Goal: Task Accomplishment & Management: Use online tool/utility

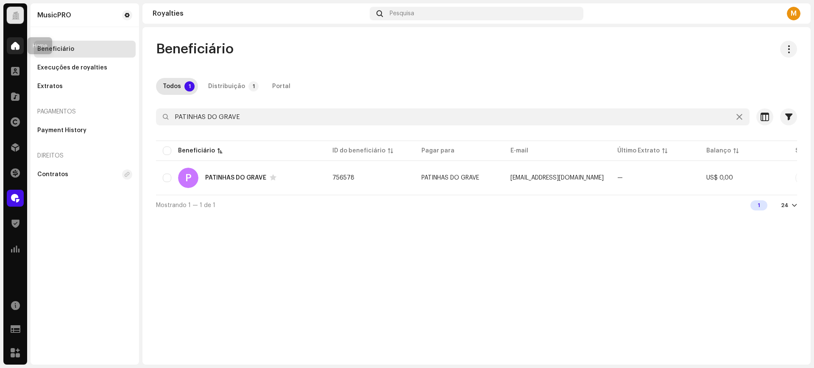
drag, startPoint x: 61, startPoint y: 132, endPoint x: 21, endPoint y: 50, distance: 91.7
drag, startPoint x: 21, startPoint y: 50, endPoint x: 11, endPoint y: 50, distance: 9.7
click at [21, 50] on div at bounding box center [15, 45] width 17 height 17
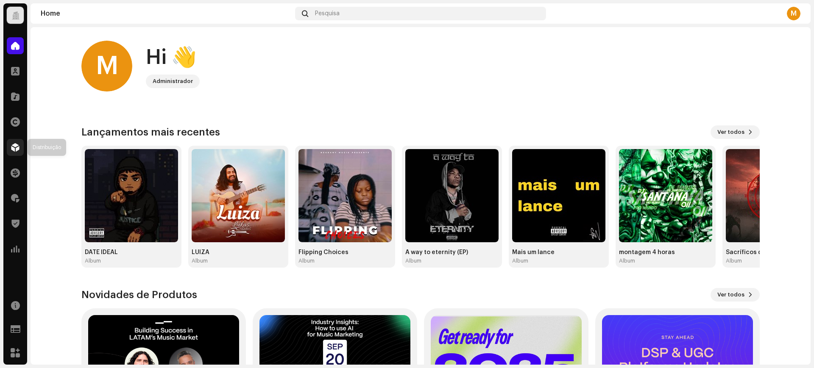
click at [11, 148] on span at bounding box center [15, 147] width 8 height 7
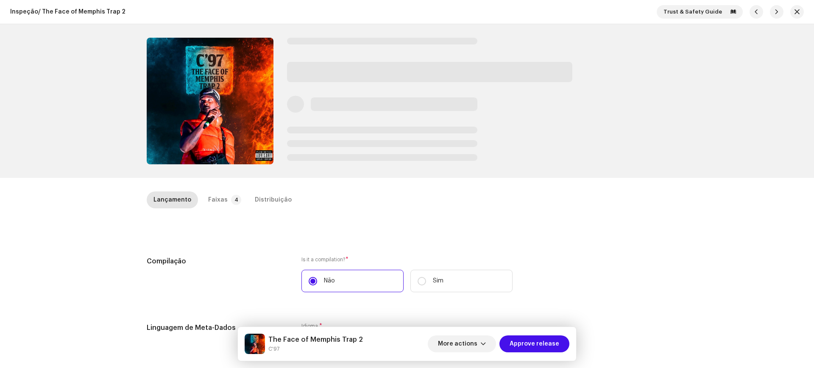
click at [550, 360] on div "The Face of Memphis Trap 2 C'97 More actions Approve release" at bounding box center [407, 344] width 338 height 34
click at [545, 336] on span "Approve release" at bounding box center [534, 344] width 50 height 17
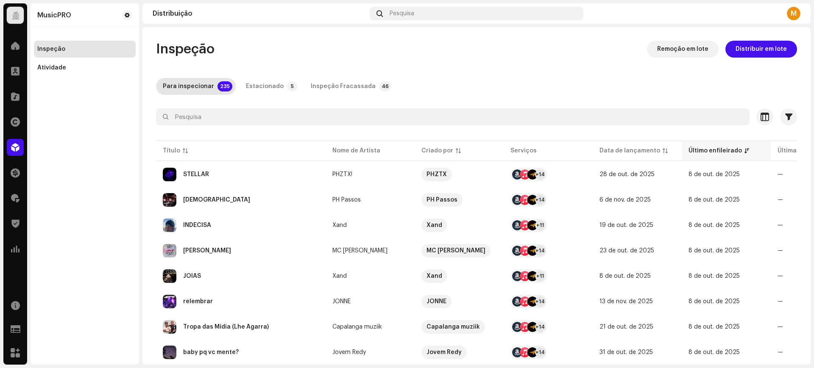
click at [737, 149] on div "Último enfileirado" at bounding box center [714, 151] width 53 height 8
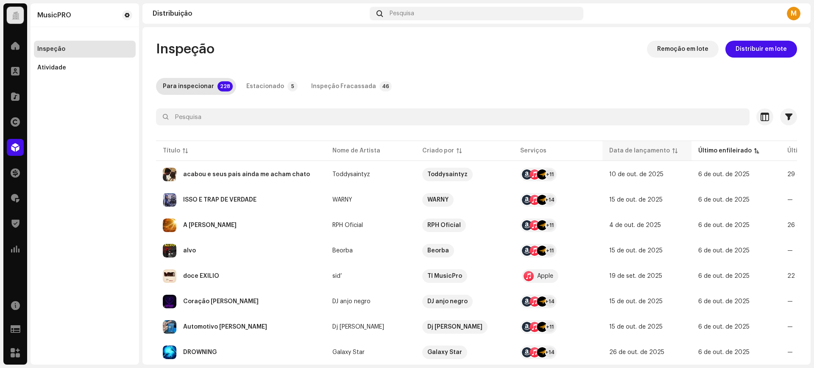
click at [672, 148] on p-sorticon at bounding box center [674, 150] width 5 height 5
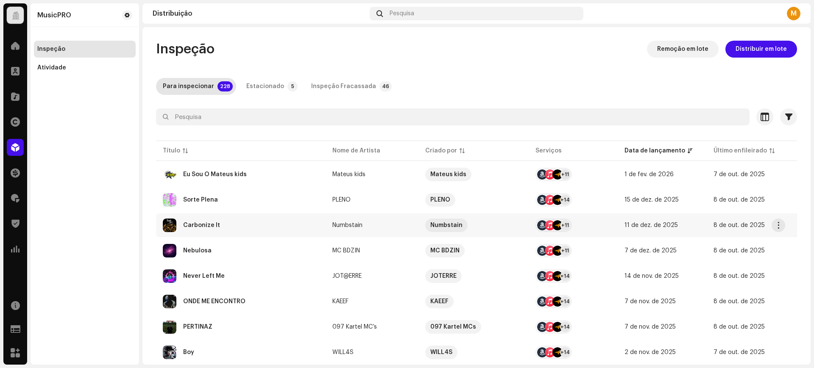
click at [243, 231] on div "Carbonize It" at bounding box center [241, 226] width 156 height 14
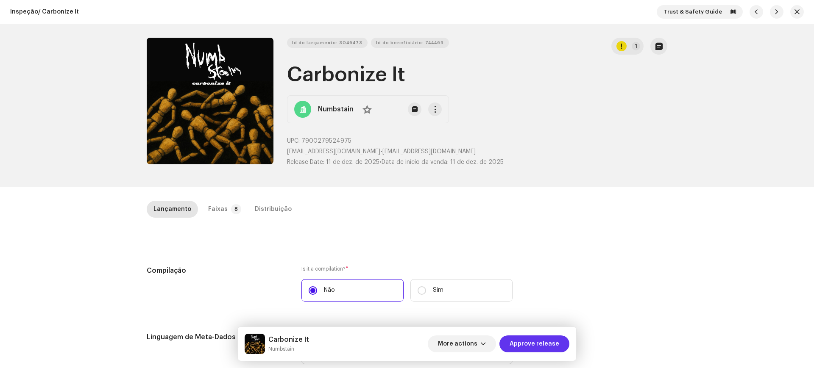
click at [562, 342] on button "Approve release" at bounding box center [534, 344] width 70 height 17
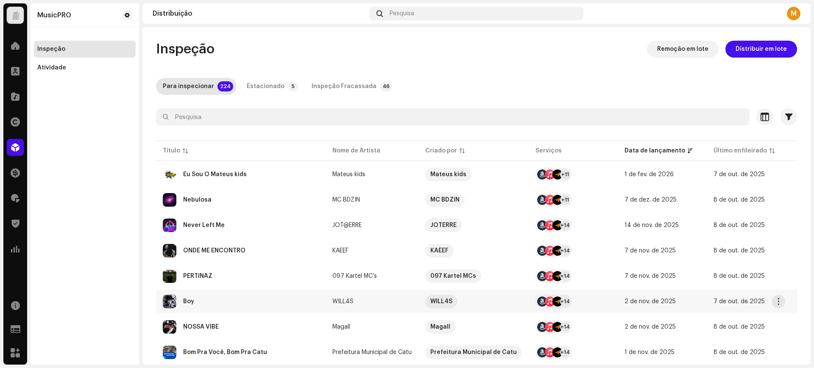
click at [273, 298] on div "Boy" at bounding box center [241, 302] width 156 height 14
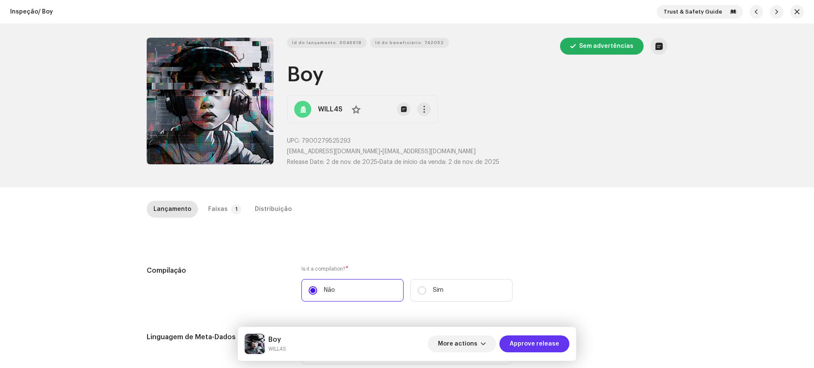
click at [537, 341] on span "Approve release" at bounding box center [534, 344] width 50 height 17
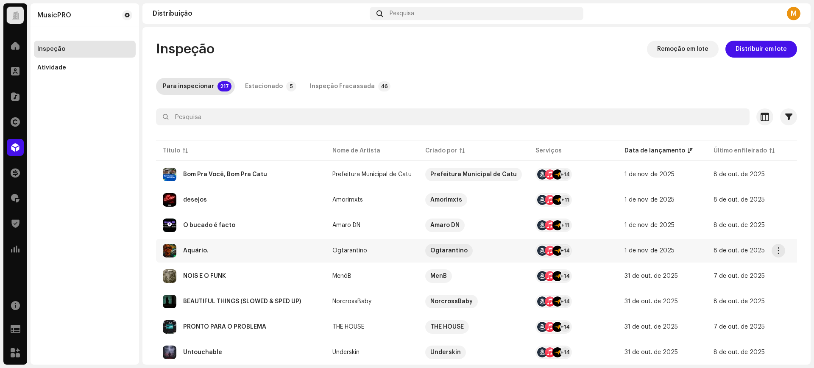
click at [246, 251] on div "Aquário." at bounding box center [241, 251] width 156 height 14
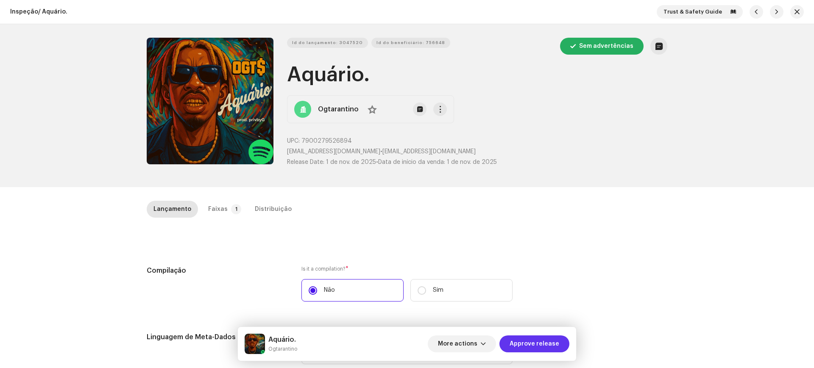
click at [533, 345] on span "Approve release" at bounding box center [534, 344] width 50 height 17
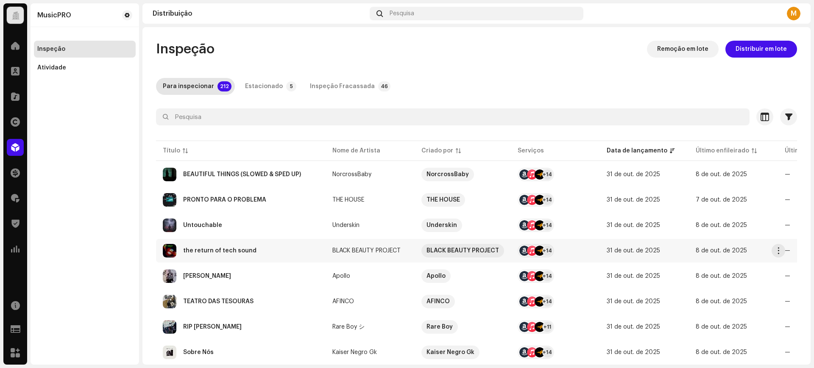
click at [279, 250] on div "the return of tech sound" at bounding box center [241, 251] width 156 height 14
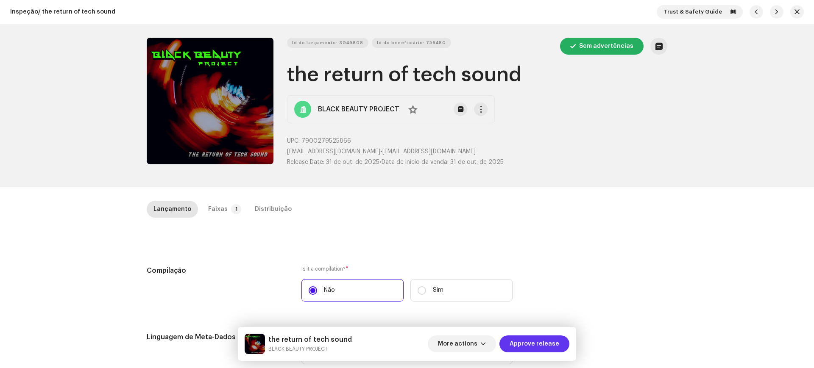
click at [523, 345] on span "Approve release" at bounding box center [534, 344] width 50 height 17
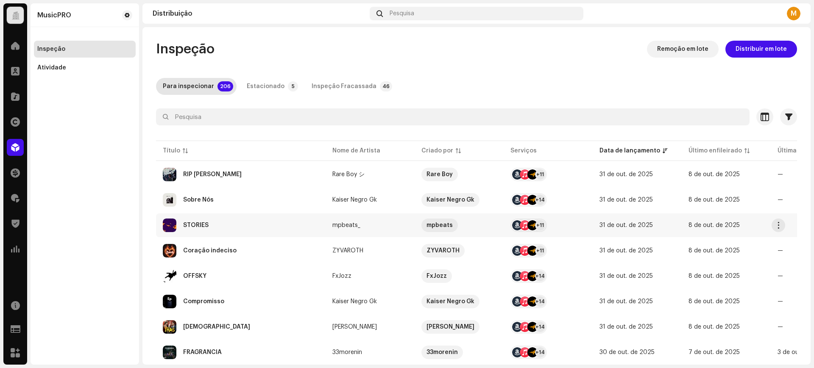
click at [223, 232] on div "STORIES" at bounding box center [241, 226] width 156 height 14
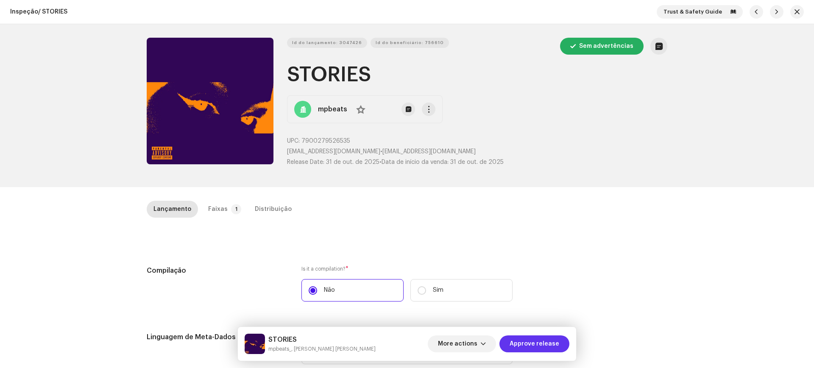
click at [554, 349] on span "Approve release" at bounding box center [534, 344] width 50 height 17
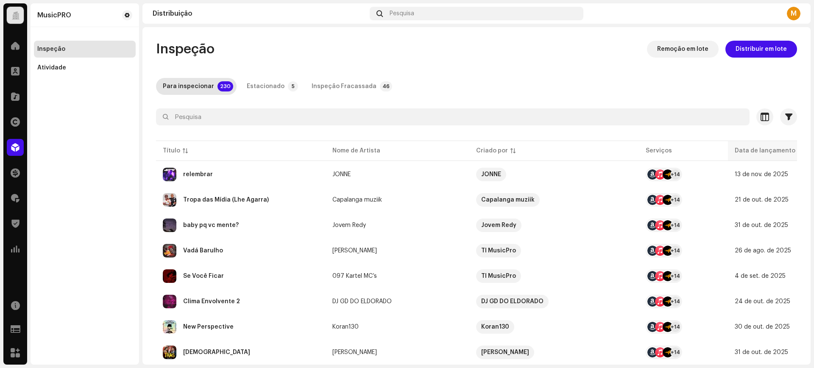
click at [783, 147] on div "Data de lançamento" at bounding box center [771, 151] width 75 height 8
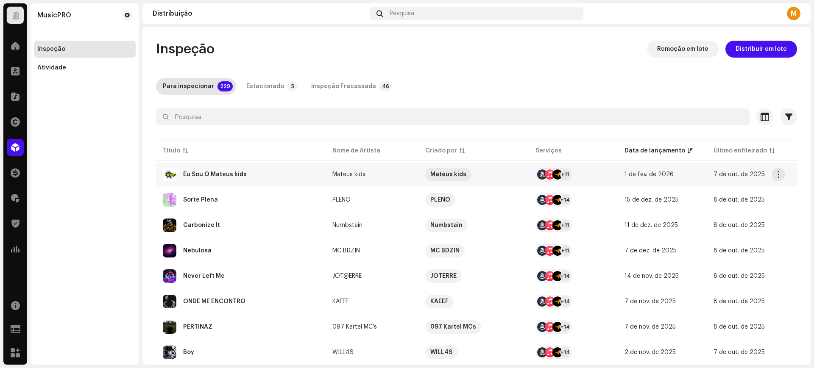
click at [226, 165] on td "Eu Sou O Mateus kids" at bounding box center [241, 175] width 170 height 24
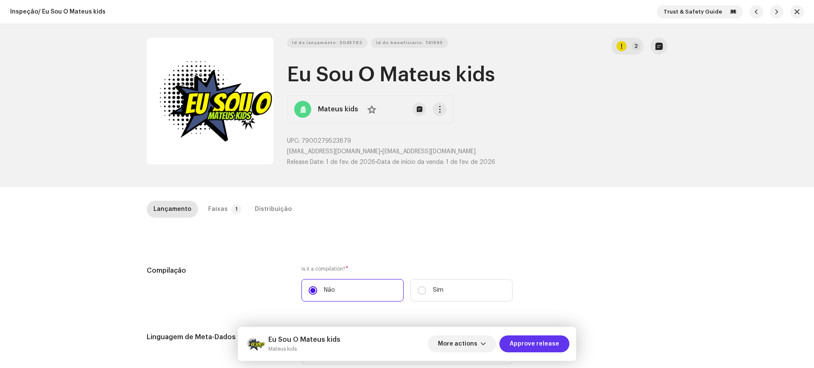
click at [559, 345] on span "Approve release" at bounding box center [534, 344] width 50 height 17
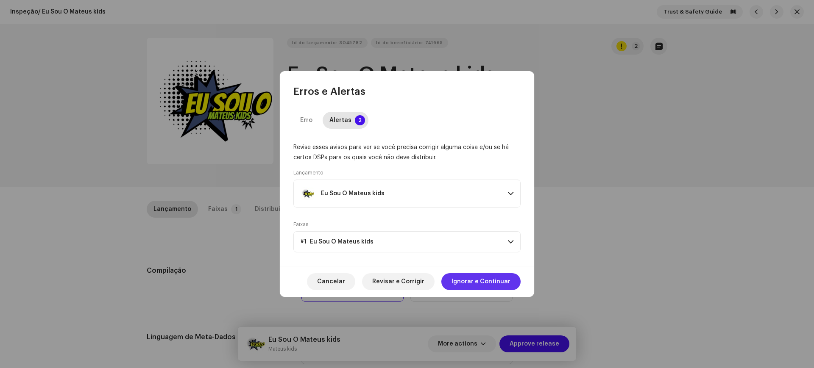
click at [494, 275] on span "Ignorar e Continuar" at bounding box center [480, 281] width 59 height 17
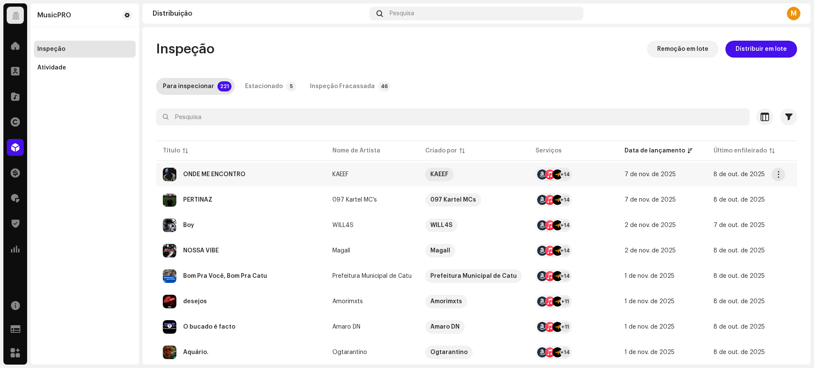
click at [234, 179] on div "ONDE ME ENCONTRO" at bounding box center [241, 175] width 156 height 14
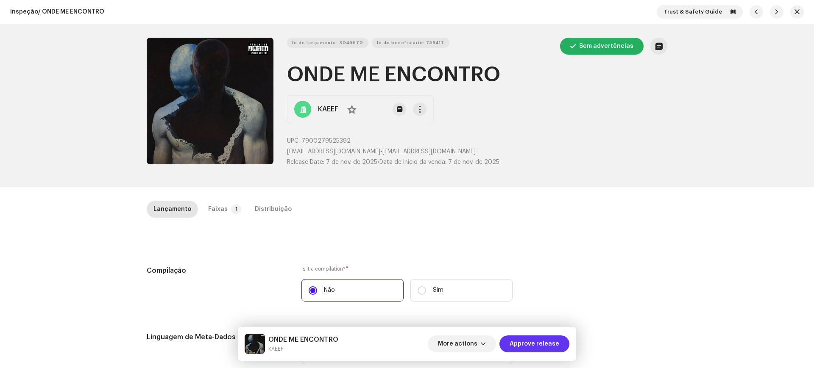
click at [526, 343] on span "Approve release" at bounding box center [534, 344] width 50 height 17
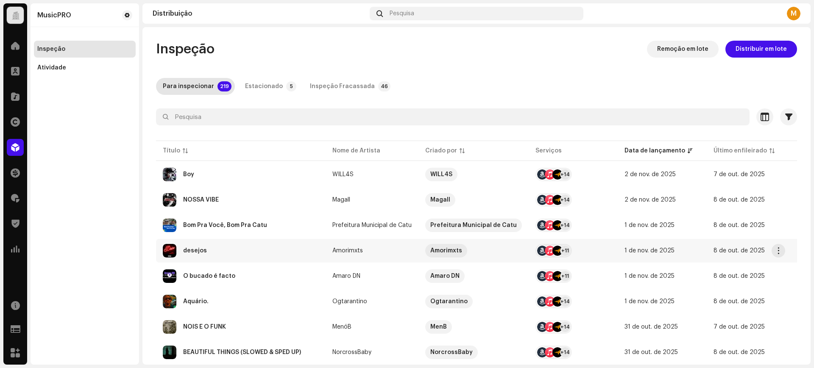
click at [258, 248] on div "desejos" at bounding box center [241, 251] width 156 height 14
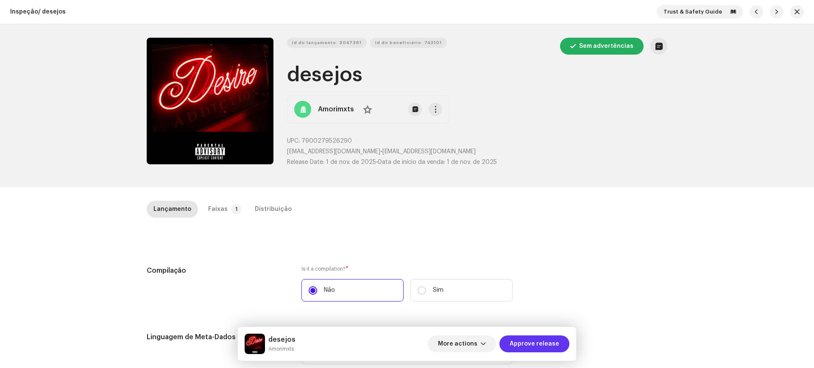
click at [516, 350] on span "Approve release" at bounding box center [534, 344] width 50 height 17
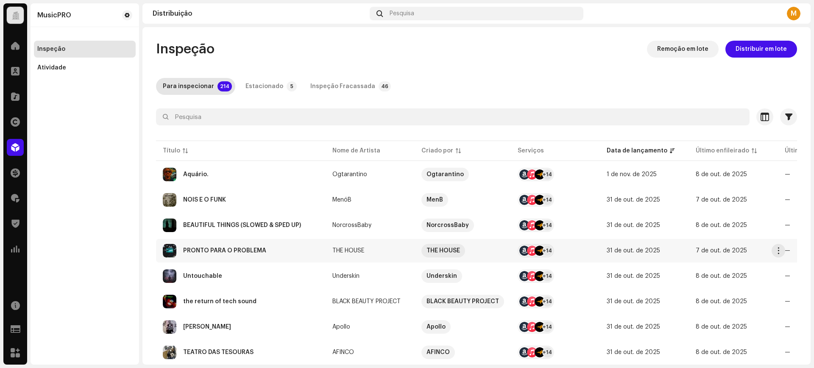
click at [224, 249] on div "PRONTO PARA O PROBLEMA" at bounding box center [224, 251] width 83 height 6
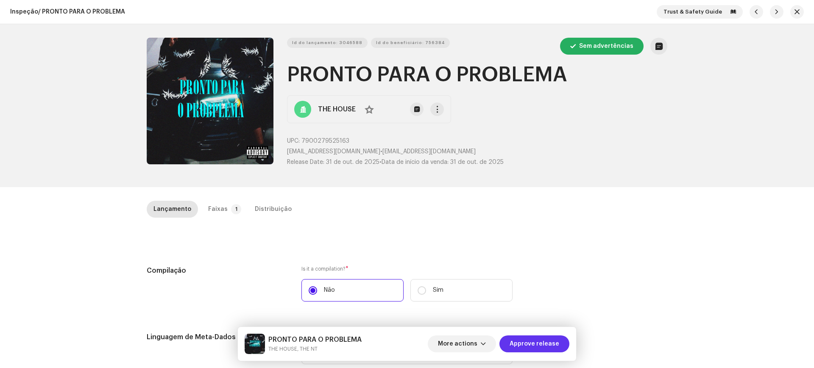
click at [554, 341] on span "Approve release" at bounding box center [534, 344] width 50 height 17
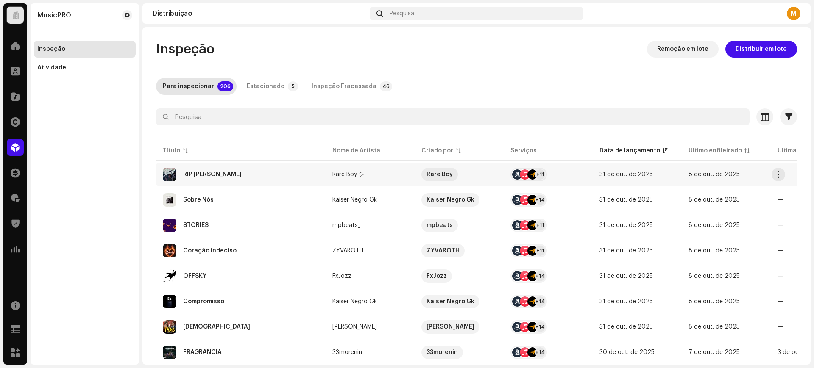
click at [218, 179] on div "RIP [PERSON_NAME]" at bounding box center [241, 175] width 156 height 14
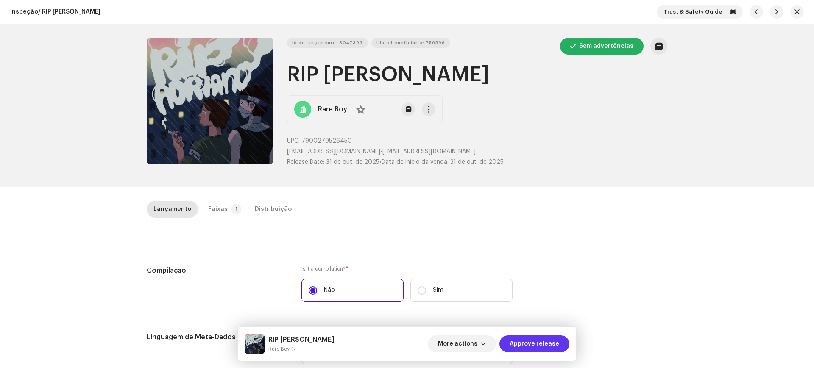
click at [544, 345] on span "Approve release" at bounding box center [534, 344] width 50 height 17
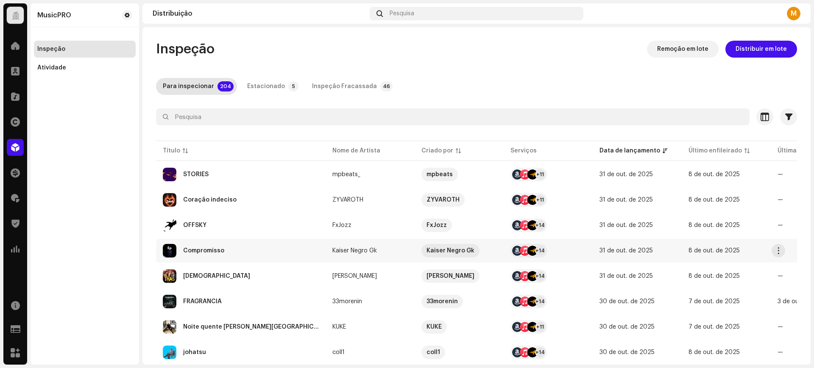
click at [226, 247] on div "Compromisso" at bounding box center [241, 251] width 156 height 14
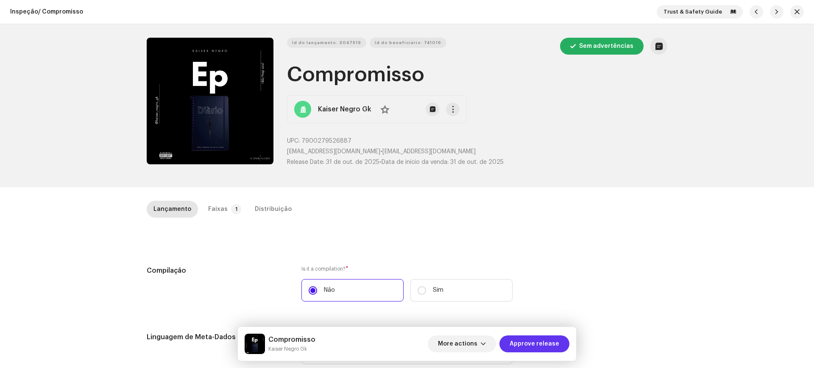
click at [522, 338] on span "Approve release" at bounding box center [534, 344] width 50 height 17
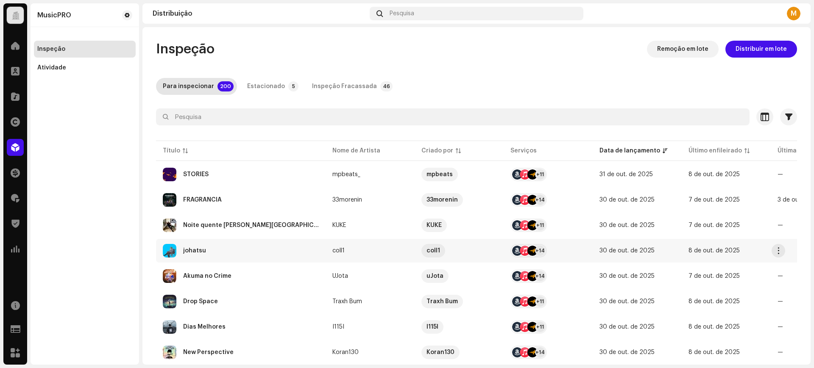
click at [233, 245] on div "johatsu" at bounding box center [241, 251] width 156 height 14
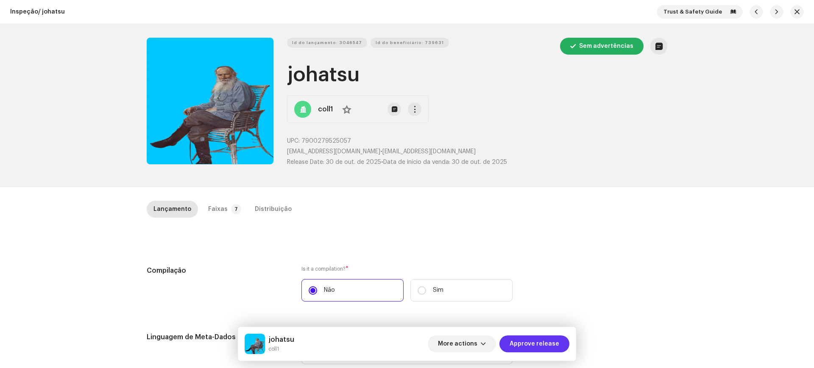
click at [528, 350] on span "Approve release" at bounding box center [534, 344] width 50 height 17
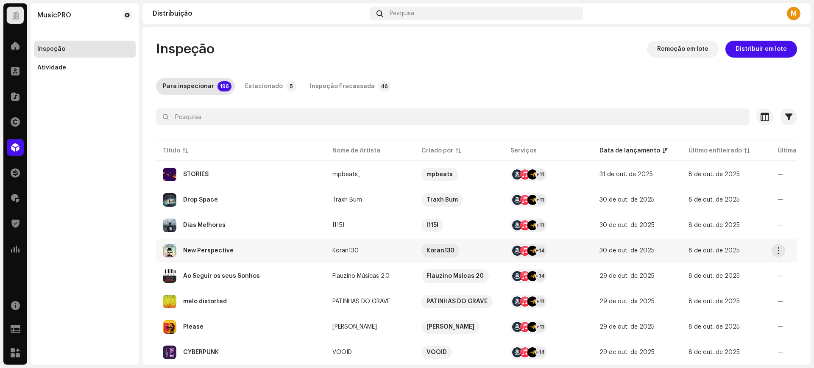
click at [214, 245] on div "New Perspective" at bounding box center [241, 251] width 156 height 14
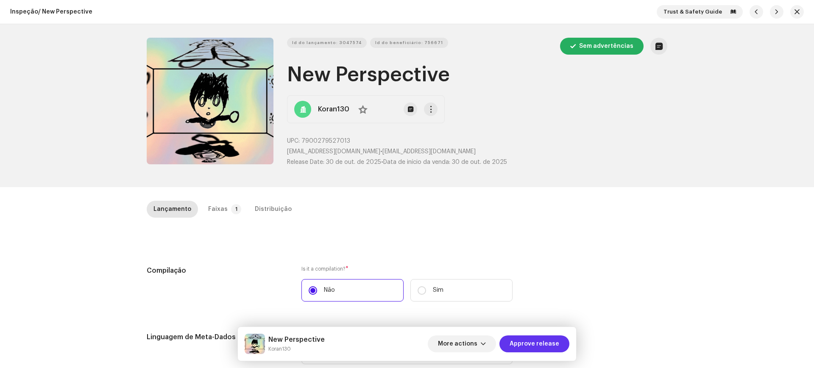
click at [517, 342] on span "Approve release" at bounding box center [534, 344] width 50 height 17
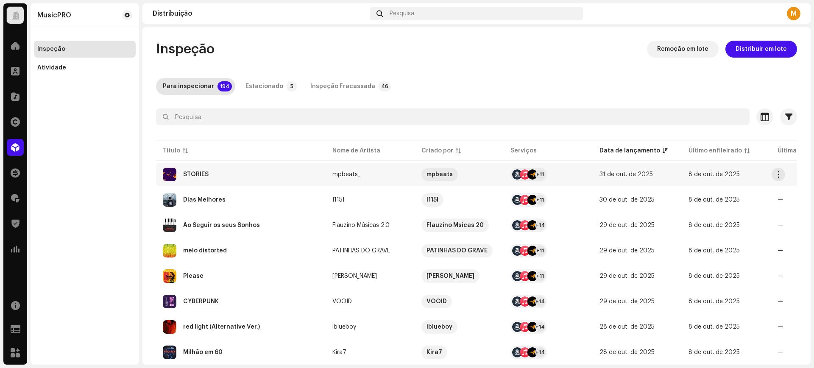
click at [255, 173] on div "STORIES" at bounding box center [241, 175] width 156 height 14
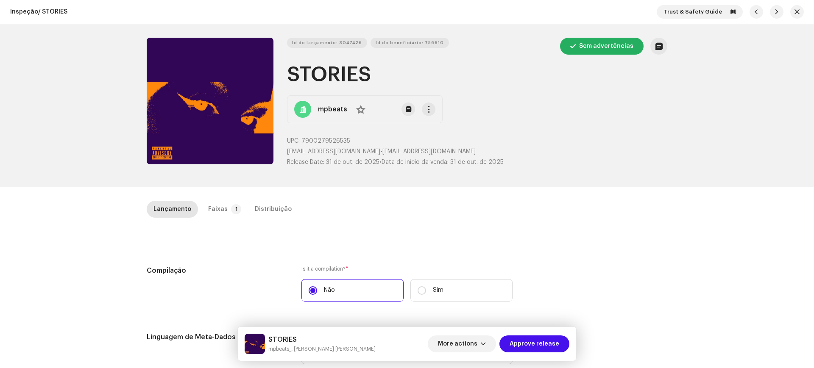
click at [529, 347] on span "Approve release" at bounding box center [534, 344] width 50 height 17
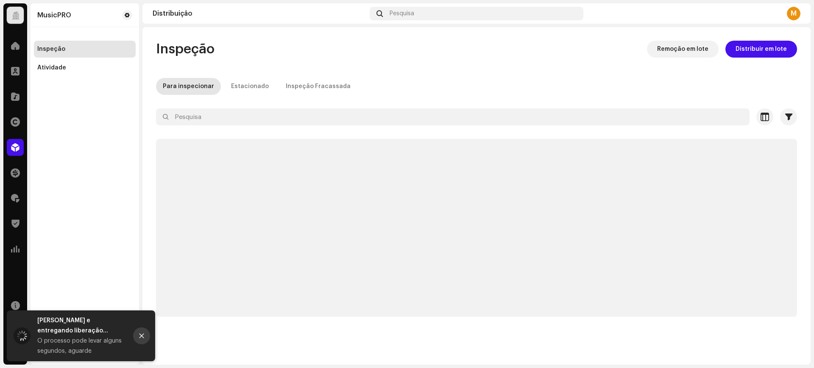
click at [138, 335] on button "Close" at bounding box center [141, 336] width 17 height 17
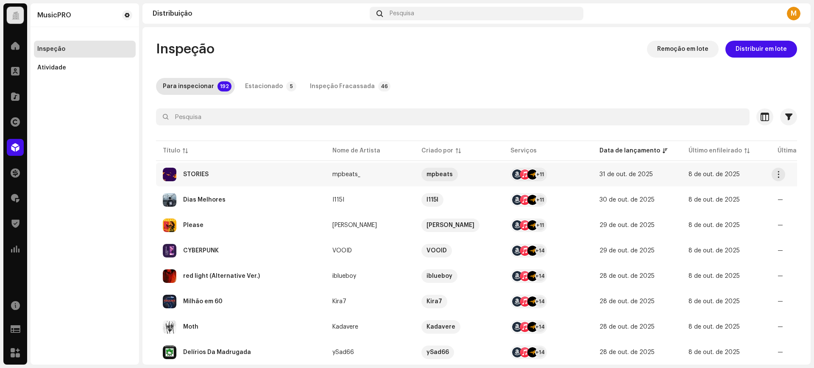
click at [208, 172] on div "STORIES" at bounding box center [195, 175] width 25 height 6
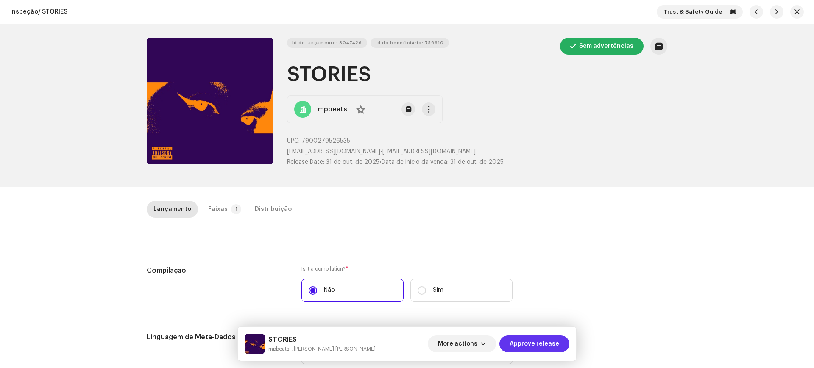
click at [526, 348] on span "Approve release" at bounding box center [534, 344] width 50 height 17
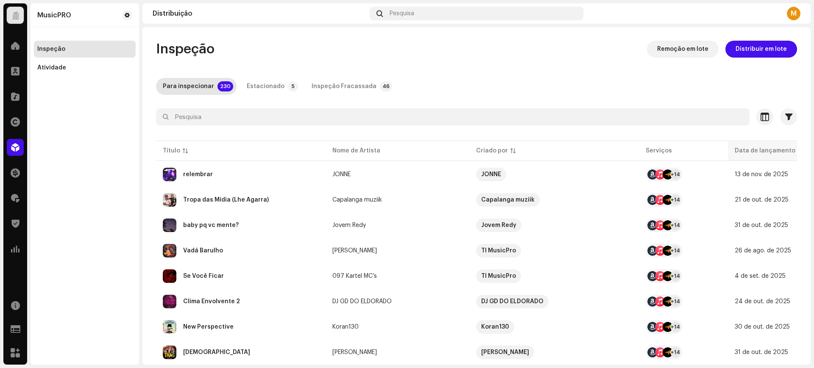
click at [737, 152] on div "Data de lançamento" at bounding box center [764, 151] width 61 height 8
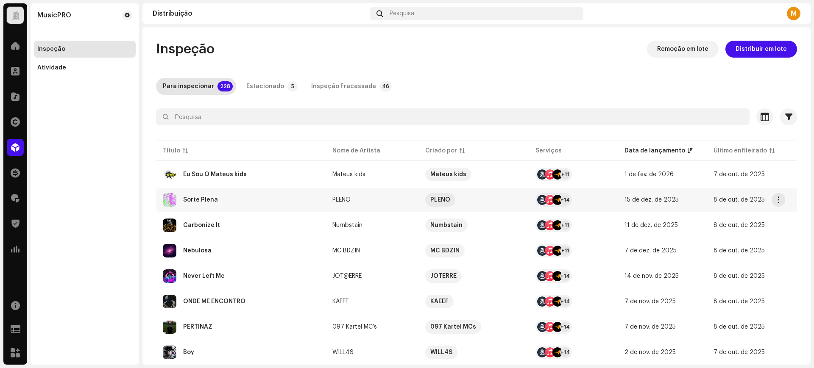
click at [232, 200] on div "Sorte Plena" at bounding box center [241, 200] width 156 height 14
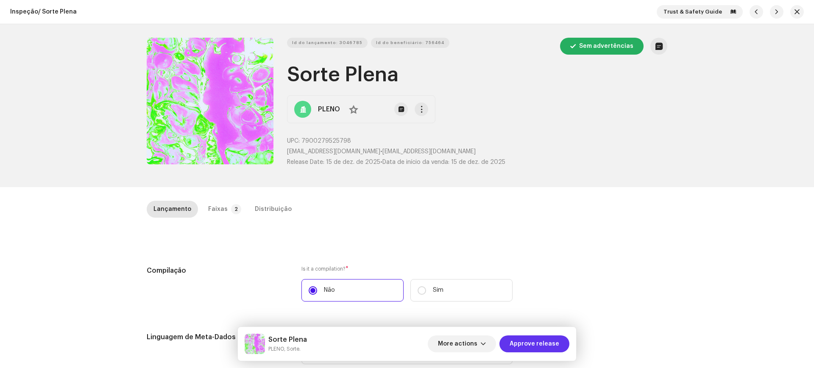
click at [530, 337] on span "Approve release" at bounding box center [534, 344] width 50 height 17
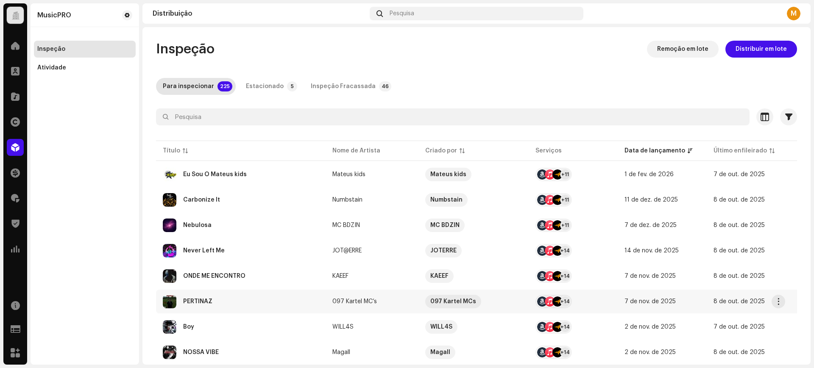
click at [249, 308] on div "PERTINAZ" at bounding box center [241, 302] width 156 height 14
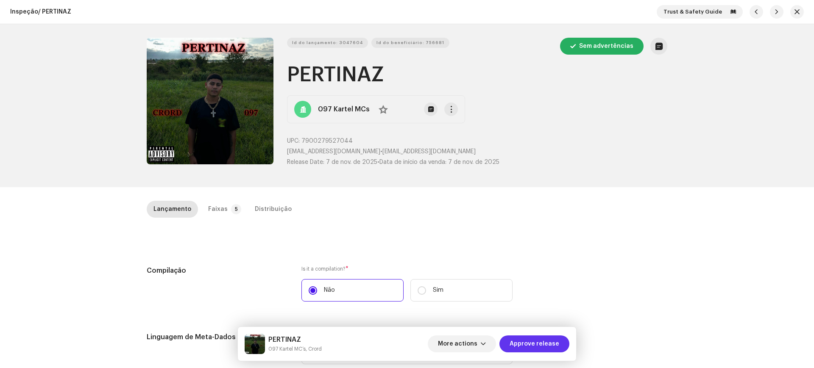
click at [531, 348] on span "Approve release" at bounding box center [534, 344] width 50 height 17
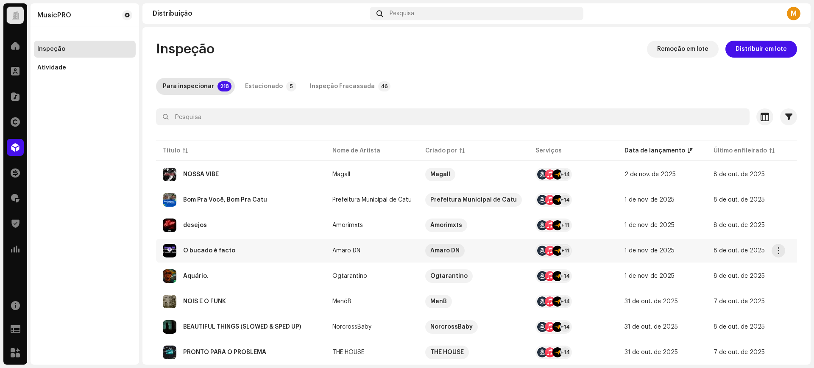
click at [216, 256] on div "O bucado é facto" at bounding box center [241, 251] width 156 height 14
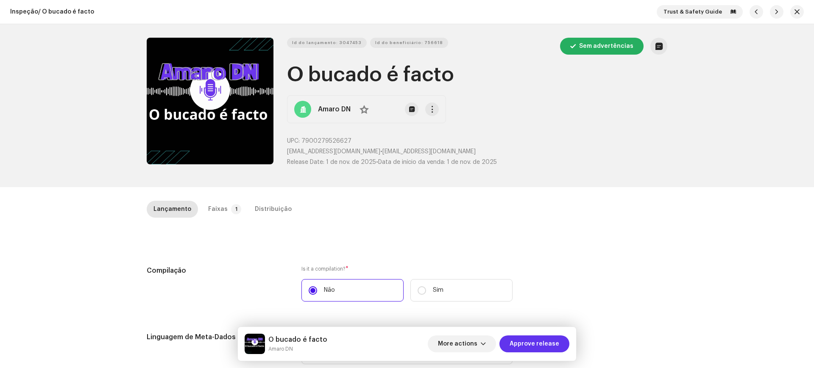
click at [527, 346] on span "Approve release" at bounding box center [534, 344] width 50 height 17
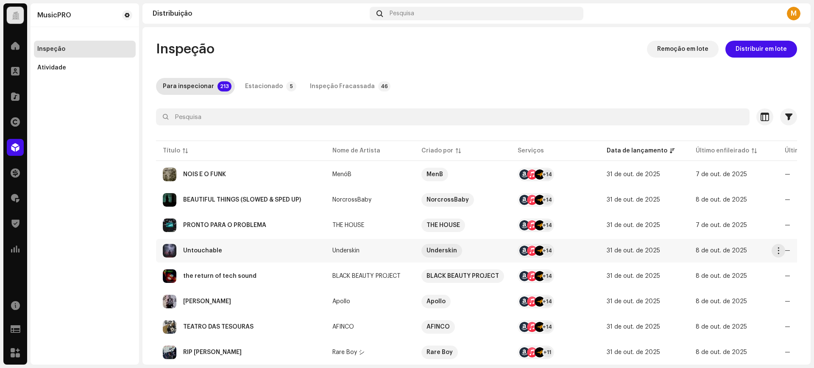
click at [237, 250] on div "Untouchable" at bounding box center [241, 251] width 156 height 14
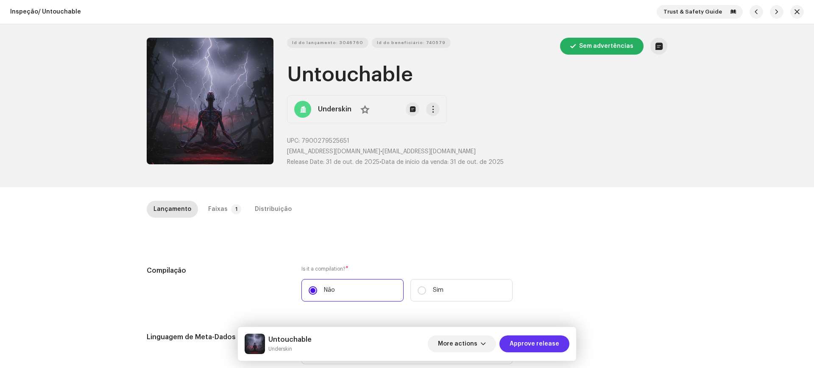
click at [512, 349] on button "Approve release" at bounding box center [534, 344] width 70 height 17
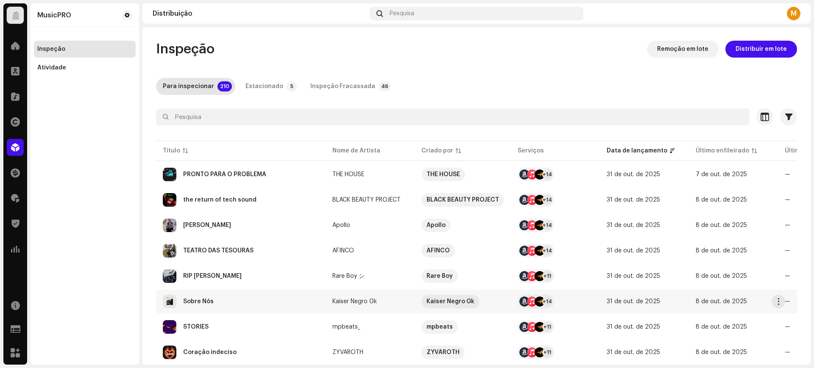
click at [239, 298] on div "Sobre Nós" at bounding box center [241, 302] width 156 height 14
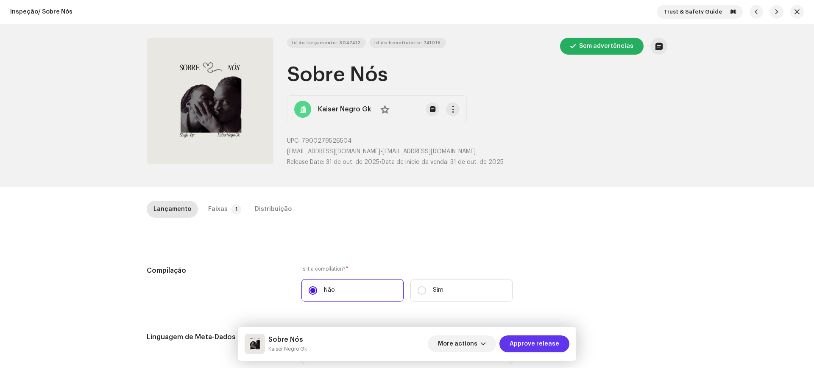
click at [536, 350] on span "Approve release" at bounding box center [534, 344] width 50 height 17
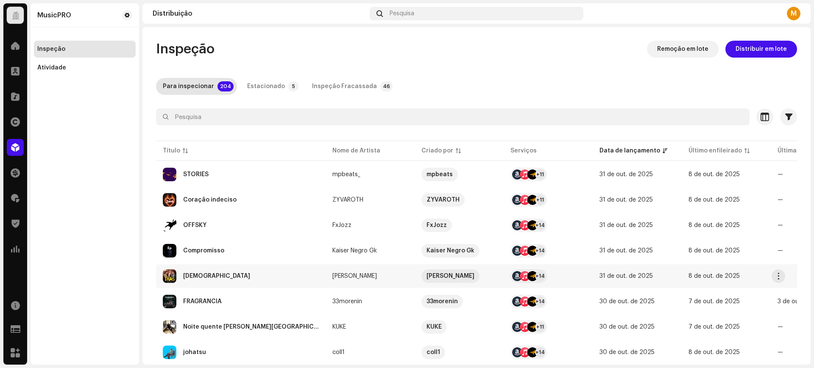
click at [218, 274] on div "Thais" at bounding box center [241, 277] width 156 height 14
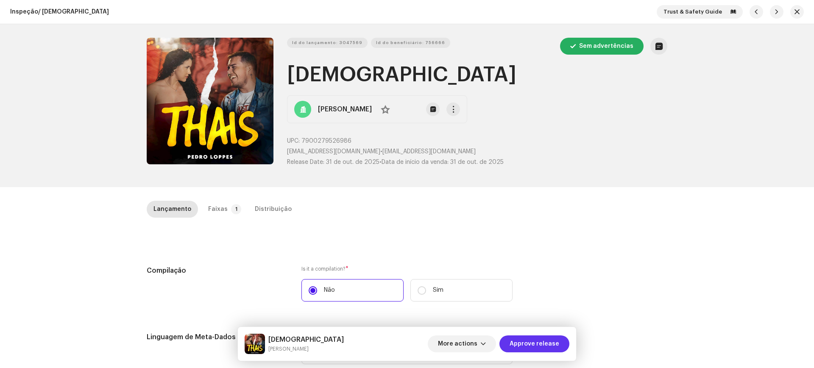
click at [525, 345] on span "Approve release" at bounding box center [534, 344] width 50 height 17
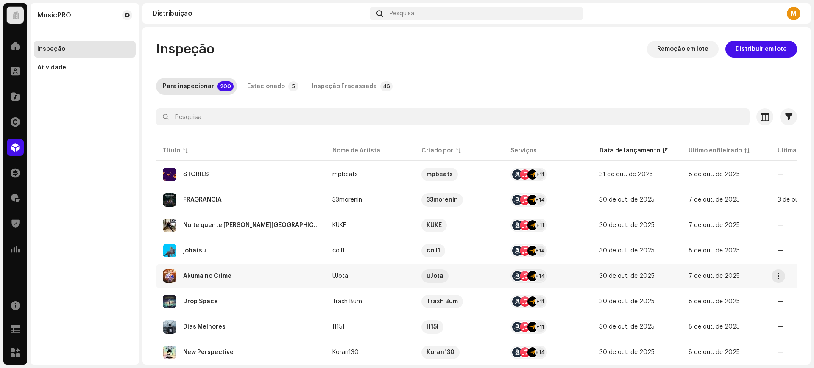
click at [210, 267] on td "Akuma no Crime" at bounding box center [241, 276] width 170 height 24
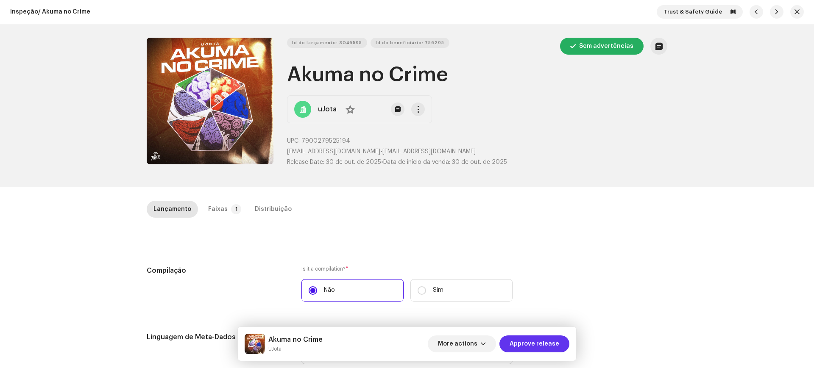
click at [533, 348] on span "Approve release" at bounding box center [534, 344] width 50 height 17
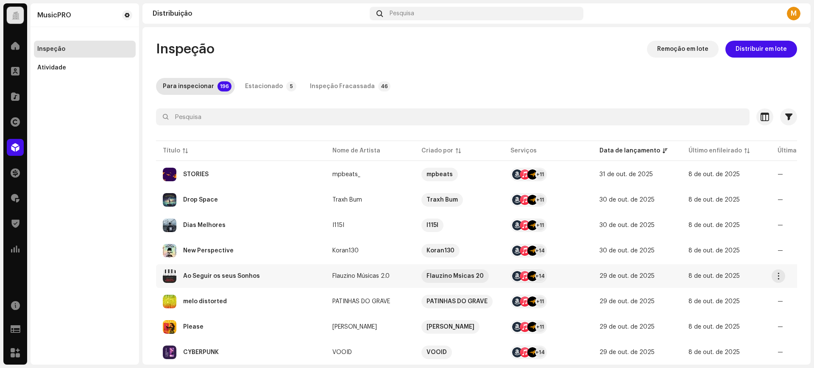
click at [244, 273] on div "Ao Seguir os seus Sonhos" at bounding box center [221, 276] width 77 height 6
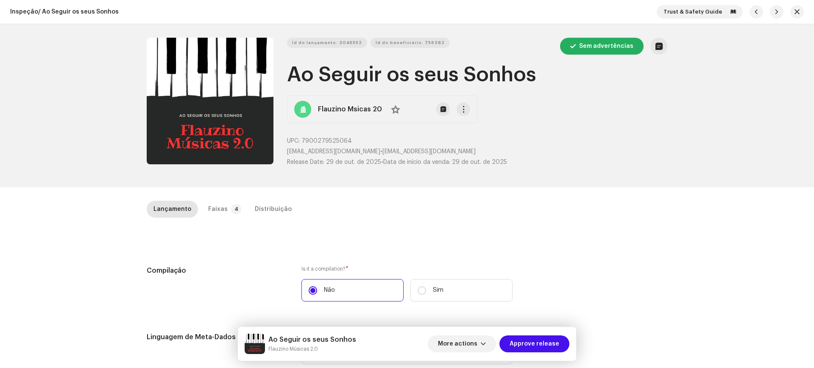
click at [559, 355] on div "Ao Seguir os seus Sonhos Flauzino Músicas 2.0 More actions Approve release" at bounding box center [407, 344] width 338 height 34
click at [545, 346] on span "Approve release" at bounding box center [534, 344] width 50 height 17
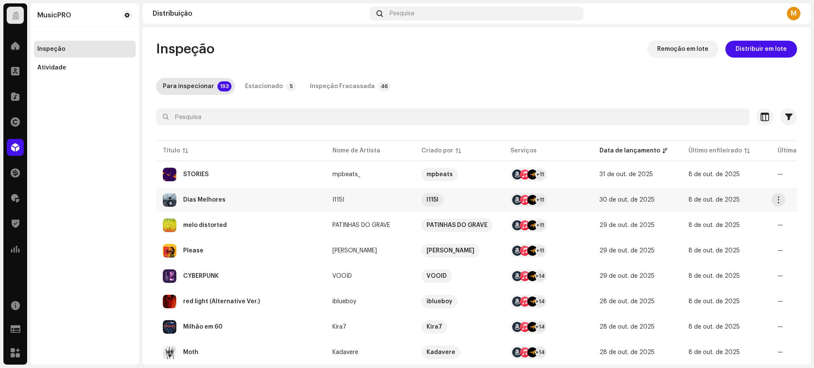
click at [209, 198] on div "Dias Melhores" at bounding box center [204, 200] width 42 height 6
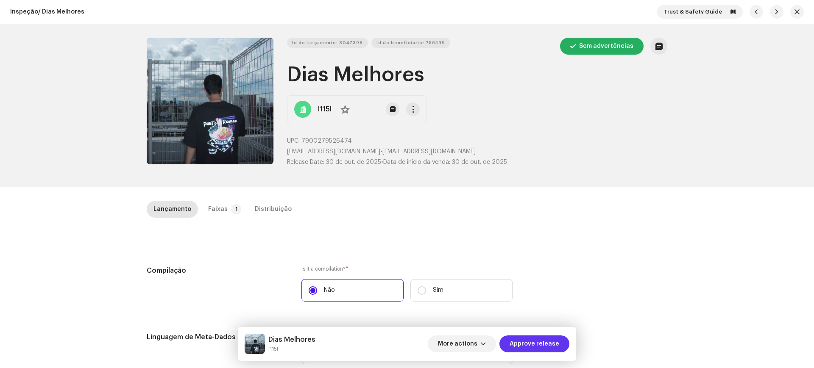
click at [542, 344] on span "Approve release" at bounding box center [534, 344] width 50 height 17
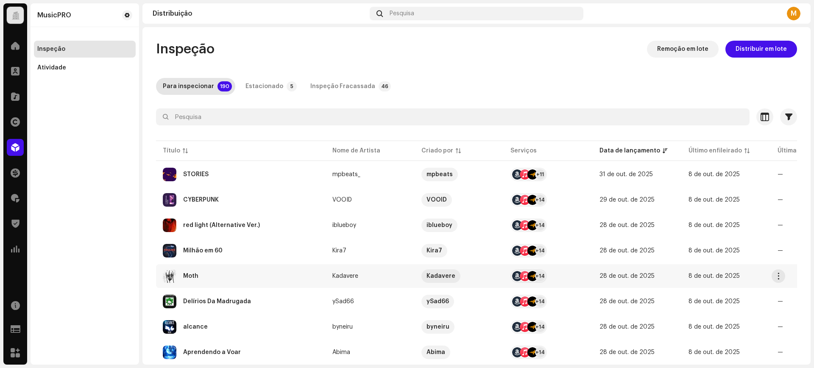
click at [225, 280] on div "Moth" at bounding box center [241, 277] width 156 height 14
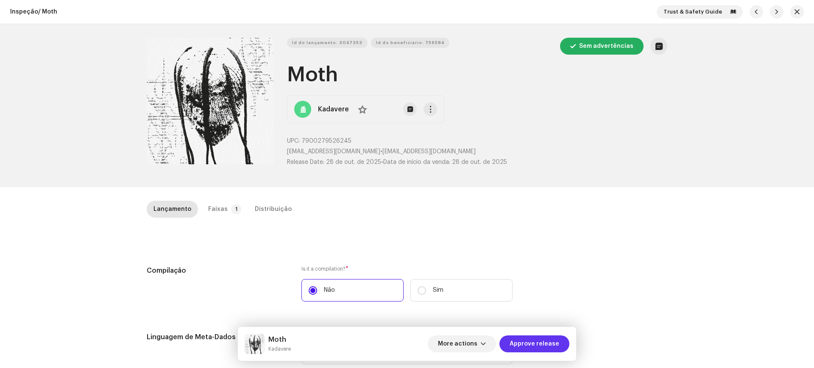
click at [527, 347] on span "Approve release" at bounding box center [534, 344] width 50 height 17
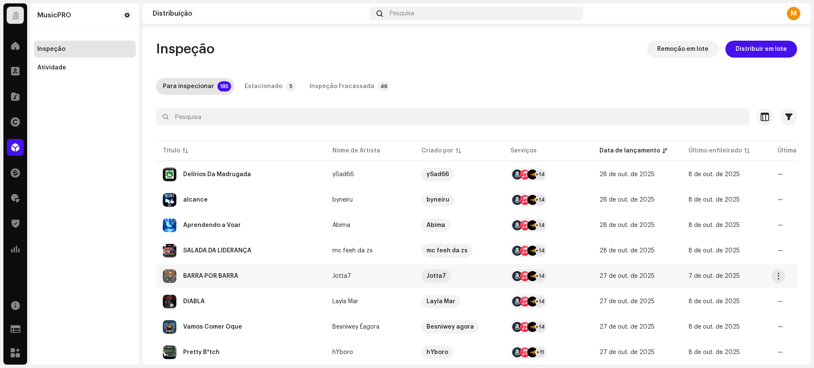
click at [215, 277] on div "BARRA POR BARRA" at bounding box center [210, 276] width 55 height 6
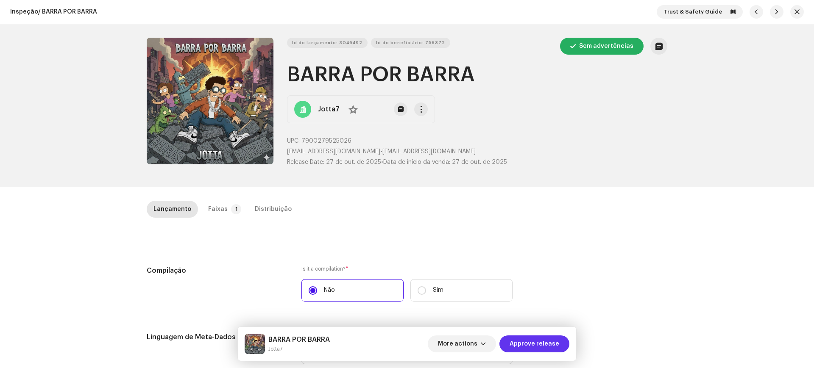
click at [518, 347] on span "Approve release" at bounding box center [534, 344] width 50 height 17
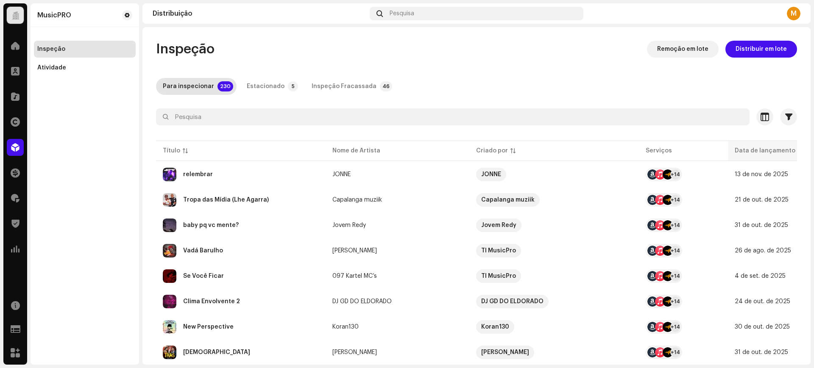
click at [784, 145] on th "Data de lançamento" at bounding box center [772, 151] width 89 height 20
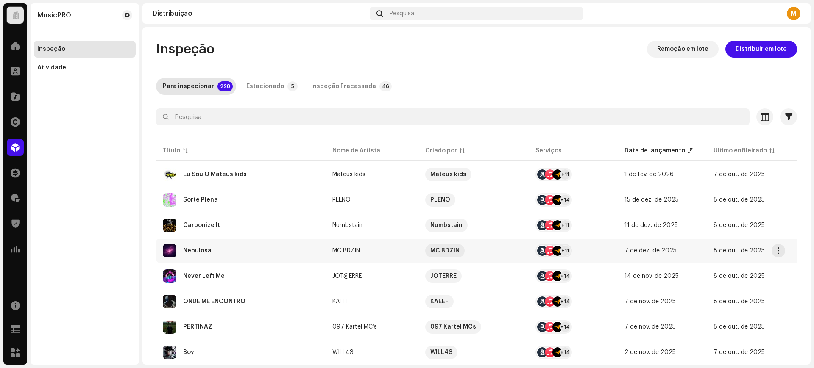
click at [224, 248] on div "Nebulosa" at bounding box center [241, 251] width 156 height 14
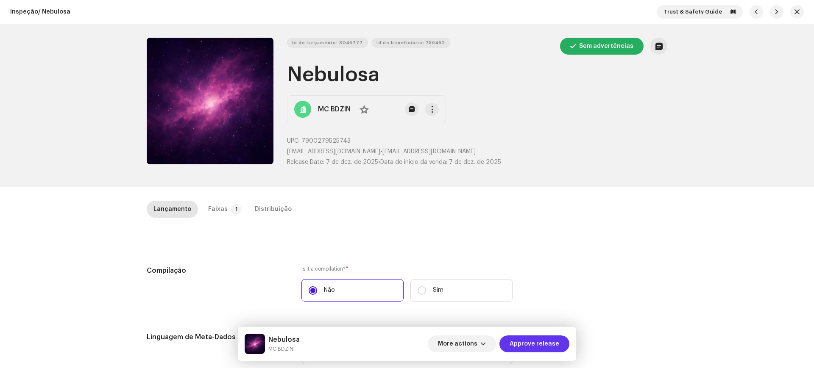
click at [532, 345] on span "Approve release" at bounding box center [534, 344] width 50 height 17
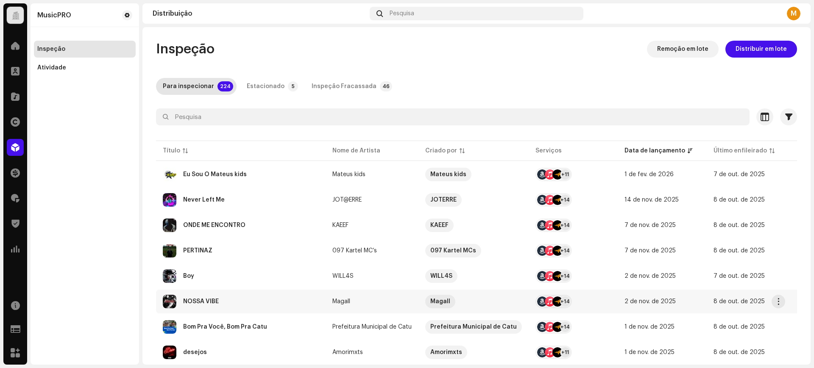
click at [248, 299] on div "NOSSA VIBE" at bounding box center [241, 302] width 156 height 14
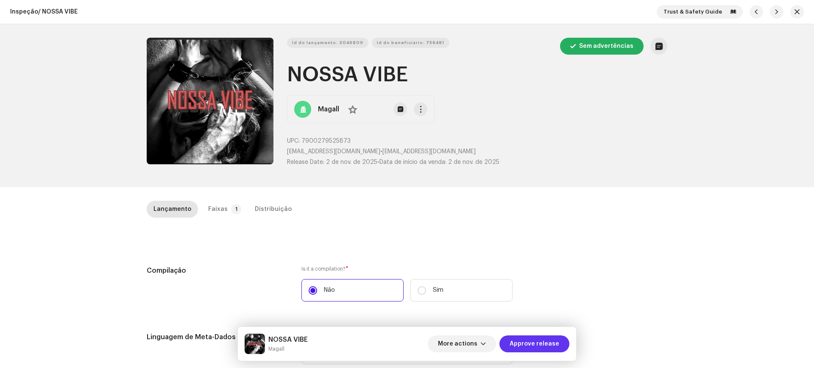
click at [517, 341] on span "Approve release" at bounding box center [534, 344] width 50 height 17
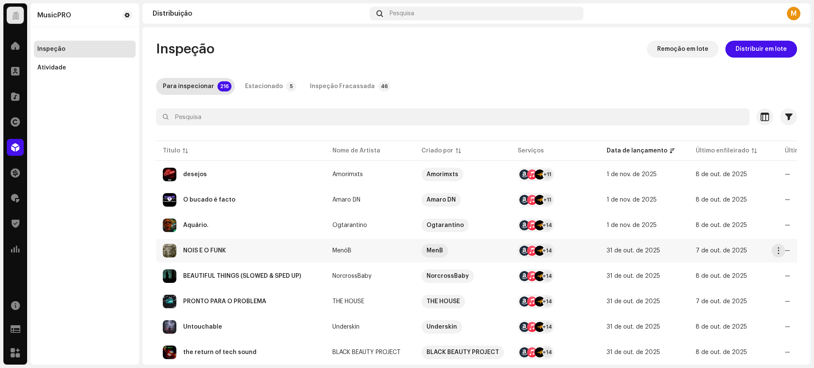
click at [253, 253] on div "NOIS É O FUNK" at bounding box center [241, 251] width 156 height 14
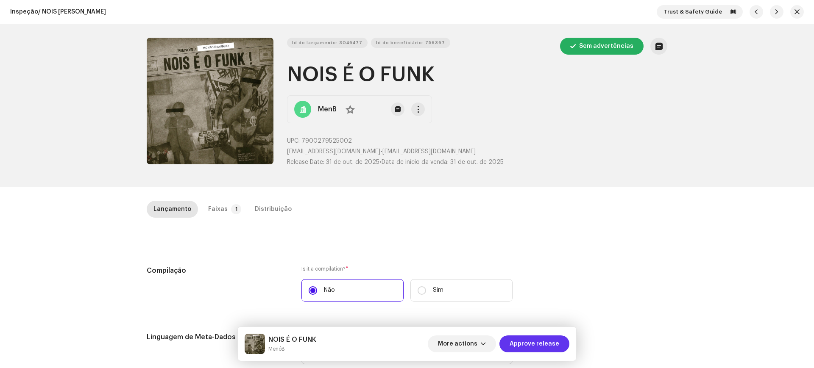
click at [539, 342] on span "Approve release" at bounding box center [534, 344] width 50 height 17
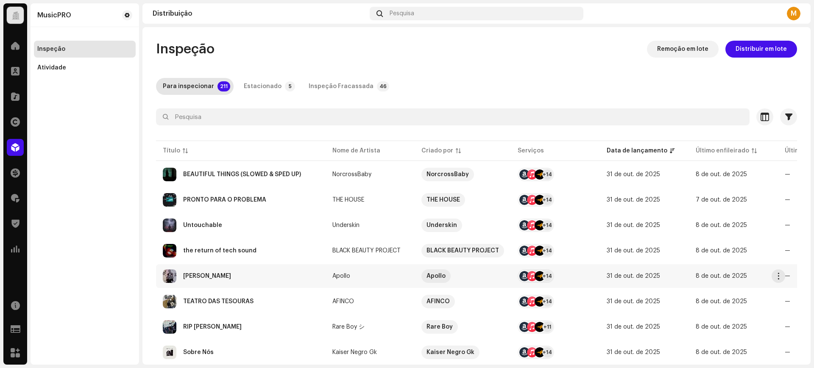
click at [234, 283] on div "[PERSON_NAME]" at bounding box center [241, 277] width 156 height 14
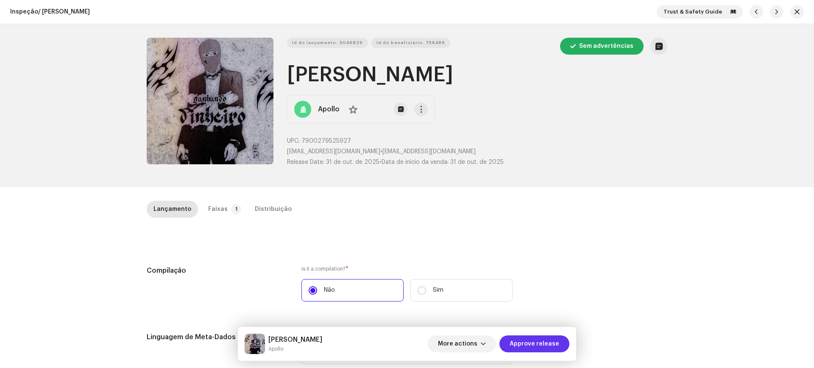
click at [524, 350] on span "Approve release" at bounding box center [534, 344] width 50 height 17
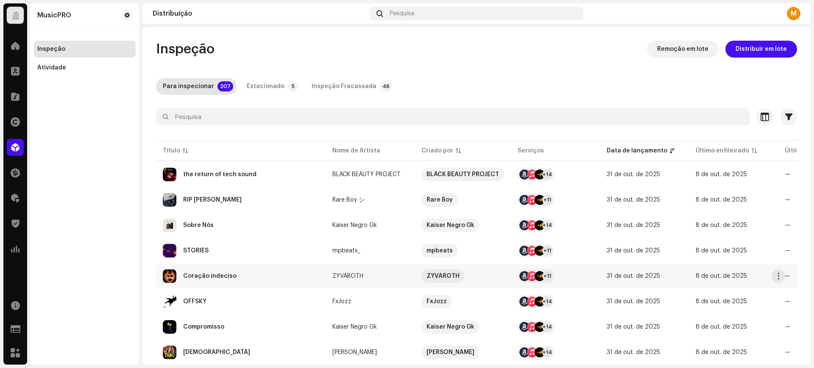
click at [217, 280] on div "Coração indeciso" at bounding box center [241, 277] width 156 height 14
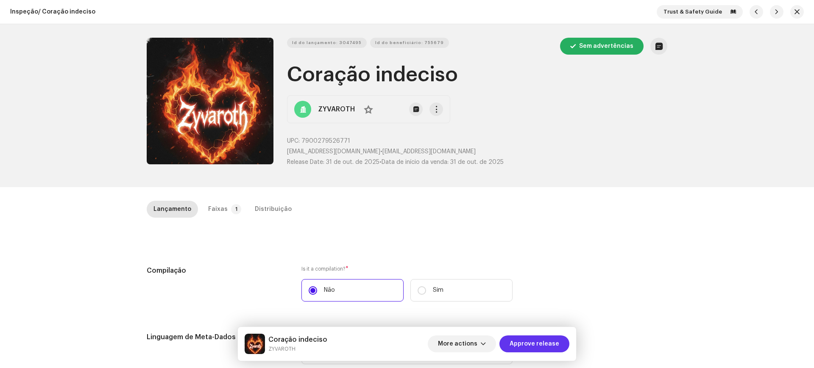
click at [517, 339] on span "Approve release" at bounding box center [534, 344] width 50 height 17
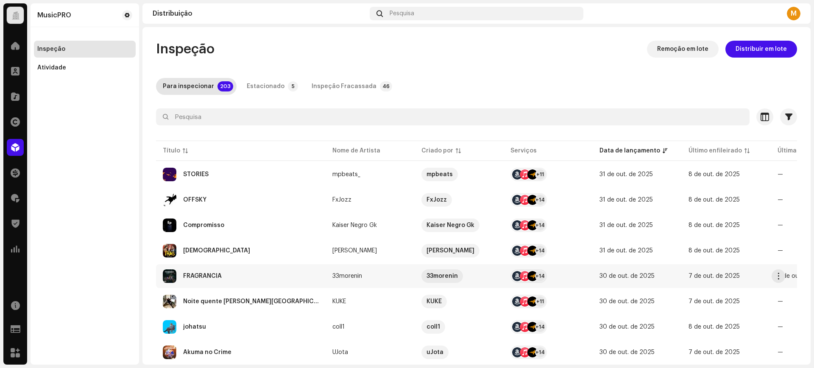
click at [232, 270] on div "FRAGRÂNCIA" at bounding box center [241, 277] width 156 height 14
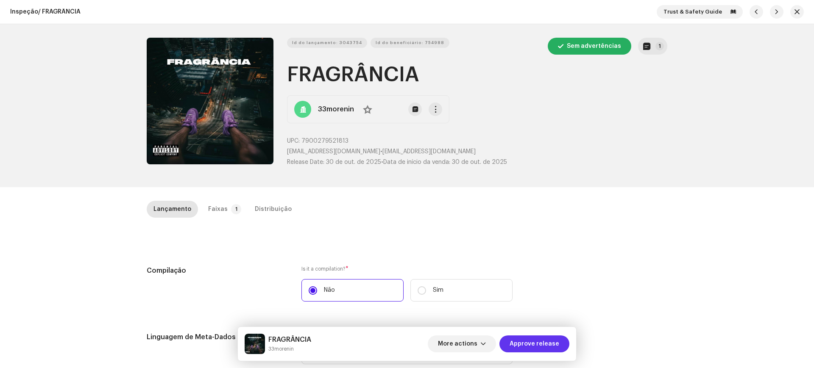
click at [523, 340] on span "Approve release" at bounding box center [534, 344] width 50 height 17
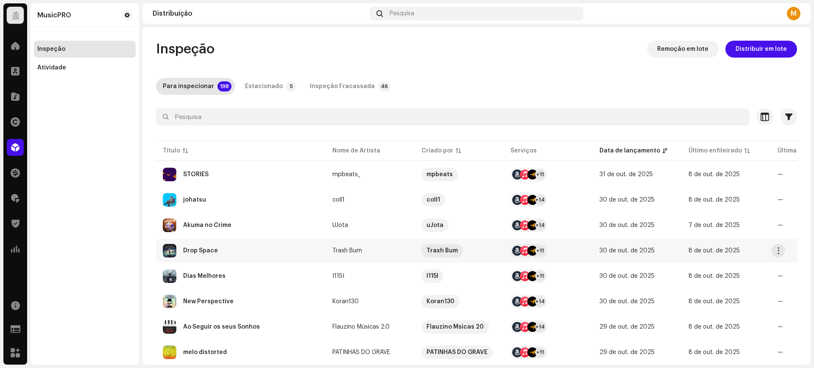
click at [270, 244] on div "Drop Space" at bounding box center [241, 251] width 156 height 14
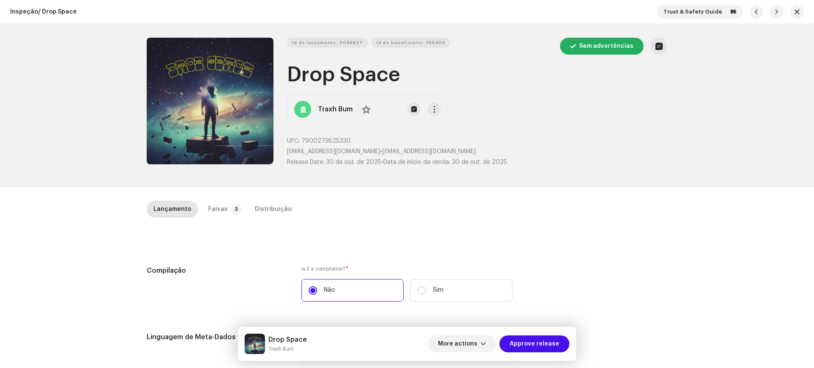
click at [531, 351] on span "Approve release" at bounding box center [534, 344] width 50 height 17
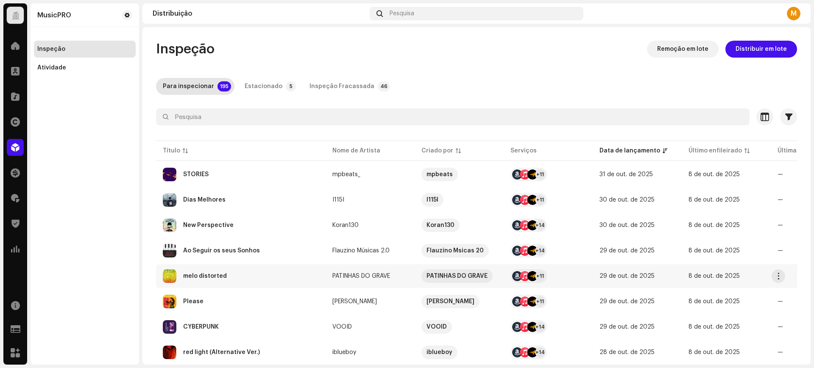
click at [280, 280] on div "melo distorted" at bounding box center [241, 277] width 156 height 14
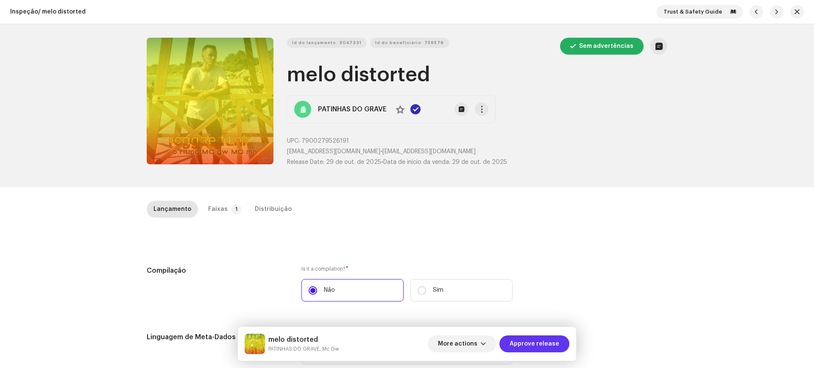
click at [535, 343] on span "Approve release" at bounding box center [534, 344] width 50 height 17
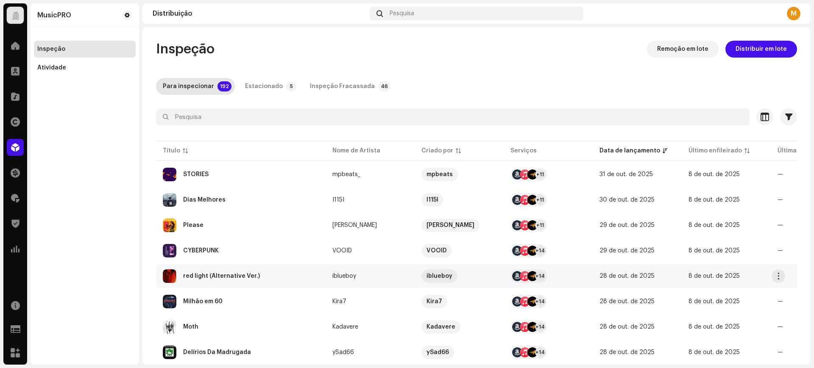
click at [250, 266] on td "red light (Alternative Ver.)" at bounding box center [241, 276] width 170 height 24
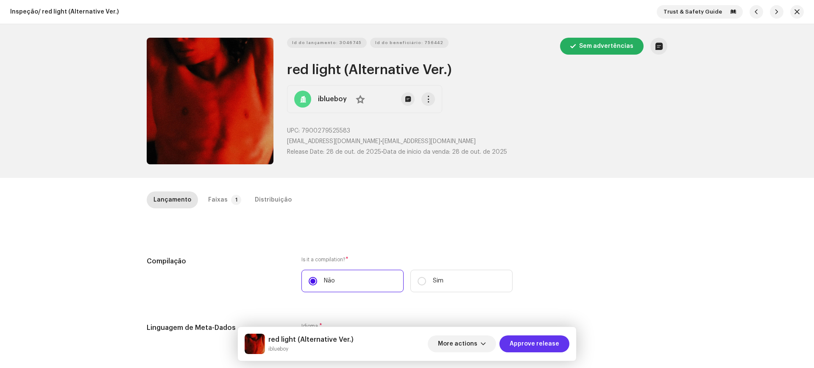
click at [522, 341] on span "Approve release" at bounding box center [534, 344] width 50 height 17
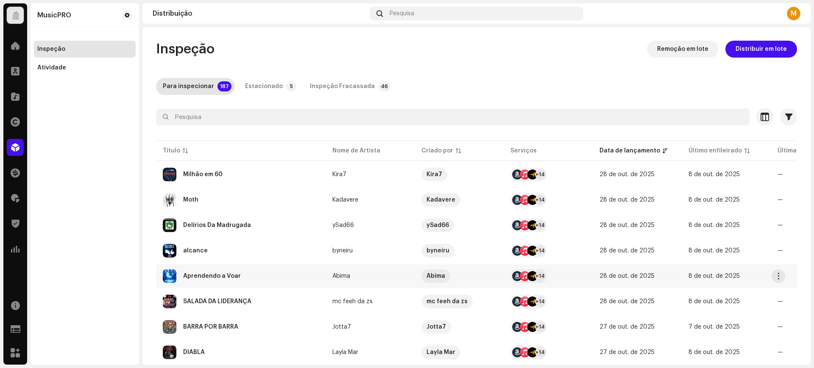
click at [267, 273] on div "Aprendendo a Voar" at bounding box center [241, 277] width 156 height 14
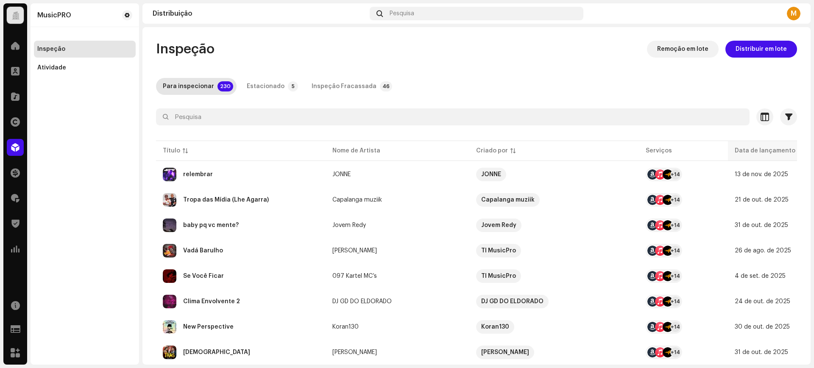
click at [779, 144] on th "Data de lançamento" at bounding box center [772, 151] width 89 height 20
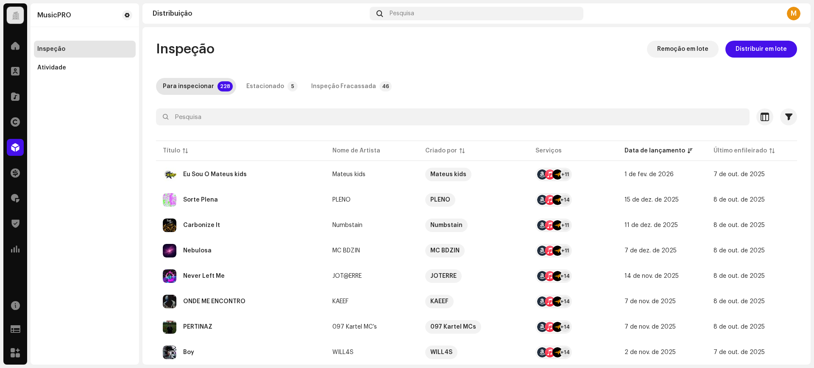
click at [231, 270] on div "Never Left Me" at bounding box center [241, 277] width 156 height 14
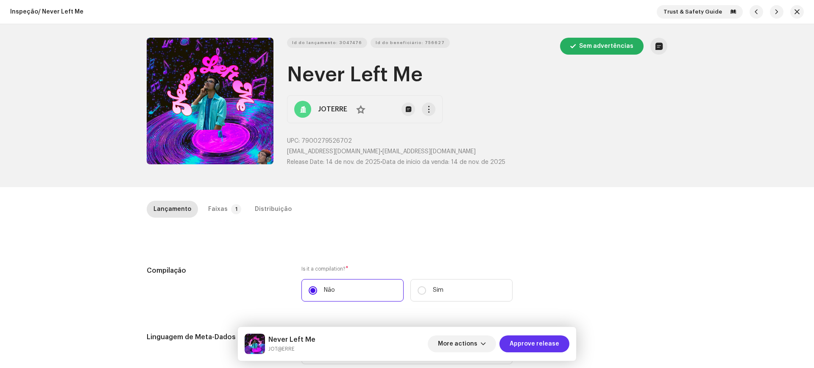
click at [535, 345] on span "Approve release" at bounding box center [534, 344] width 50 height 17
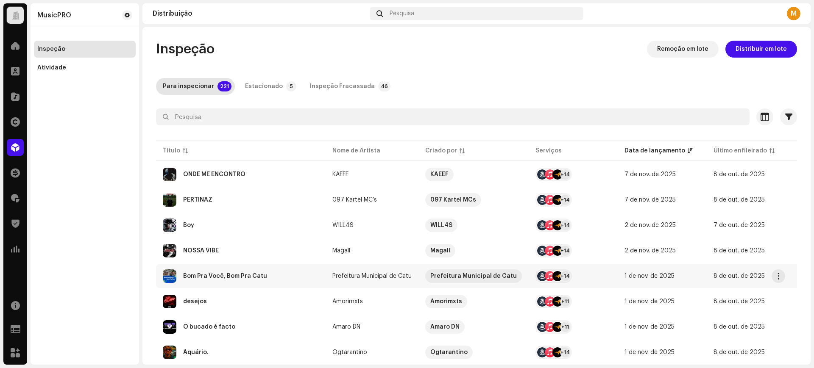
click at [263, 275] on div "Bom Pra Você, Bom Pra Catu" at bounding box center [225, 276] width 84 height 6
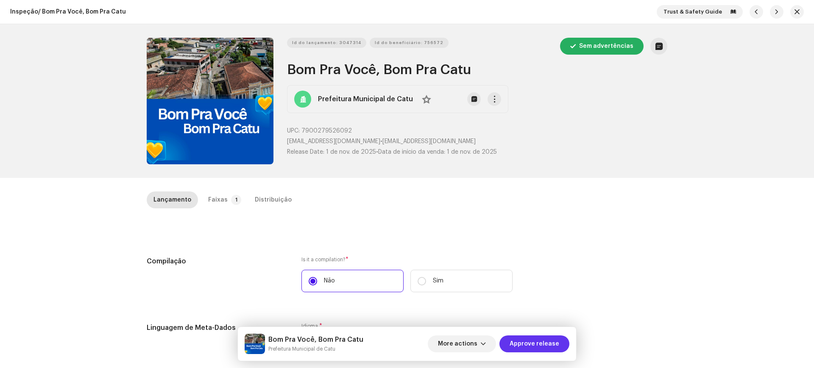
click at [517, 346] on span "Approve release" at bounding box center [534, 344] width 50 height 17
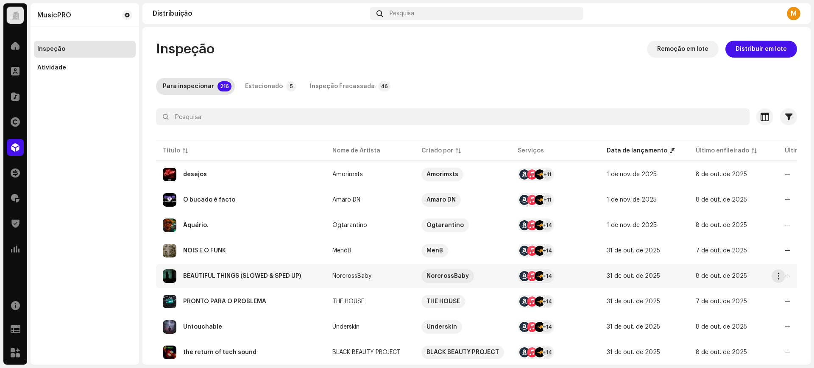
click at [211, 275] on div "BEAUTIFUL THINGS (SLOWED & SPED UP)" at bounding box center [242, 276] width 118 height 6
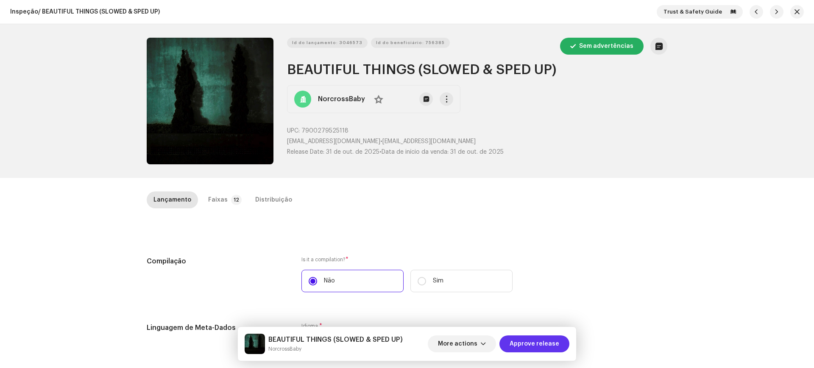
click at [517, 338] on span "Approve release" at bounding box center [534, 344] width 50 height 17
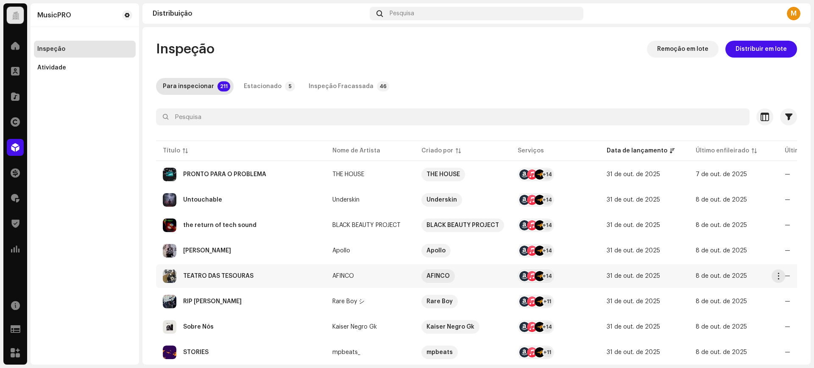
click at [251, 265] on td "TEATRO DAS TESOURAS" at bounding box center [241, 276] width 170 height 24
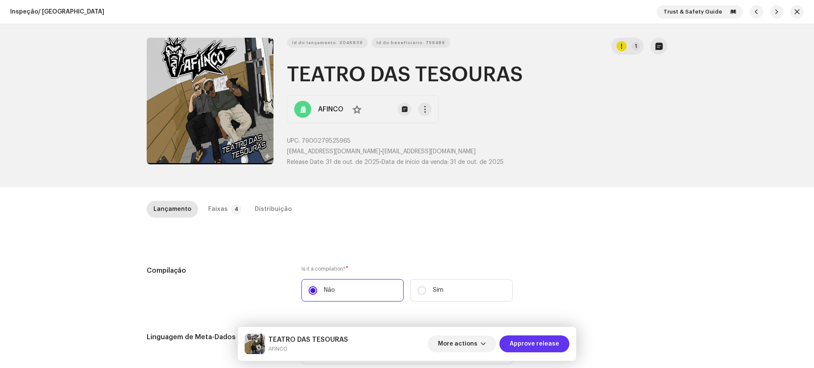
click at [540, 339] on span "Approve release" at bounding box center [534, 344] width 50 height 17
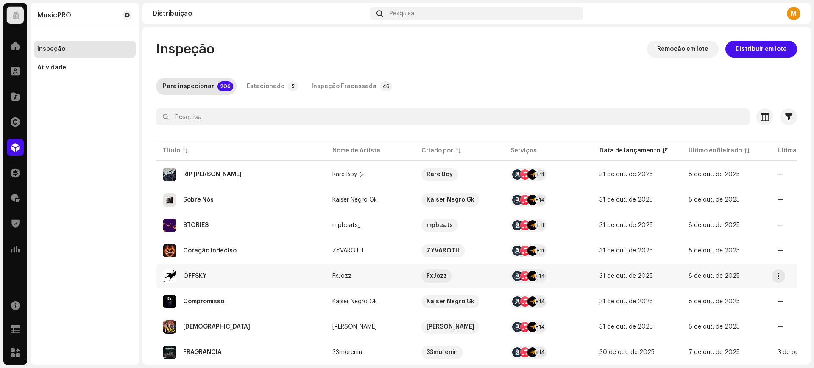
click at [245, 281] on div "OFFSKY" at bounding box center [241, 277] width 156 height 14
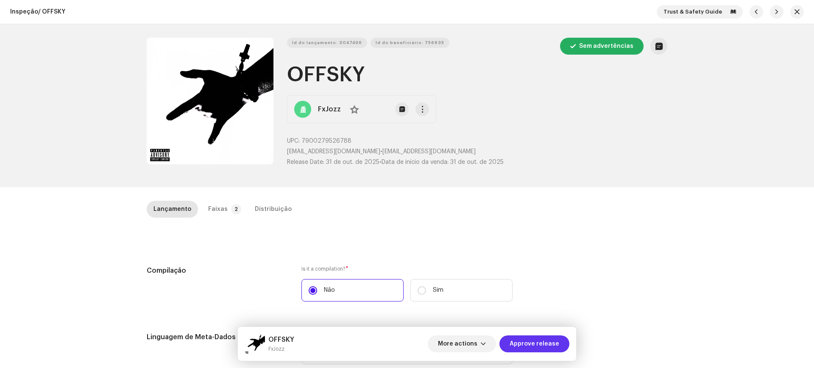
click at [537, 349] on span "Approve release" at bounding box center [534, 344] width 50 height 17
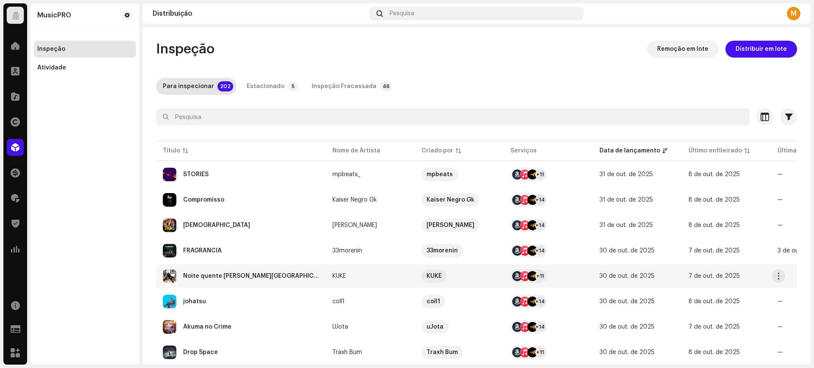
click at [295, 277] on div "Noite quente em Salvador" at bounding box center [241, 277] width 156 height 14
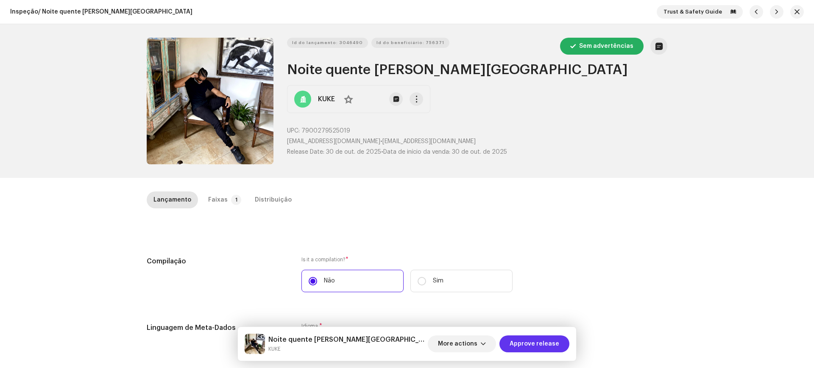
click at [532, 342] on span "Approve release" at bounding box center [534, 344] width 50 height 17
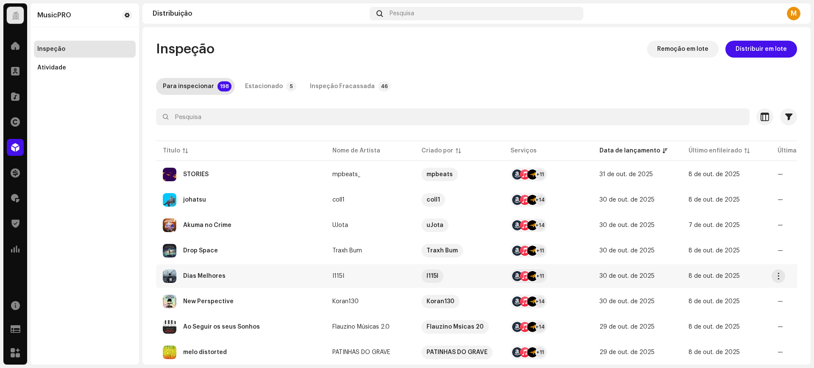
click at [255, 280] on div "Dias Melhores" at bounding box center [241, 277] width 156 height 14
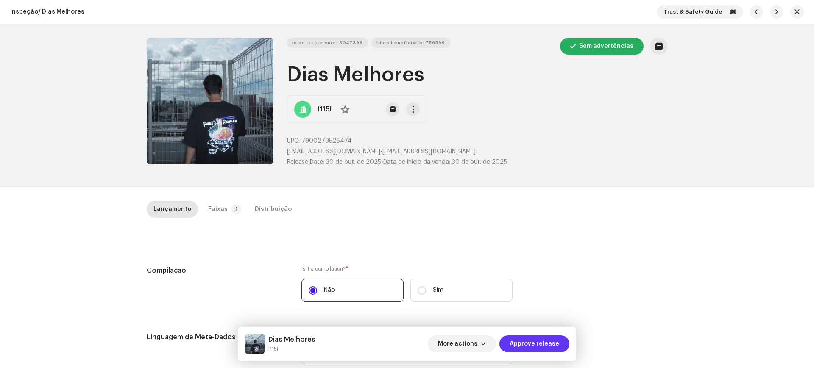
click at [523, 343] on span "Approve release" at bounding box center [534, 344] width 50 height 17
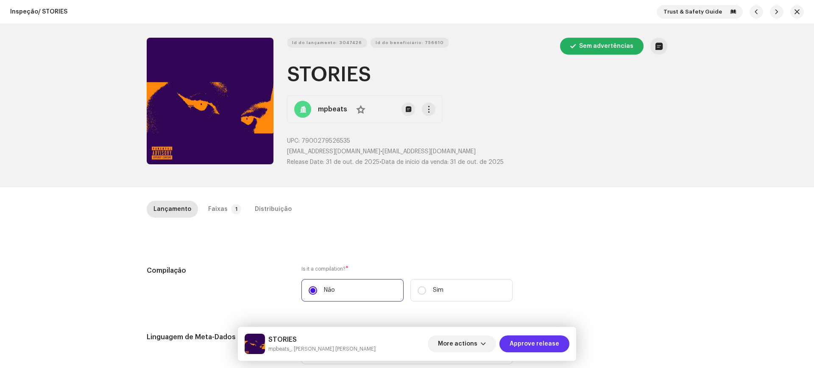
click at [531, 340] on span "Approve release" at bounding box center [534, 344] width 50 height 17
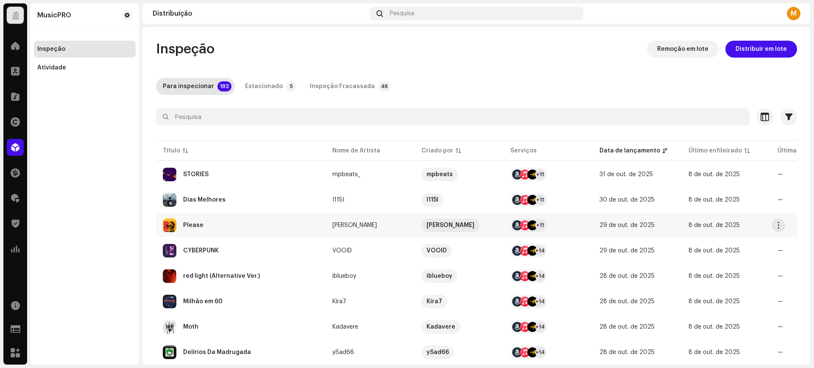
click at [252, 224] on div "Please" at bounding box center [241, 226] width 156 height 14
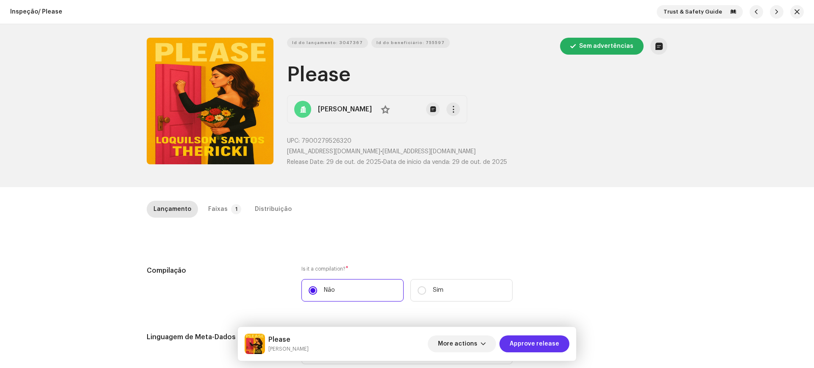
click at [522, 349] on span "Approve release" at bounding box center [534, 344] width 50 height 17
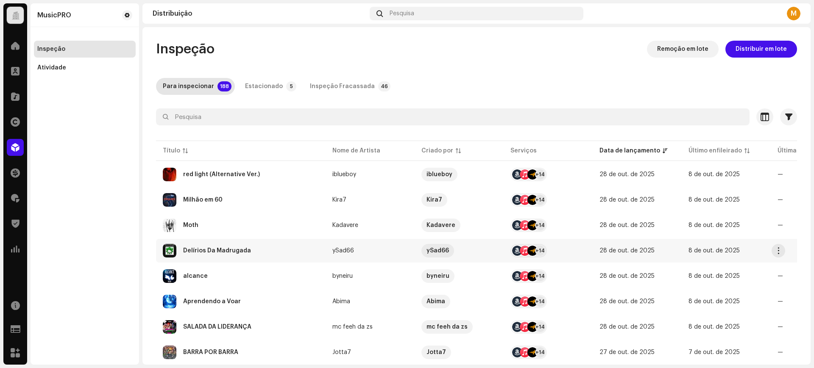
click at [236, 251] on div "Delírios Da Madrugada" at bounding box center [217, 251] width 68 height 6
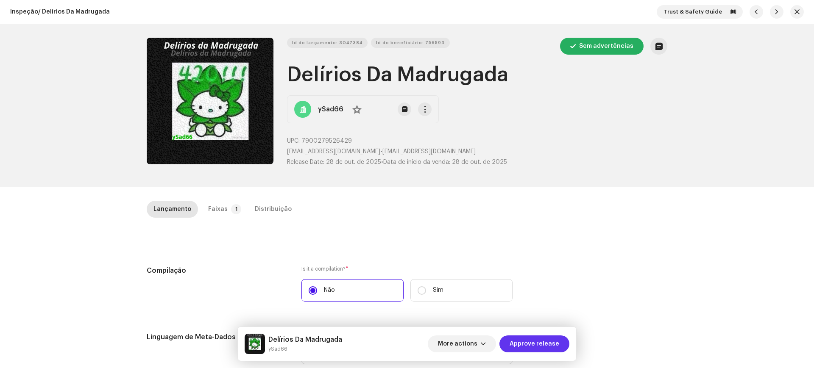
click at [531, 352] on span "Approve release" at bounding box center [534, 344] width 50 height 17
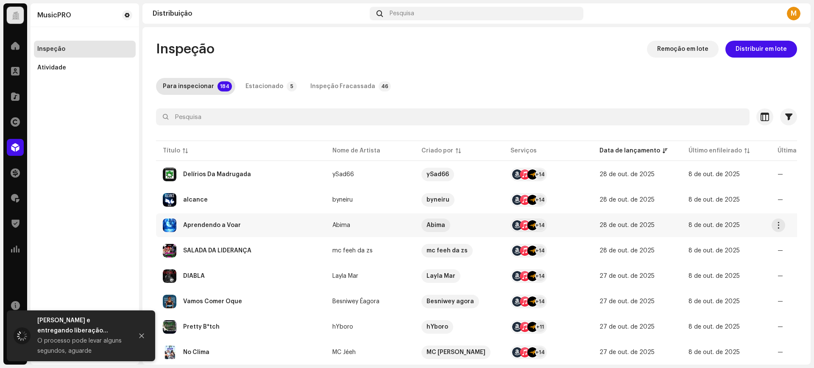
click at [281, 222] on div "Aprendendo a Voar" at bounding box center [241, 226] width 156 height 14
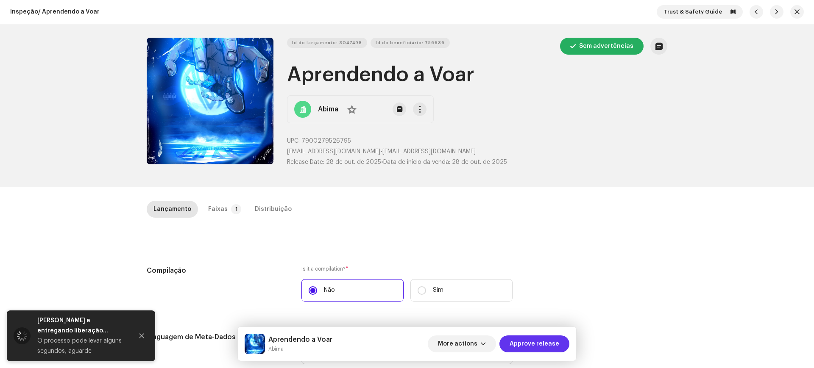
click at [530, 345] on span "Approve release" at bounding box center [534, 344] width 50 height 17
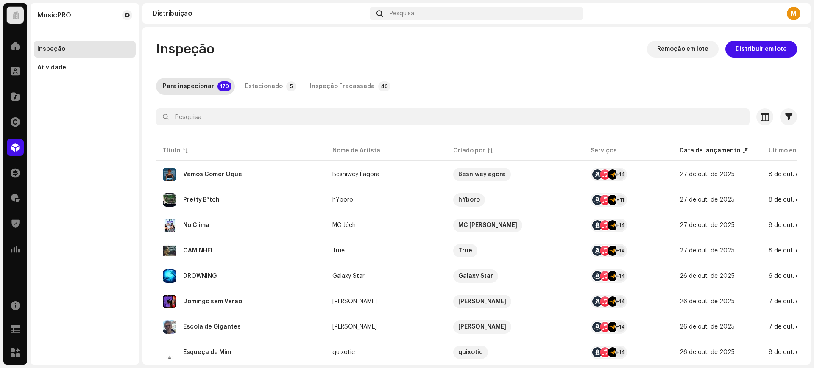
click at [228, 251] on div "CAMINHEI" at bounding box center [241, 251] width 156 height 14
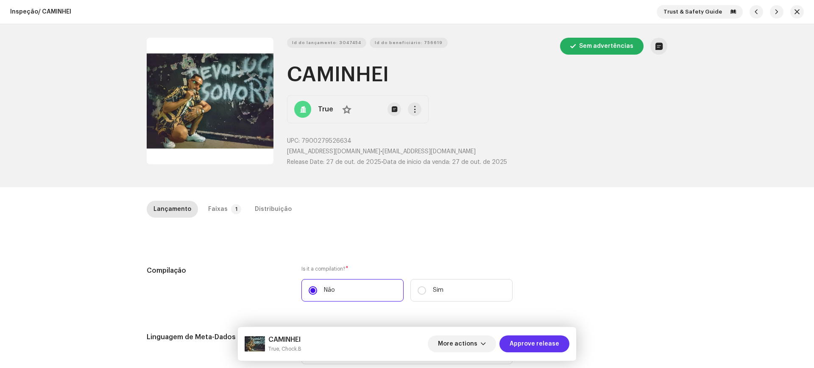
click at [517, 347] on span "Approve release" at bounding box center [534, 344] width 50 height 17
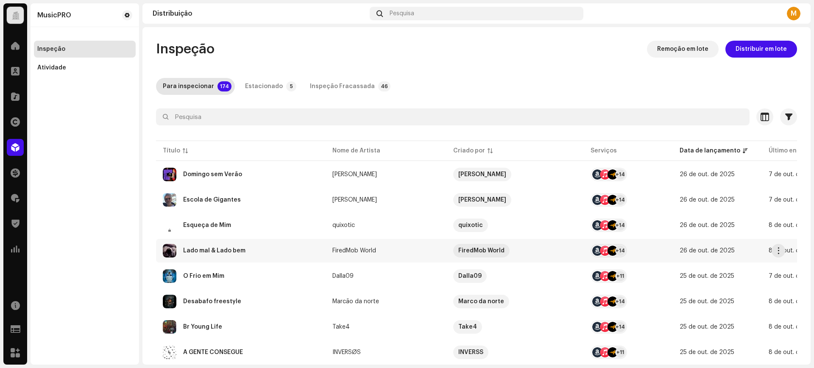
click at [244, 257] on div "Lado mal & Lado bem" at bounding box center [241, 251] width 156 height 14
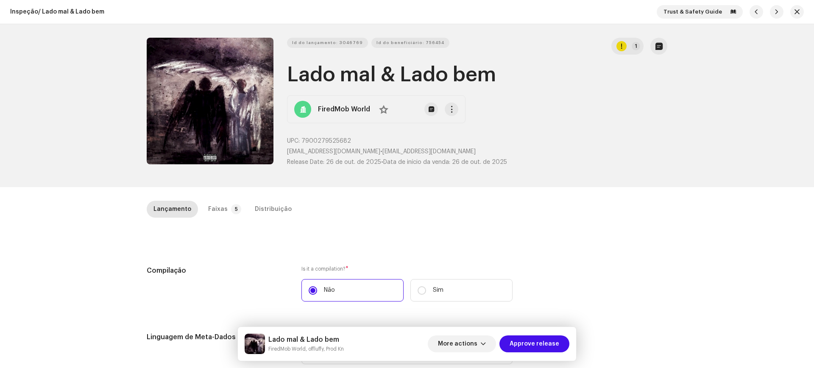
click at [528, 350] on span "Approve release" at bounding box center [534, 344] width 50 height 17
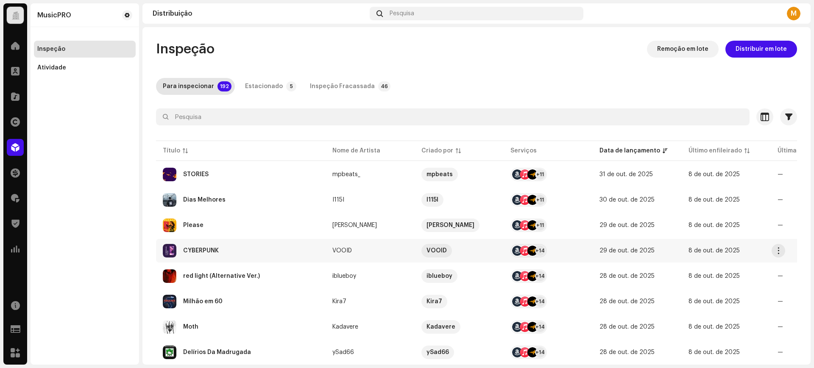
click at [229, 243] on td "CYBERPUNK" at bounding box center [241, 251] width 170 height 24
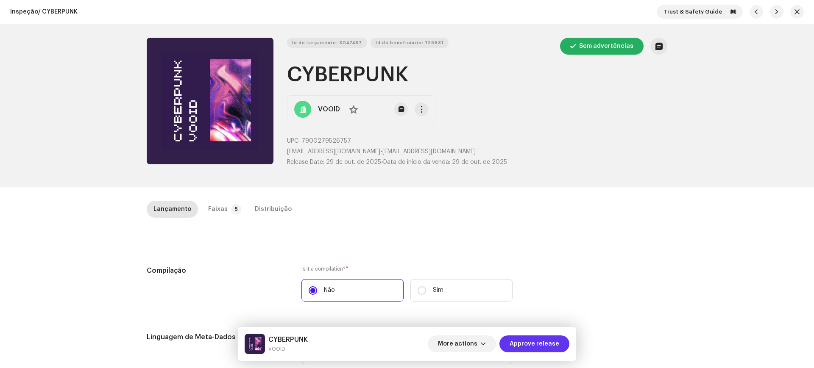
click at [516, 343] on span "Approve release" at bounding box center [534, 344] width 50 height 17
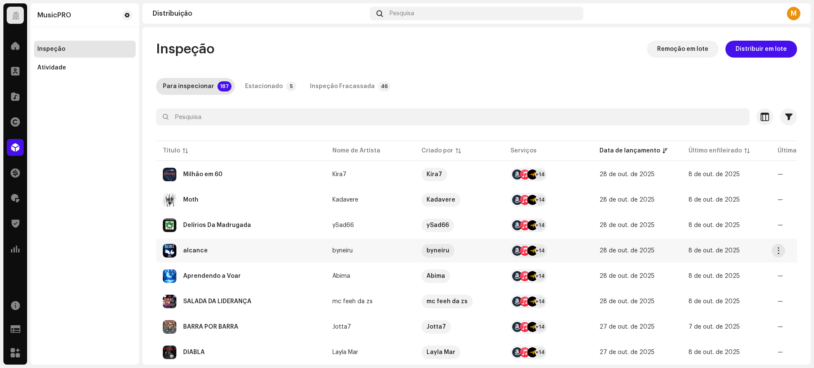
click at [263, 252] on div "alcance" at bounding box center [241, 251] width 156 height 14
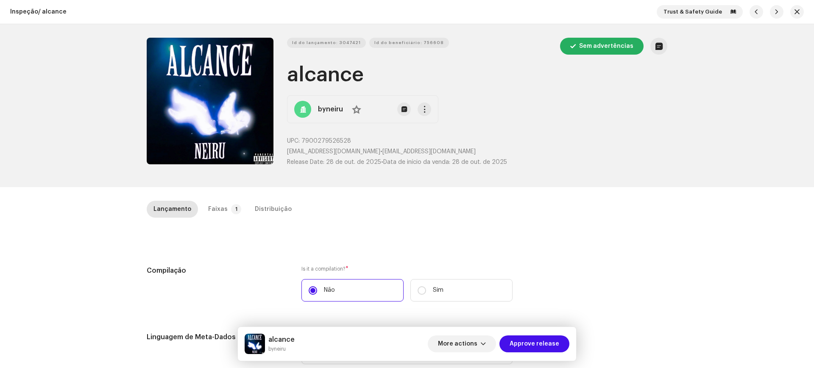
click at [526, 348] on span "Approve release" at bounding box center [534, 344] width 50 height 17
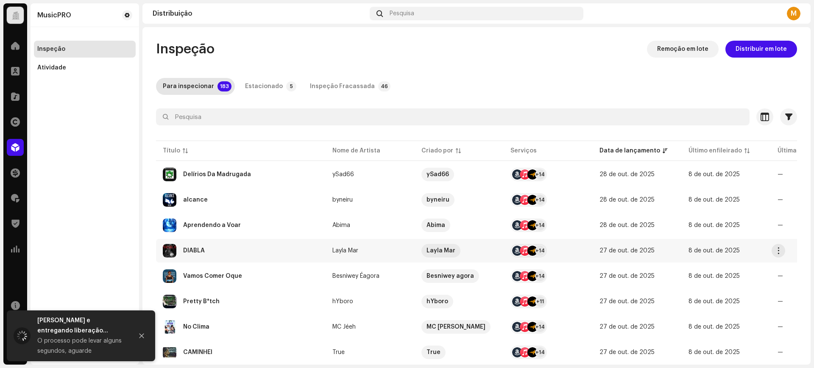
click at [267, 245] on div "DIABLA" at bounding box center [241, 251] width 156 height 14
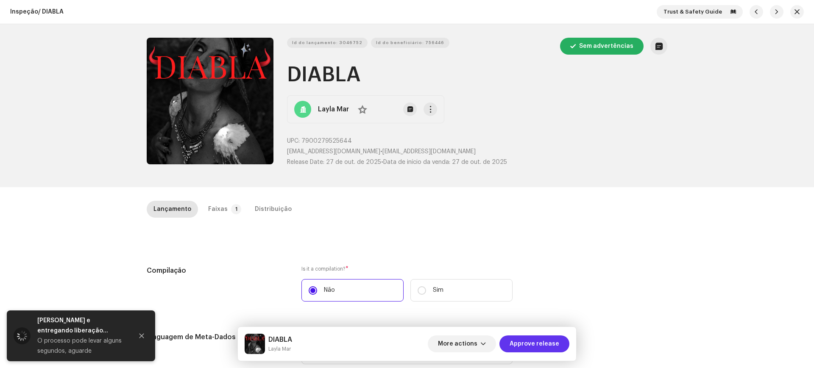
click at [533, 345] on span "Approve release" at bounding box center [534, 344] width 50 height 17
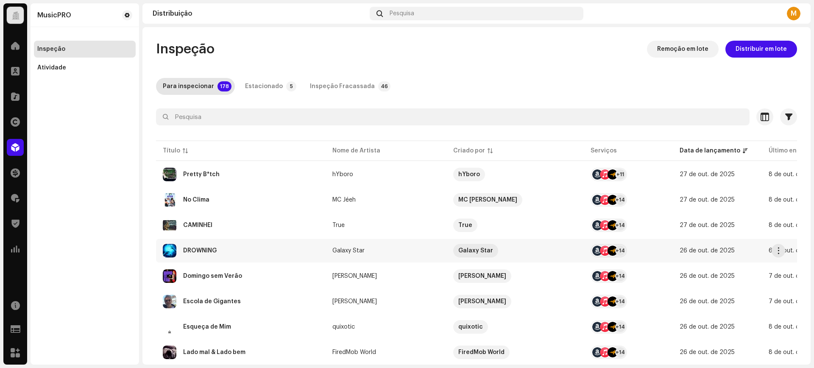
click at [248, 252] on div "DROWNING" at bounding box center [241, 251] width 156 height 14
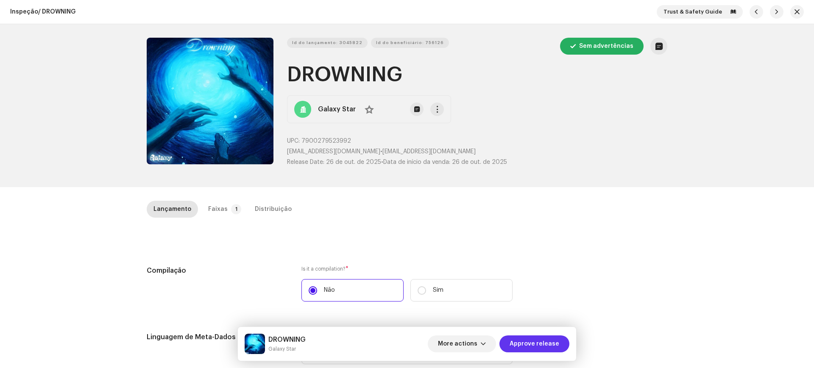
click at [527, 348] on span "Approve release" at bounding box center [534, 344] width 50 height 17
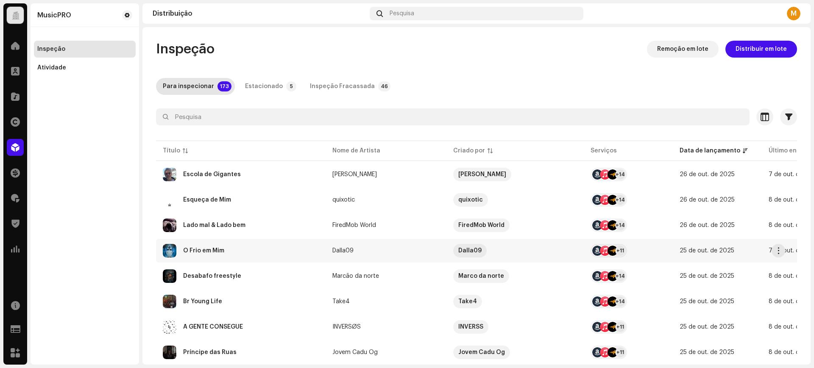
click at [223, 246] on div "O Frio em Mim" at bounding box center [241, 251] width 156 height 14
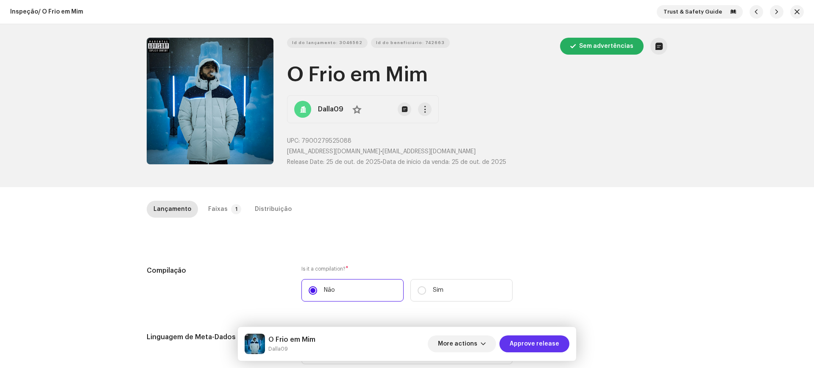
click at [523, 339] on span "Approve release" at bounding box center [534, 344] width 50 height 17
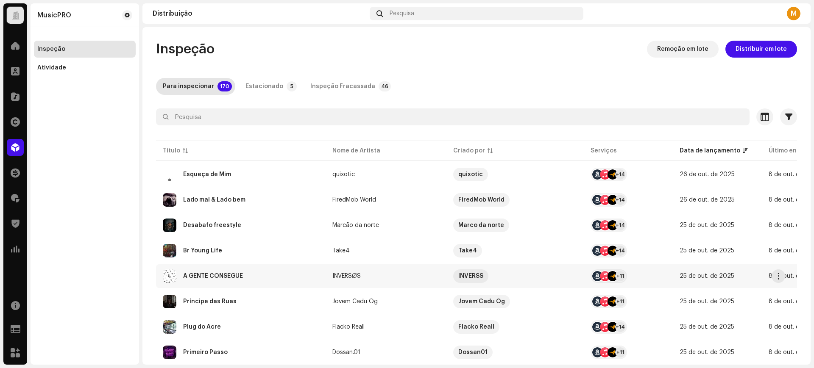
click at [255, 278] on div "A GENTE CONSEGUE" at bounding box center [241, 277] width 156 height 14
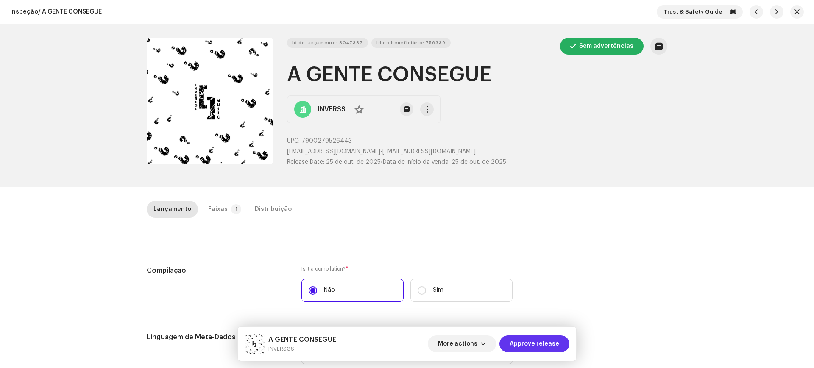
click at [531, 343] on span "Approve release" at bounding box center [534, 344] width 50 height 17
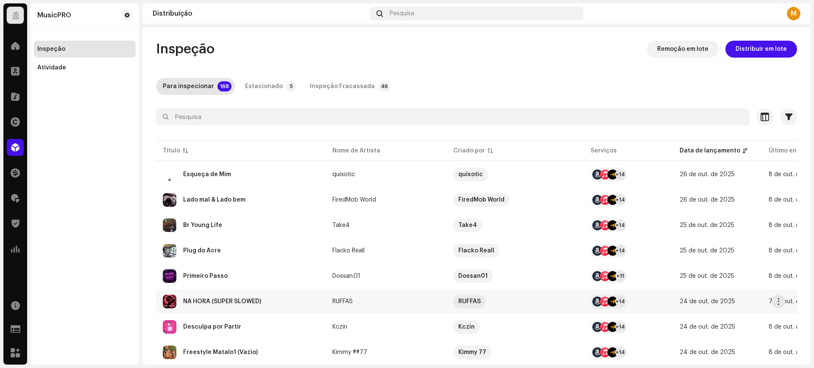
click at [265, 306] on div "NA HORA (SUPER SLOWED)" at bounding box center [241, 302] width 156 height 14
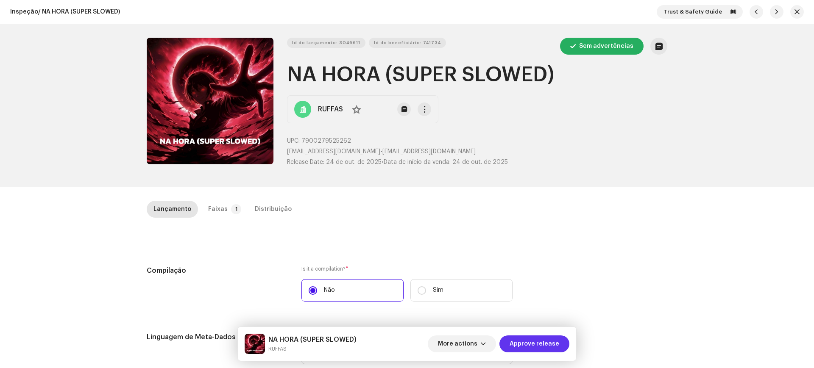
click at [539, 345] on span "Approve release" at bounding box center [534, 344] width 50 height 17
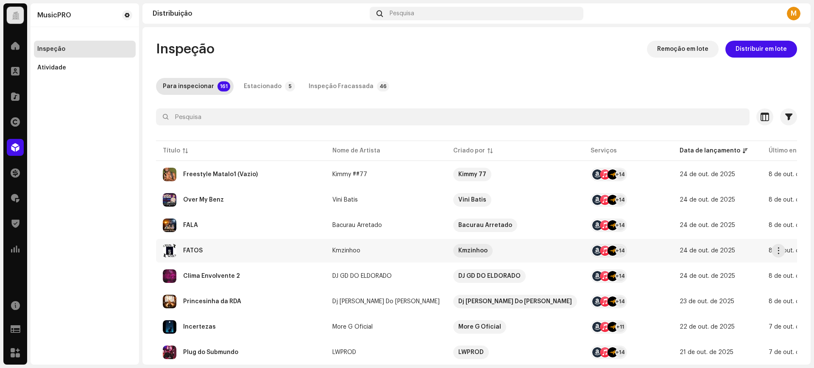
click at [239, 255] on div "FATOS" at bounding box center [241, 251] width 156 height 14
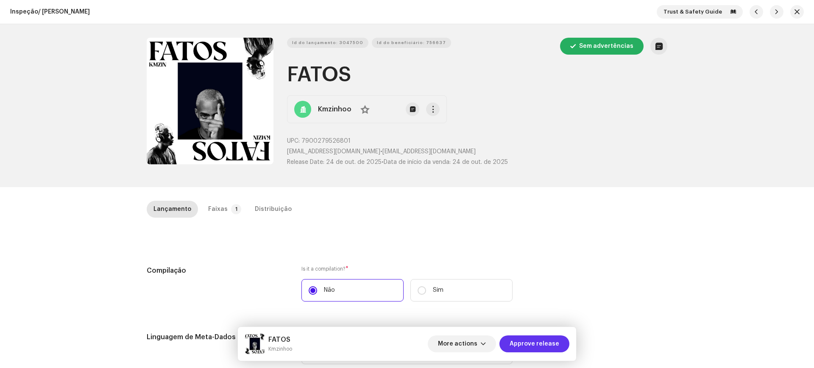
click at [524, 346] on span "Approve release" at bounding box center [534, 344] width 50 height 17
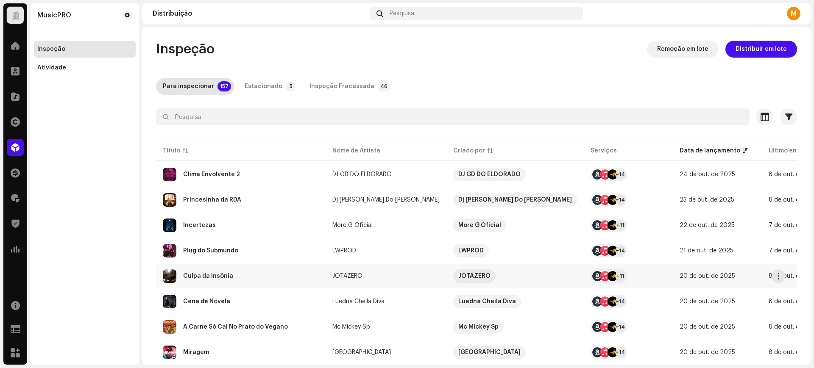
click at [274, 278] on div "Culpa da Insônia" at bounding box center [241, 277] width 156 height 14
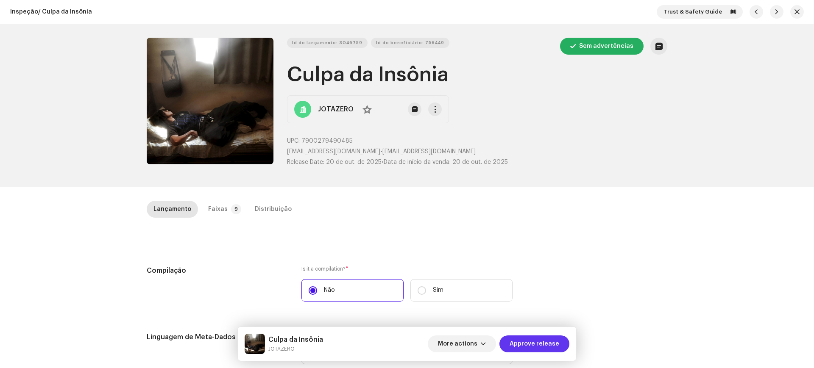
click at [529, 352] on span "Approve release" at bounding box center [534, 344] width 50 height 17
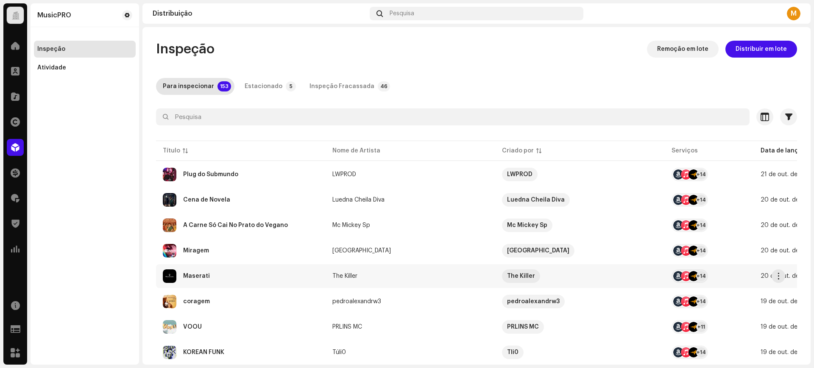
click at [234, 265] on td "Maserati" at bounding box center [241, 276] width 170 height 24
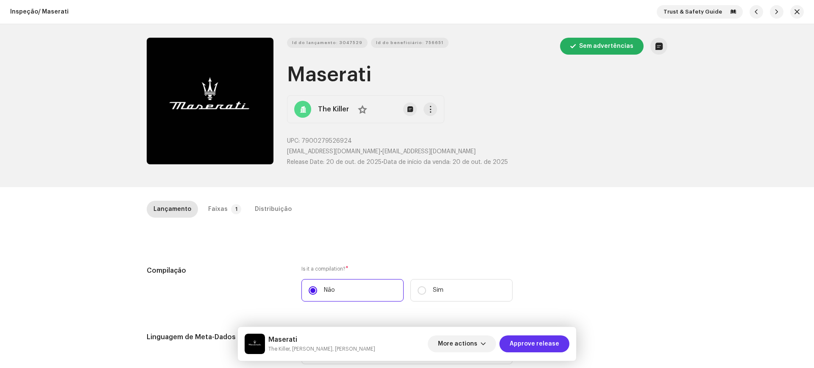
click at [514, 344] on span "Approve release" at bounding box center [534, 344] width 50 height 17
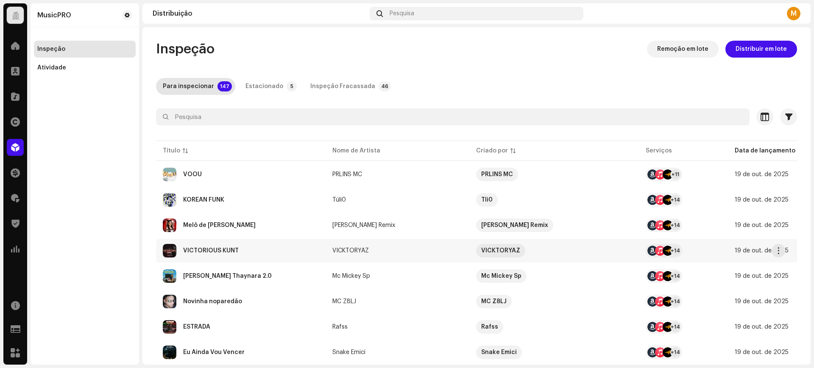
click at [219, 254] on div "VICTORIOUS KUNT" at bounding box center [241, 251] width 156 height 14
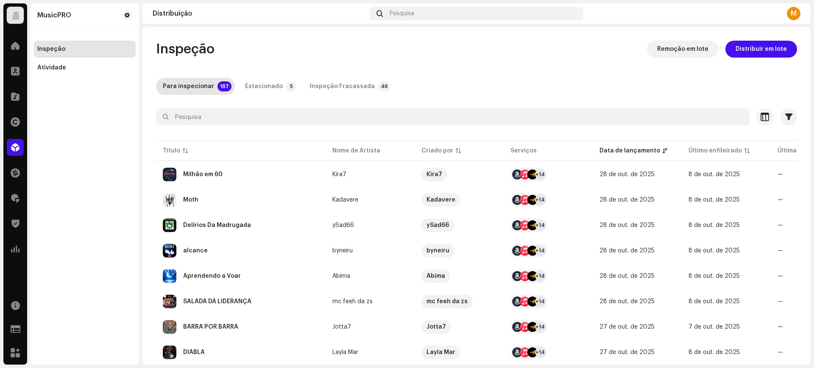
click at [224, 176] on div "Milhão em 60" at bounding box center [241, 175] width 156 height 14
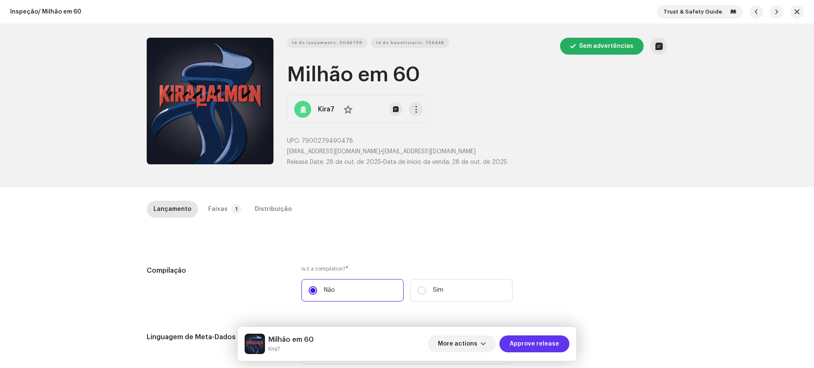
click at [517, 344] on span "Approve release" at bounding box center [534, 344] width 50 height 17
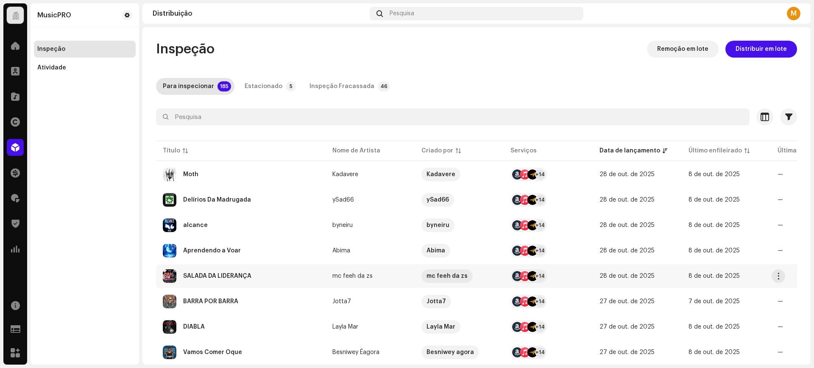
click at [248, 281] on div "SALADA DA LIDERANÇA" at bounding box center [241, 277] width 156 height 14
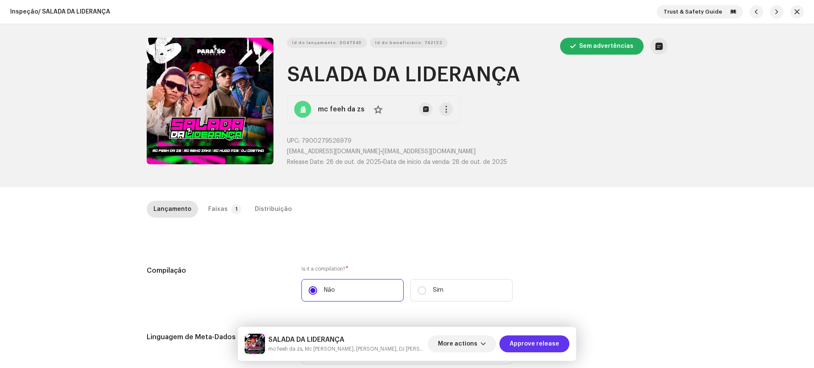
click at [523, 342] on span "Approve release" at bounding box center [534, 344] width 50 height 17
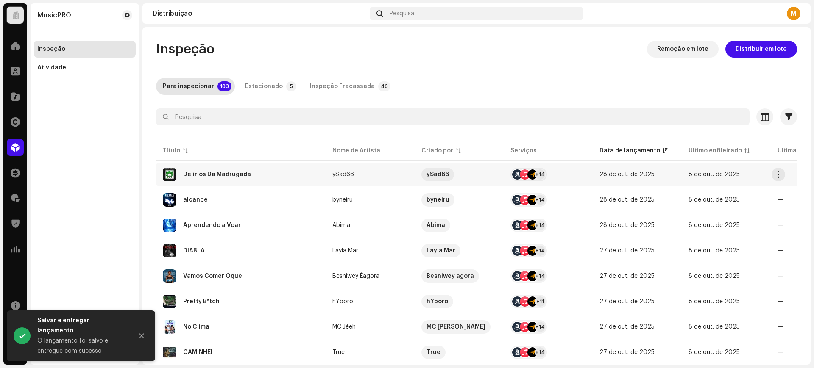
click at [250, 176] on div "Delírios Da Madrugada" at bounding box center [241, 175] width 156 height 14
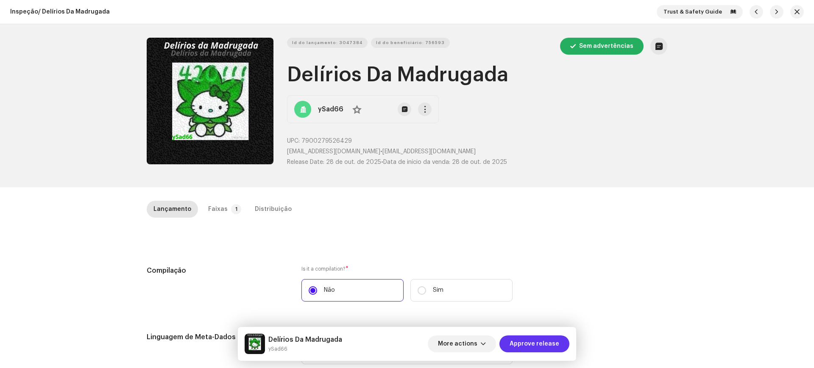
click at [515, 349] on span "Approve release" at bounding box center [534, 344] width 50 height 17
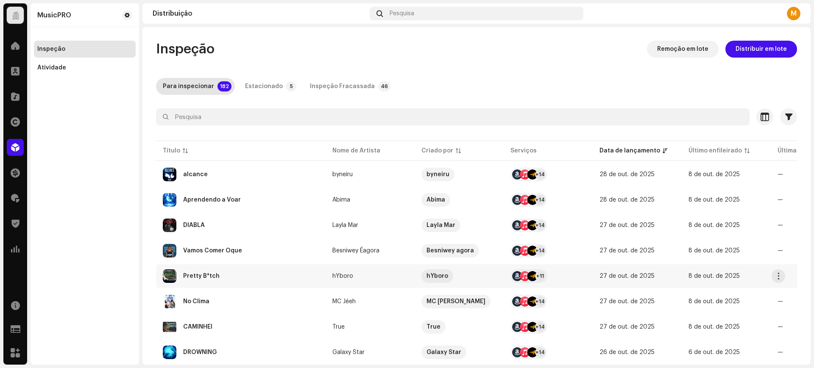
click at [219, 272] on div "Pretty B*tch" at bounding box center [241, 277] width 156 height 14
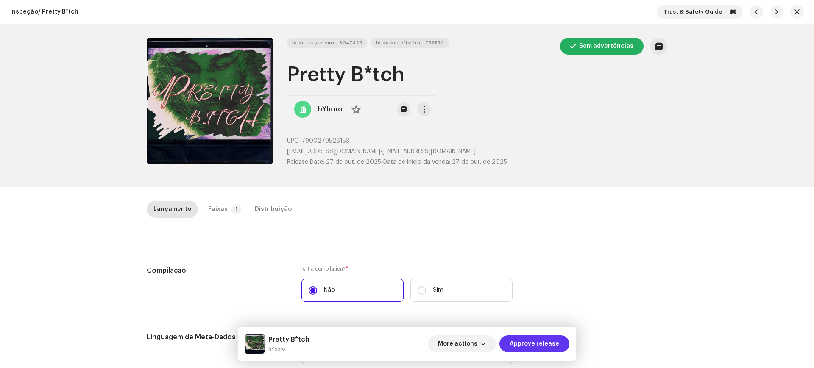
click at [552, 347] on span "Approve release" at bounding box center [534, 344] width 50 height 17
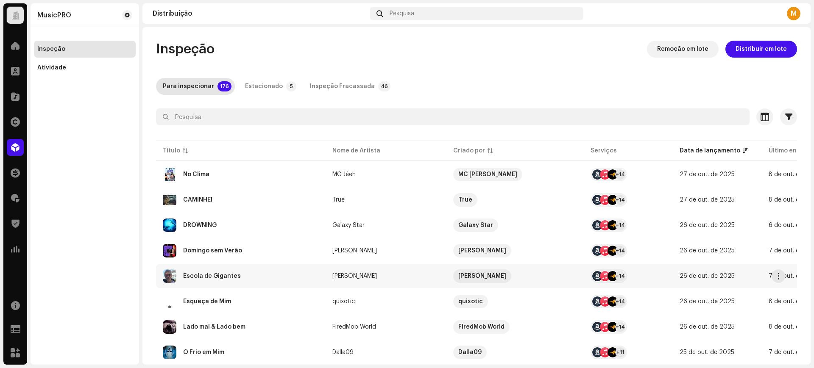
click at [228, 276] on div "Escola de Gigantes" at bounding box center [212, 276] width 58 height 6
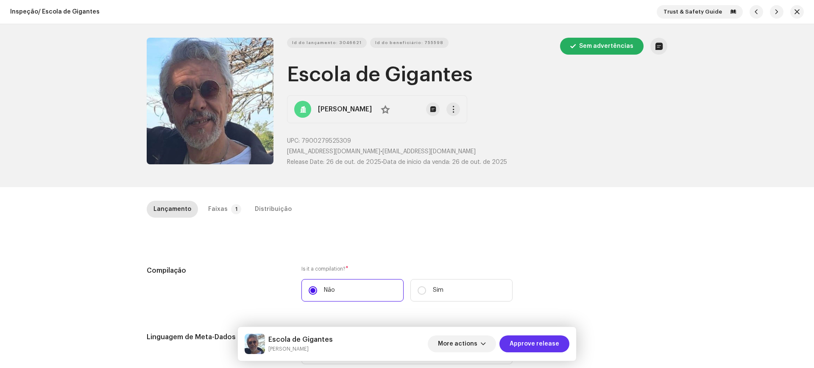
click at [555, 350] on span "Approve release" at bounding box center [534, 344] width 50 height 17
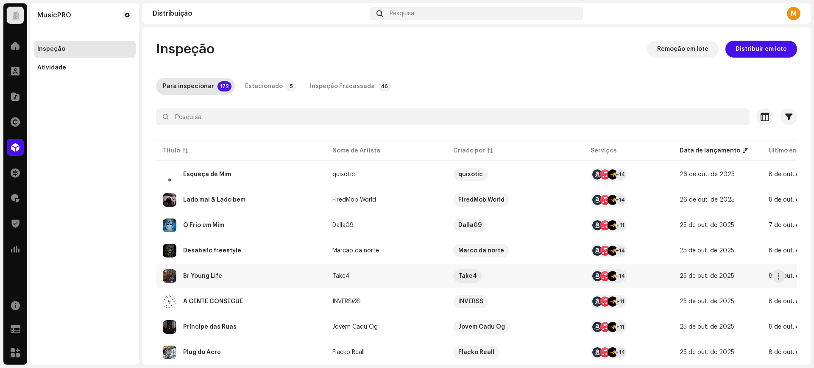
click at [229, 269] on td "Br Young Life" at bounding box center [241, 276] width 170 height 24
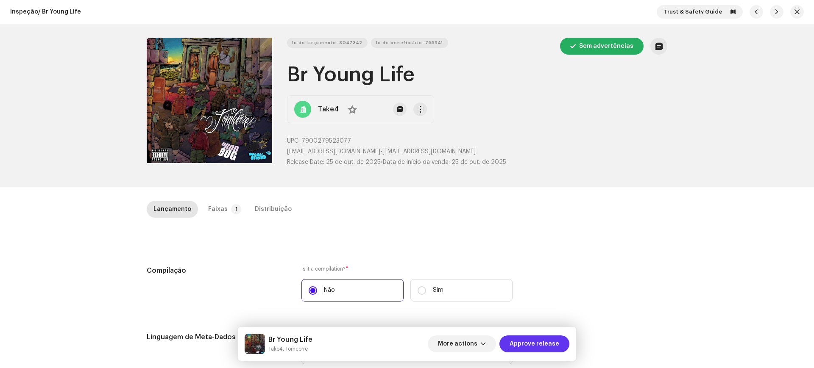
click at [560, 345] on button "Approve release" at bounding box center [534, 344] width 70 height 17
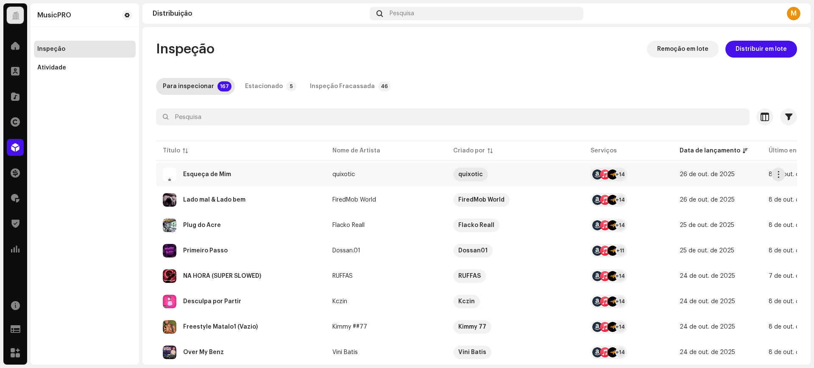
click at [203, 164] on td "Esqueça de Mim" at bounding box center [241, 175] width 170 height 24
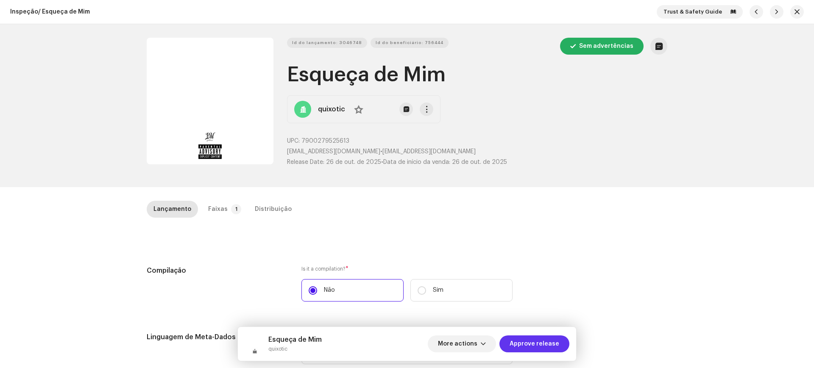
click at [527, 341] on span "Approve release" at bounding box center [534, 344] width 50 height 17
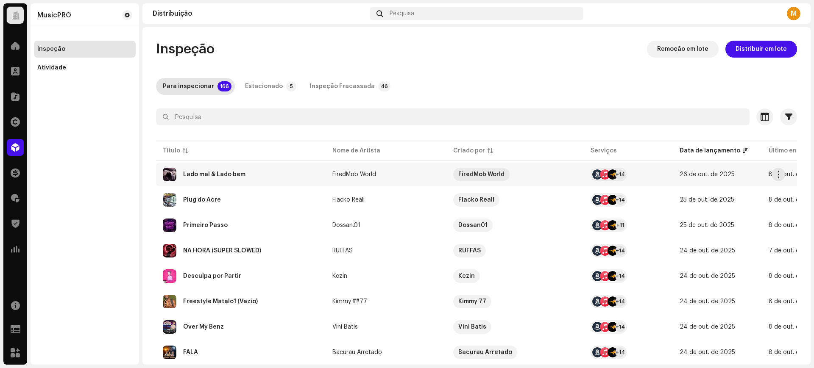
click at [233, 177] on div "Lado mal & Lado bem" at bounding box center [214, 175] width 62 height 6
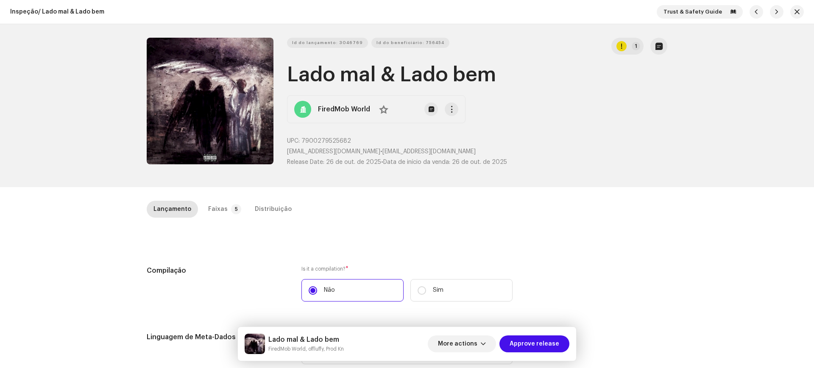
click at [532, 327] on div "Lado mal & Lado bem FiredMob World, offluffy, Prod Kn More actions Approve rele…" at bounding box center [407, 344] width 338 height 34
click at [538, 342] on span "Approve release" at bounding box center [534, 344] width 50 height 17
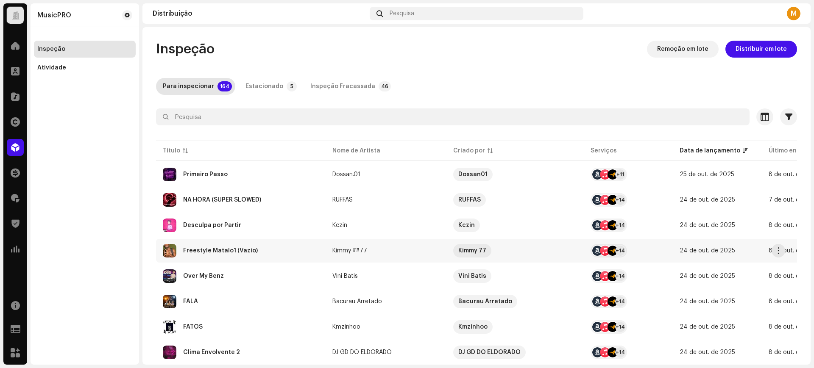
click at [240, 249] on div "Freestyle Matalo1 (Vazio)" at bounding box center [220, 251] width 75 height 6
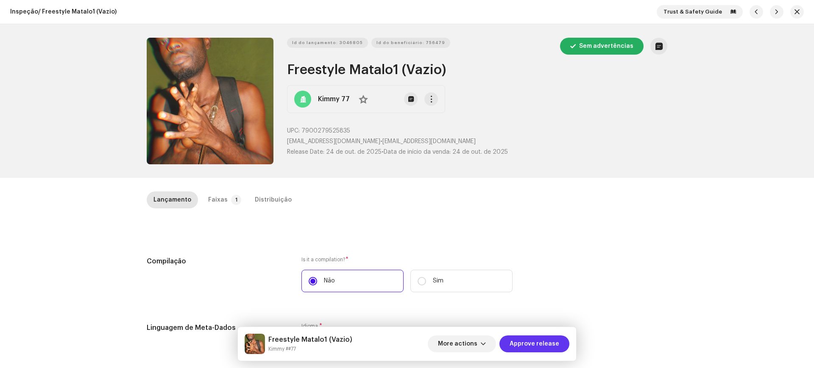
click at [537, 345] on span "Approve release" at bounding box center [534, 344] width 50 height 17
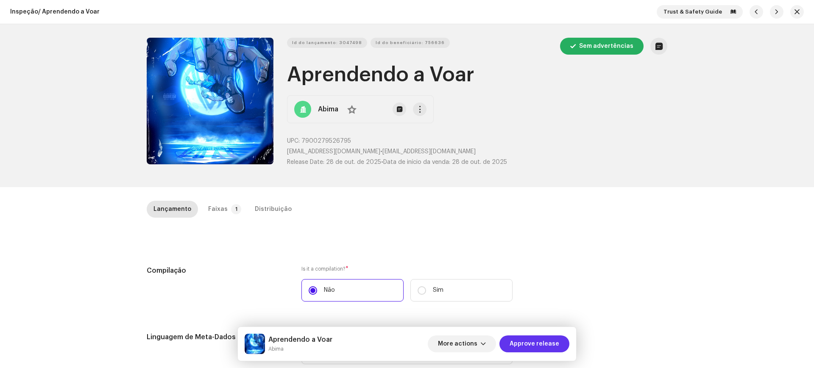
click at [527, 344] on span "Approve release" at bounding box center [534, 344] width 50 height 17
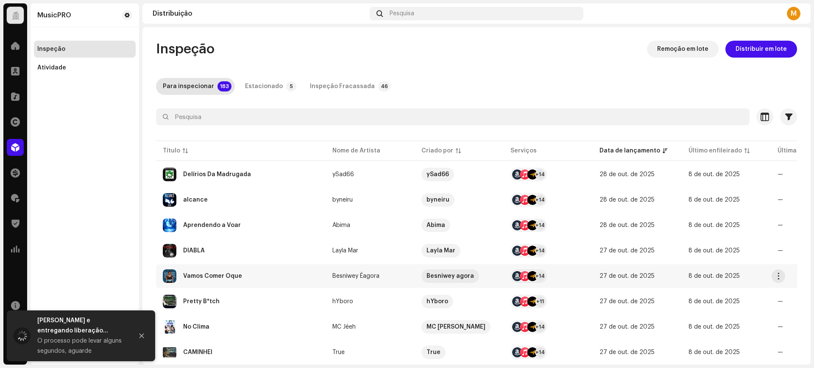
click at [279, 272] on div "Vamos Comer Oque" at bounding box center [241, 277] width 156 height 14
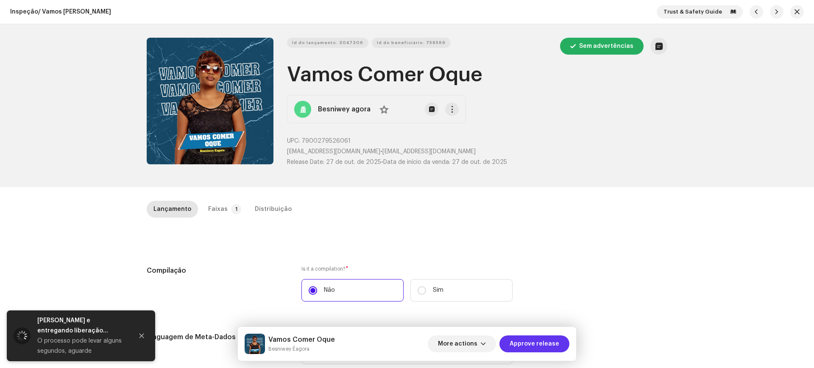
click at [544, 342] on span "Approve release" at bounding box center [534, 344] width 50 height 17
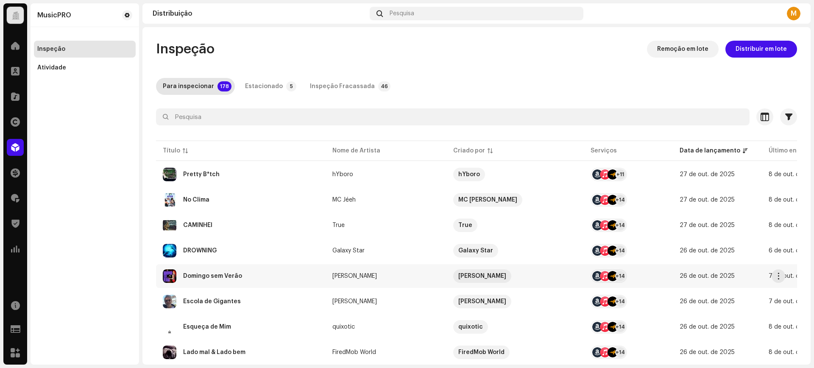
click at [249, 279] on div "Domingo sem Verão" at bounding box center [241, 277] width 156 height 14
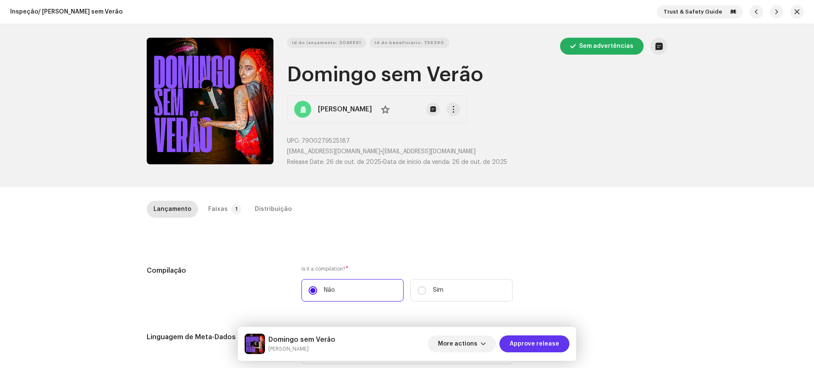
click at [514, 351] on span "Approve release" at bounding box center [534, 344] width 50 height 17
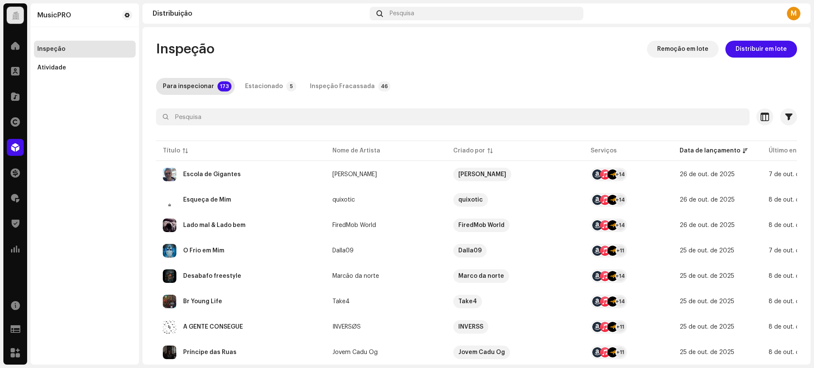
drag, startPoint x: 227, startPoint y: 275, endPoint x: 217, endPoint y: 353, distance: 78.3
click at [227, 275] on div "Desabafo freestyle" at bounding box center [212, 276] width 58 height 6
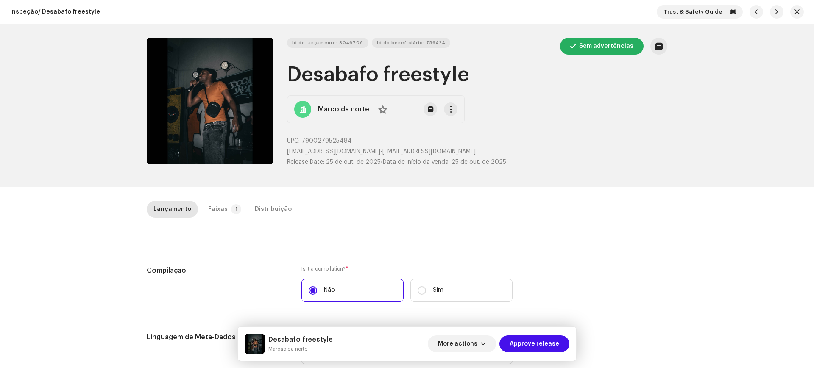
click at [550, 357] on div "Desabafo freestyle Marcão da norte More actions Approve release" at bounding box center [407, 344] width 338 height 34
click at [550, 348] on span "Approve release" at bounding box center [534, 344] width 50 height 17
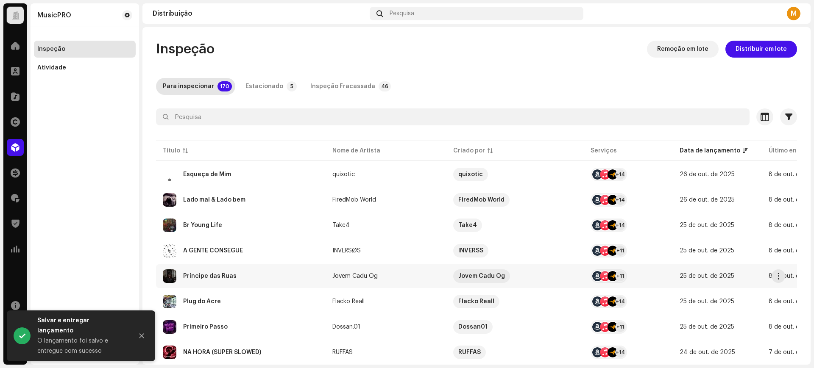
click at [314, 278] on div "Príncipe das Ruas" at bounding box center [241, 277] width 156 height 14
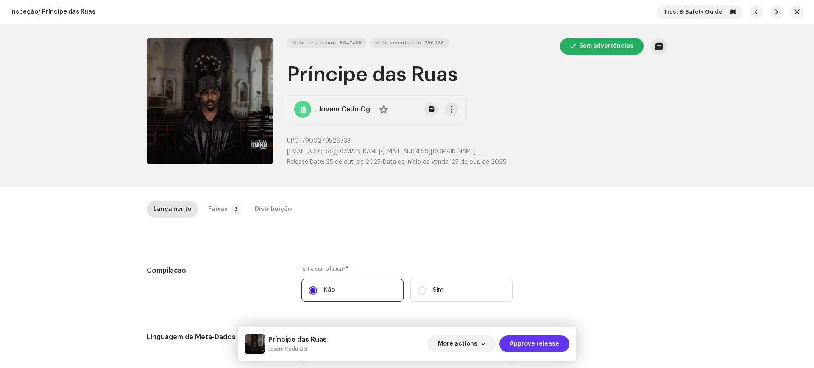
click at [544, 338] on span "Approve release" at bounding box center [534, 344] width 50 height 17
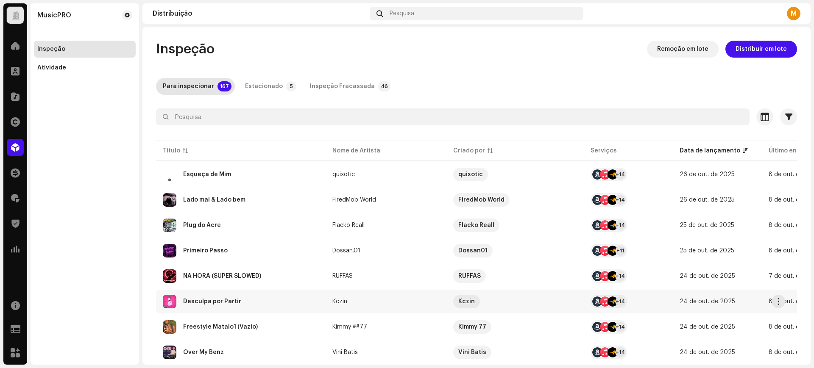
click at [265, 313] on td "Desculpa por Partir" at bounding box center [241, 302] width 170 height 24
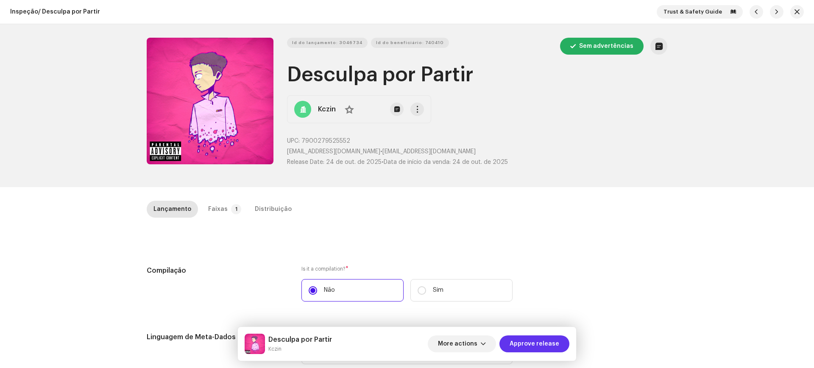
click at [529, 345] on span "Approve release" at bounding box center [534, 344] width 50 height 17
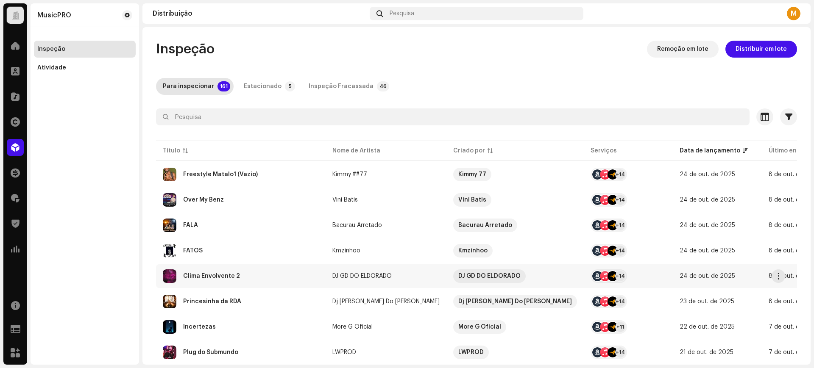
click at [233, 287] on td "Clima Envolvente 2" at bounding box center [241, 276] width 170 height 24
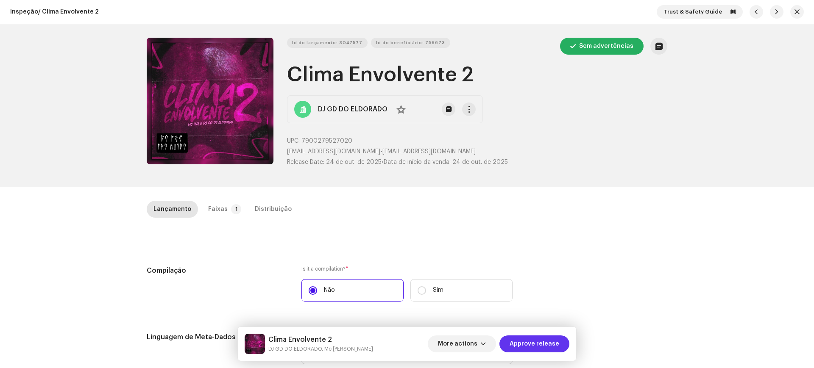
click at [530, 343] on span "Approve release" at bounding box center [534, 344] width 50 height 17
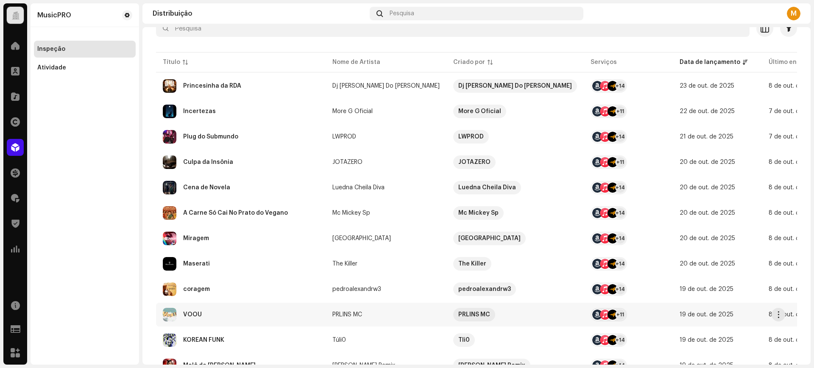
scroll to position [106, 0]
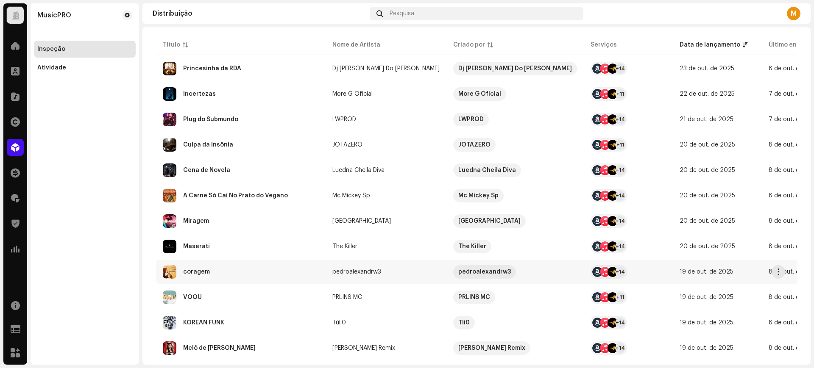
click at [222, 277] on div "coragem" at bounding box center [241, 272] width 156 height 14
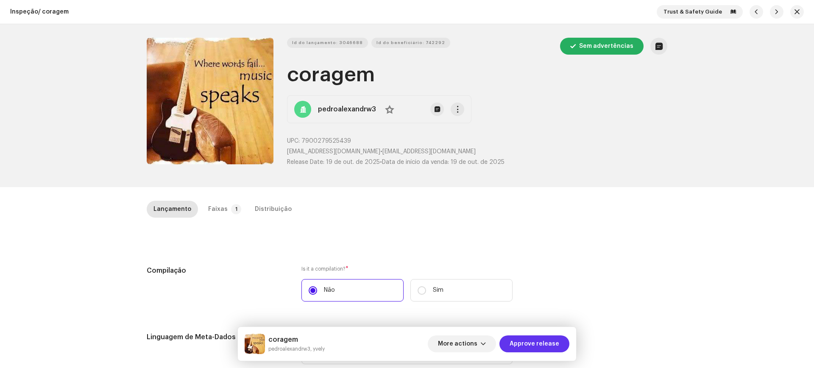
click at [521, 350] on span "Approve release" at bounding box center [534, 344] width 50 height 17
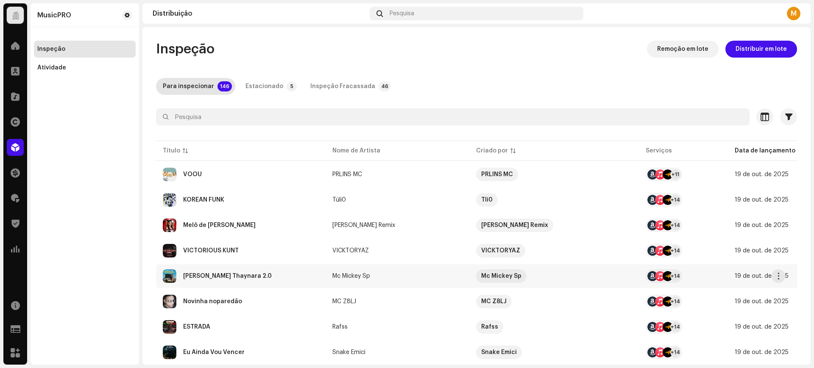
click at [215, 268] on td "[PERSON_NAME] Thaynara 2.0" at bounding box center [241, 276] width 170 height 24
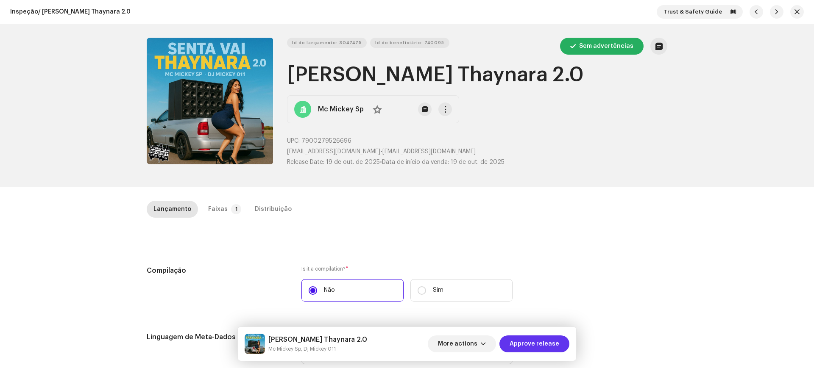
click at [527, 345] on span "Approve release" at bounding box center [534, 344] width 50 height 17
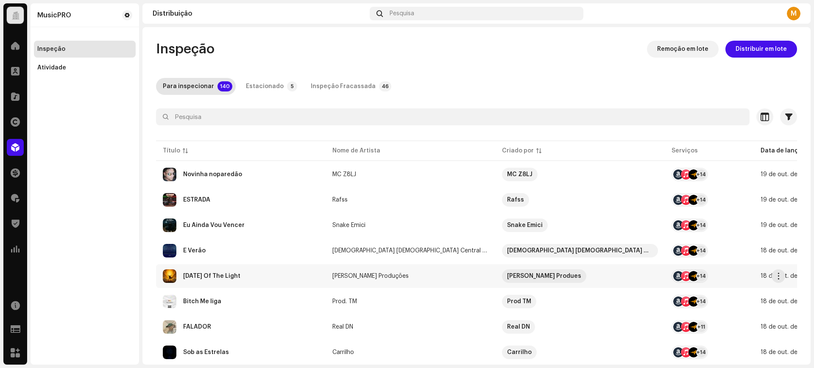
click at [262, 281] on div "[DATE] Of The Light" at bounding box center [241, 277] width 156 height 14
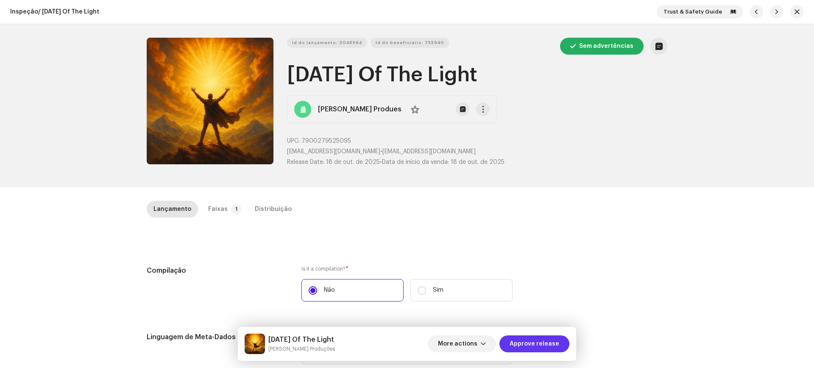
click at [528, 346] on span "Approve release" at bounding box center [534, 344] width 50 height 17
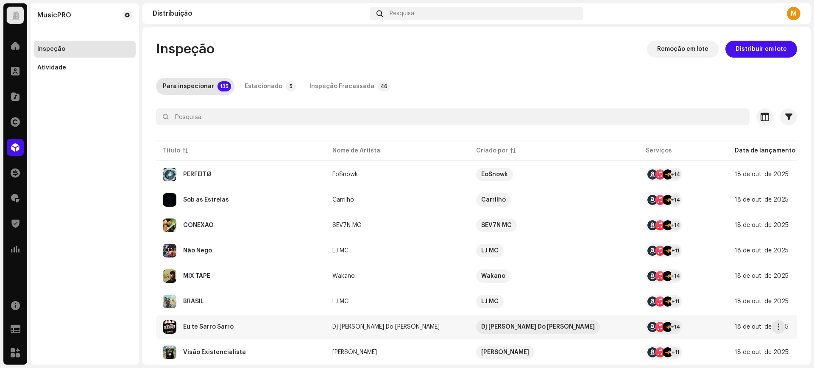
click at [231, 327] on div "Eu te Sarro Sarro" at bounding box center [241, 327] width 156 height 14
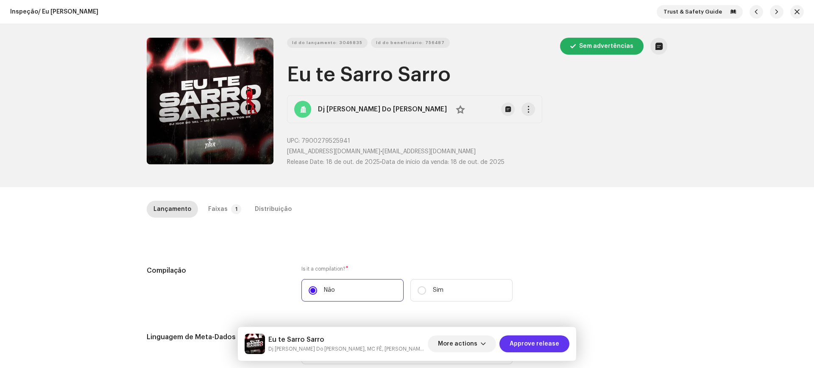
click at [541, 338] on span "Approve release" at bounding box center [534, 344] width 50 height 17
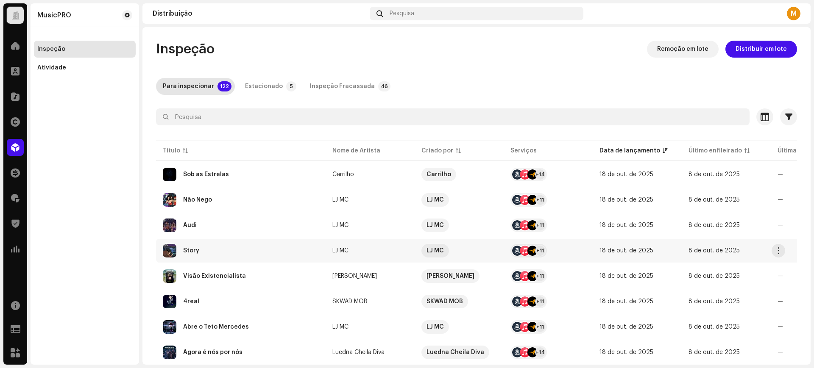
click at [265, 253] on div "Story" at bounding box center [241, 251] width 156 height 14
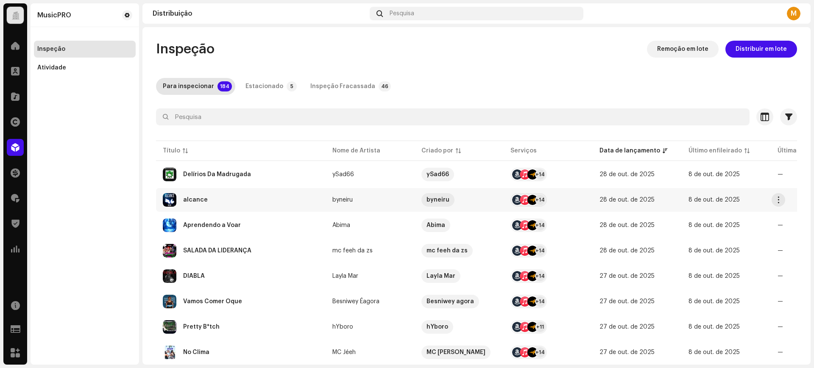
click at [253, 200] on div "alcance" at bounding box center [241, 200] width 156 height 14
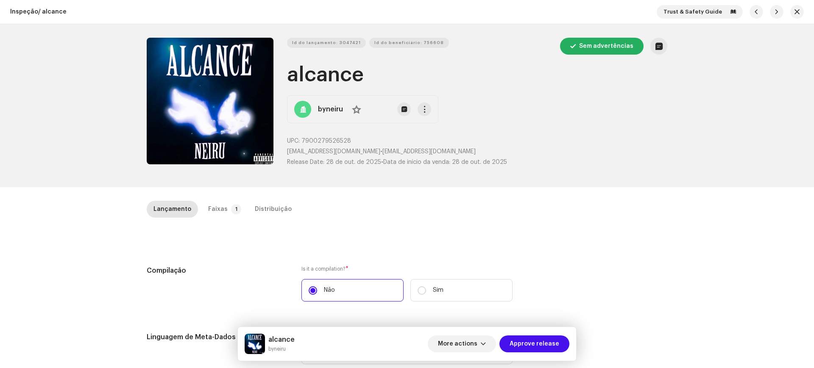
click at [538, 353] on div "More actions Approve release" at bounding box center [499, 344] width 142 height 20
click at [539, 347] on span "Approve release" at bounding box center [534, 344] width 50 height 17
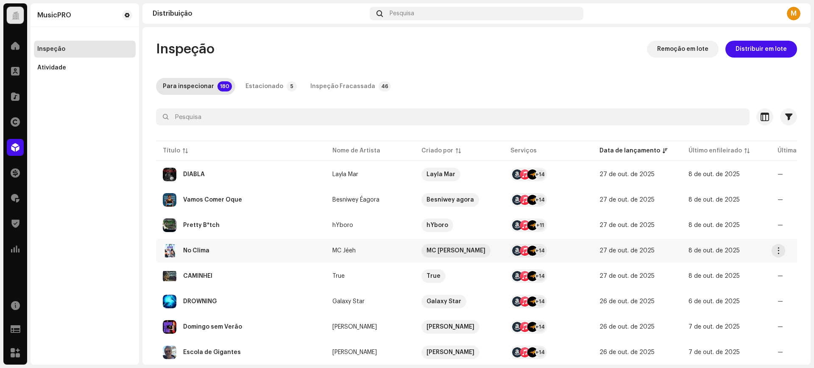
click at [247, 252] on div "No Clima" at bounding box center [241, 251] width 156 height 14
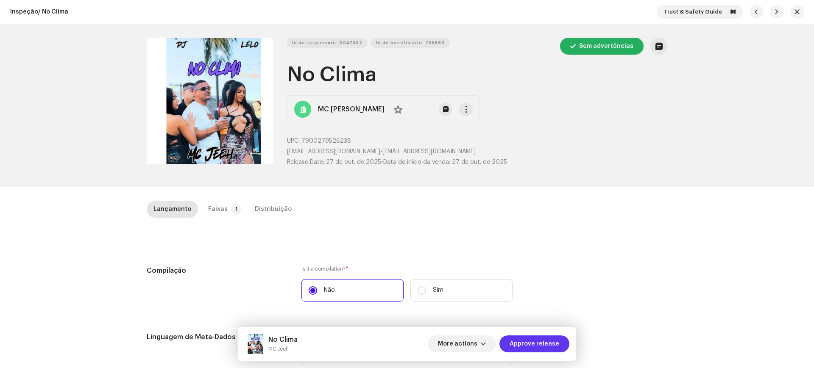
click at [523, 336] on span "Approve release" at bounding box center [534, 344] width 50 height 17
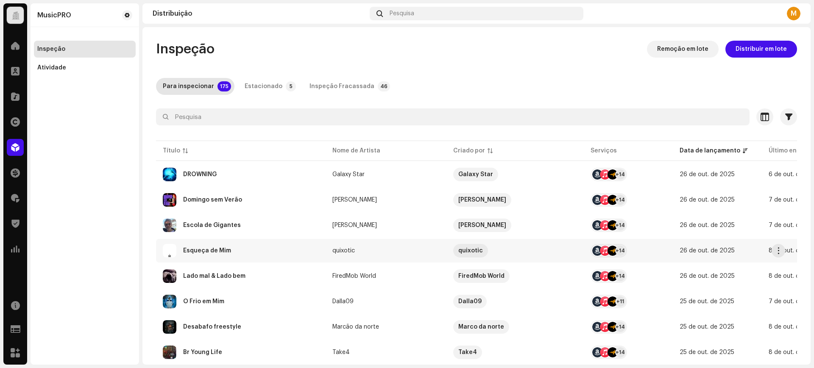
click at [222, 249] on div "Esqueça de Mim" at bounding box center [207, 251] width 48 height 6
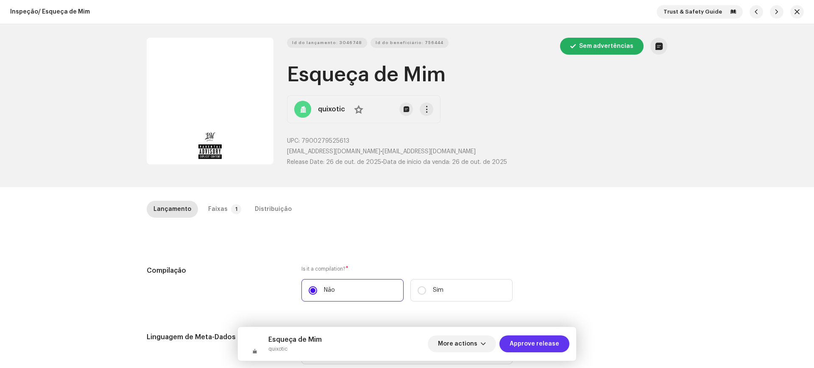
click at [523, 341] on span "Approve release" at bounding box center [534, 344] width 50 height 17
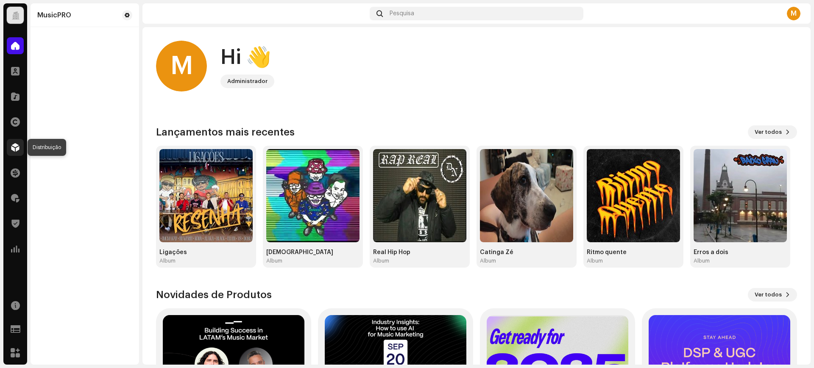
click at [11, 152] on div at bounding box center [15, 147] width 17 height 17
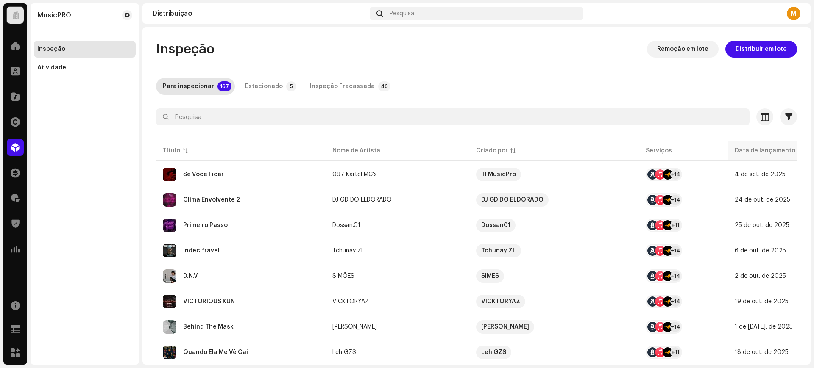
click at [798, 148] on p-sorticon at bounding box center [800, 150] width 5 height 5
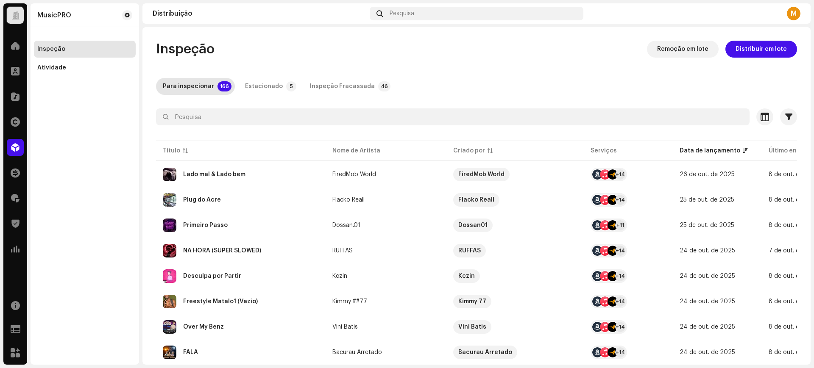
drag, startPoint x: 209, startPoint y: 197, endPoint x: 270, endPoint y: 25, distance: 183.1
click at [209, 198] on div "Plug do Acre" at bounding box center [202, 200] width 38 height 6
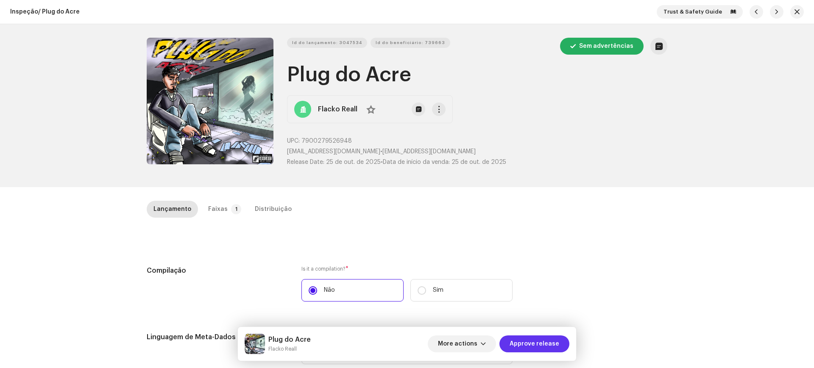
click at [535, 348] on span "Approve release" at bounding box center [534, 344] width 50 height 17
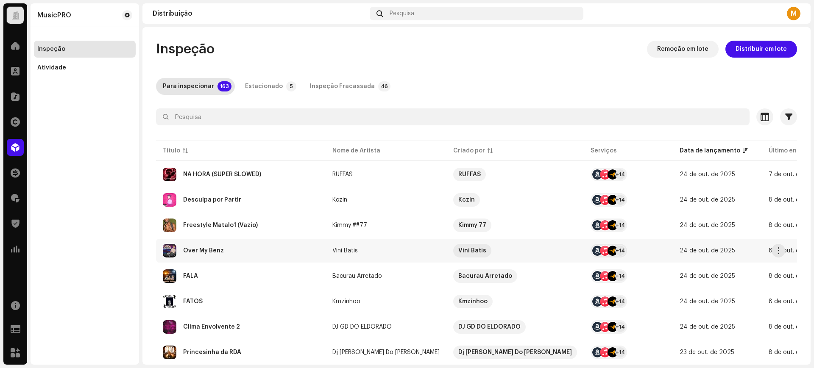
click at [225, 256] on div "Over My Benz" at bounding box center [241, 251] width 156 height 14
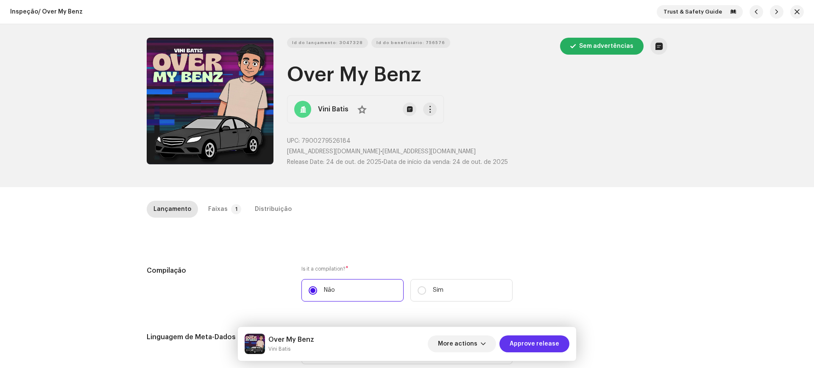
click at [525, 341] on span "Approve release" at bounding box center [534, 344] width 50 height 17
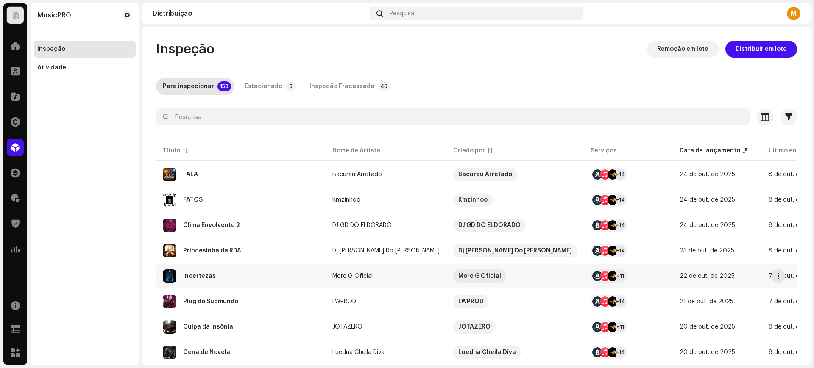
click at [227, 275] on div "Incertezas" at bounding box center [241, 277] width 156 height 14
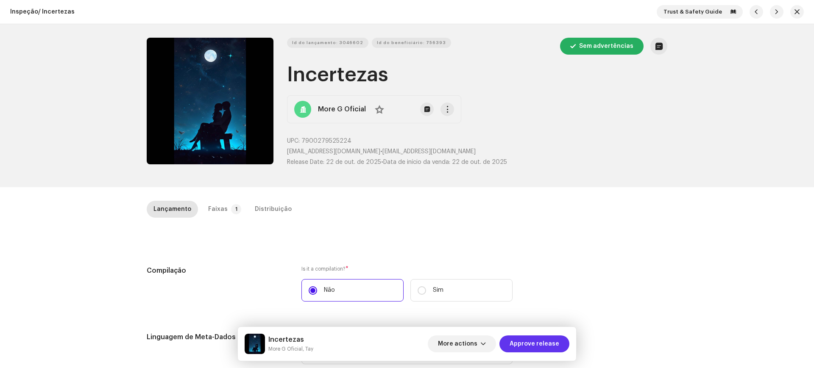
click at [548, 348] on span "Approve release" at bounding box center [534, 344] width 50 height 17
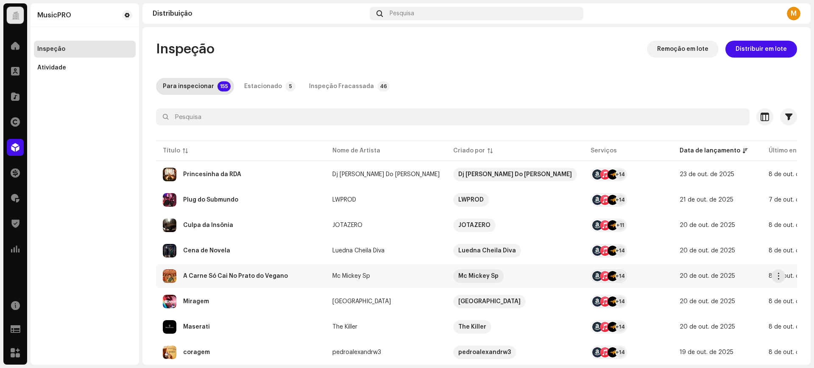
click at [226, 281] on div "A Carne Só Cai No Prato do Vegano" at bounding box center [241, 277] width 156 height 14
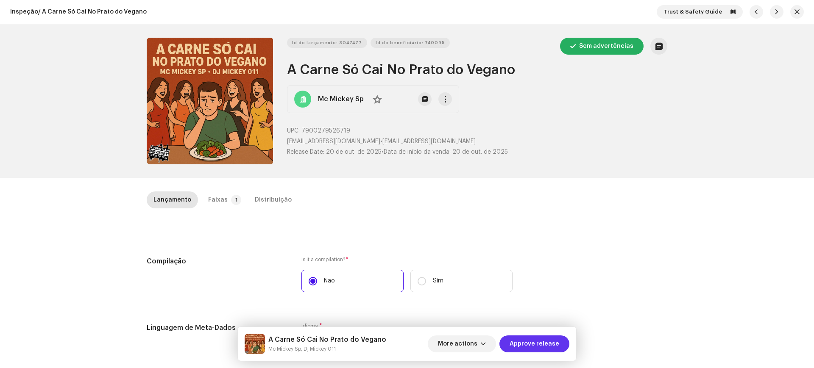
click at [534, 350] on span "Approve release" at bounding box center [534, 344] width 50 height 17
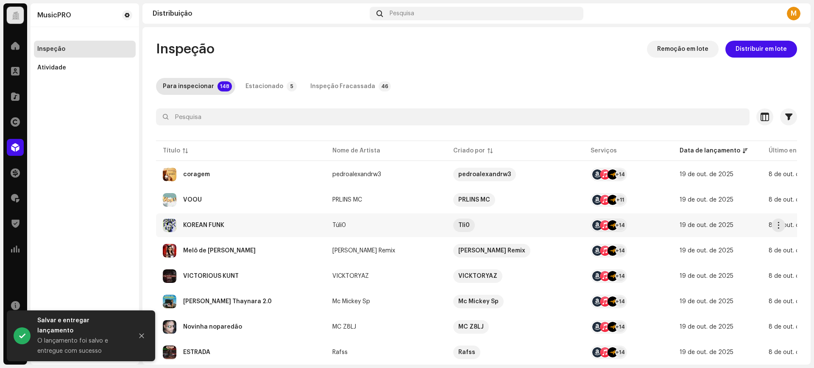
click at [223, 223] on div "KOREAN FUNK" at bounding box center [203, 225] width 41 height 6
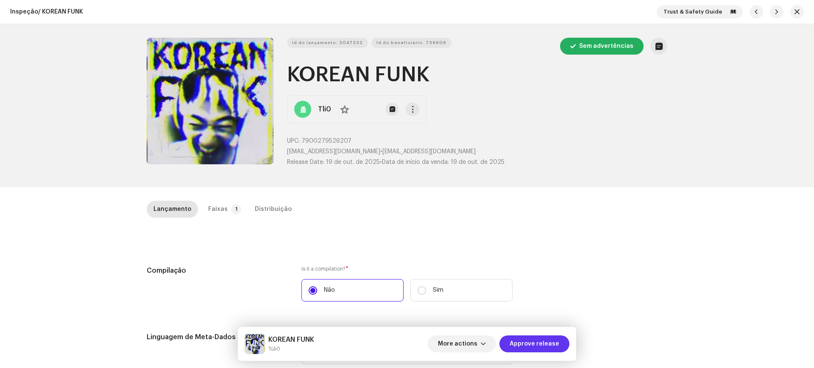
click at [528, 346] on span "Approve release" at bounding box center [534, 344] width 50 height 17
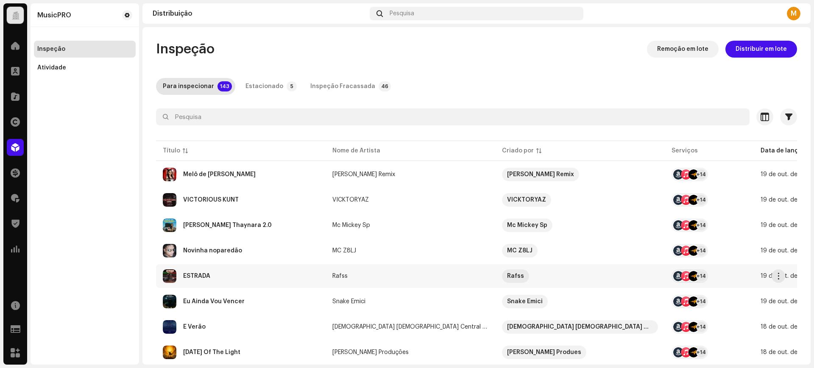
click at [270, 276] on div "ESTRADA" at bounding box center [241, 277] width 156 height 14
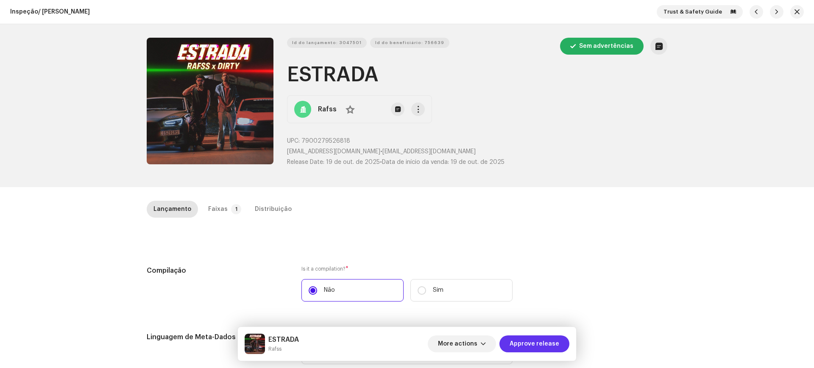
click at [523, 343] on span "Approve release" at bounding box center [534, 344] width 50 height 17
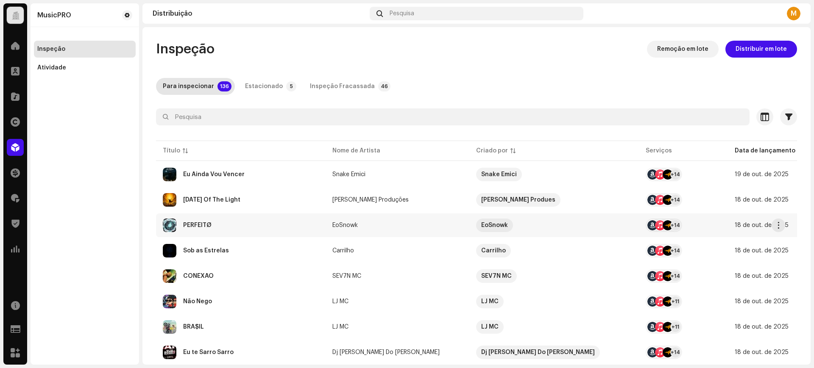
click at [235, 229] on div "PERFEITØ" at bounding box center [241, 226] width 156 height 14
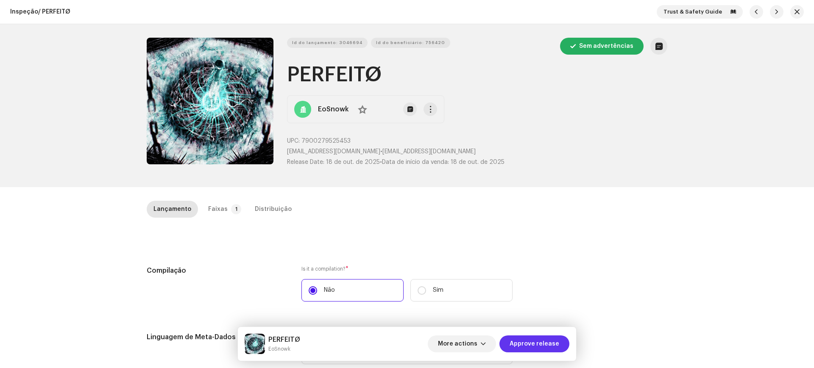
click at [519, 342] on span "Approve release" at bounding box center [534, 344] width 50 height 17
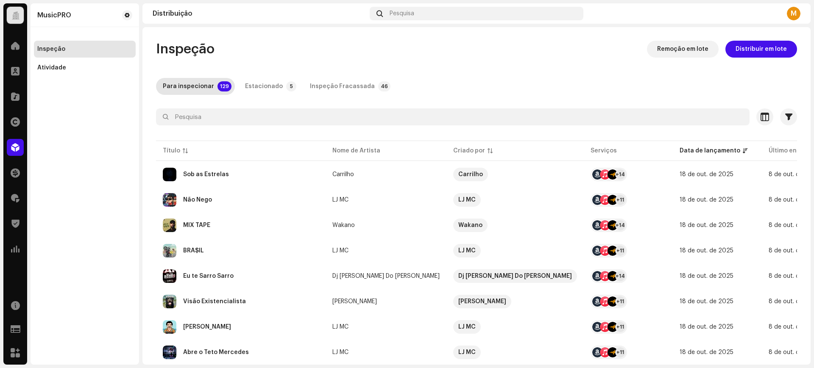
click at [248, 332] on div "Escobar" at bounding box center [241, 327] width 156 height 14
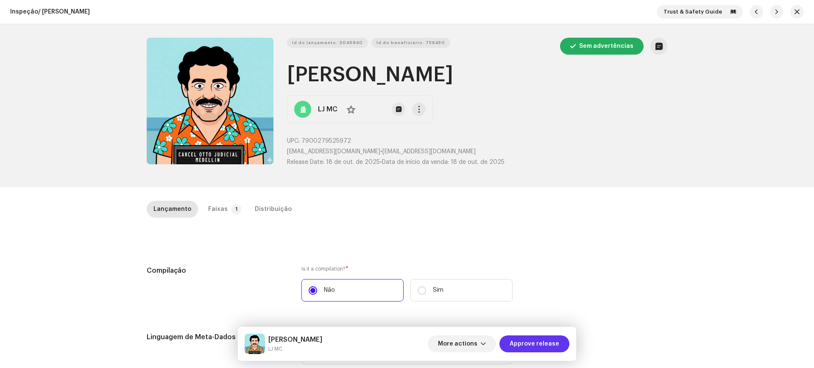
click at [525, 342] on span "Approve release" at bounding box center [534, 344] width 50 height 17
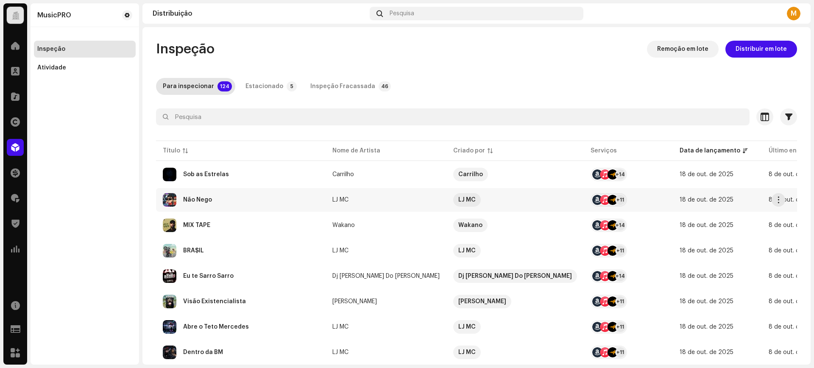
click at [217, 202] on div "Não Nego" at bounding box center [241, 200] width 156 height 14
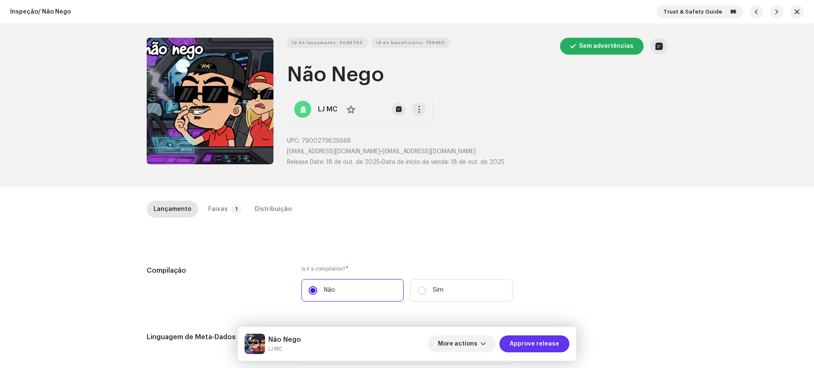
click at [522, 345] on span "Approve release" at bounding box center [534, 344] width 50 height 17
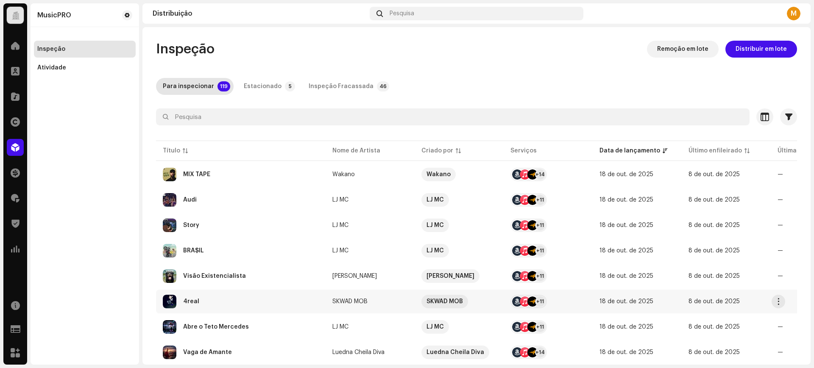
click at [217, 308] on div "4real" at bounding box center [241, 302] width 156 height 14
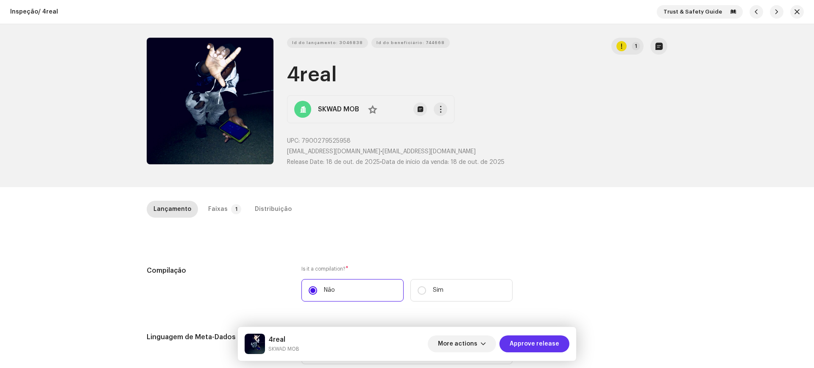
click at [509, 344] on button "Approve release" at bounding box center [534, 344] width 70 height 17
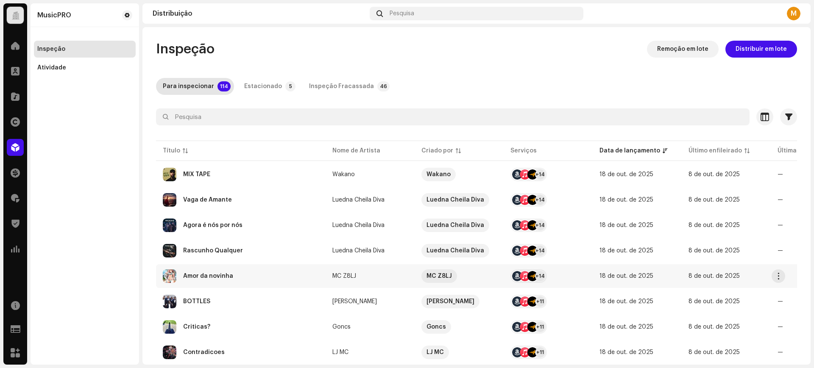
click at [225, 273] on div "Amor da novinha" at bounding box center [241, 277] width 156 height 14
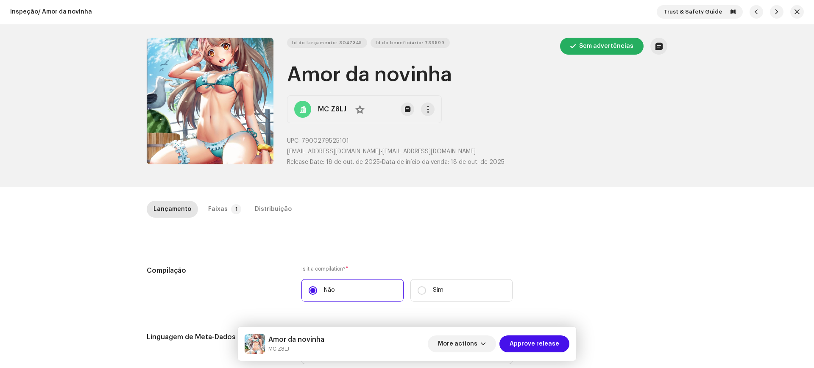
click at [515, 353] on div "More actions Approve release" at bounding box center [499, 344] width 142 height 20
click at [520, 346] on span "Approve release" at bounding box center [534, 344] width 50 height 17
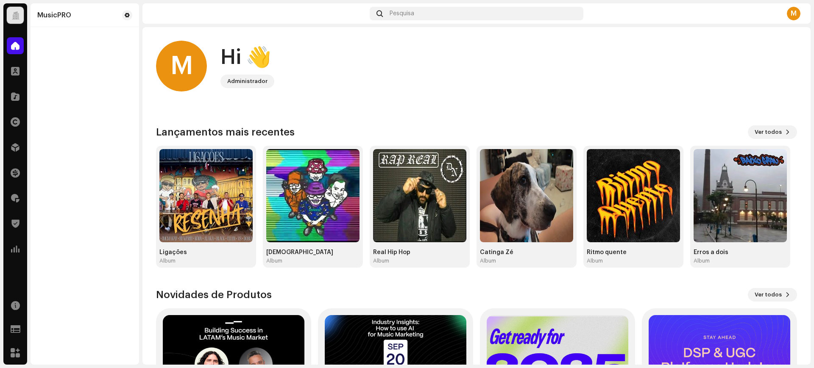
click at [5, 151] on div "Distribuição" at bounding box center [15, 148] width 24 height 24
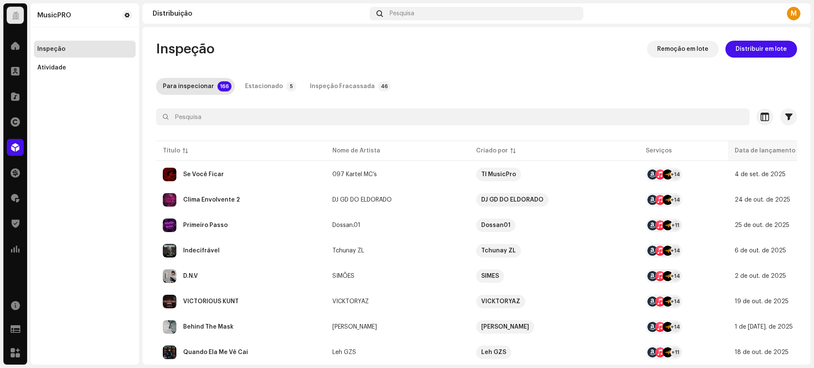
click at [798, 149] on p-sorticon at bounding box center [800, 150] width 5 height 5
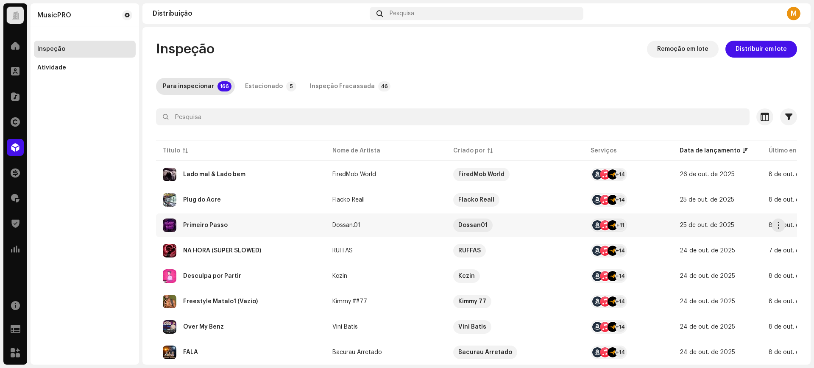
click at [231, 229] on div "Primeiro Passo" at bounding box center [241, 226] width 156 height 14
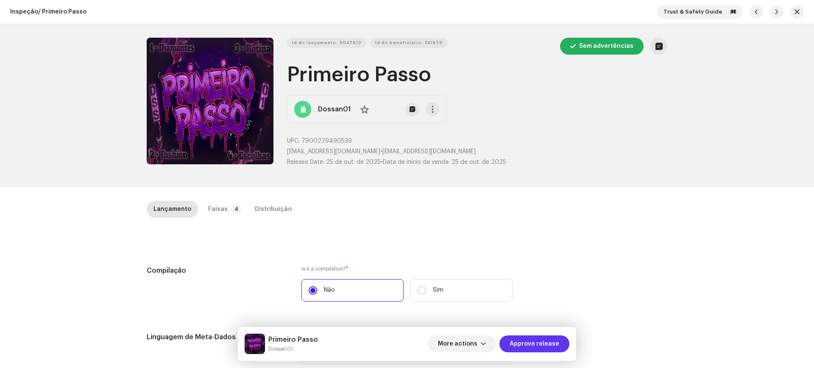
click at [534, 338] on span "Approve release" at bounding box center [534, 344] width 50 height 17
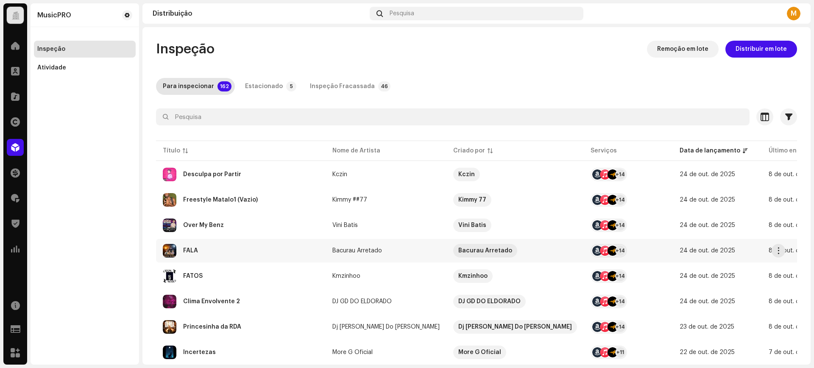
click at [271, 246] on div "FALA" at bounding box center [241, 251] width 156 height 14
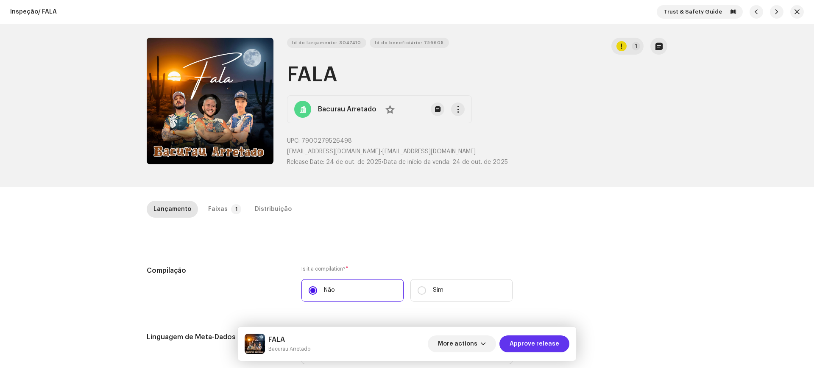
click at [533, 339] on span "Approve release" at bounding box center [534, 344] width 50 height 17
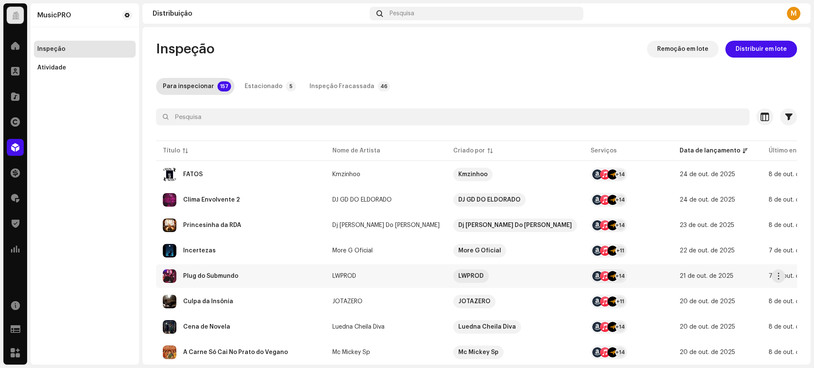
click at [259, 278] on div "Plug do Submundo" at bounding box center [241, 277] width 156 height 14
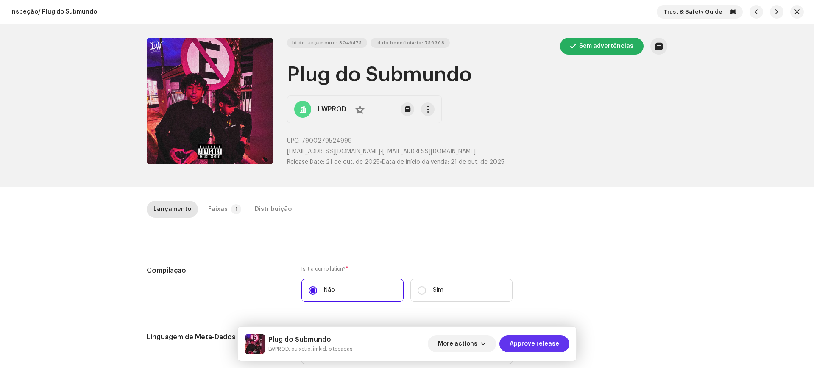
click at [530, 344] on span "Approve release" at bounding box center [534, 344] width 50 height 17
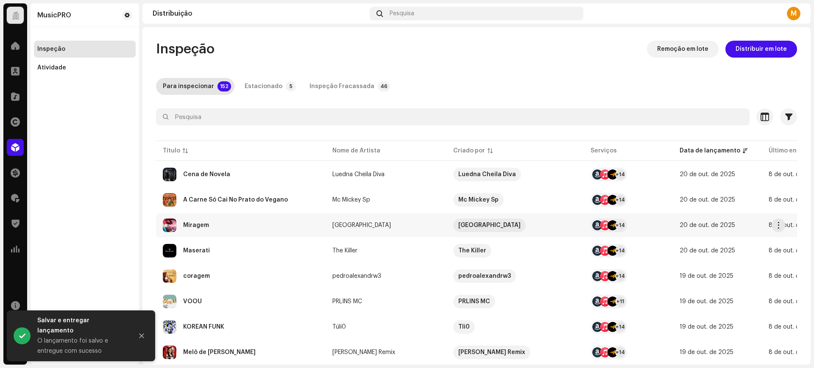
click at [217, 228] on div "Miragem" at bounding box center [241, 226] width 156 height 14
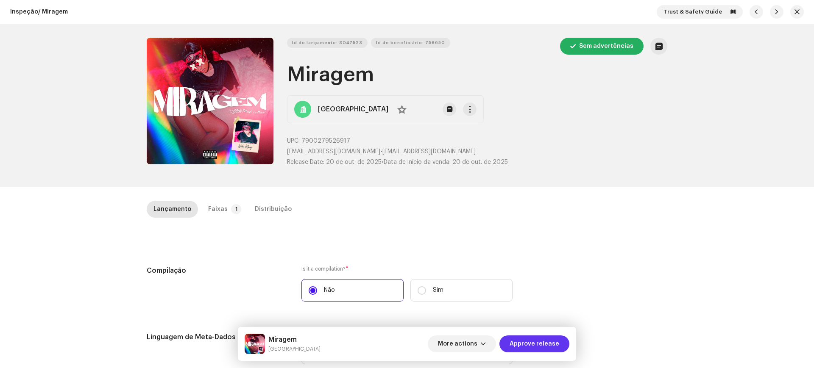
click at [512, 349] on button "Approve release" at bounding box center [534, 344] width 70 height 17
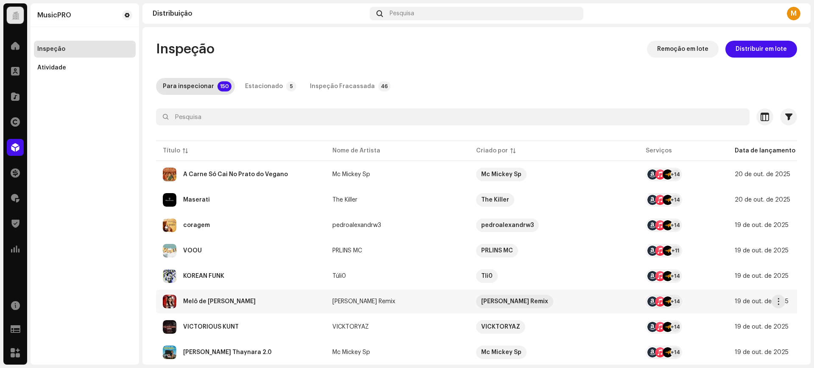
click at [255, 305] on div "Melô de [PERSON_NAME]" at bounding box center [241, 302] width 156 height 14
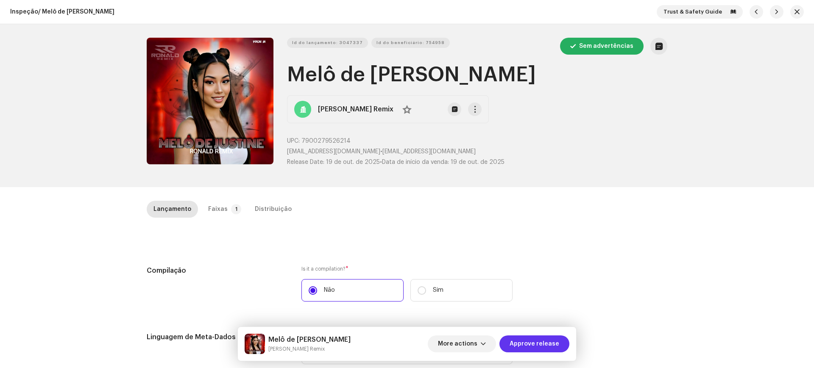
click at [534, 345] on span "Approve release" at bounding box center [534, 344] width 50 height 17
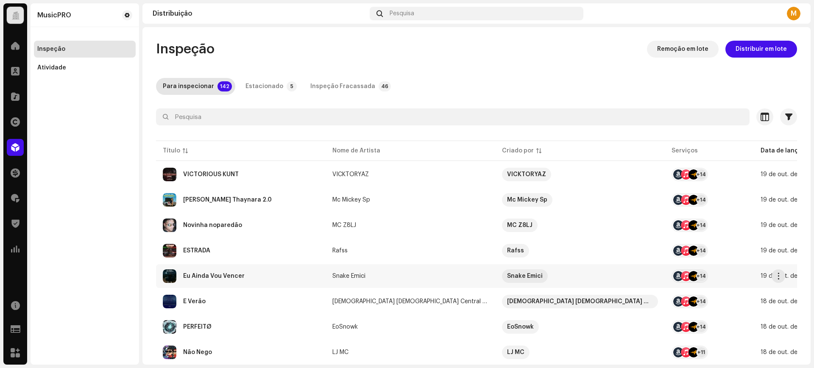
click at [254, 270] on div "Eu Ainda Vou Vencer" at bounding box center [241, 277] width 156 height 14
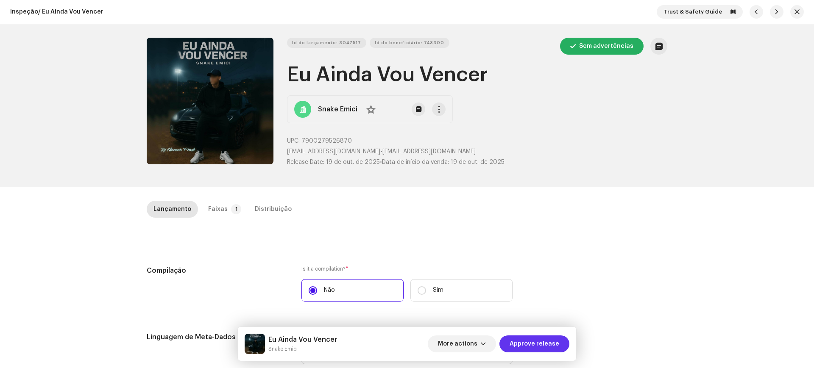
click at [527, 341] on span "Approve release" at bounding box center [534, 344] width 50 height 17
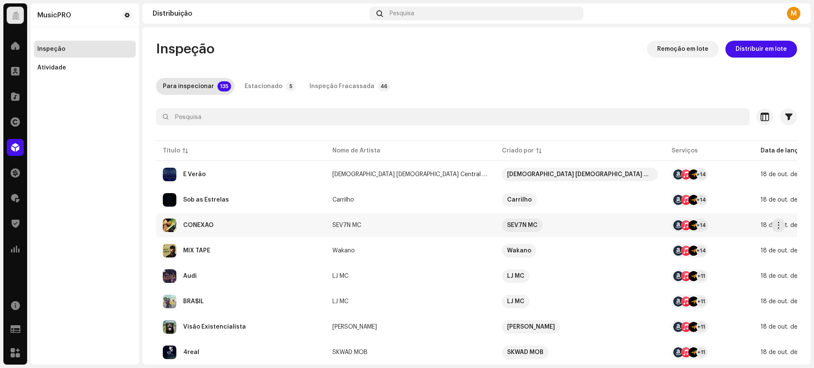
click at [249, 231] on div "CONEXÃO" at bounding box center [241, 226] width 156 height 14
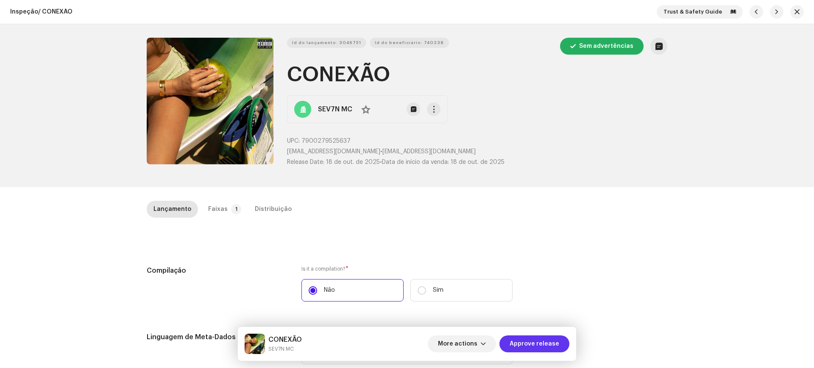
click at [526, 349] on span "Approve release" at bounding box center [534, 344] width 50 height 17
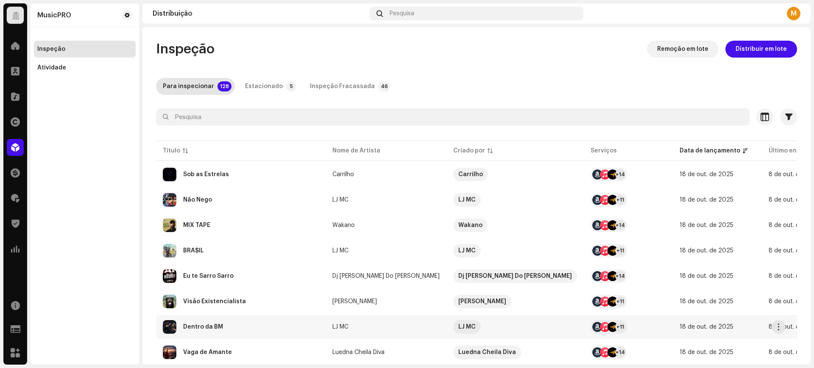
click at [230, 323] on div "Dentro da BM" at bounding box center [241, 327] width 156 height 14
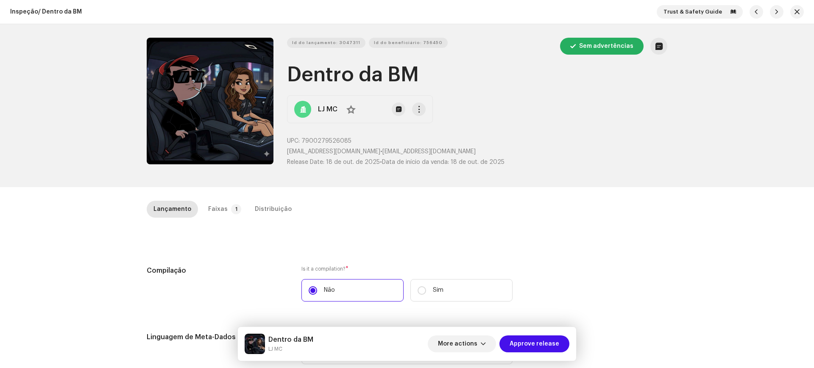
click at [534, 342] on span "Approve release" at bounding box center [534, 344] width 50 height 17
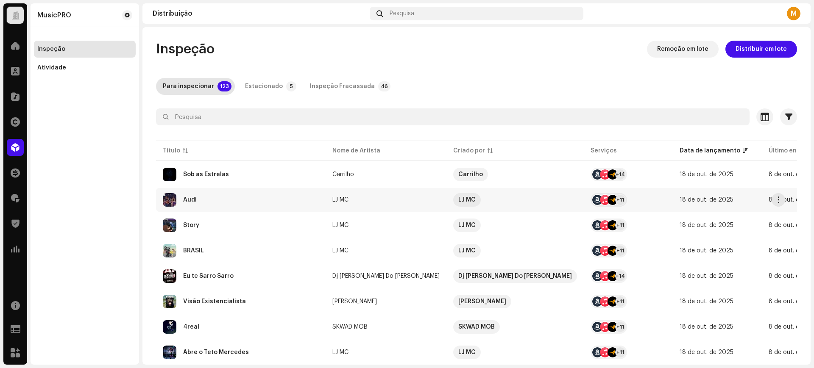
click at [243, 203] on div "Audi" at bounding box center [241, 200] width 156 height 14
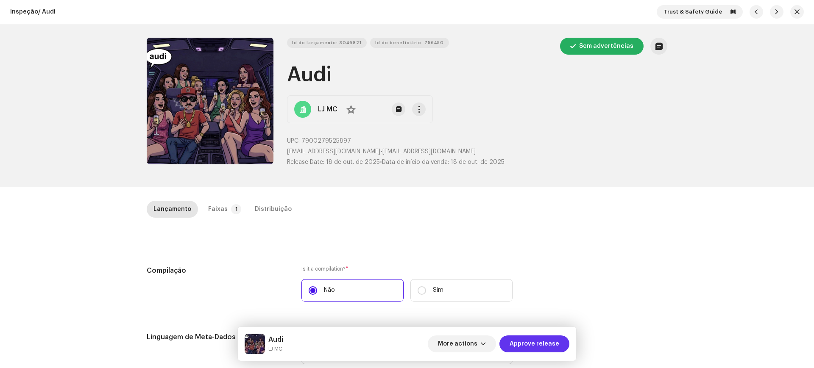
click at [539, 339] on span "Approve release" at bounding box center [534, 344] width 50 height 17
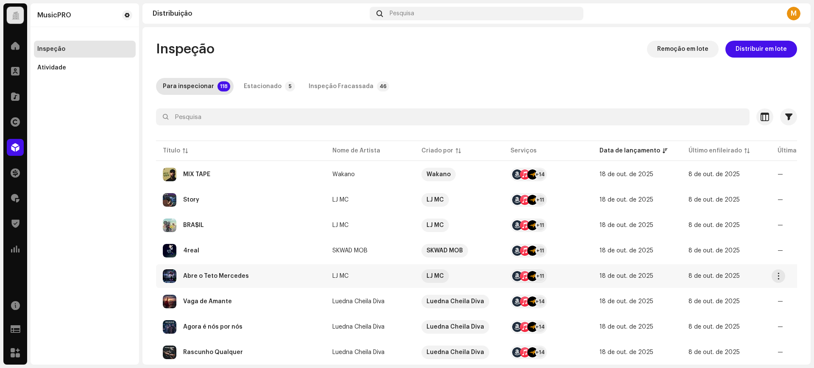
click at [236, 276] on div "Abre o Teto Mercedes" at bounding box center [216, 276] width 66 height 6
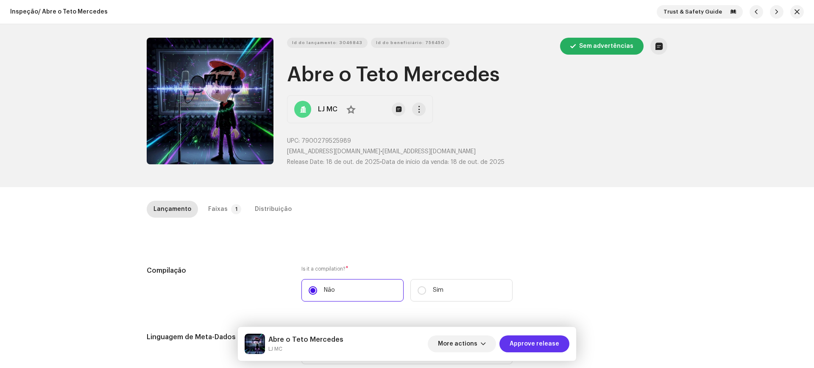
click at [528, 343] on span "Approve release" at bounding box center [534, 344] width 50 height 17
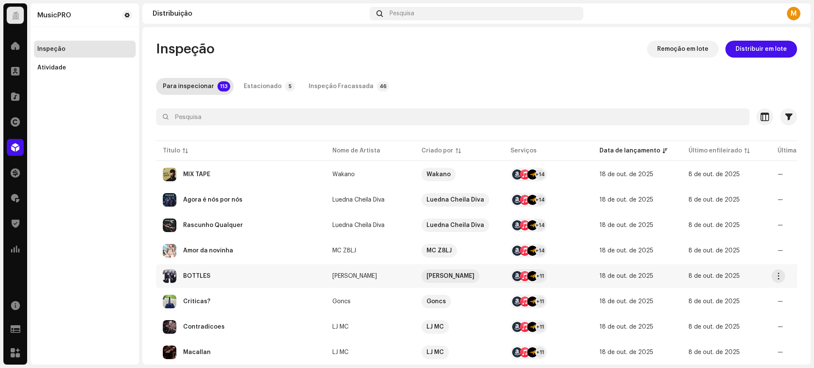
click at [244, 270] on div "BOTTLES" at bounding box center [241, 277] width 156 height 14
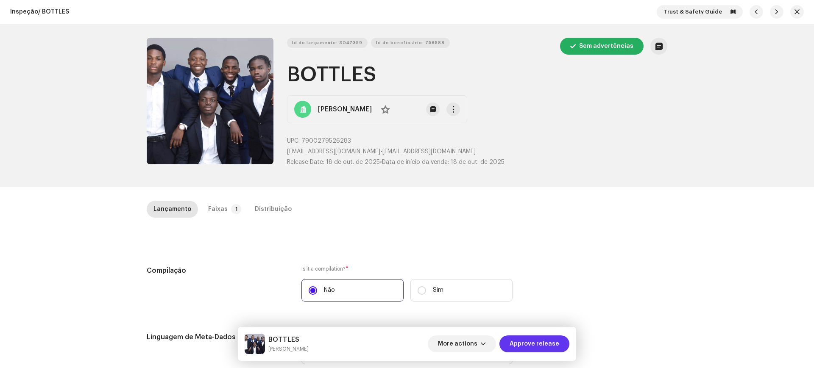
click at [533, 348] on span "Approve release" at bounding box center [534, 344] width 50 height 17
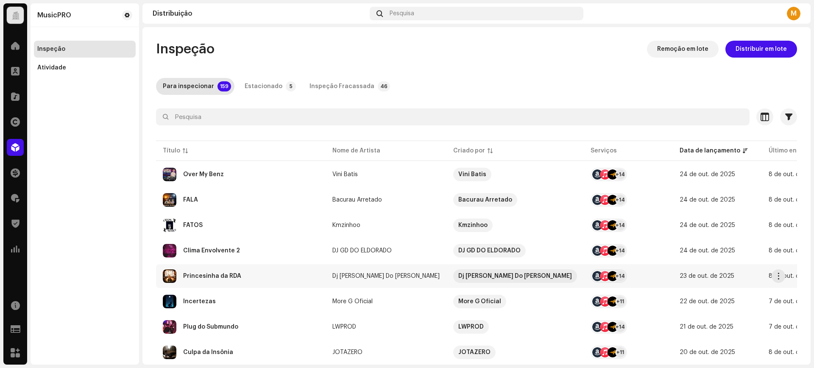
click at [228, 275] on div "Princesinha da RDA" at bounding box center [212, 276] width 58 height 6
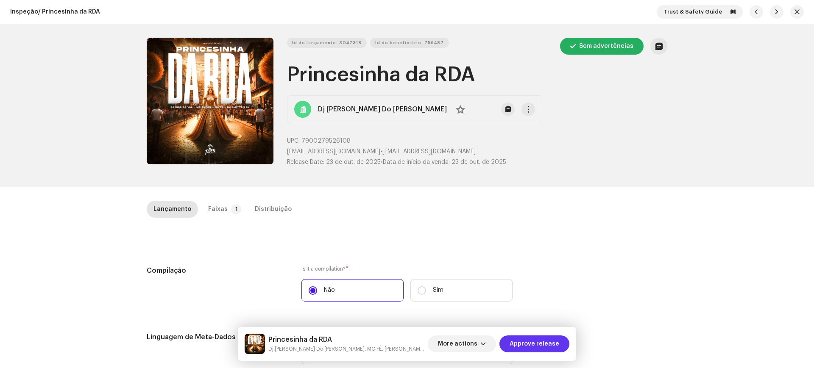
click at [553, 341] on span "Approve release" at bounding box center [534, 344] width 50 height 17
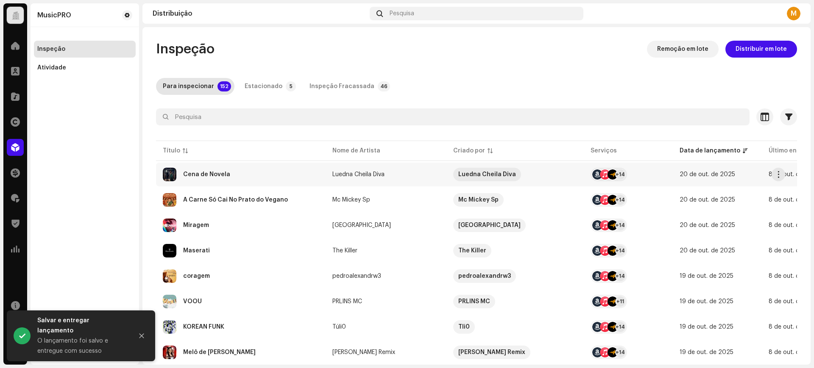
click at [198, 175] on div "Cena de Novela" at bounding box center [206, 175] width 47 height 6
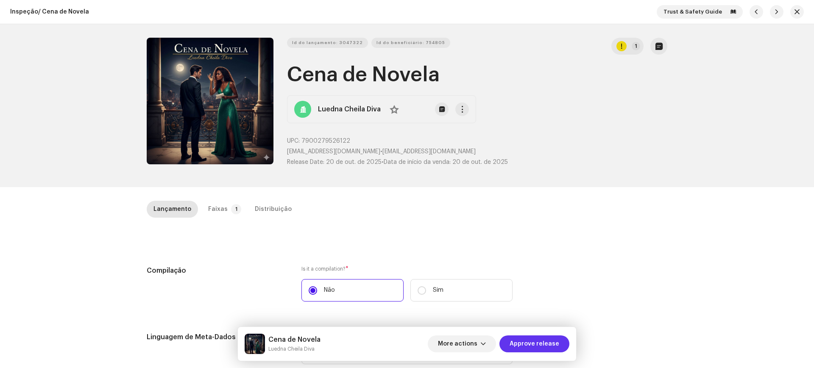
click at [522, 344] on span "Approve release" at bounding box center [534, 344] width 50 height 17
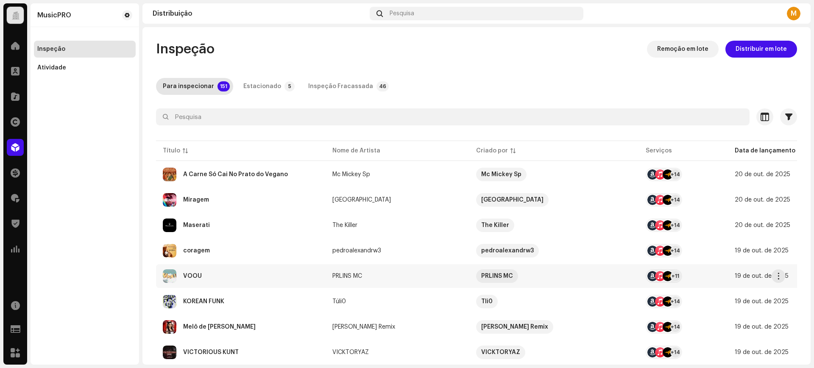
click at [209, 274] on div "VOOU" at bounding box center [241, 277] width 156 height 14
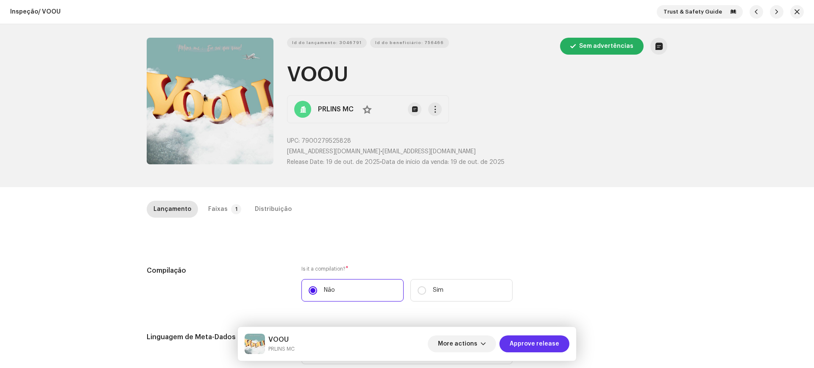
click at [516, 340] on span "Approve release" at bounding box center [534, 344] width 50 height 17
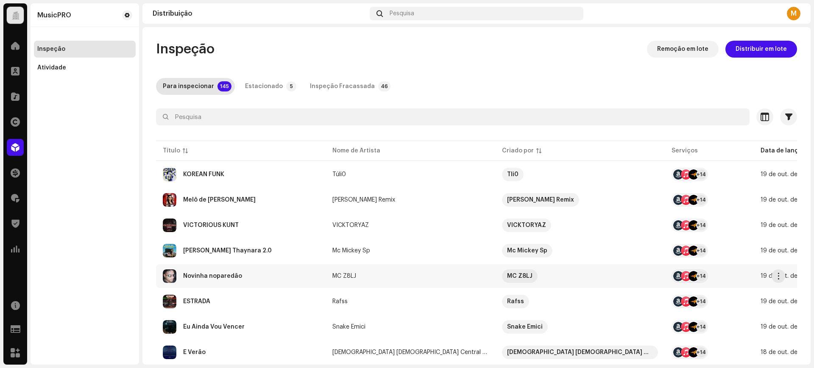
click at [224, 274] on div "Novinha noparedão" at bounding box center [212, 276] width 59 height 6
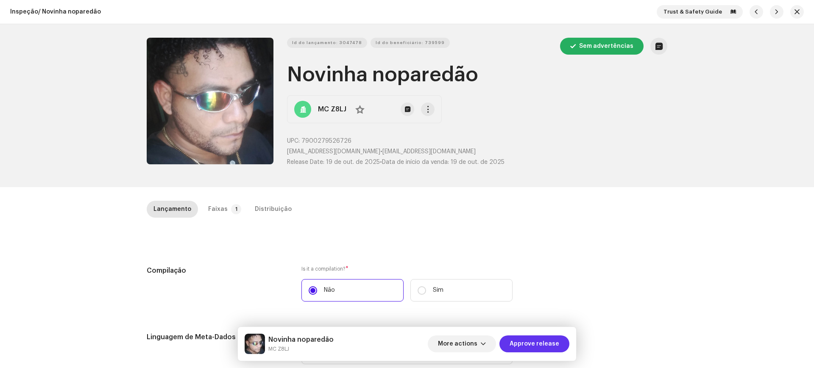
click at [518, 337] on span "Approve release" at bounding box center [534, 344] width 50 height 17
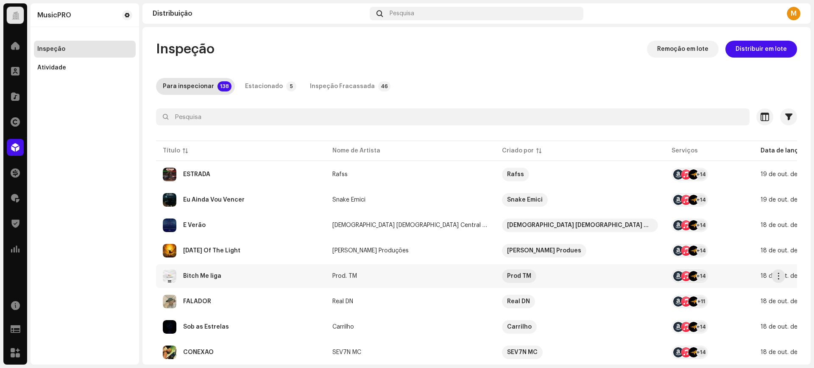
click at [230, 274] on div "Bitch Me liga" at bounding box center [241, 277] width 156 height 14
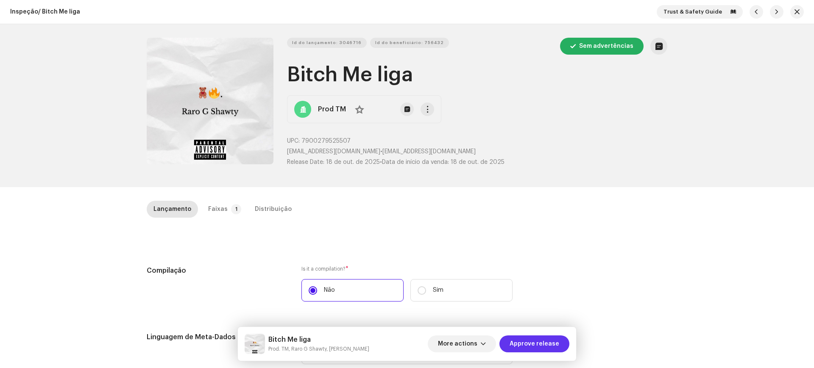
click at [555, 345] on span "Approve release" at bounding box center [534, 344] width 50 height 17
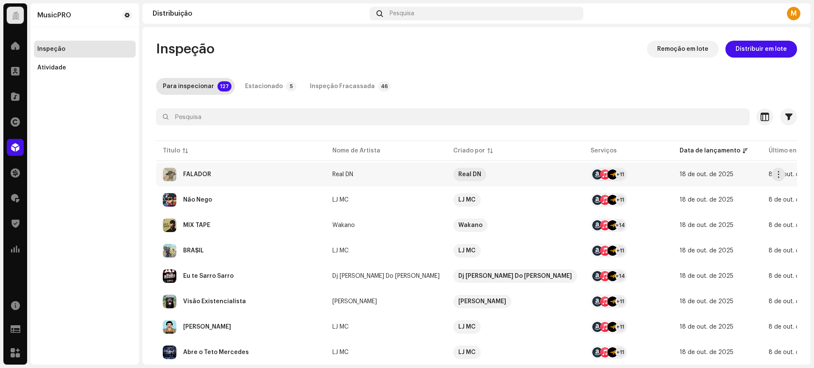
click at [225, 178] on div "FALADOR" at bounding box center [241, 175] width 156 height 14
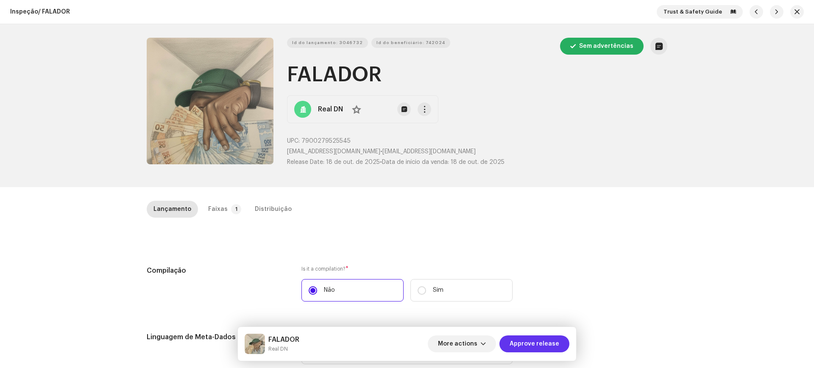
click at [548, 343] on span "Approve release" at bounding box center [534, 344] width 50 height 17
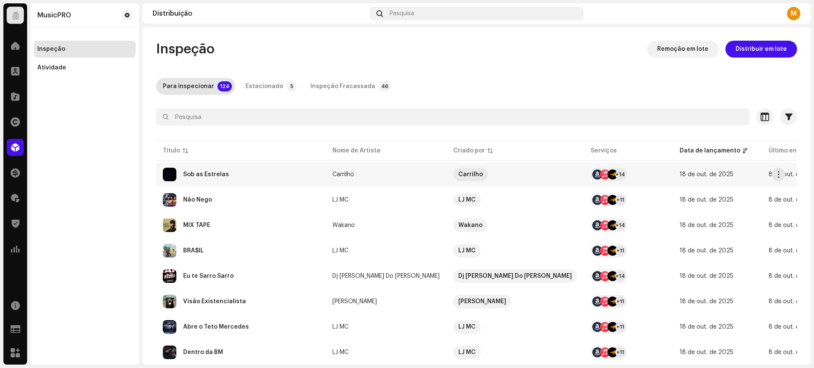
click at [220, 181] on td "Sob as Estrelas" at bounding box center [241, 175] width 170 height 24
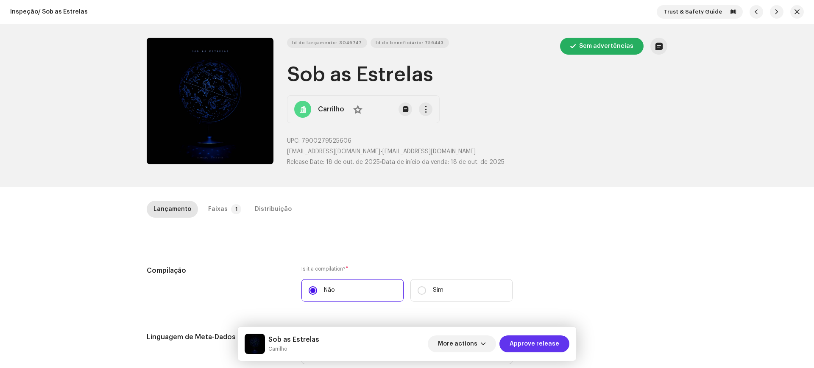
click at [533, 350] on span "Approve release" at bounding box center [534, 344] width 50 height 17
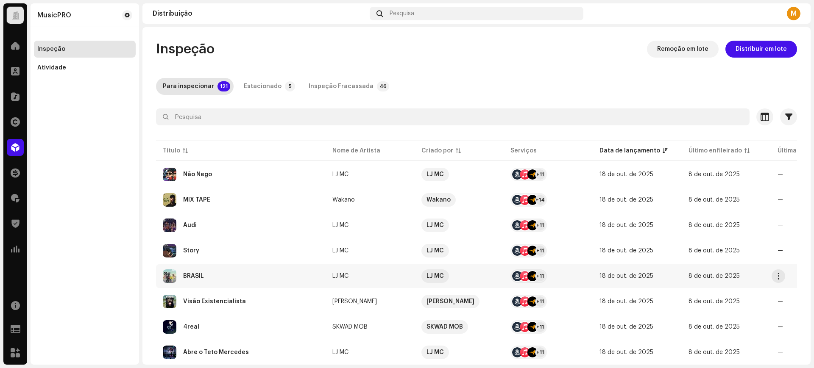
click at [234, 283] on td "BRA$IL" at bounding box center [241, 276] width 170 height 24
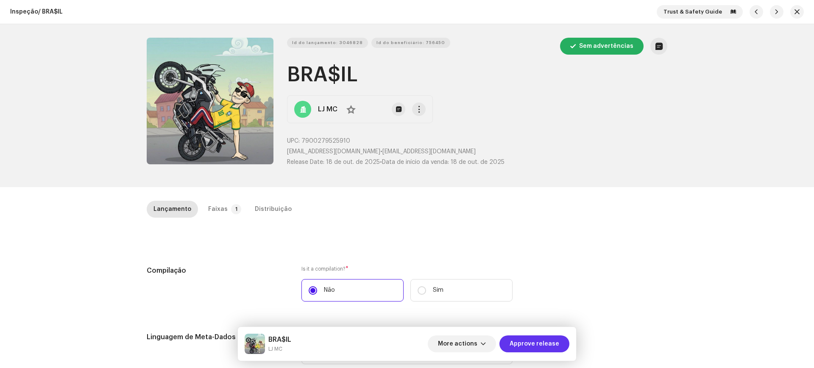
click at [554, 351] on span "Approve release" at bounding box center [534, 344] width 50 height 17
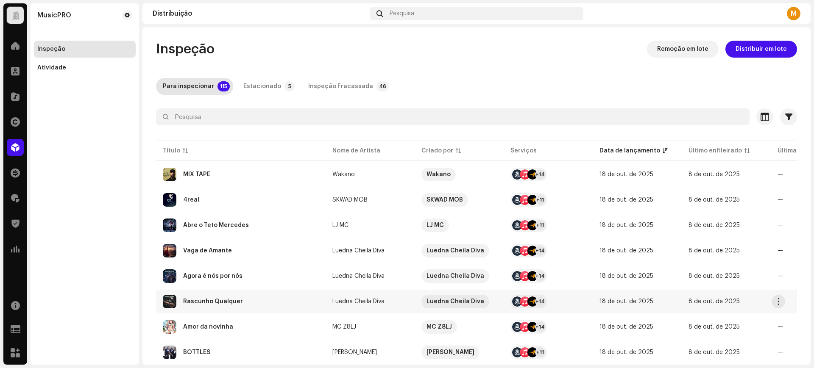
click at [204, 295] on div "Rascunho Qualquer" at bounding box center [241, 302] width 156 height 14
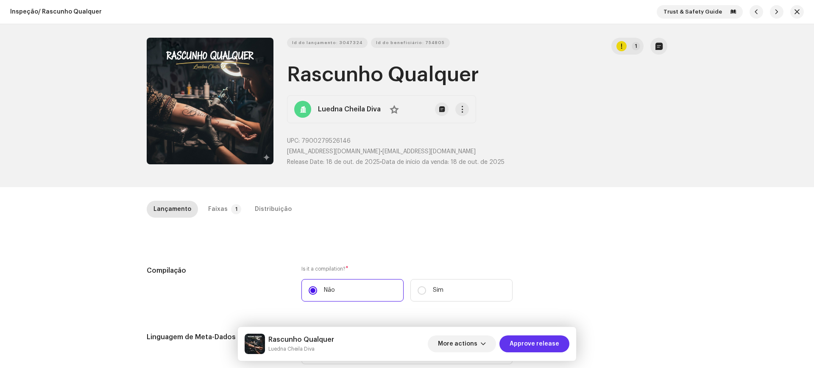
click at [543, 340] on span "Approve release" at bounding box center [534, 344] width 50 height 17
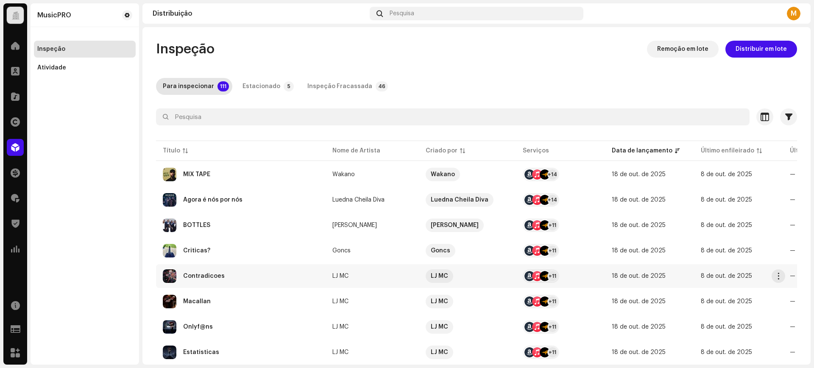
click at [208, 272] on div "Contradicoes" at bounding box center [241, 277] width 156 height 14
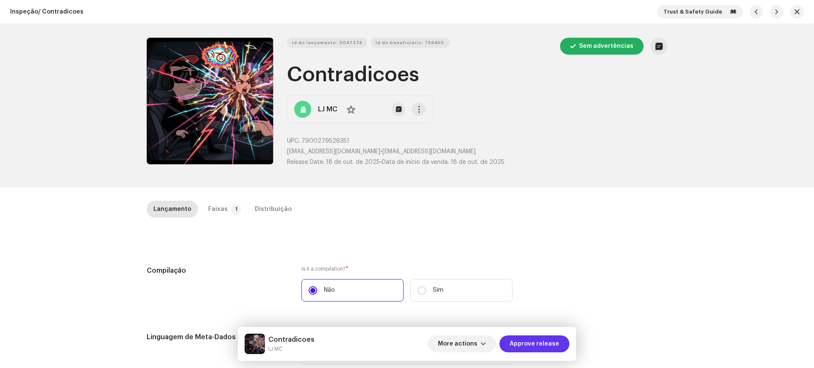
click at [517, 346] on span "Approve release" at bounding box center [534, 344] width 50 height 17
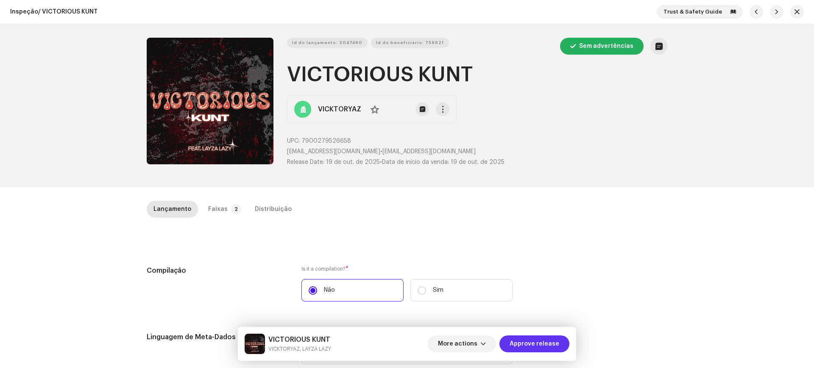
click at [524, 340] on span "Approve release" at bounding box center [534, 344] width 50 height 17
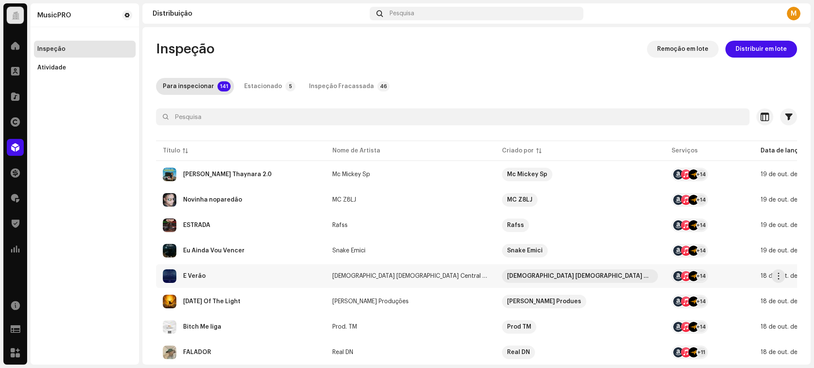
click at [267, 275] on div "E Verão" at bounding box center [241, 277] width 156 height 14
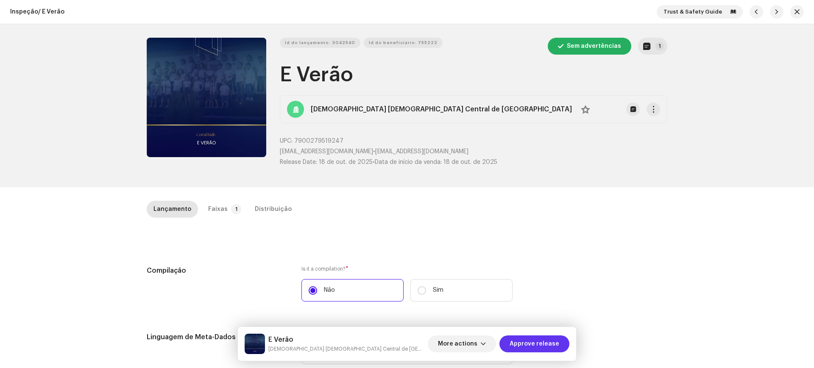
click at [526, 343] on span "Approve release" at bounding box center [534, 344] width 50 height 17
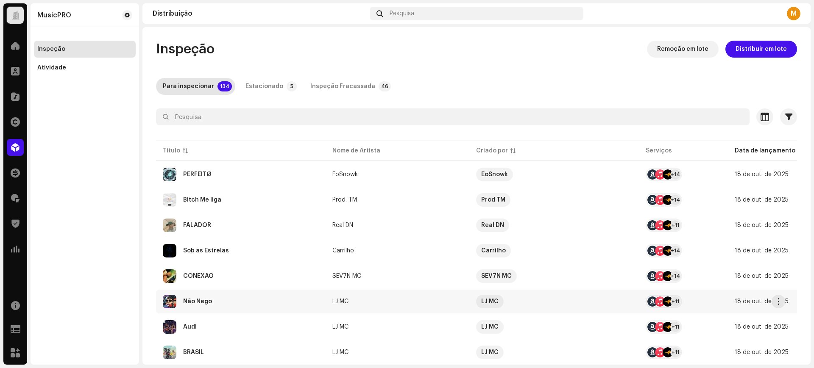
click at [214, 308] on div "Não Nego" at bounding box center [241, 302] width 156 height 14
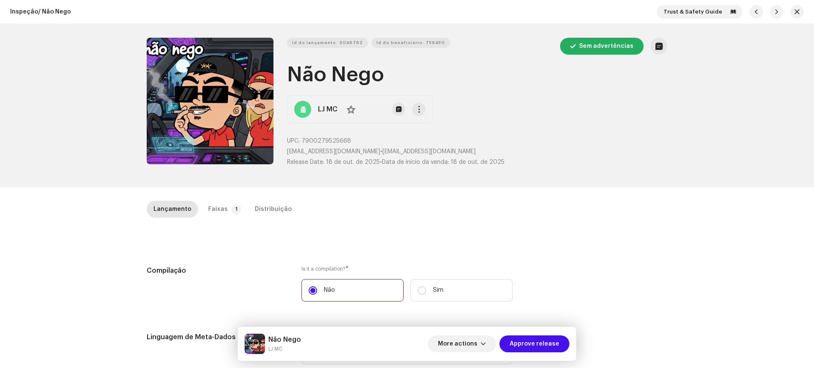
click at [531, 348] on span "Approve release" at bounding box center [534, 344] width 50 height 17
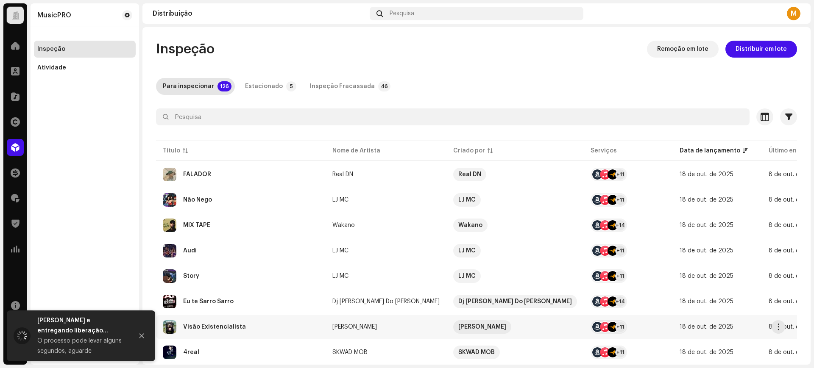
click at [274, 333] on div "Visão Existencialista" at bounding box center [241, 327] width 156 height 14
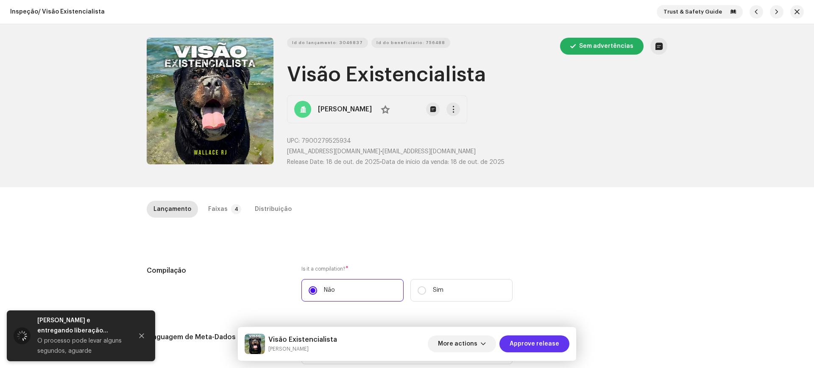
click at [554, 350] on span "Approve release" at bounding box center [534, 344] width 50 height 17
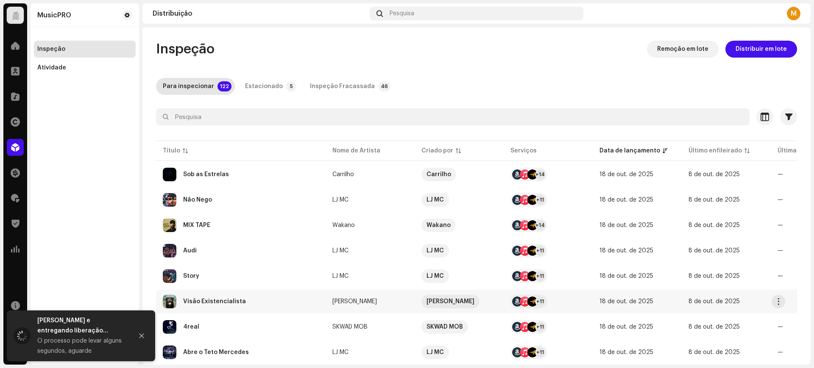
click at [239, 308] on div "Visão Existencialista" at bounding box center [241, 302] width 156 height 14
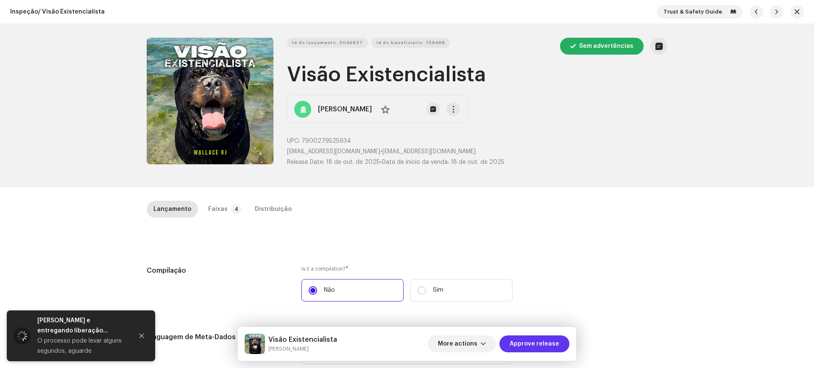
click at [537, 350] on span "Approve release" at bounding box center [534, 344] width 50 height 17
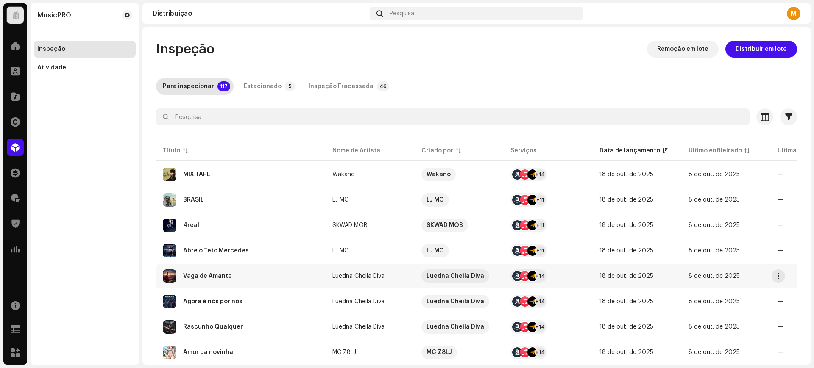
click at [243, 280] on div "Vaga de Amante" at bounding box center [241, 277] width 156 height 14
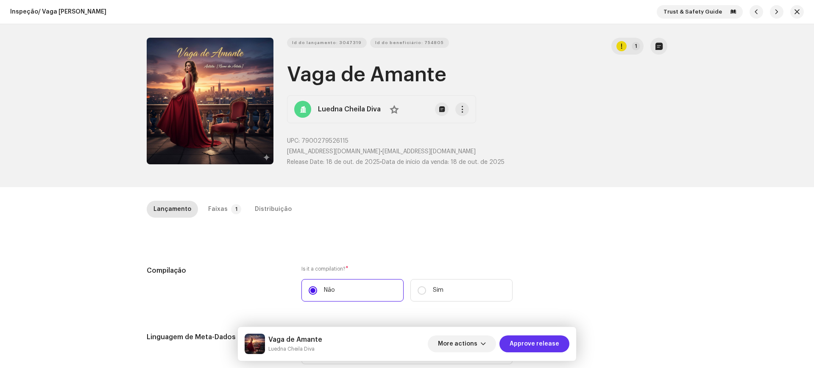
click at [531, 344] on span "Approve release" at bounding box center [534, 344] width 50 height 17
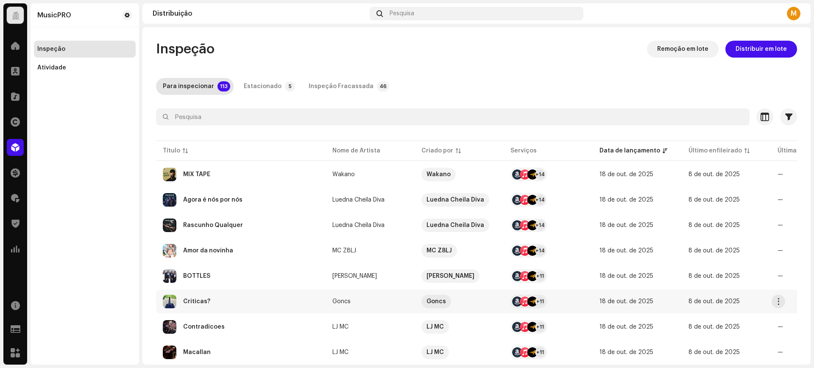
click at [278, 300] on div "Criticas?" at bounding box center [241, 302] width 156 height 14
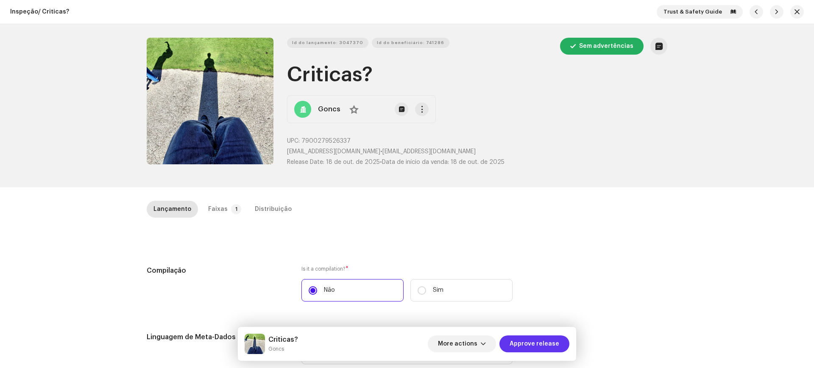
click at [506, 340] on button "Approve release" at bounding box center [534, 344] width 70 height 17
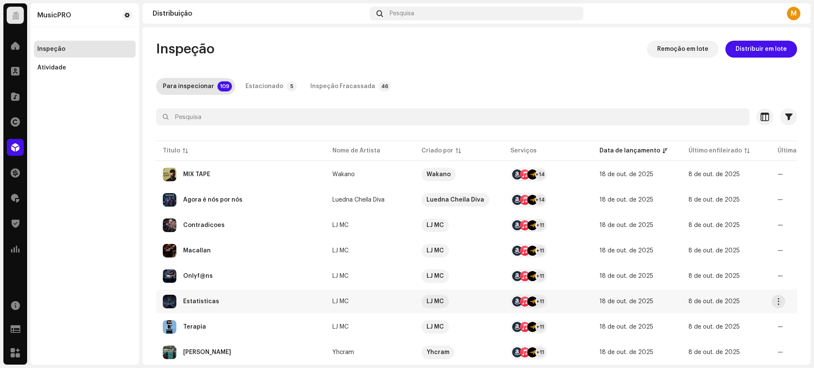
click at [224, 296] on div "Estatisticas" at bounding box center [241, 302] width 156 height 14
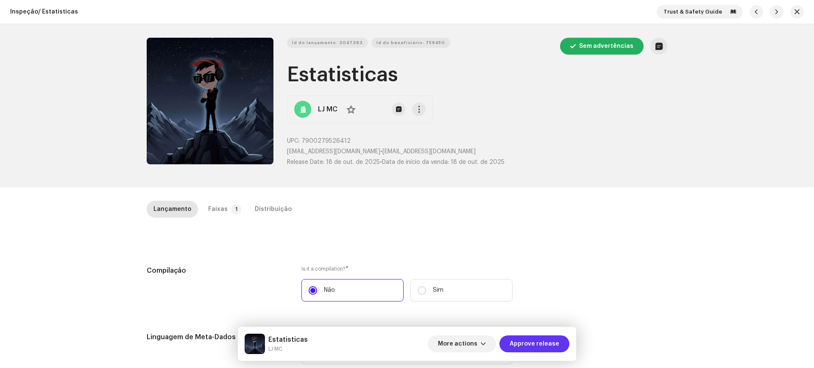
click at [529, 336] on span "Approve release" at bounding box center [534, 344] width 50 height 17
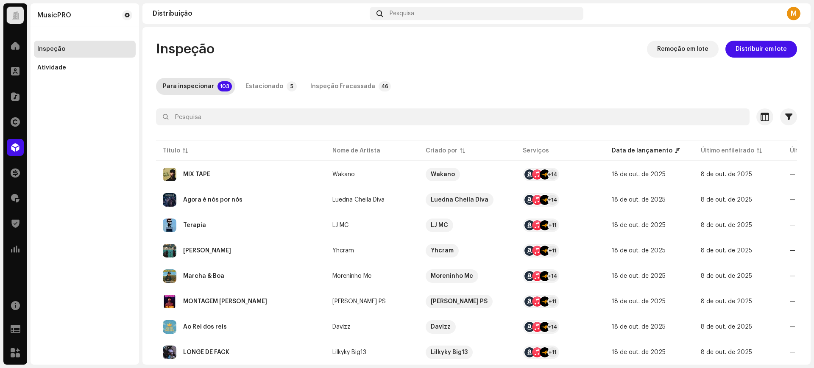
click at [224, 291] on td "MONTAGEM [PERSON_NAME]" at bounding box center [241, 302] width 170 height 24
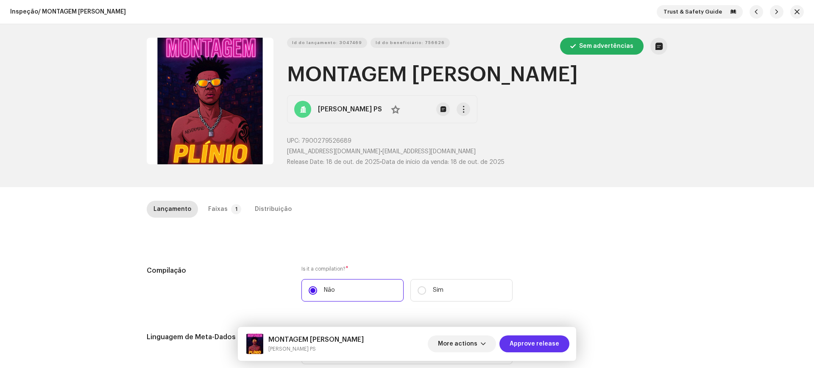
click at [523, 339] on span "Approve release" at bounding box center [534, 344] width 50 height 17
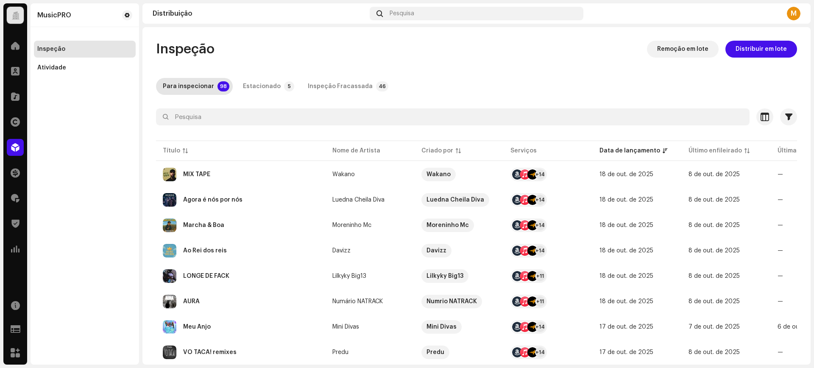
click at [253, 350] on div "VO TACA! remixes" at bounding box center [241, 353] width 156 height 14
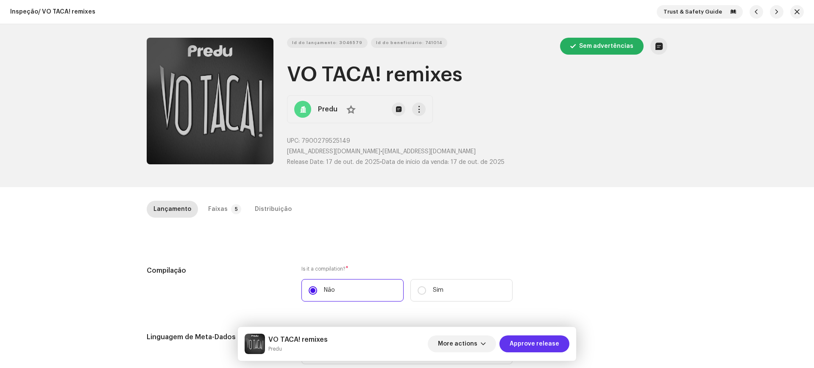
click at [525, 340] on span "Approve release" at bounding box center [534, 344] width 50 height 17
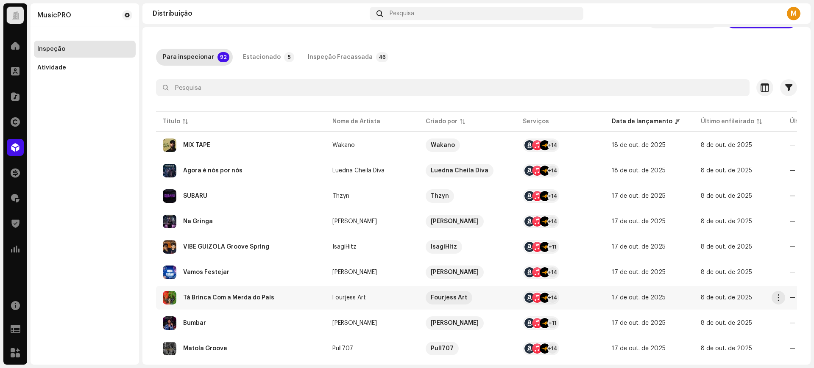
scroll to position [53, 0]
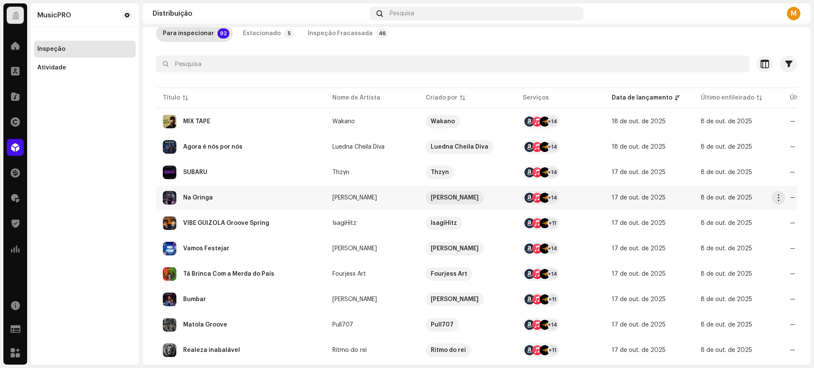
click at [216, 203] on div "Na Gringa" at bounding box center [241, 198] width 156 height 14
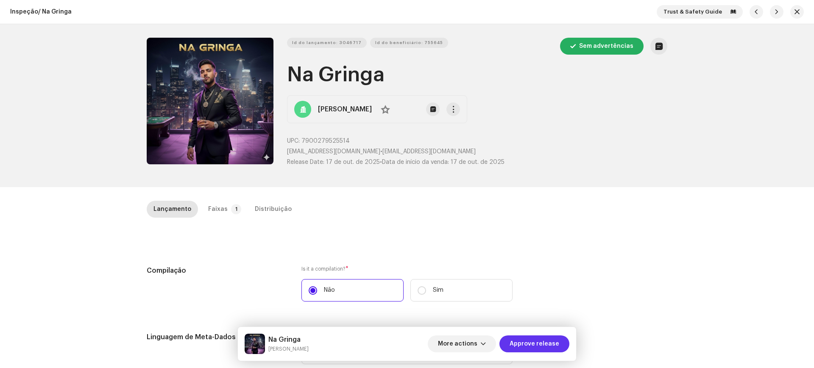
click at [524, 342] on span "Approve release" at bounding box center [534, 344] width 50 height 17
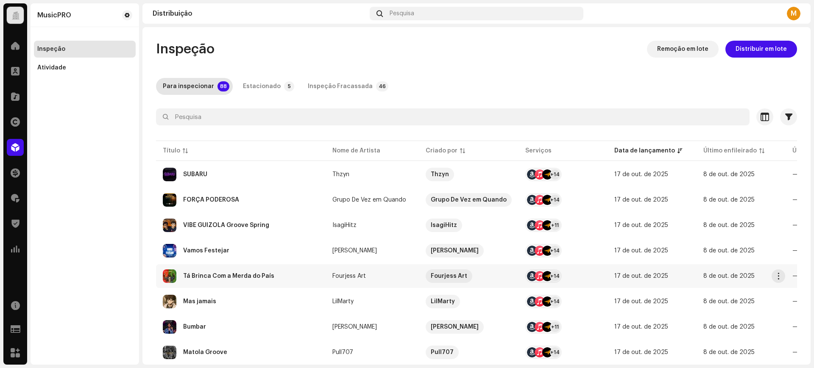
click at [277, 282] on div "Tá Brinca Com a Merda do País" at bounding box center [241, 277] width 156 height 14
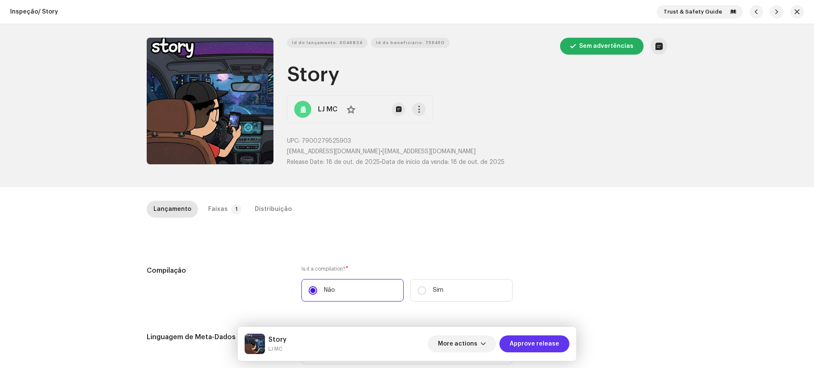
click at [528, 343] on span "Approve release" at bounding box center [534, 344] width 50 height 17
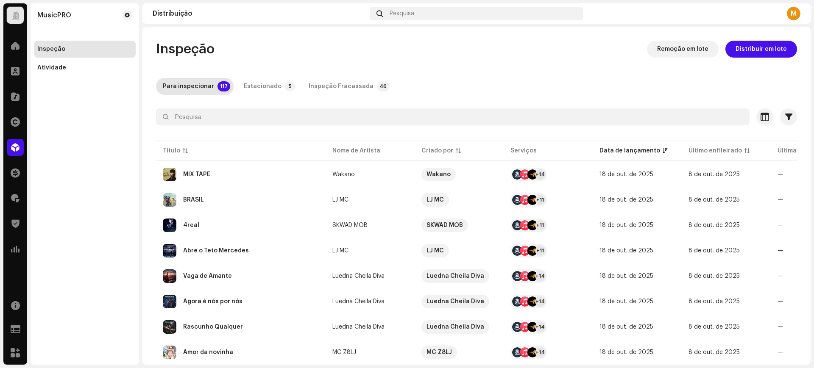
click at [242, 294] on td "Agora é nós por nós" at bounding box center [241, 302] width 170 height 24
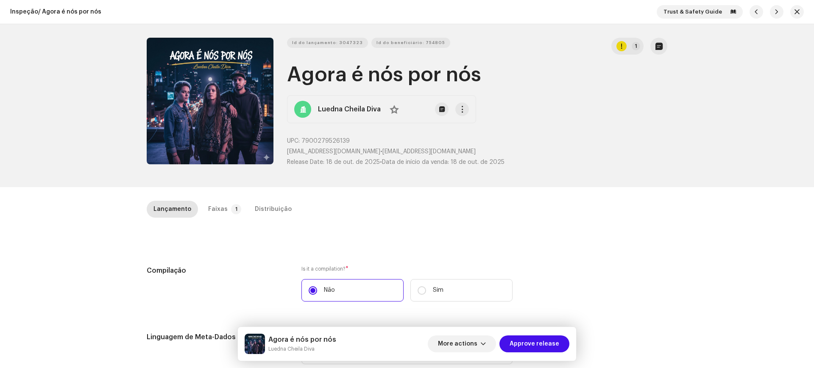
click at [515, 351] on span "Approve release" at bounding box center [534, 344] width 50 height 17
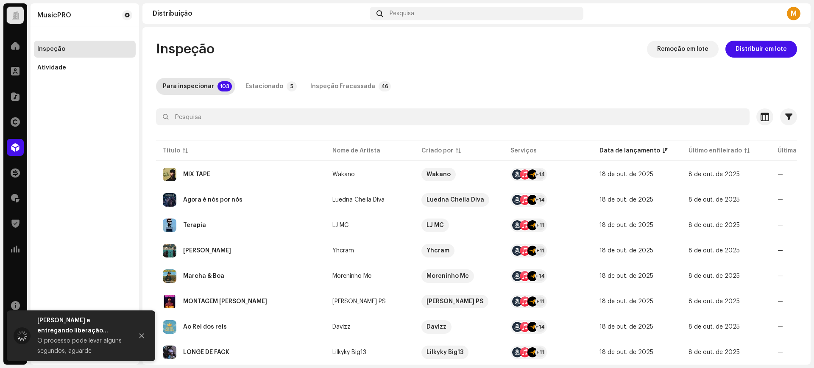
click at [239, 317] on td "Ao Rei dos reis" at bounding box center [241, 327] width 170 height 24
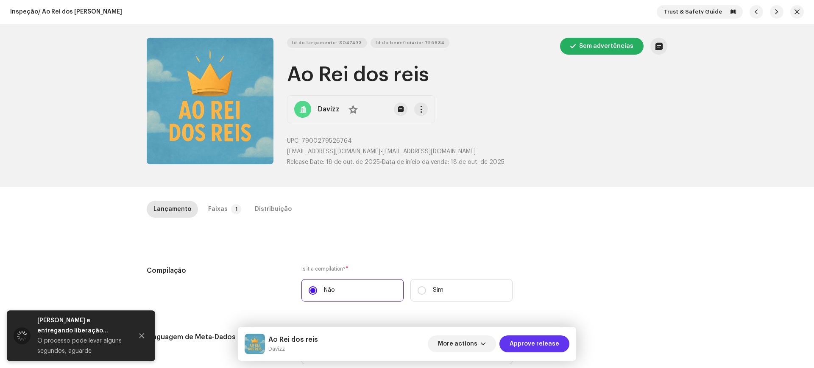
click at [519, 340] on span "Approve release" at bounding box center [534, 344] width 50 height 17
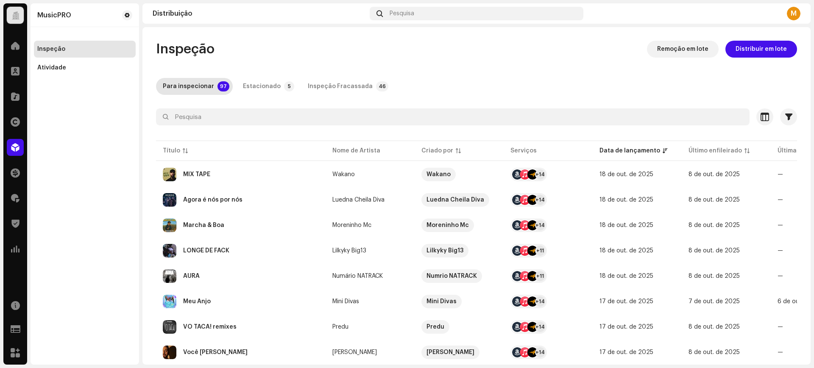
click at [263, 353] on div "Você [PERSON_NAME]" at bounding box center [241, 353] width 156 height 14
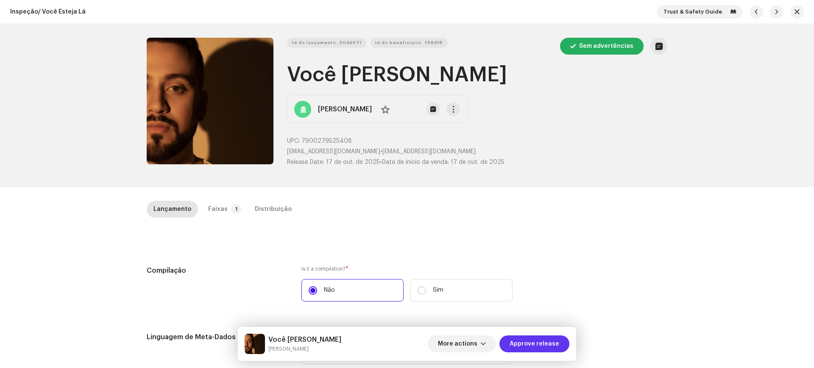
click at [548, 348] on span "Approve release" at bounding box center [534, 344] width 50 height 17
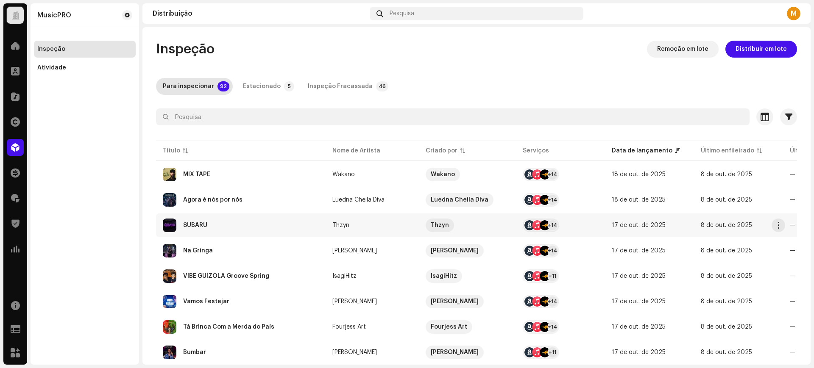
click at [242, 222] on div "SUBARU" at bounding box center [241, 226] width 156 height 14
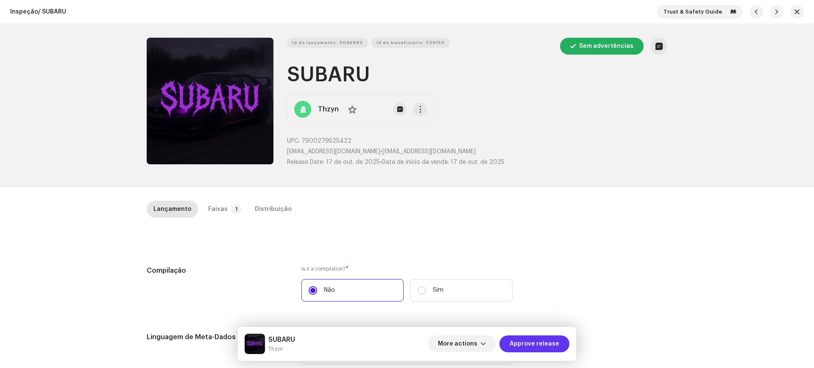
click at [540, 336] on span "Approve release" at bounding box center [534, 344] width 50 height 17
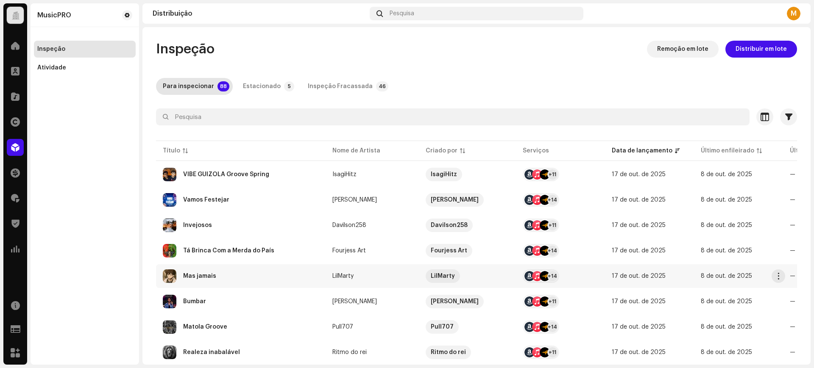
click at [273, 270] on div "Mas jamais" at bounding box center [241, 277] width 156 height 14
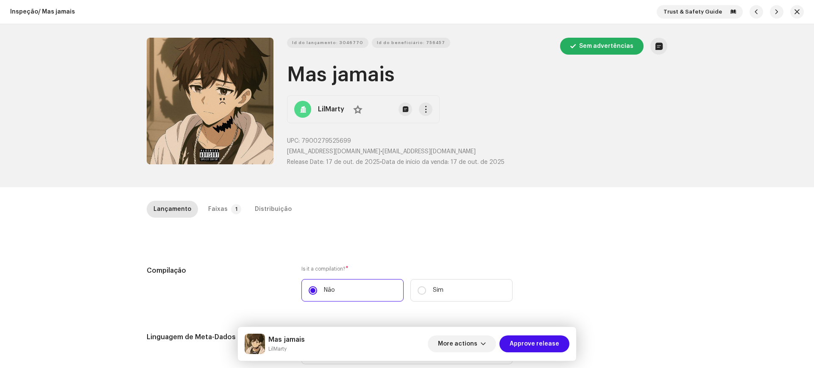
click at [515, 347] on span "Approve release" at bounding box center [534, 344] width 50 height 17
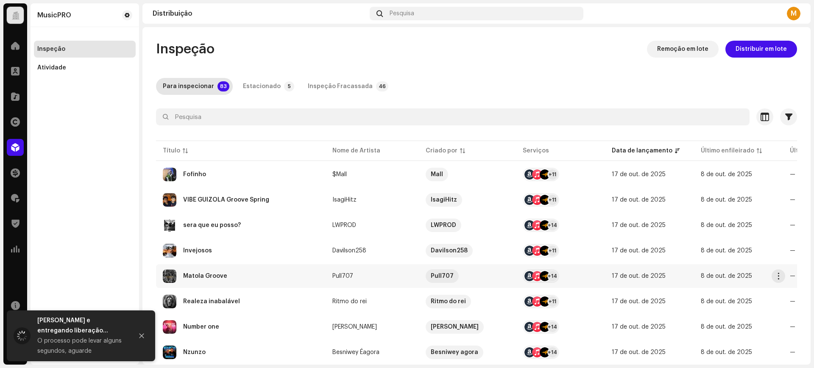
click at [293, 267] on td "Matola Groove" at bounding box center [241, 276] width 170 height 24
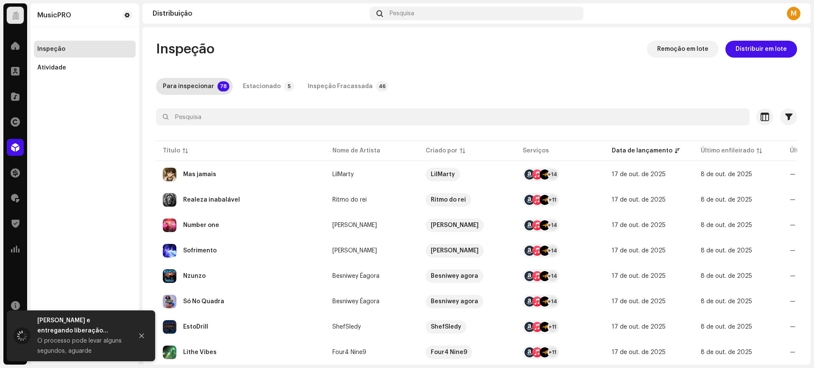
click at [260, 319] on td "EstoDrill" at bounding box center [241, 327] width 170 height 24
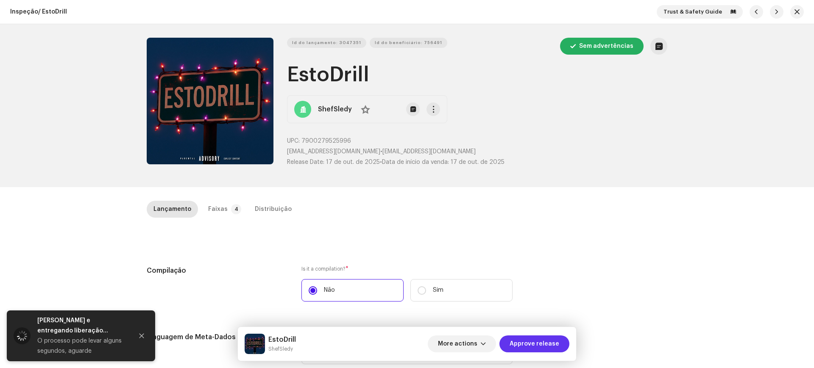
click at [546, 349] on span "Approve release" at bounding box center [534, 344] width 50 height 17
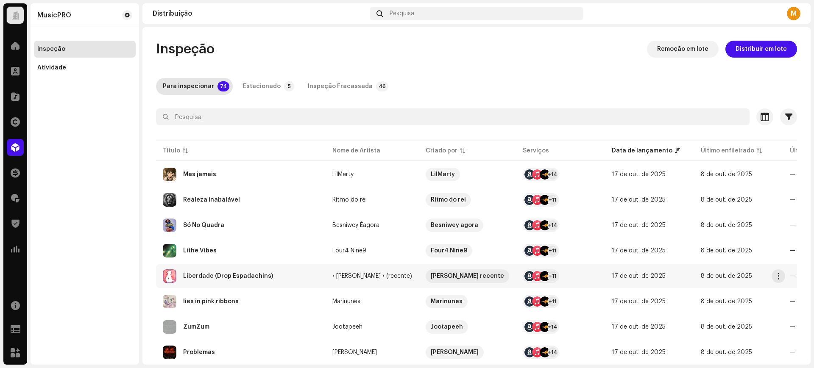
click at [241, 266] on td "Liberdade (Drop Espadachins)" at bounding box center [241, 276] width 170 height 24
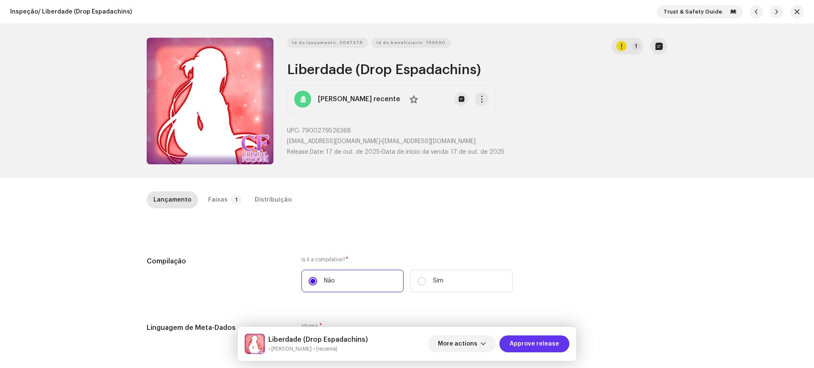
click at [539, 341] on span "Approve release" at bounding box center [534, 344] width 50 height 17
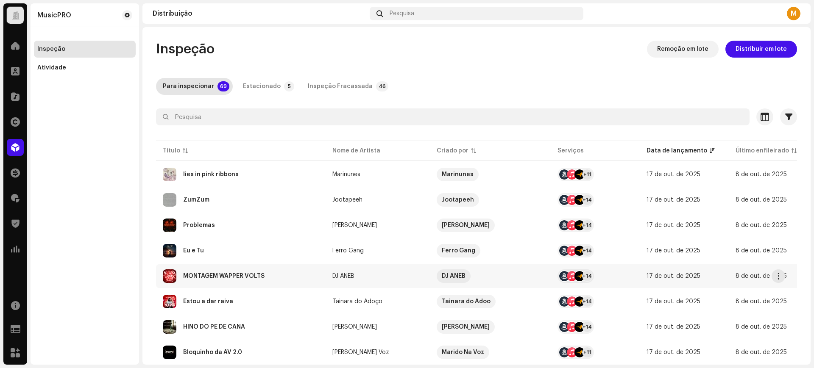
click at [236, 270] on div "MONTAGEM WAPPER VOLTS" at bounding box center [241, 277] width 156 height 14
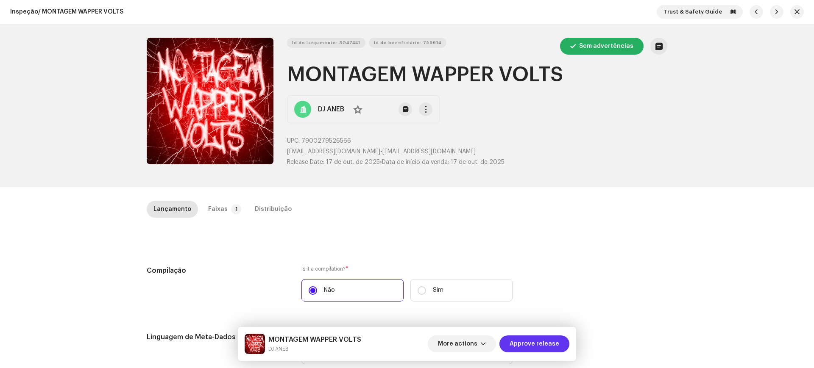
click at [520, 346] on span "Approve release" at bounding box center [534, 344] width 50 height 17
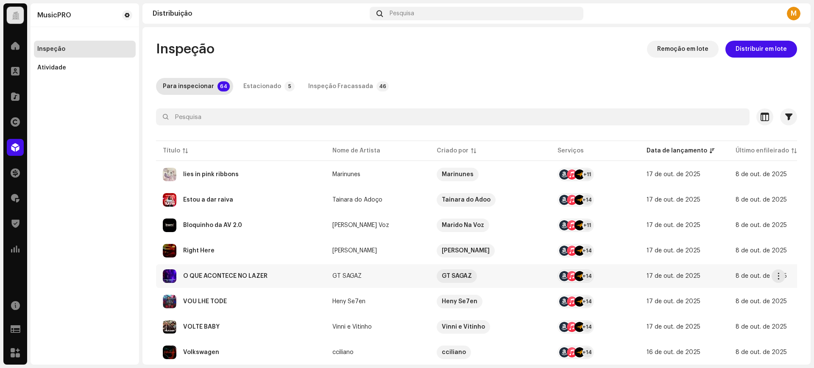
click at [300, 277] on div "O QUE ACONTECE NO LAZER" at bounding box center [241, 277] width 156 height 14
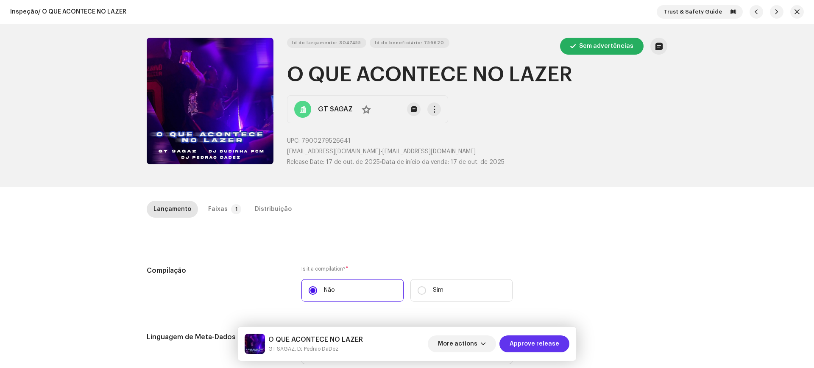
click at [552, 348] on span "Approve release" at bounding box center [534, 344] width 50 height 17
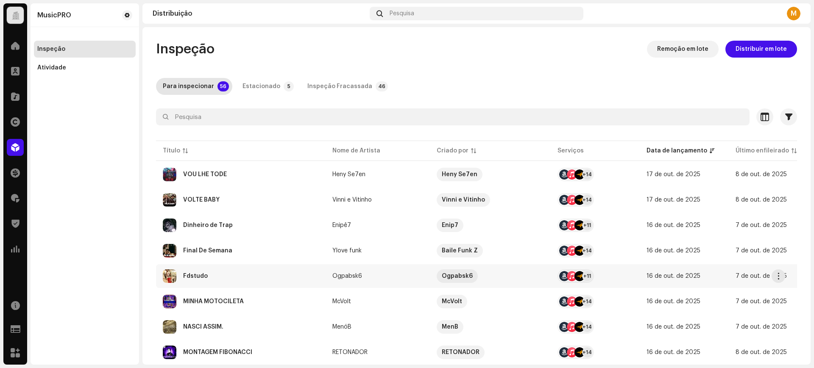
click at [236, 280] on div "Fdstudo" at bounding box center [241, 277] width 156 height 14
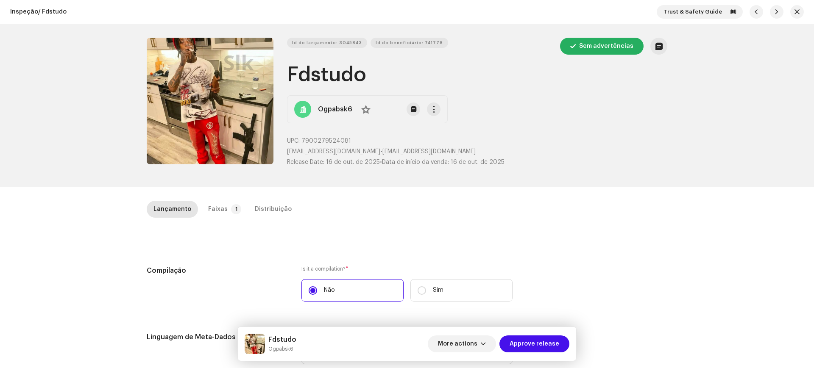
click at [521, 351] on span "Approve release" at bounding box center [534, 344] width 50 height 17
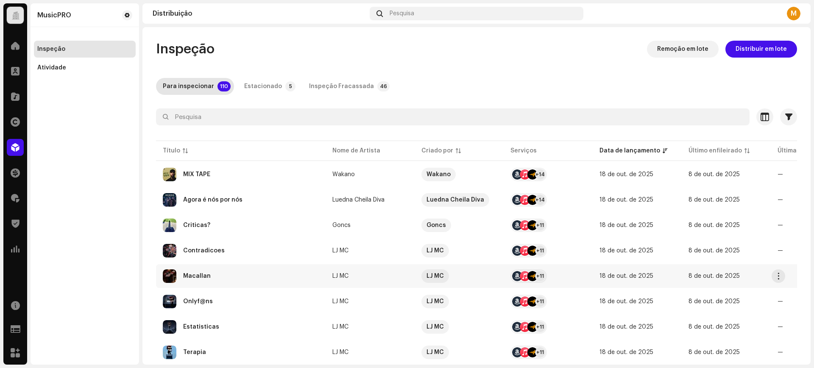
click at [223, 273] on div "Macallan" at bounding box center [241, 277] width 156 height 14
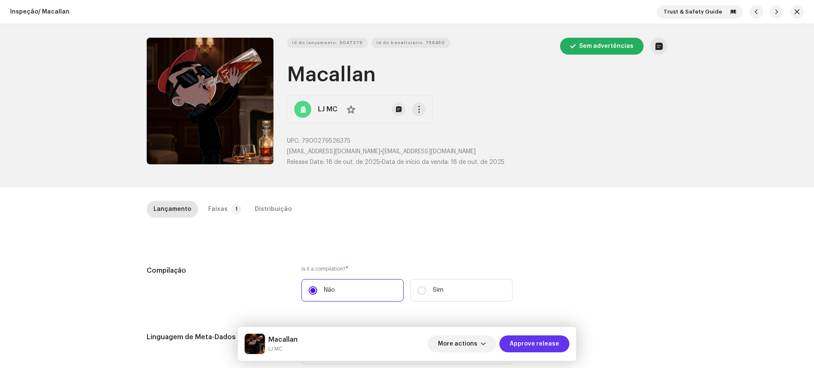
click at [519, 347] on span "Approve release" at bounding box center [534, 344] width 50 height 17
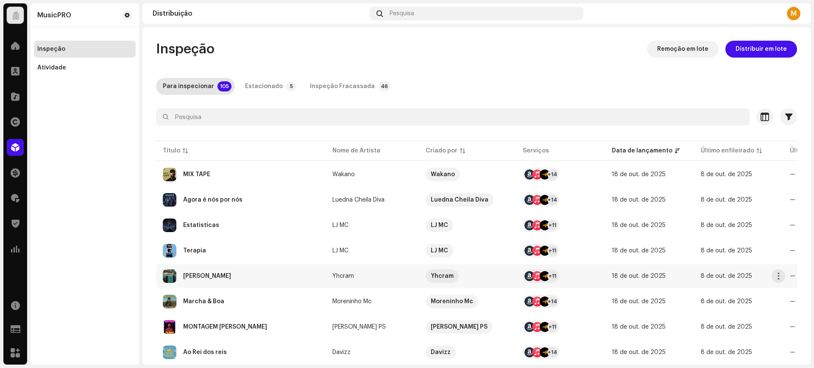
click at [206, 269] on td "[PERSON_NAME]" at bounding box center [241, 276] width 170 height 24
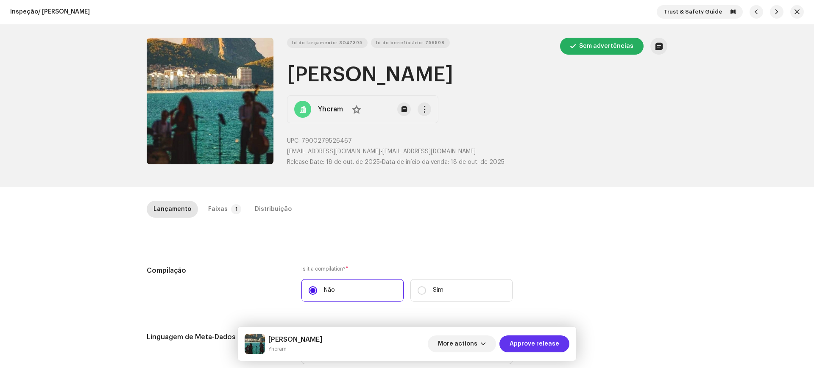
click at [516, 341] on span "Approve release" at bounding box center [534, 344] width 50 height 17
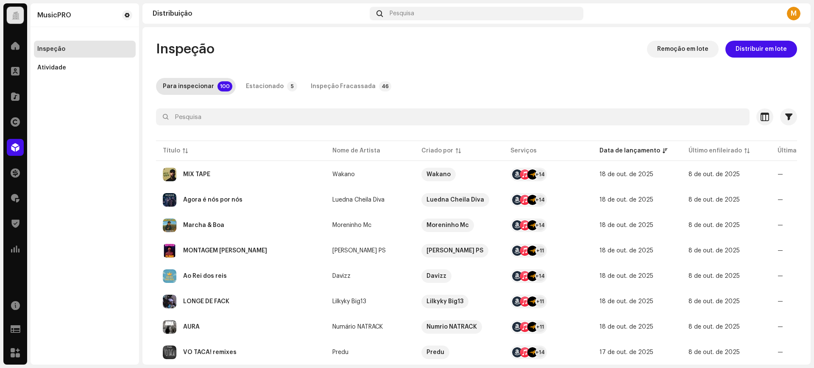
click at [215, 320] on div "AURA" at bounding box center [241, 327] width 156 height 14
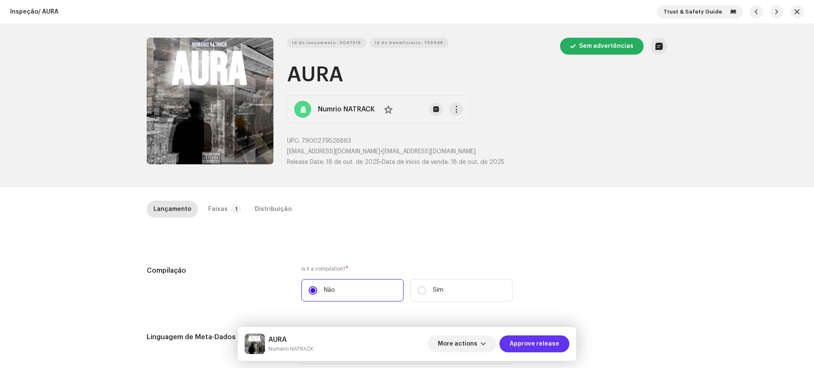
click at [526, 349] on span "Approve release" at bounding box center [534, 344] width 50 height 17
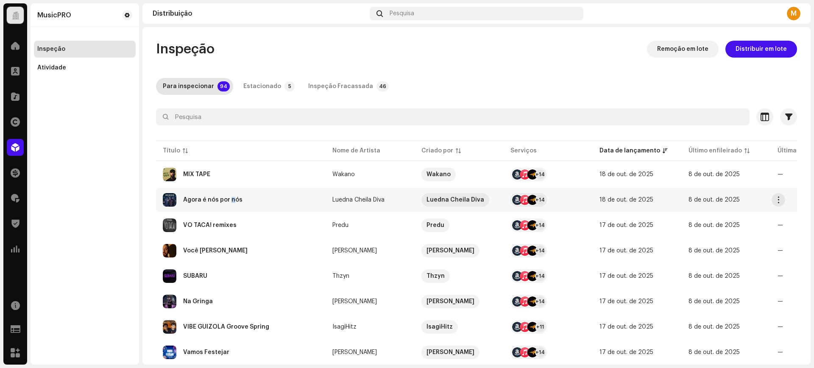
click at [232, 210] on td "Agora é nós por nós" at bounding box center [241, 200] width 170 height 24
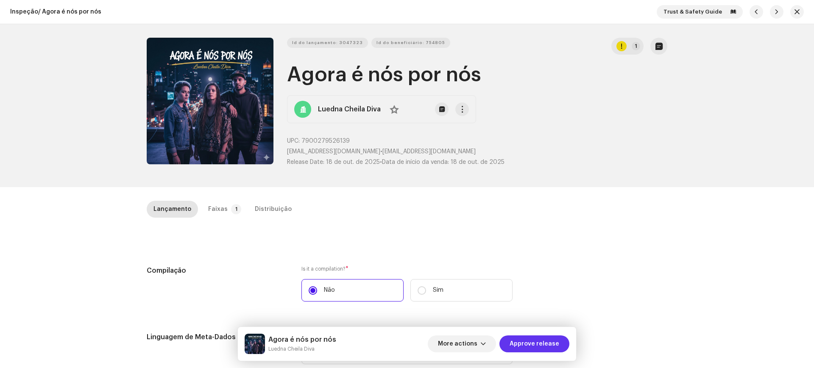
click at [522, 346] on span "Approve release" at bounding box center [534, 344] width 50 height 17
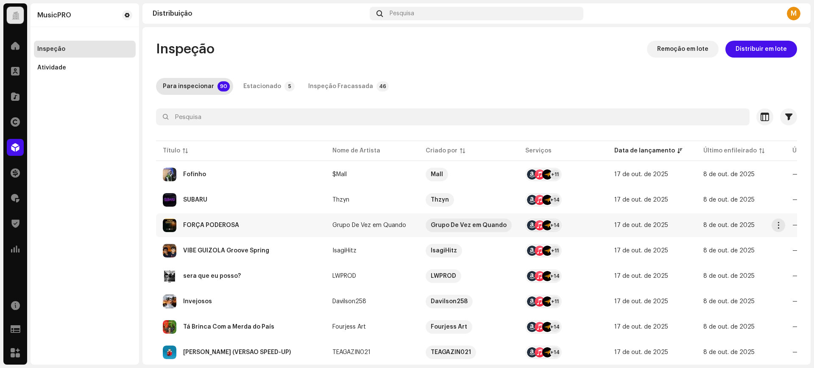
click at [230, 217] on td "FORÇA PODEROSA" at bounding box center [241, 226] width 170 height 24
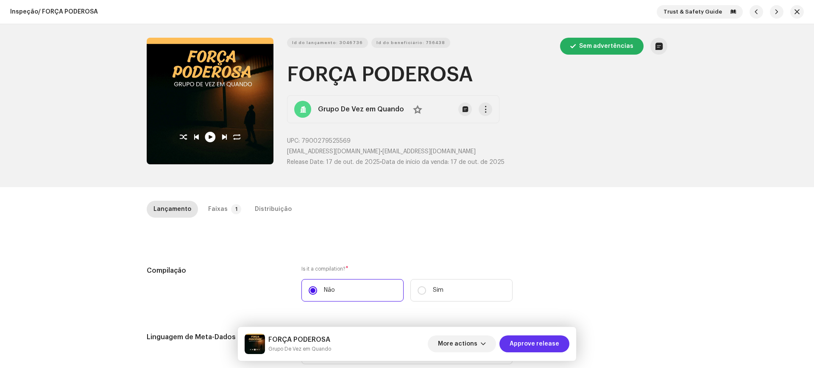
click at [551, 351] on span "Approve release" at bounding box center [534, 344] width 50 height 17
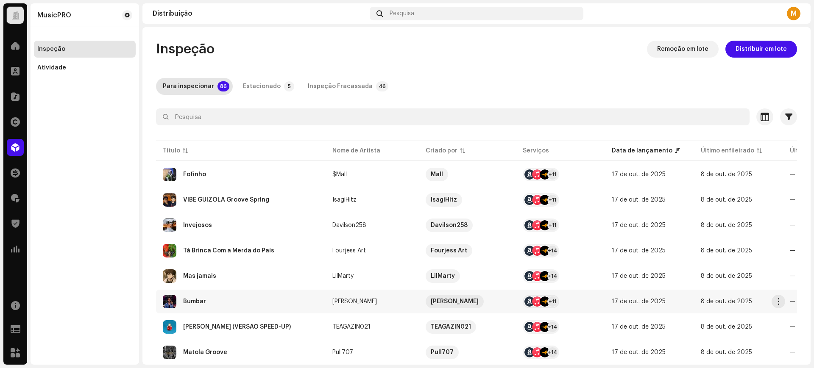
click at [220, 298] on div "Bumbar" at bounding box center [241, 302] width 156 height 14
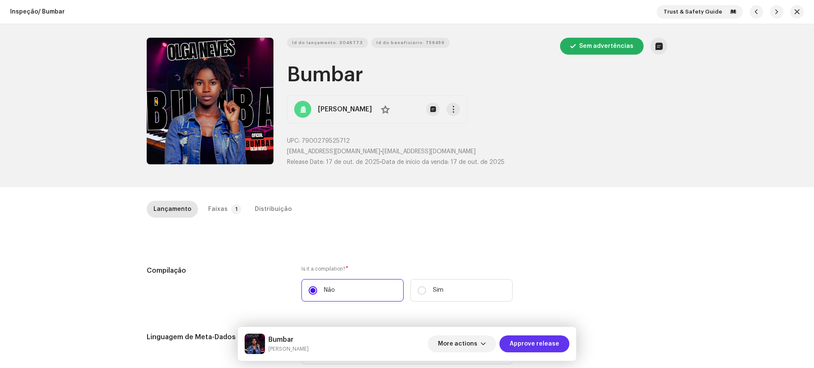
click at [543, 336] on span "Approve release" at bounding box center [534, 344] width 50 height 17
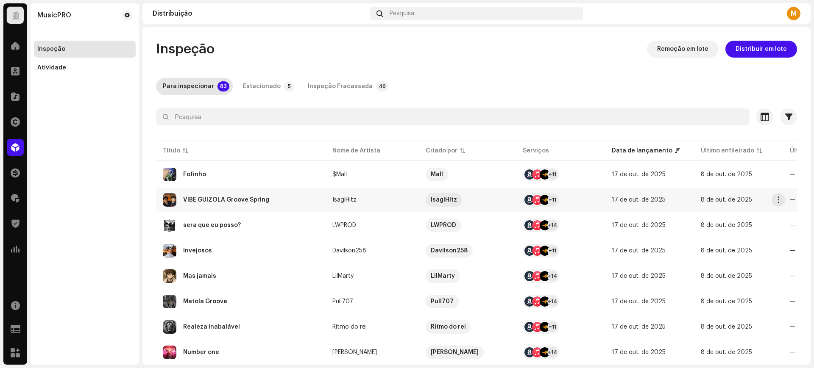
click at [224, 200] on div "VIBE GUIZOLA Groove Spring" at bounding box center [226, 200] width 86 height 6
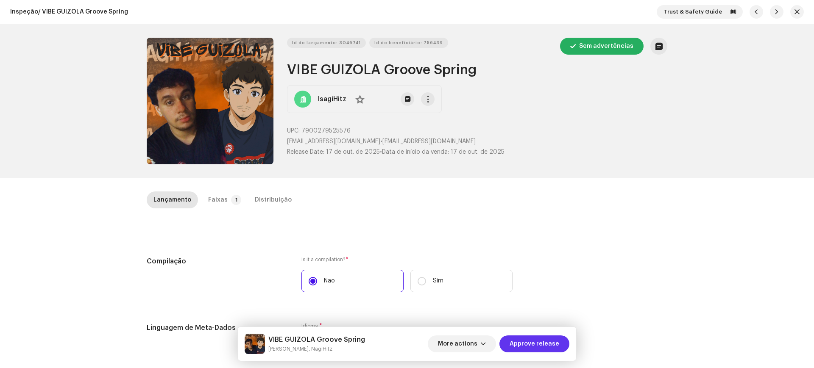
click at [531, 344] on span "Approve release" at bounding box center [534, 344] width 50 height 17
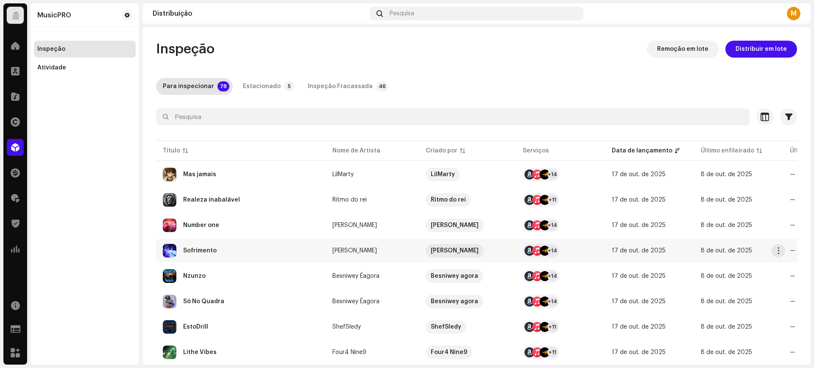
click at [212, 256] on div "Sofrimento" at bounding box center [241, 251] width 156 height 14
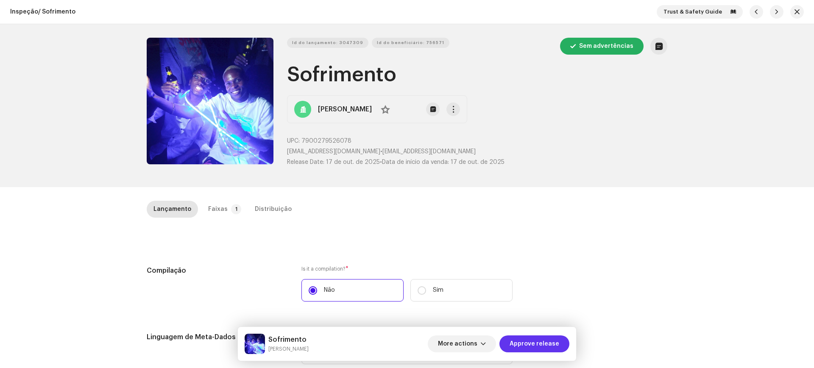
click at [527, 347] on span "Approve release" at bounding box center [534, 344] width 50 height 17
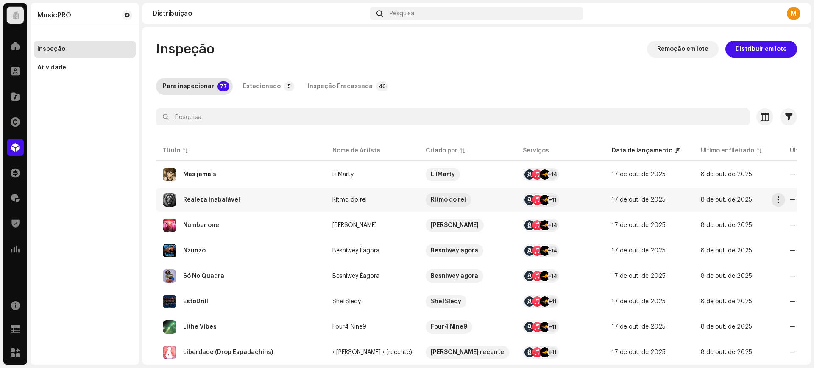
click at [200, 201] on div "Realeza inabalável" at bounding box center [211, 200] width 57 height 6
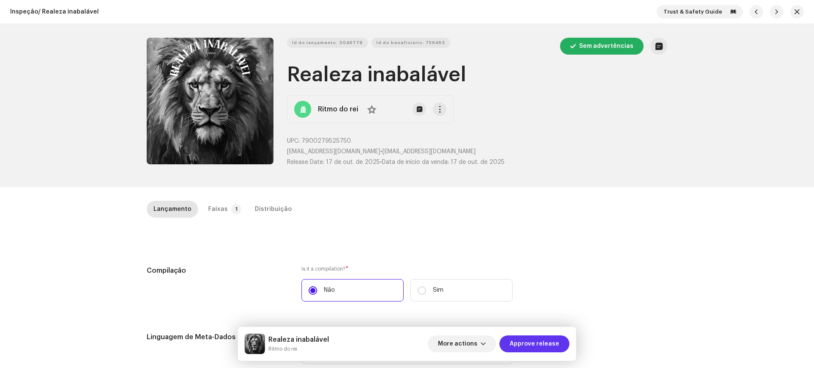
click at [531, 350] on span "Approve release" at bounding box center [534, 344] width 50 height 17
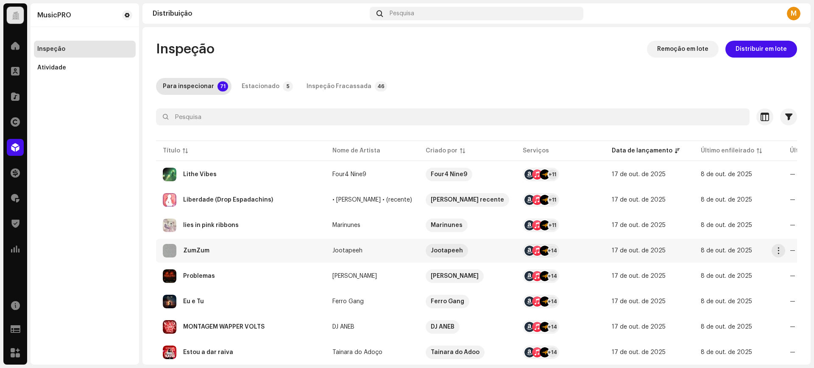
click at [225, 248] on div "ZumZum" at bounding box center [241, 251] width 156 height 14
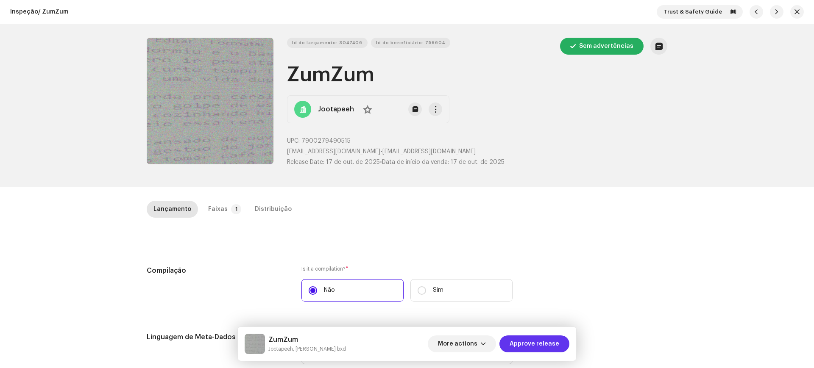
click at [519, 342] on span "Approve release" at bounding box center [534, 344] width 50 height 17
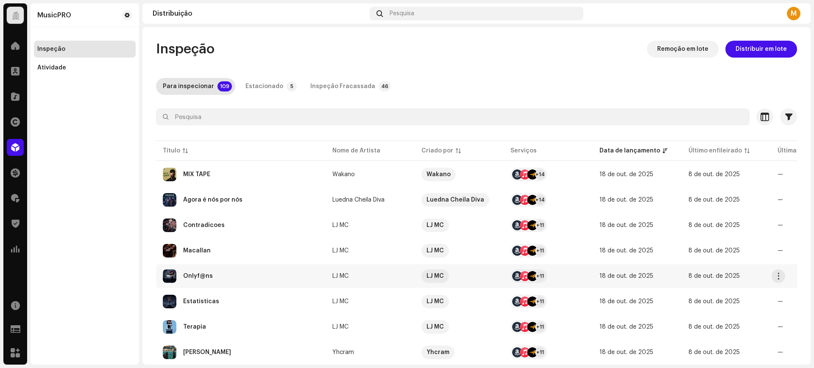
click at [215, 278] on div "Onlyf@ns" at bounding box center [241, 277] width 156 height 14
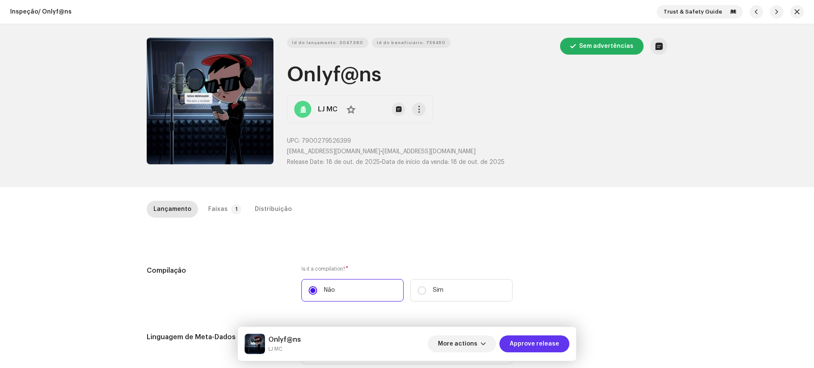
click at [521, 342] on span "Approve release" at bounding box center [534, 344] width 50 height 17
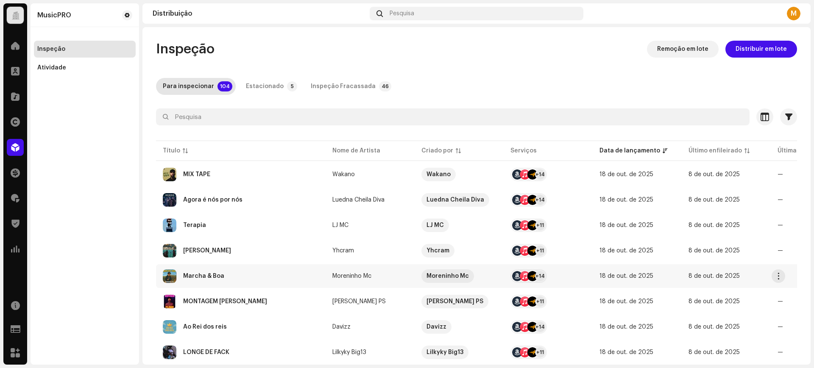
click at [217, 275] on div "Marcha & Boa" at bounding box center [203, 276] width 41 height 6
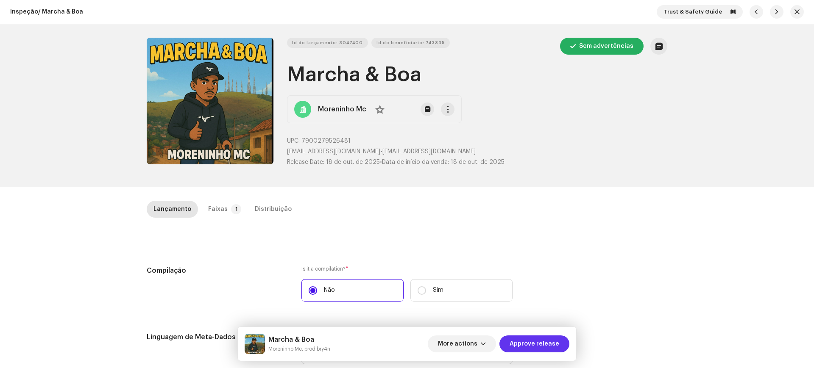
click at [526, 343] on span "Approve release" at bounding box center [534, 344] width 50 height 17
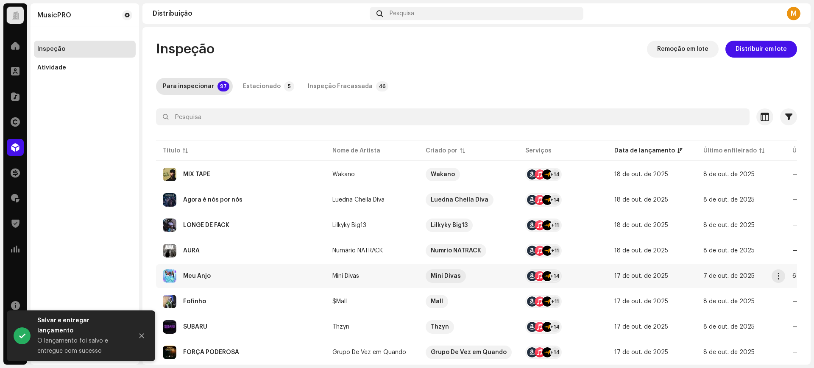
click at [209, 273] on div "Meu Anjo" at bounding box center [197, 276] width 28 height 6
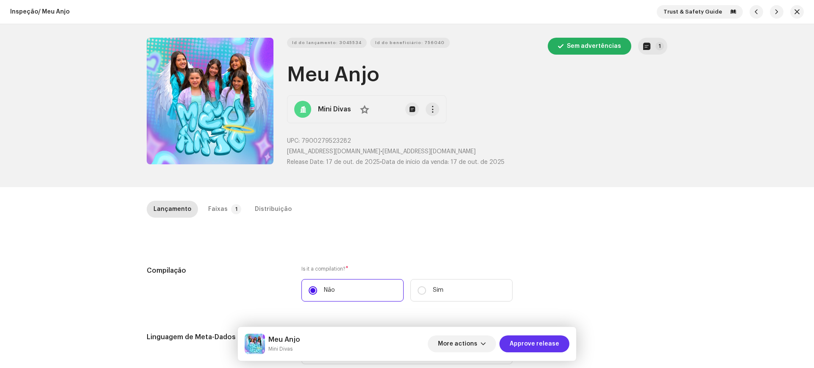
click at [513, 345] on span "Approve release" at bounding box center [534, 344] width 50 height 17
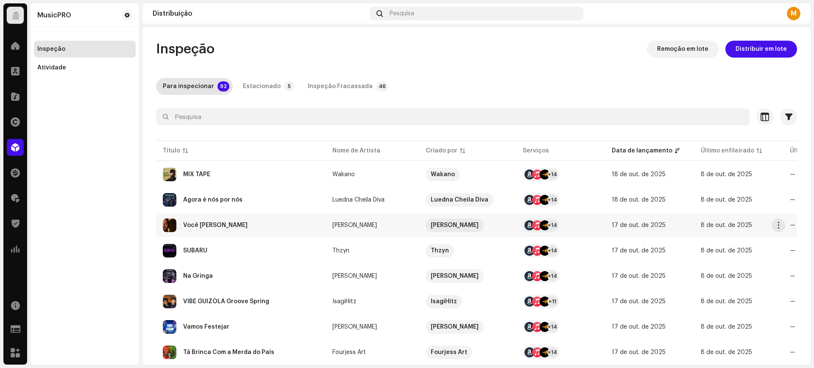
click at [236, 231] on div "Você Esteja Lá" at bounding box center [241, 226] width 156 height 14
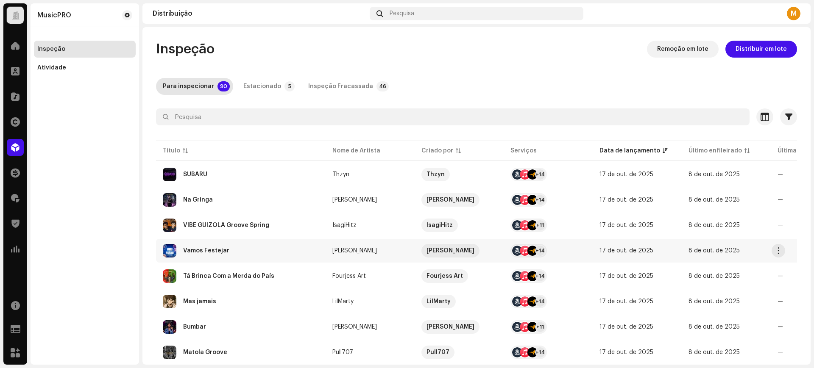
click at [234, 259] on td "Vamos Festejar" at bounding box center [241, 251] width 170 height 24
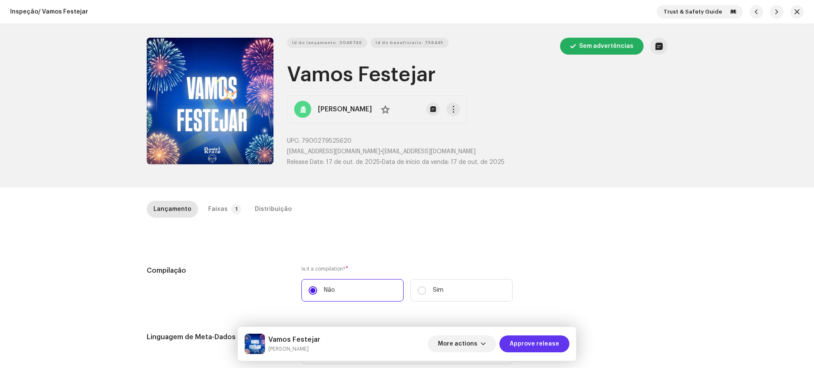
click at [525, 347] on span "Approve release" at bounding box center [534, 344] width 50 height 17
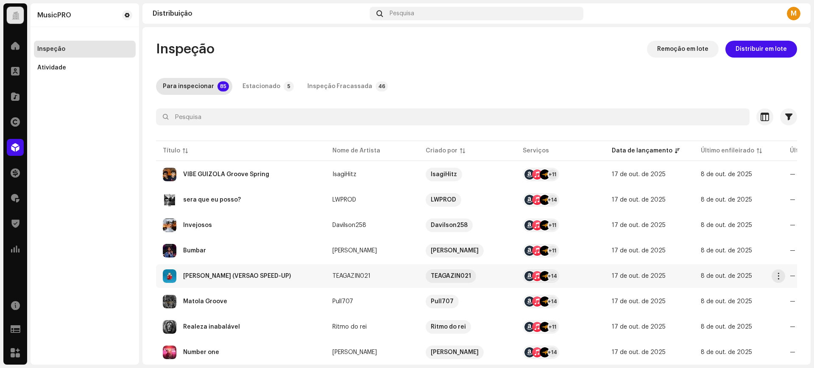
click at [254, 273] on div "[PERSON_NAME] (VERSÃO SPEED-UP)" at bounding box center [241, 277] width 156 height 14
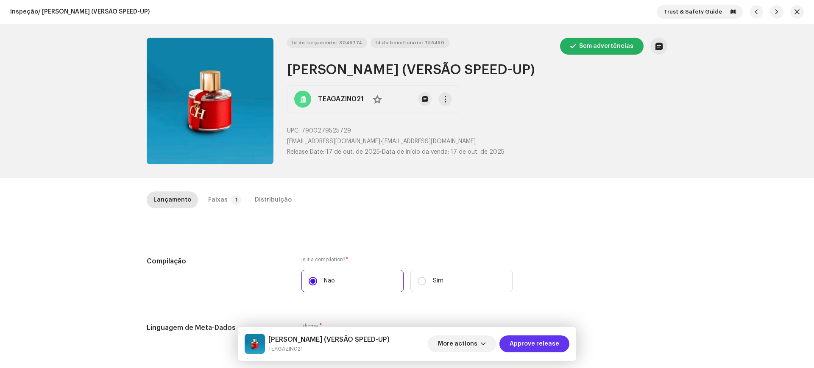
click at [534, 350] on span "Approve release" at bounding box center [534, 344] width 50 height 17
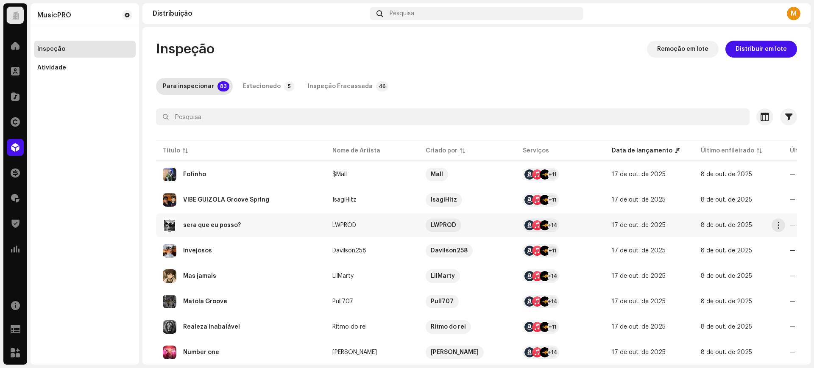
click at [235, 225] on div "sera que eu posso?" at bounding box center [212, 225] width 58 height 6
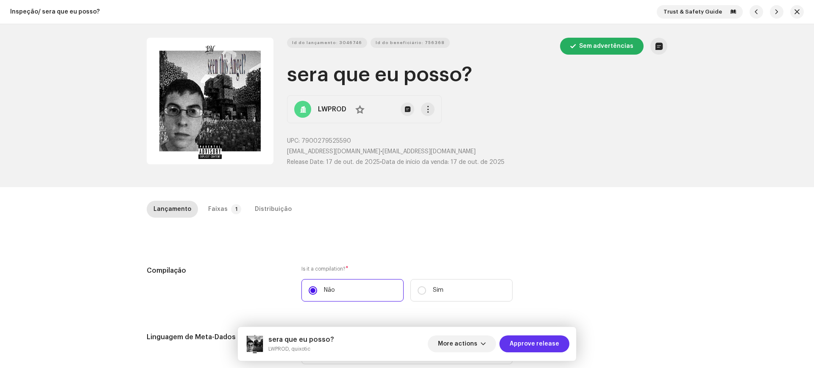
click at [524, 345] on span "Approve release" at bounding box center [534, 344] width 50 height 17
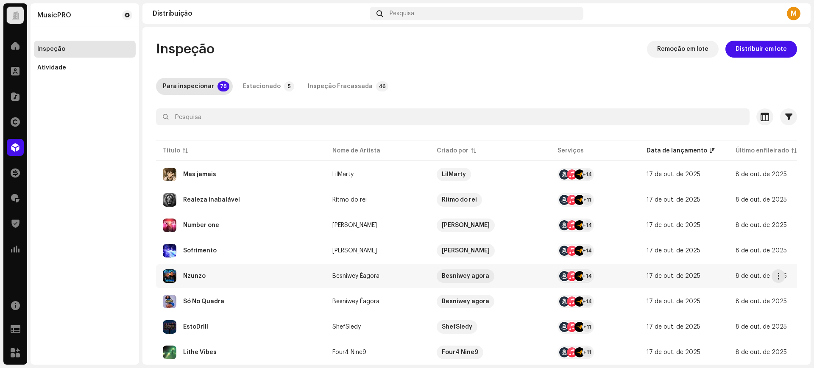
click at [198, 265] on td "Nzunzo" at bounding box center [241, 276] width 170 height 24
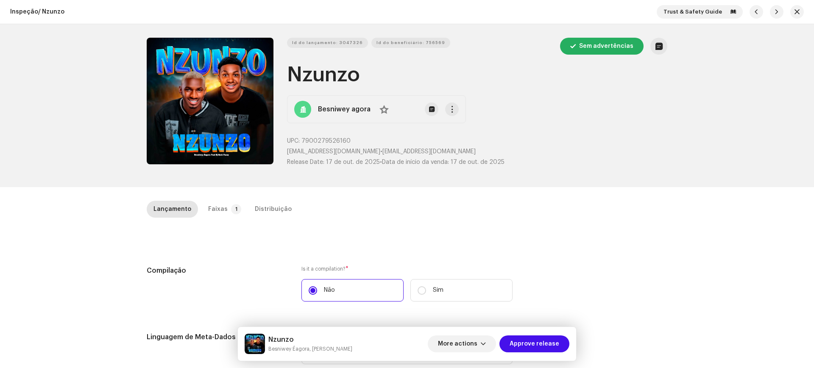
click at [532, 357] on div "Nzunzo Besniwey Éagora, Dj Godó Faray More actions Approve release" at bounding box center [407, 344] width 338 height 34
click at [527, 343] on span "Approve release" at bounding box center [534, 344] width 50 height 17
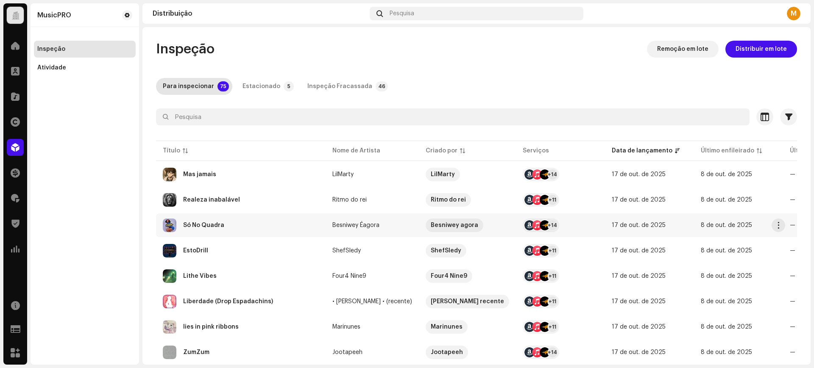
click at [247, 230] on div "Só No Quadra" at bounding box center [241, 226] width 156 height 14
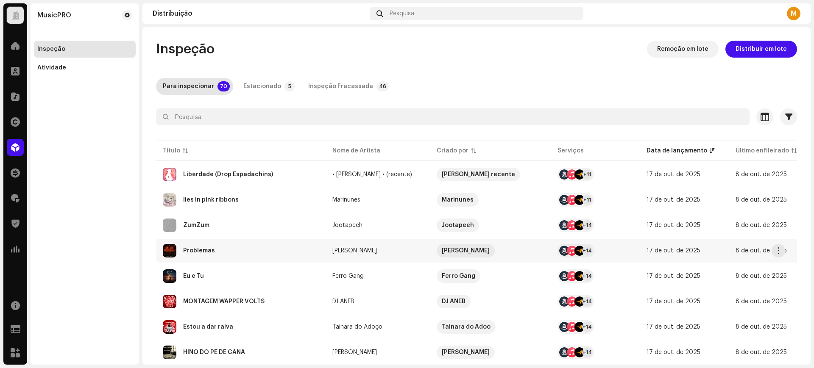
click at [231, 245] on div "Problemas" at bounding box center [241, 251] width 156 height 14
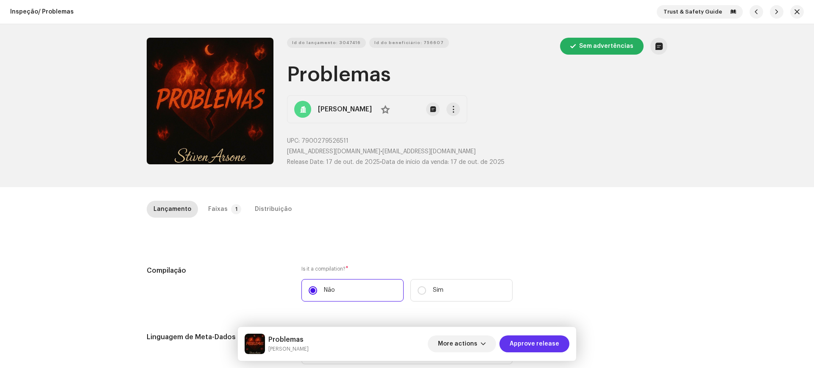
click at [548, 344] on span "Approve release" at bounding box center [534, 344] width 50 height 17
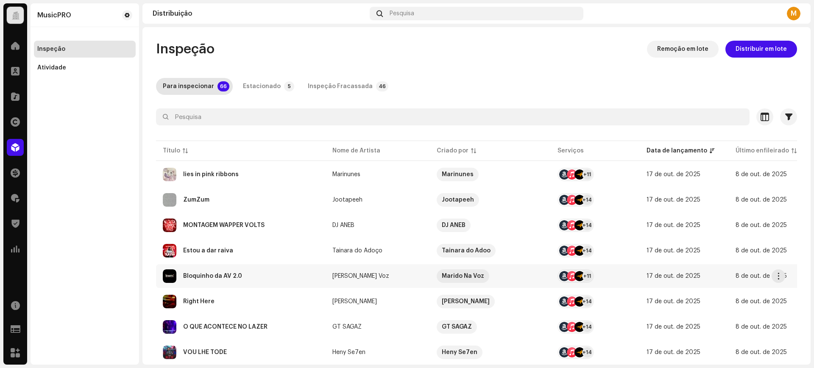
click at [247, 271] on div "Bloquinho da AV 2.0" at bounding box center [241, 277] width 156 height 14
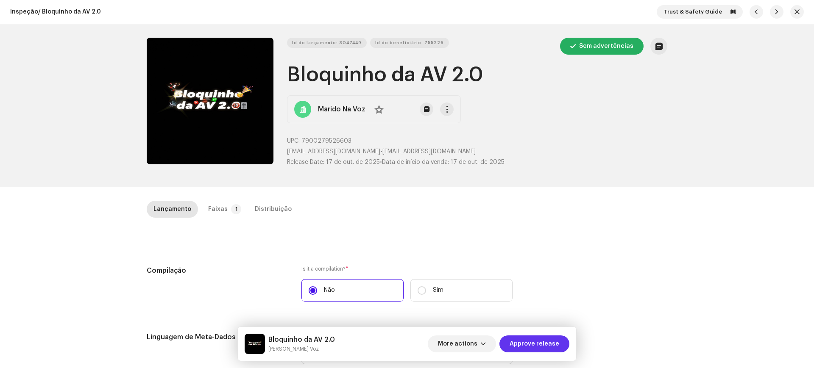
click at [530, 336] on span "Approve release" at bounding box center [534, 344] width 50 height 17
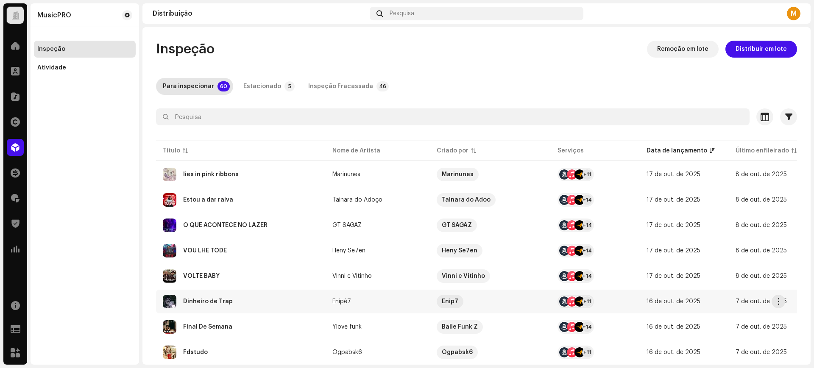
click at [267, 299] on div "Dinheiro de Trap" at bounding box center [241, 302] width 156 height 14
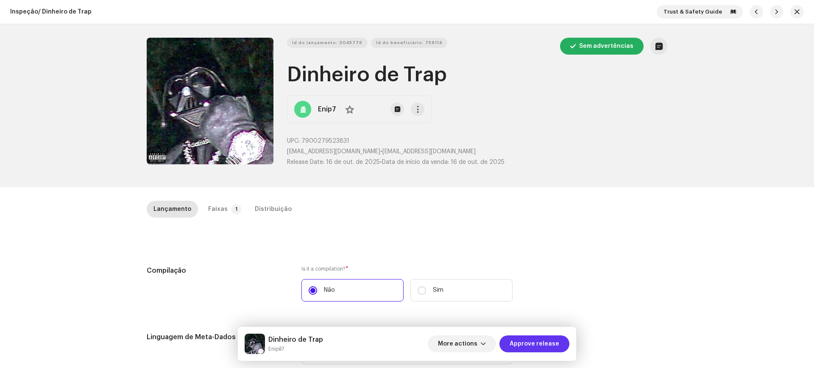
click at [521, 347] on span "Approve release" at bounding box center [534, 344] width 50 height 17
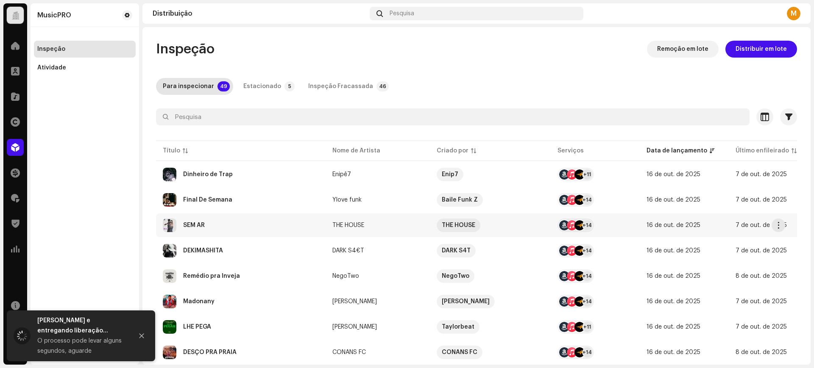
click at [241, 234] on td "SEM AR" at bounding box center [241, 226] width 170 height 24
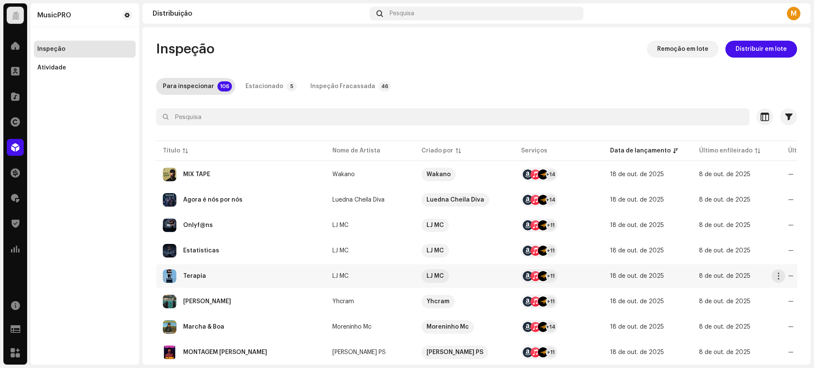
click at [199, 275] on div "Terapia" at bounding box center [194, 276] width 23 height 6
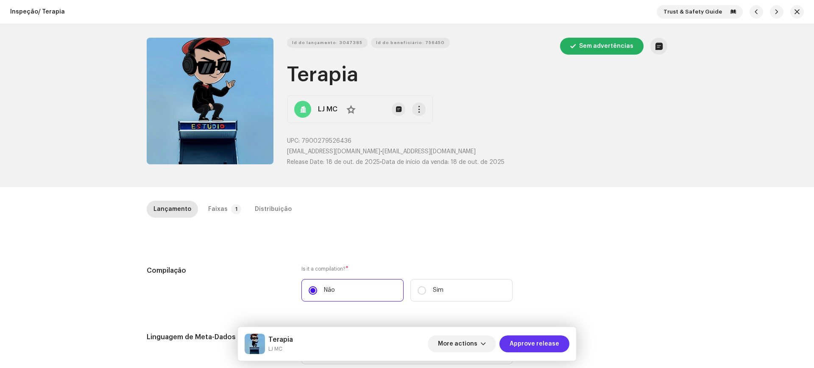
click at [528, 347] on span "Approve release" at bounding box center [534, 344] width 50 height 17
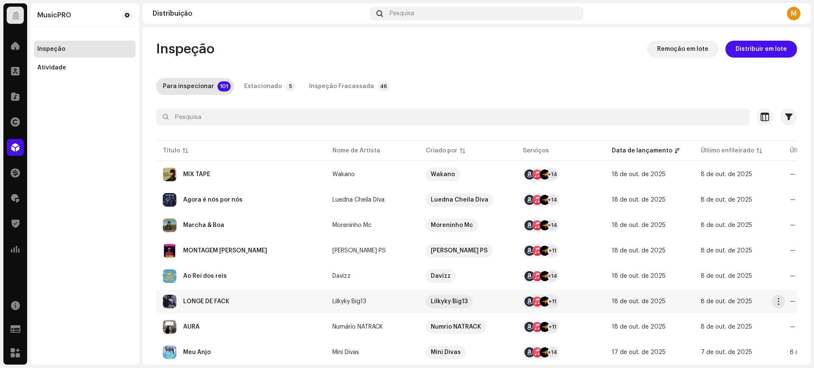
click at [223, 296] on div "LONGE DE FACK" at bounding box center [241, 302] width 156 height 14
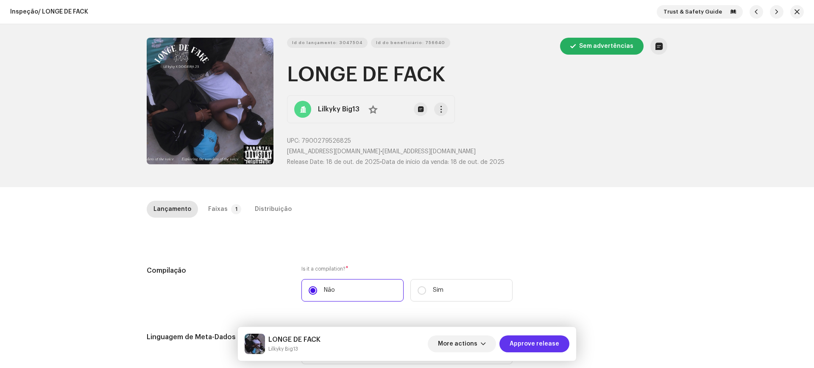
click at [514, 345] on span "Approve release" at bounding box center [534, 344] width 50 height 17
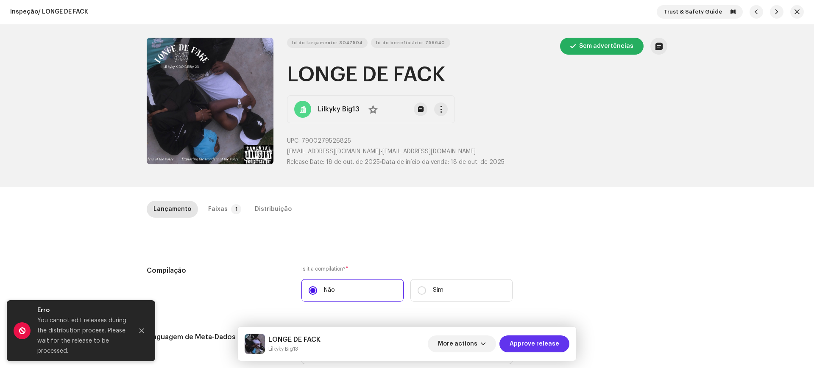
click at [528, 340] on span "Approve release" at bounding box center [534, 344] width 50 height 17
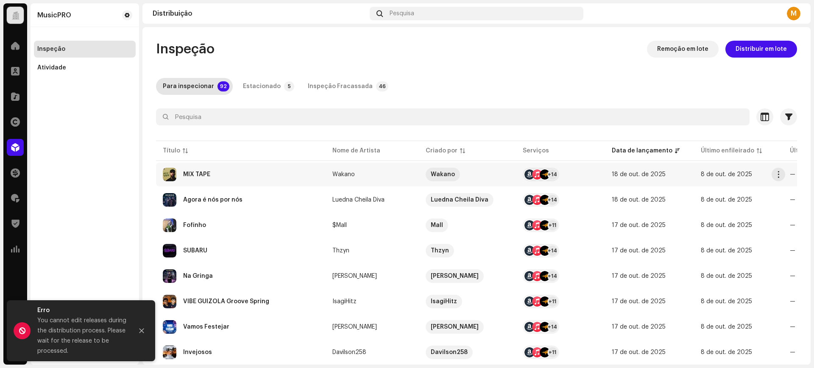
click at [201, 177] on div "MIX TAPE" at bounding box center [196, 175] width 27 height 6
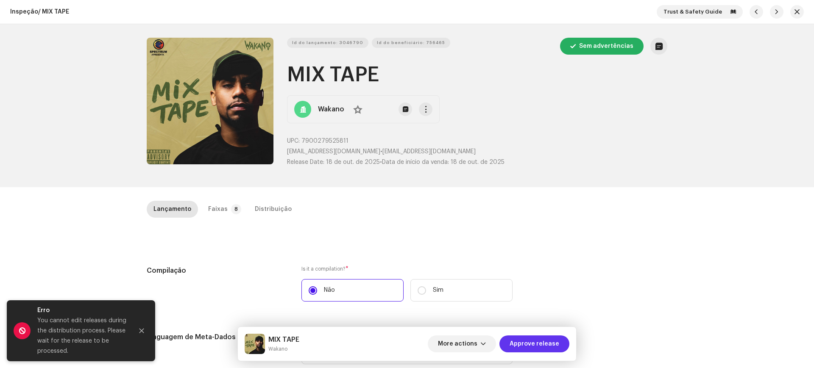
click at [548, 338] on span "Approve release" at bounding box center [534, 344] width 50 height 17
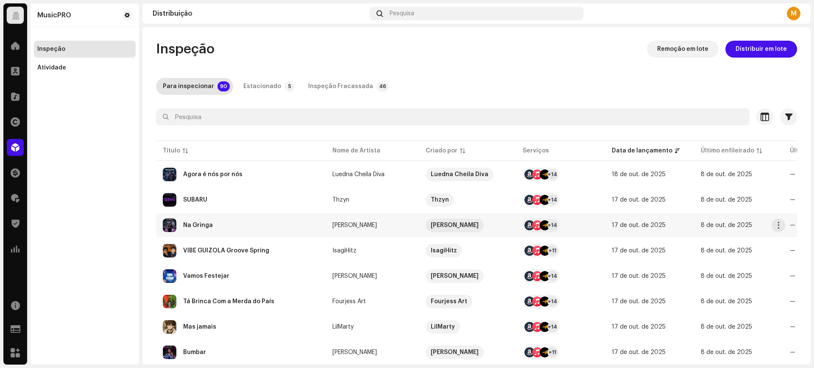
click at [200, 225] on div "Na Gringa" at bounding box center [198, 225] width 30 height 6
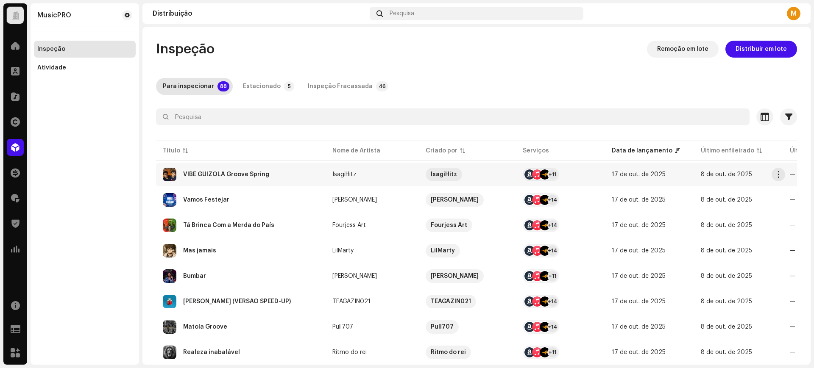
click at [223, 170] on div "VIBE GUIZOLA Groove Spring" at bounding box center [241, 175] width 156 height 14
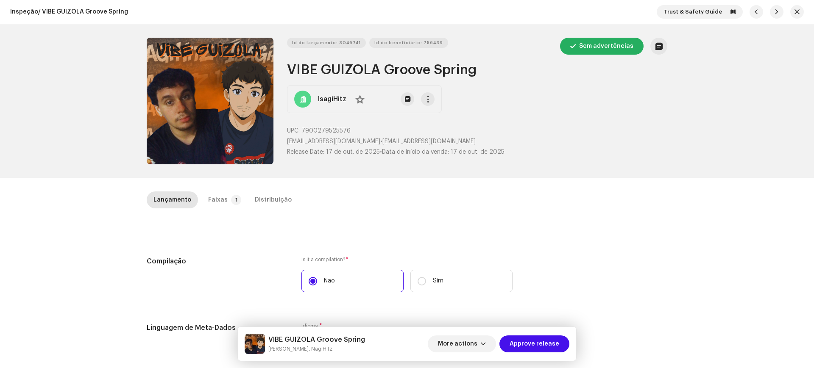
click at [551, 348] on span "Approve release" at bounding box center [534, 344] width 50 height 17
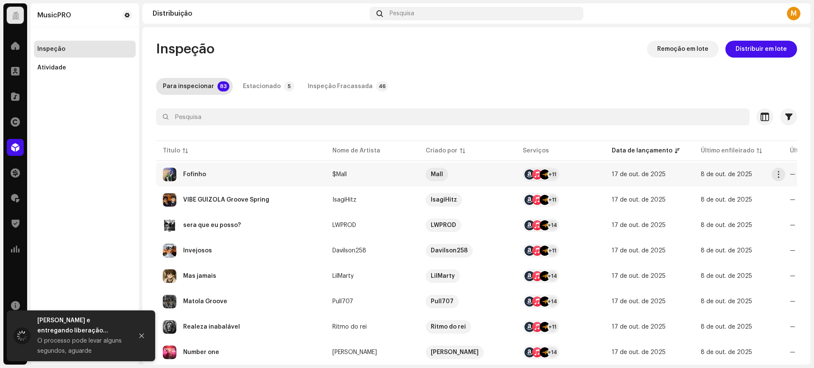
click at [220, 172] on div "Fofinho" at bounding box center [241, 175] width 156 height 14
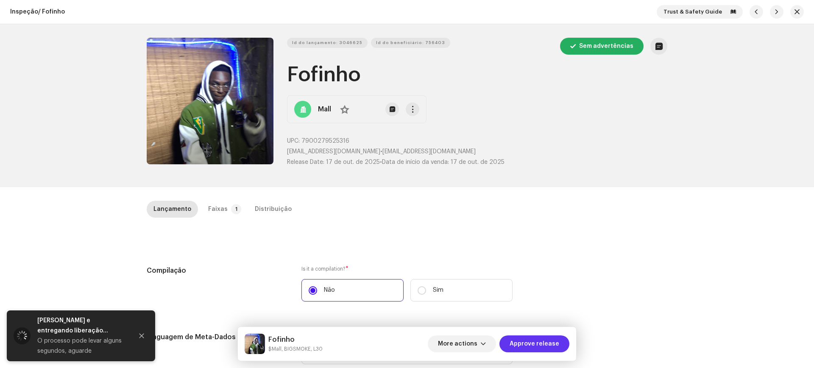
click at [519, 345] on span "Approve release" at bounding box center [534, 344] width 50 height 17
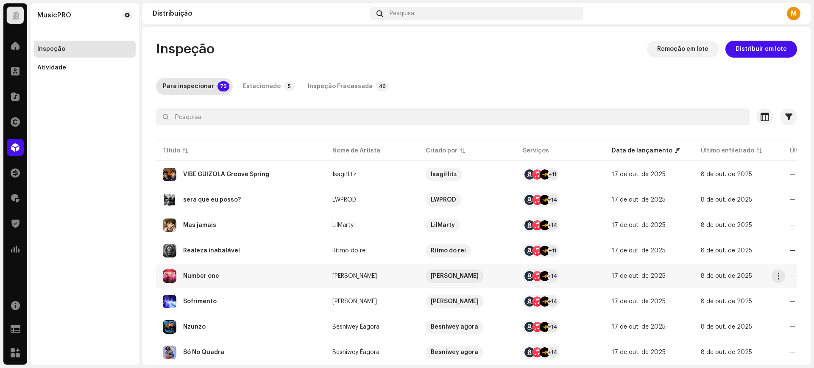
click at [231, 278] on div "Number one" at bounding box center [241, 277] width 156 height 14
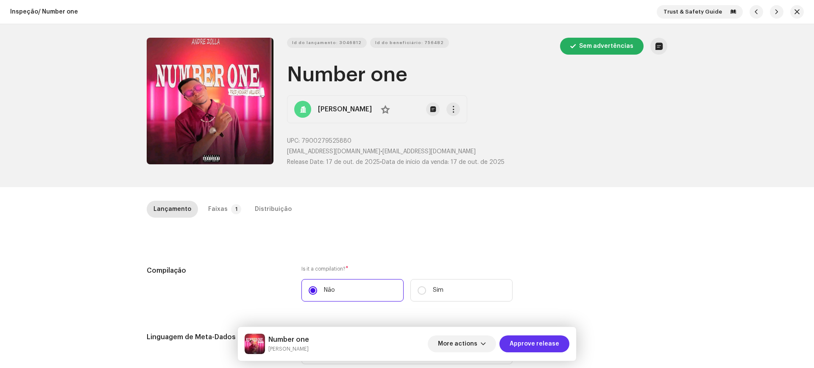
click at [551, 344] on span "Approve release" at bounding box center [534, 344] width 50 height 17
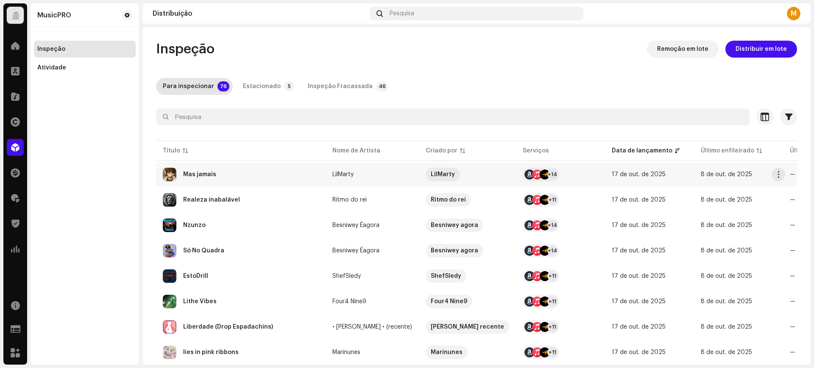
click at [202, 176] on div "Mas jamais" at bounding box center [199, 175] width 33 height 6
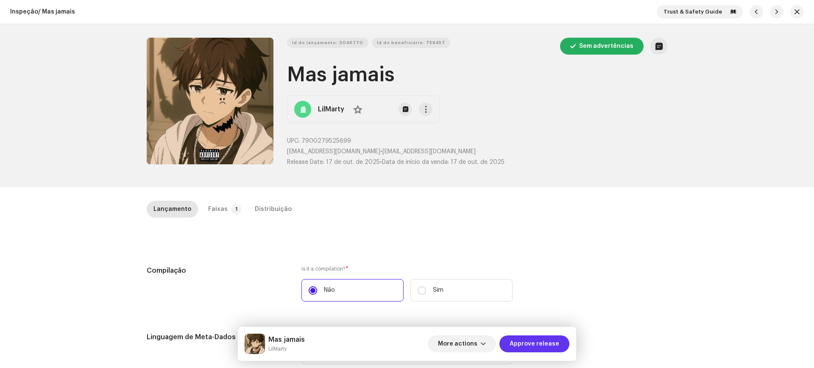
click at [531, 349] on span "Approve release" at bounding box center [534, 344] width 50 height 17
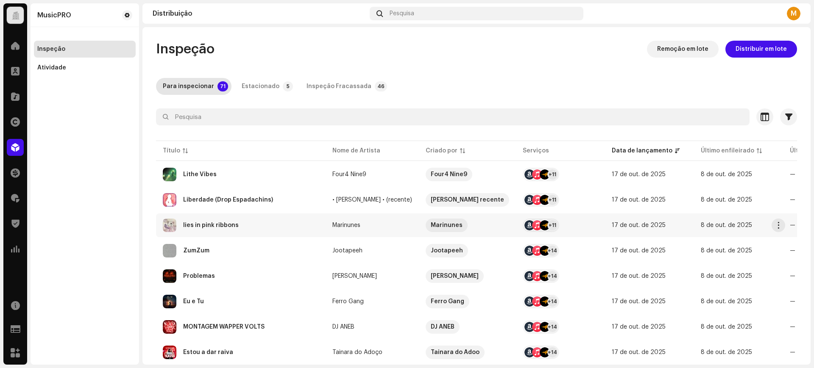
click at [235, 228] on div "lies in pink ribbons" at bounding box center [241, 226] width 156 height 14
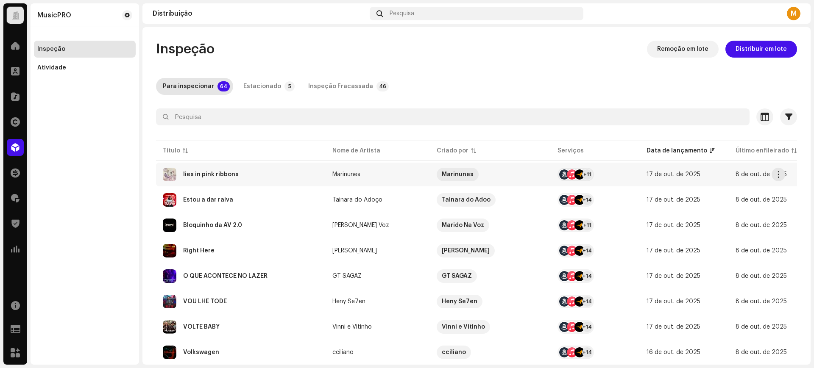
click at [199, 170] on div "lies in pink ribbons" at bounding box center [241, 175] width 156 height 14
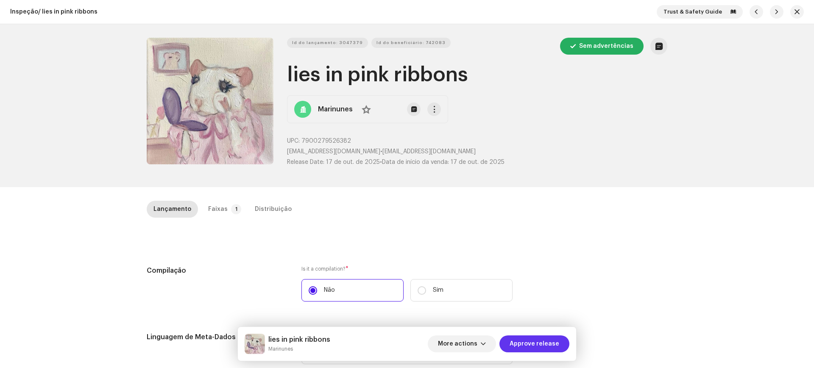
click at [551, 345] on span "Approve release" at bounding box center [534, 344] width 50 height 17
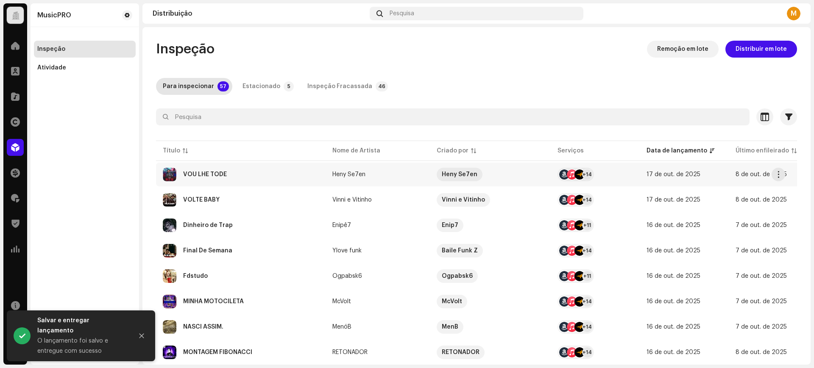
click at [233, 177] on div "VOU LHE TODÉ" at bounding box center [241, 175] width 156 height 14
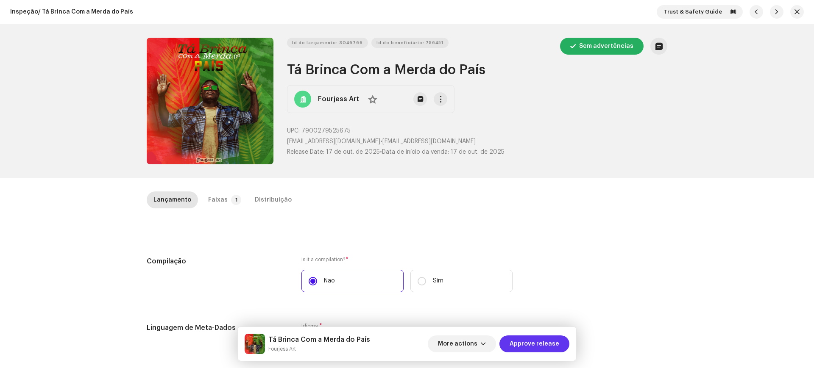
click at [540, 337] on span "Approve release" at bounding box center [534, 344] width 50 height 17
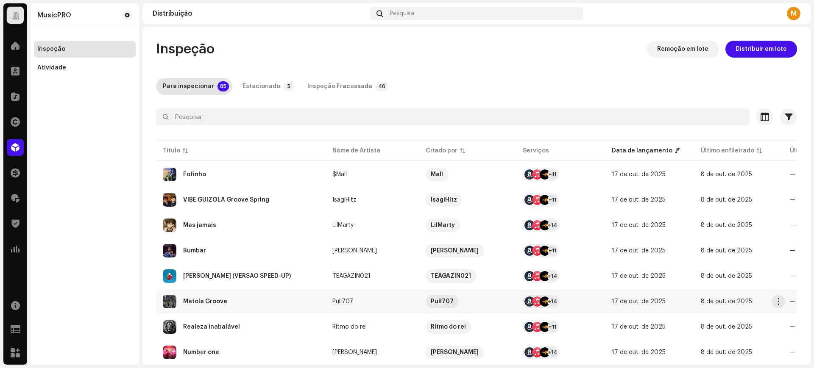
click at [233, 295] on div "Matola Groove" at bounding box center [241, 302] width 156 height 14
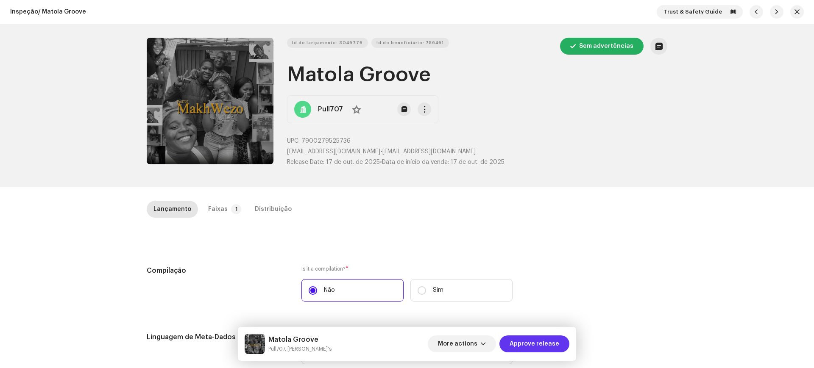
click at [509, 346] on button "Approve release" at bounding box center [534, 344] width 70 height 17
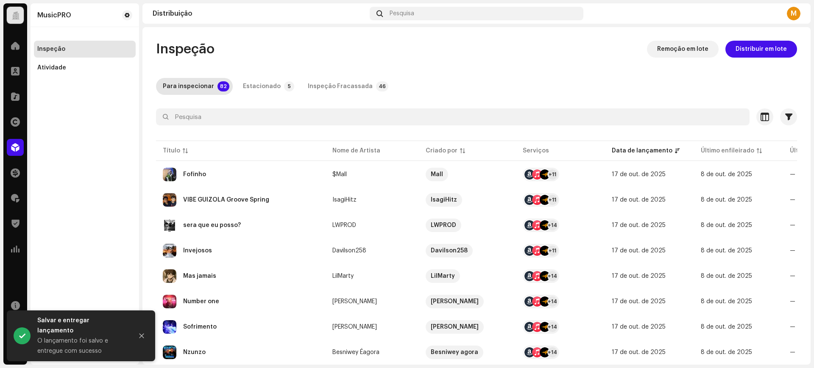
click at [266, 239] on td "Invejosos" at bounding box center [241, 251] width 170 height 24
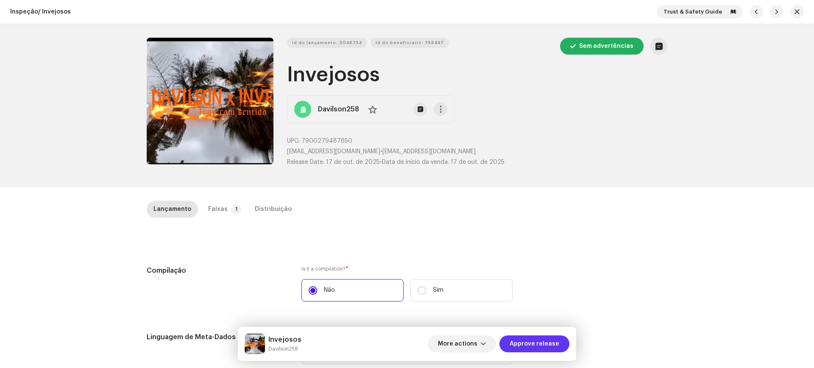
click at [532, 343] on span "Approve release" at bounding box center [534, 344] width 50 height 17
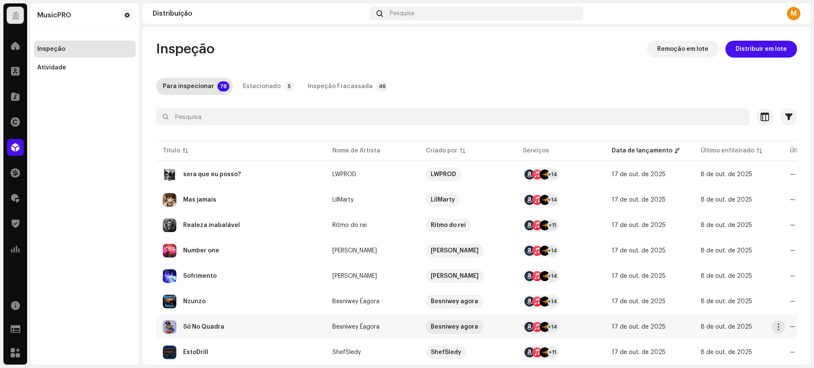
click at [226, 324] on div "Só No Quadra" at bounding box center [241, 327] width 156 height 14
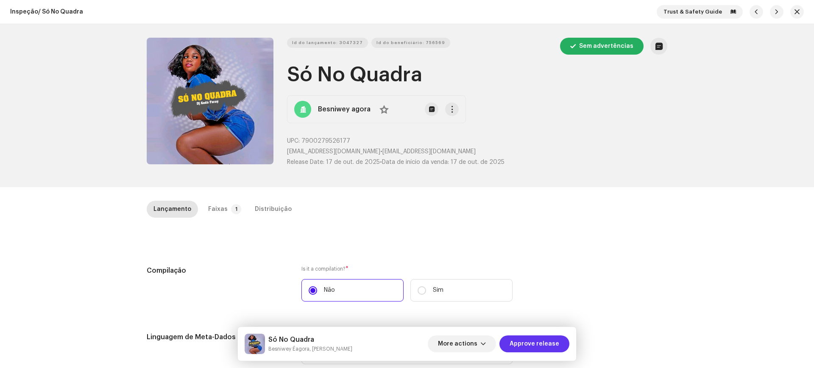
click at [519, 342] on span "Approve release" at bounding box center [534, 344] width 50 height 17
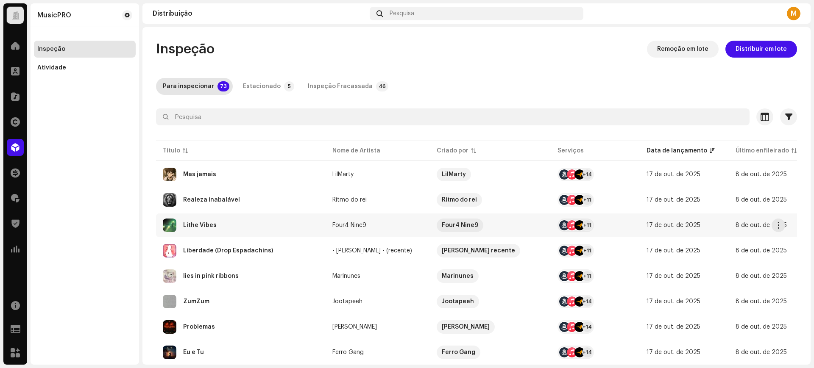
click at [261, 234] on td "Lithe Vibes" at bounding box center [241, 226] width 170 height 24
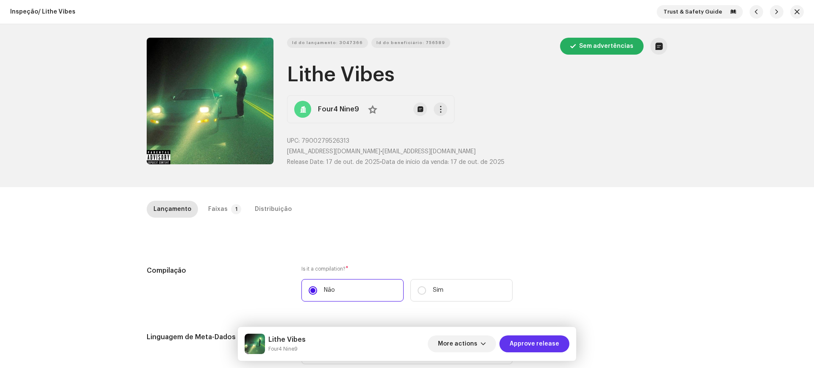
click at [509, 342] on button "Approve release" at bounding box center [534, 344] width 70 height 17
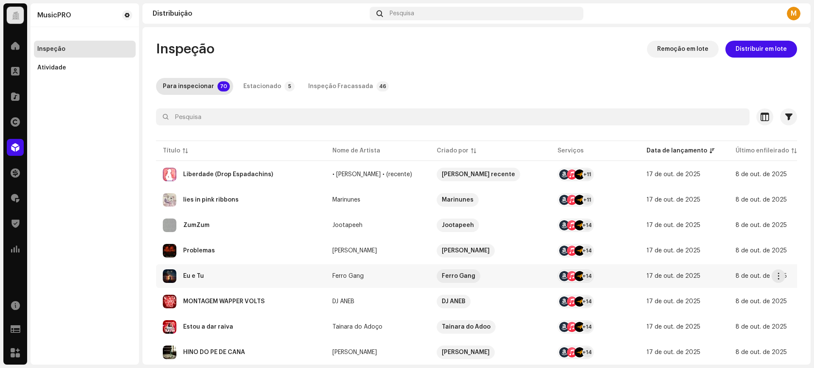
click at [263, 271] on div "Eu e Tu" at bounding box center [241, 277] width 156 height 14
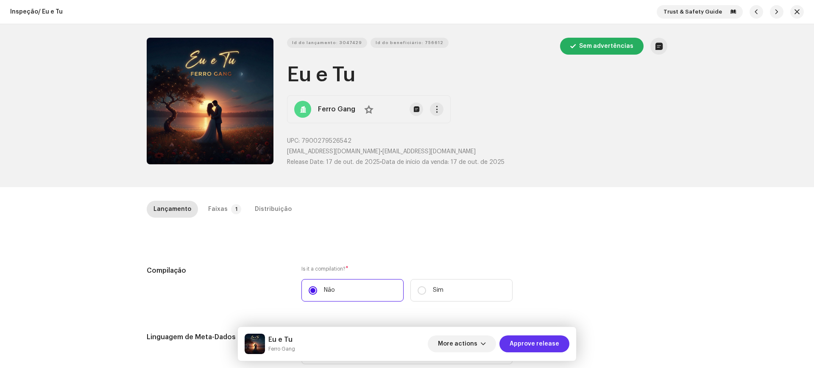
click span "Approve release"
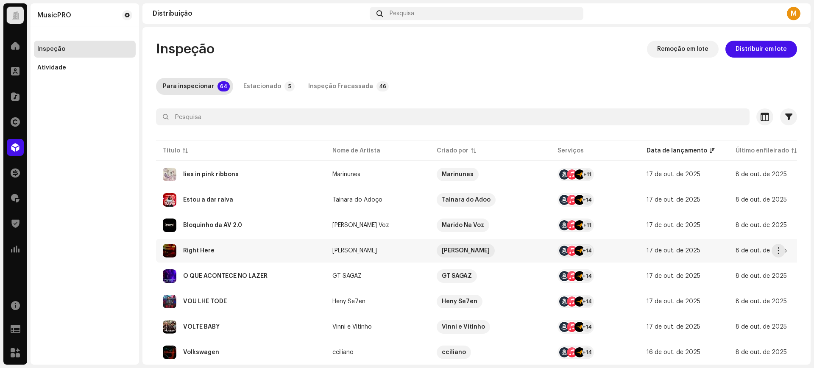
click div "Right Here"
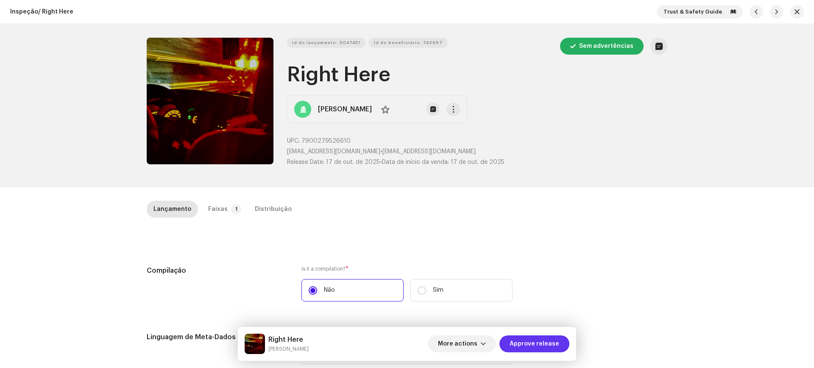
click span "Approve release"
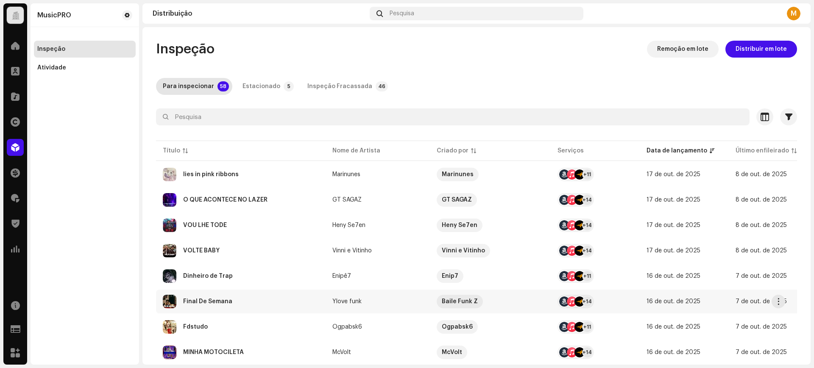
click div "Final De Semana"
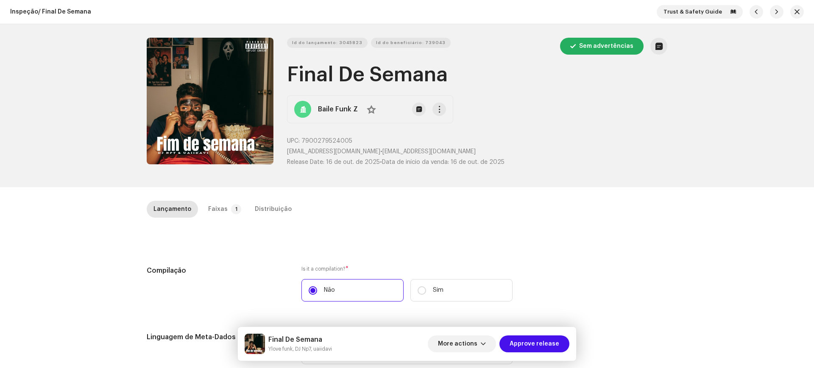
click span "Approve release"
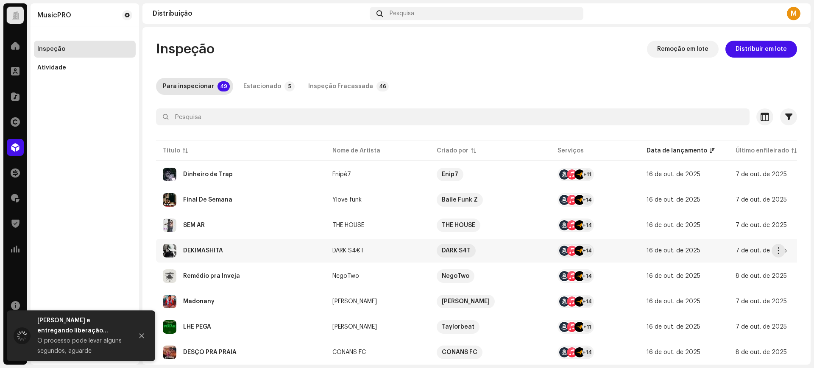
click div "DEKIMASHITA"
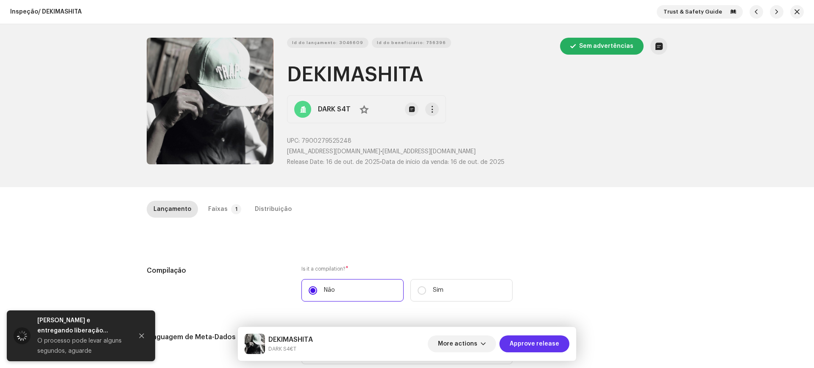
click span "Approve release"
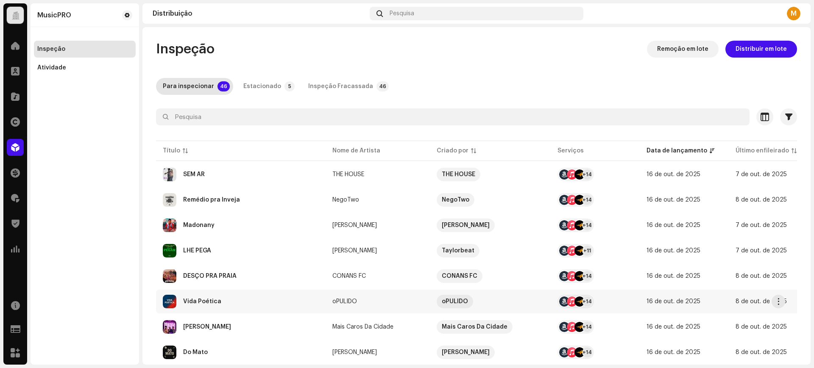
click td "Vida Poética"
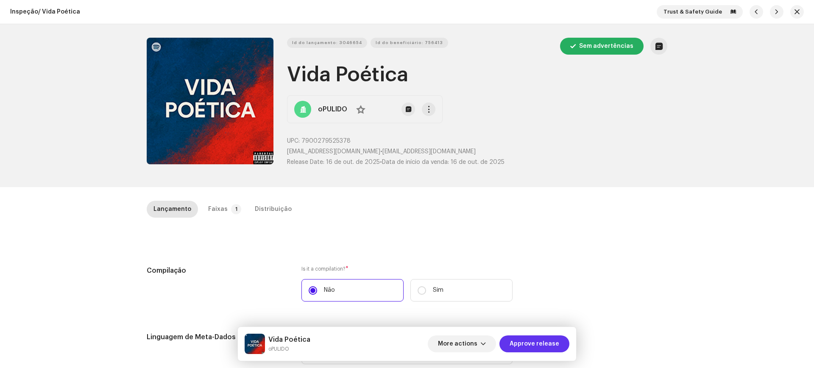
click span "Approve release"
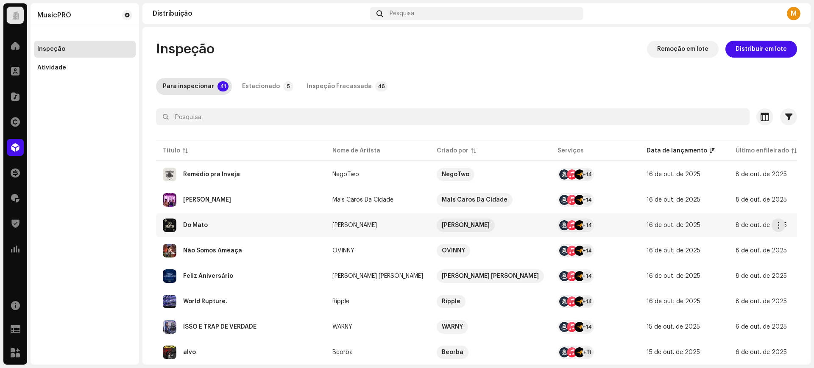
click div "Do Mato"
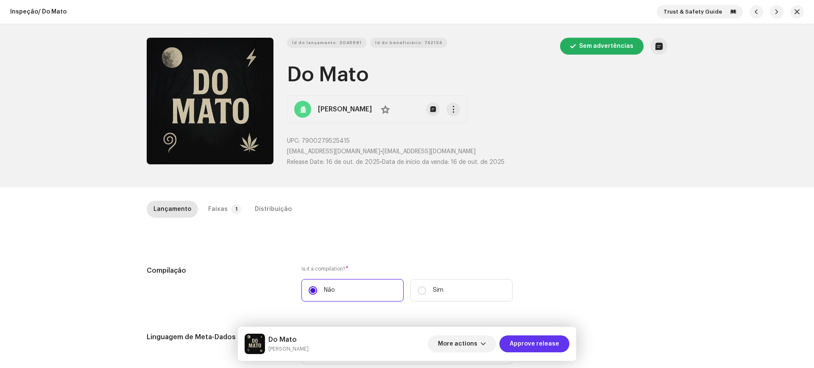
click span "Approve release"
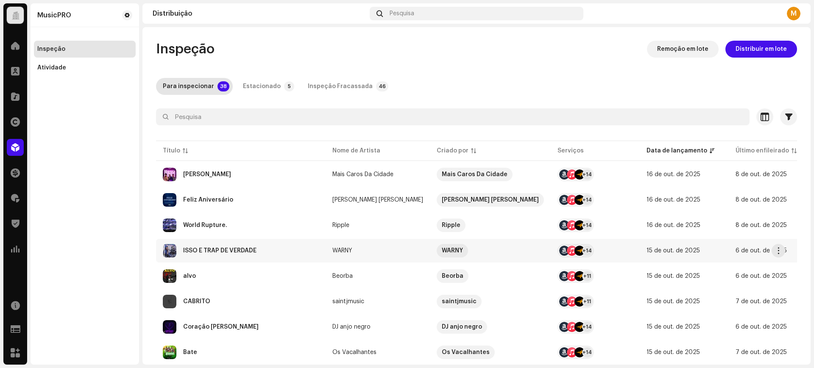
click div "ISSO É TRAP DE VERDADE"
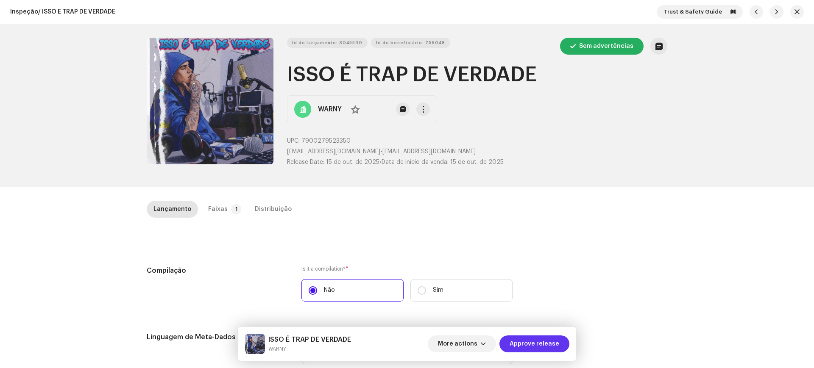
click div "More actions Approve release"
click span "Approve release"
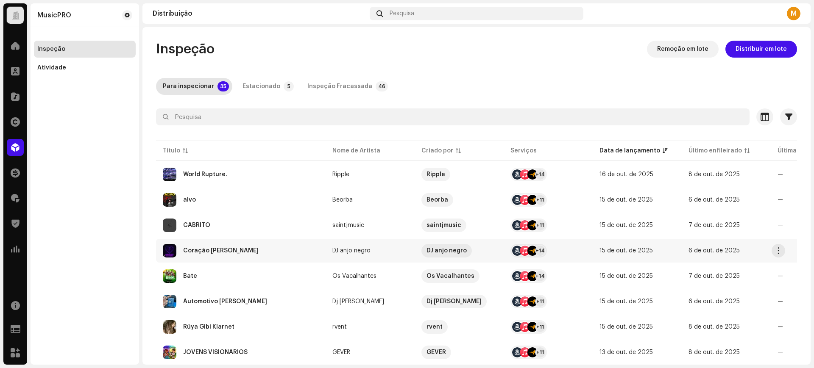
click div "Coração de vidro"
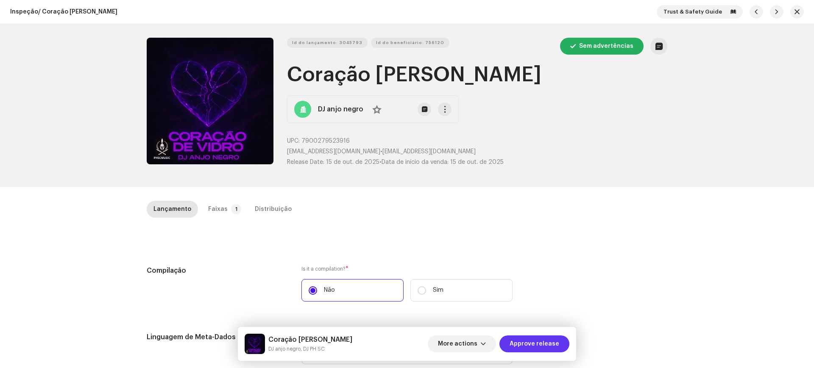
click span "Approve release"
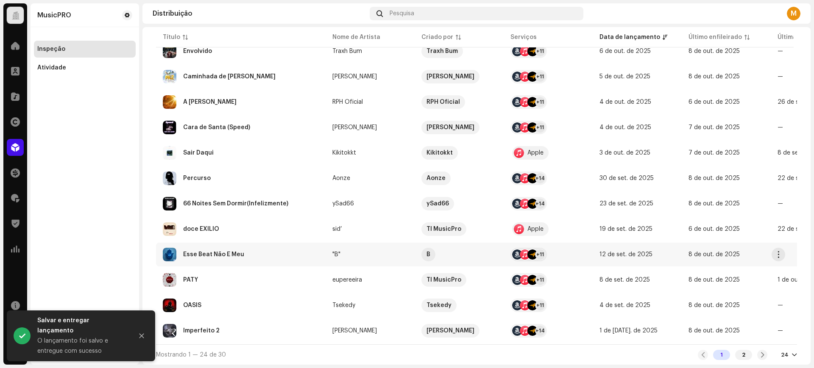
scroll to position [432, 0]
click td "Esse Beat Não É Meu"
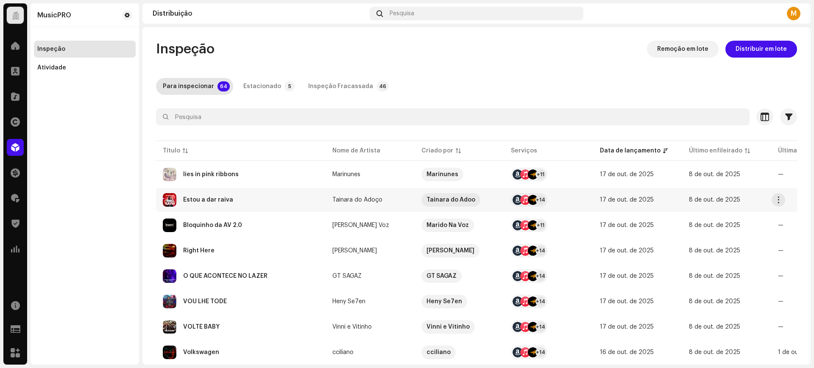
click at [198, 202] on div "Estou a dar raiva" at bounding box center [208, 200] width 50 height 6
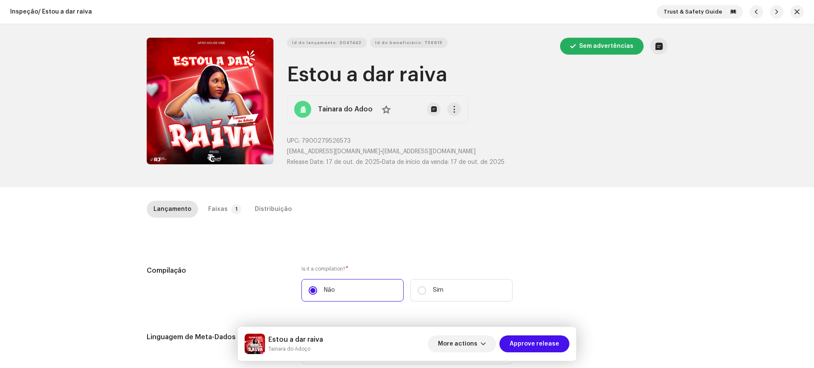
click at [543, 353] on div "More actions Approve release" at bounding box center [499, 344] width 142 height 20
click at [529, 341] on span "Approve release" at bounding box center [534, 344] width 50 height 17
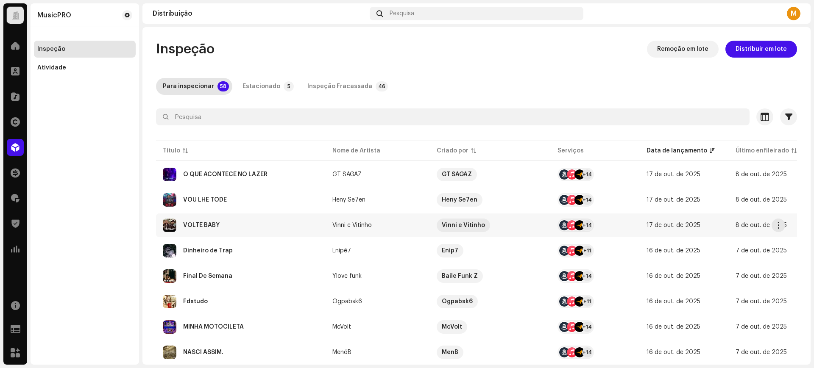
click at [233, 228] on div "VOLTE BABY" at bounding box center [241, 226] width 156 height 14
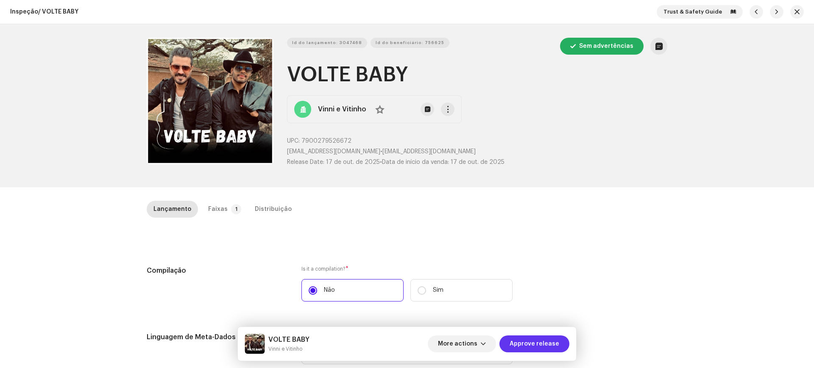
click at [526, 346] on span "Approve release" at bounding box center [534, 344] width 50 height 17
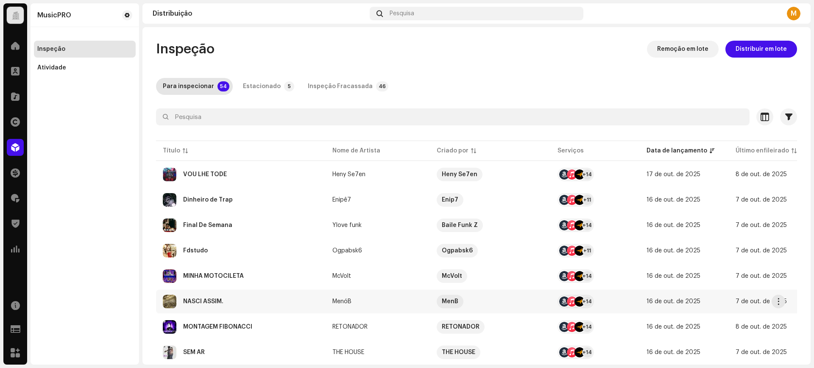
click at [230, 306] on div "NASCI ASSIM." at bounding box center [241, 302] width 156 height 14
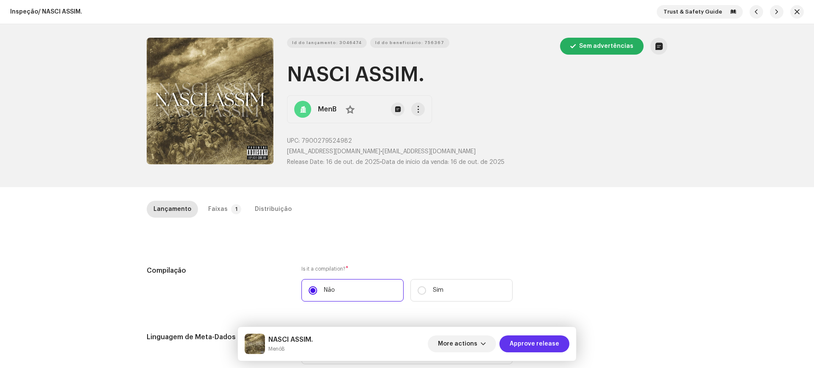
click at [537, 336] on span "Approve release" at bounding box center [534, 344] width 50 height 17
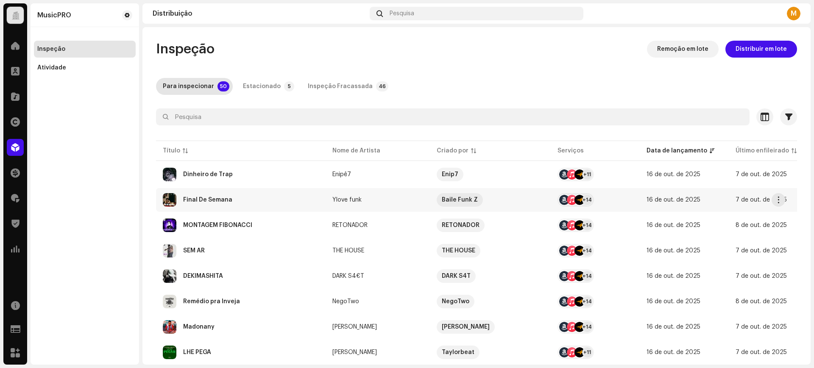
click at [229, 209] on td "Final De Semana" at bounding box center [241, 200] width 170 height 24
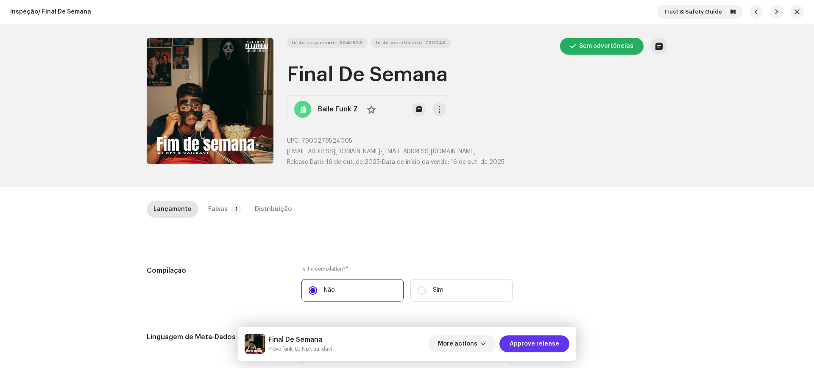
click at [559, 348] on button "Approve release" at bounding box center [534, 344] width 70 height 17
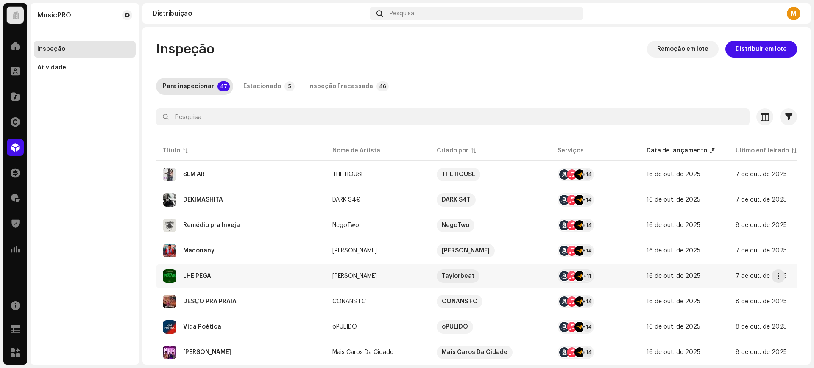
click at [217, 276] on div "LHE PEGA" at bounding box center [241, 277] width 156 height 14
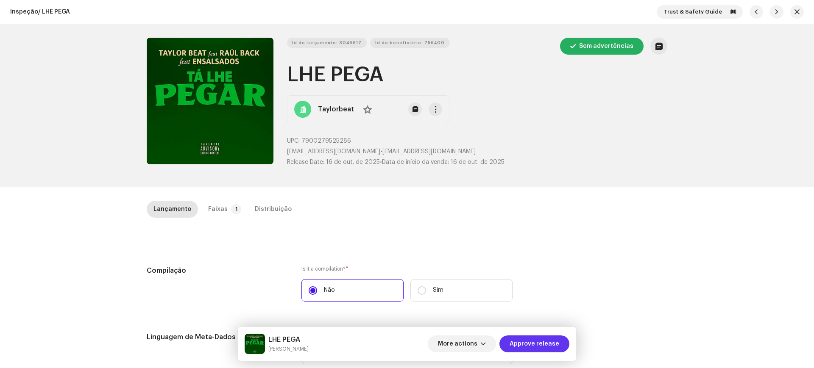
click at [531, 342] on span "Approve release" at bounding box center [534, 344] width 50 height 17
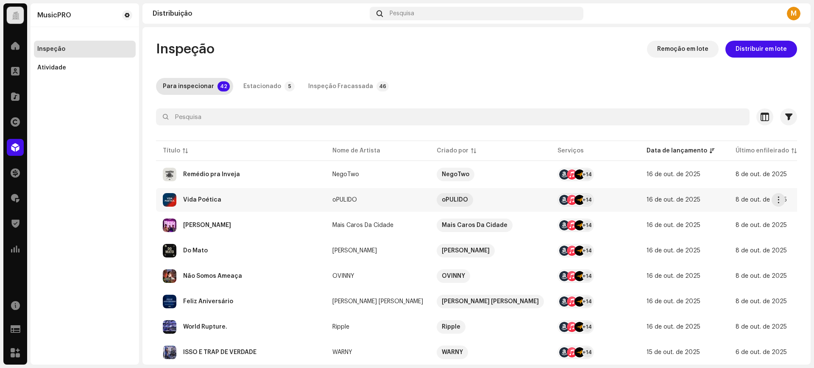
click at [223, 208] on td "Vida Poética" at bounding box center [241, 200] width 170 height 24
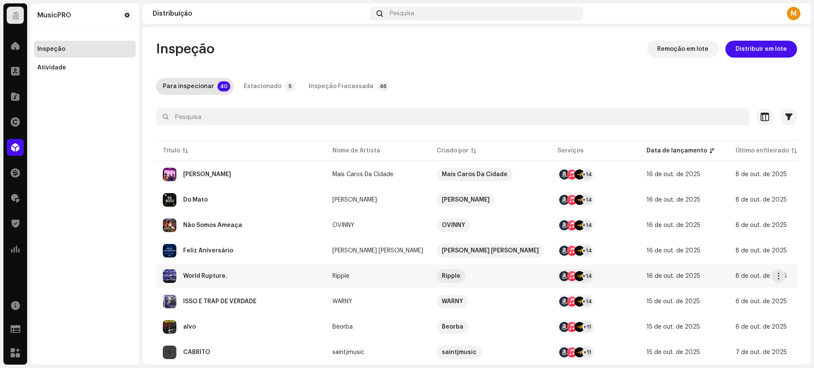
click at [222, 271] on div "World Rupture." at bounding box center [241, 277] width 156 height 14
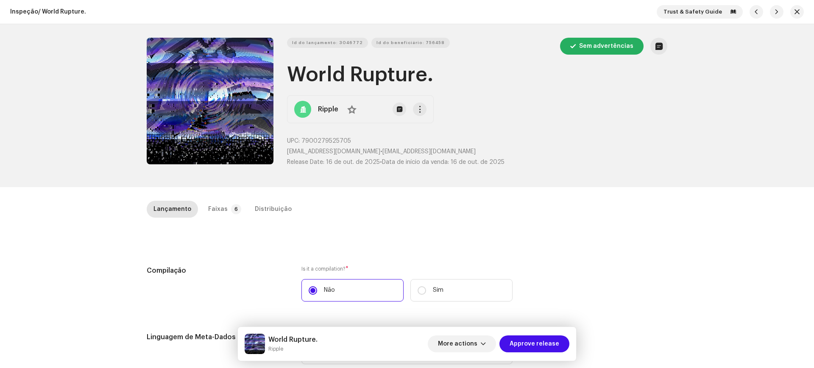
click at [530, 345] on span "Approve release" at bounding box center [534, 344] width 50 height 17
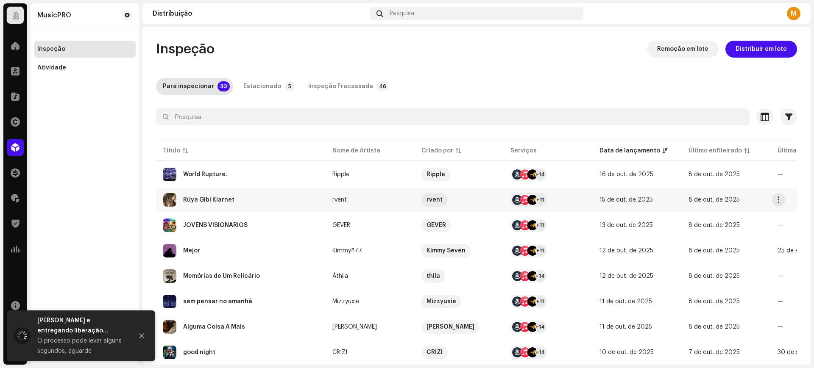
click at [217, 204] on div "Rüya Gibi Klarnet" at bounding box center [241, 200] width 156 height 14
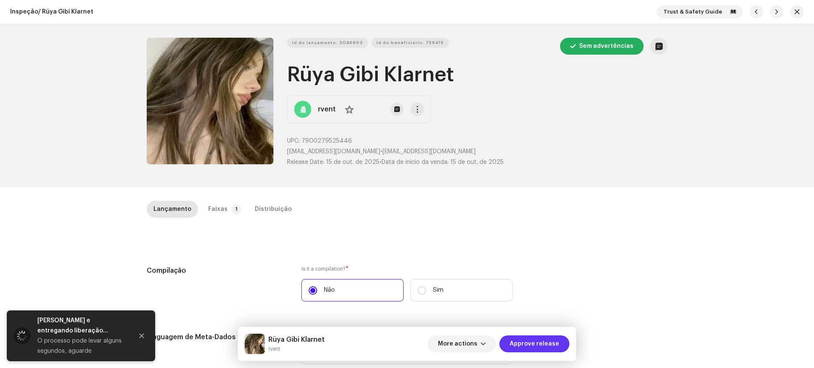
click at [533, 343] on span "Approve release" at bounding box center [534, 344] width 50 height 17
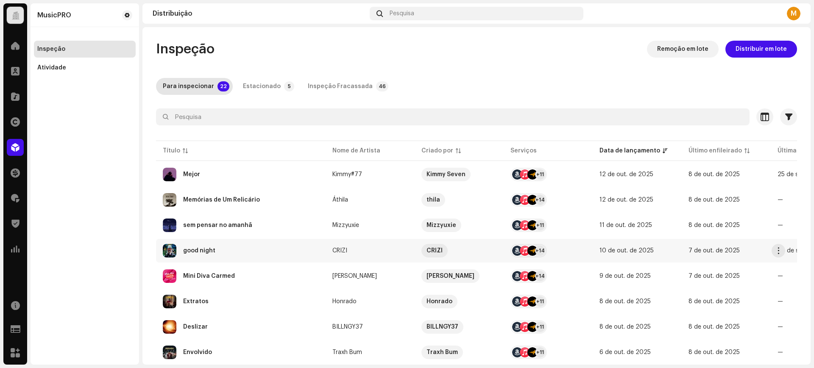
click at [221, 253] on div "good night" at bounding box center [241, 251] width 156 height 14
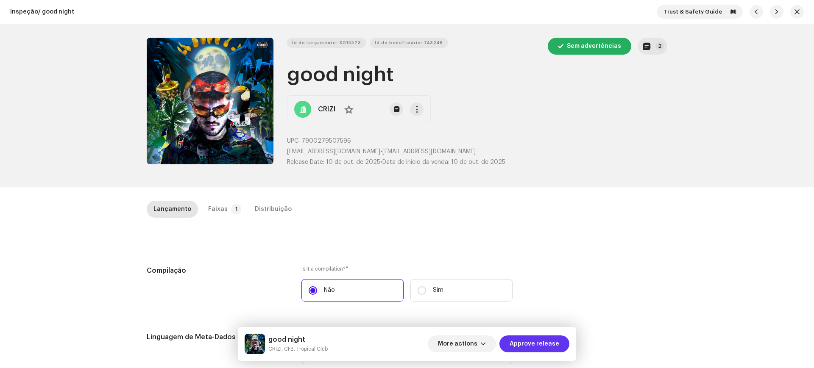
click at [552, 347] on span "Approve release" at bounding box center [534, 344] width 50 height 17
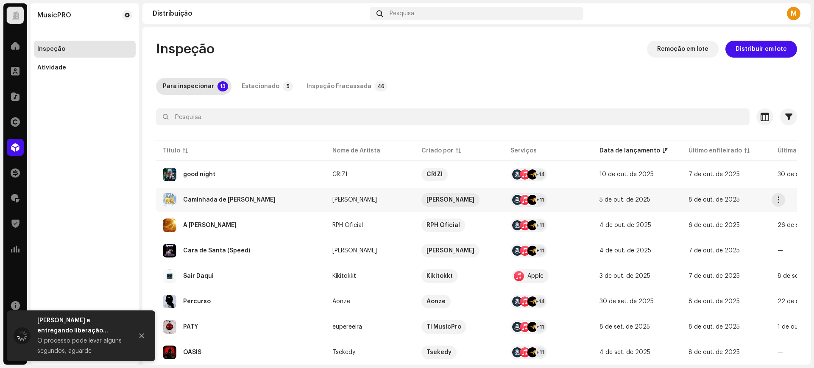
click at [205, 206] on div "Caminhada de [PERSON_NAME]" at bounding box center [241, 200] width 156 height 14
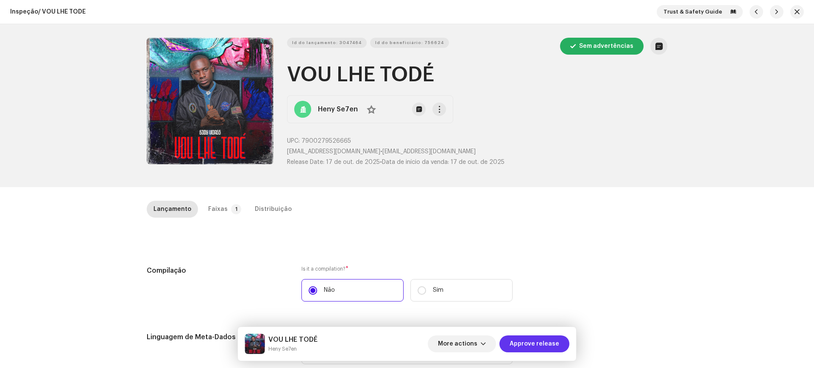
click at [510, 339] on button "Approve release" at bounding box center [534, 344] width 70 height 17
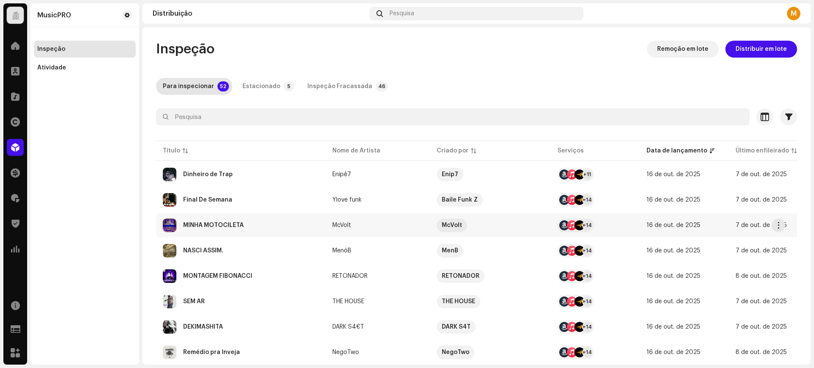
click at [217, 227] on div "MINHA MOTOCILETA" at bounding box center [213, 225] width 61 height 6
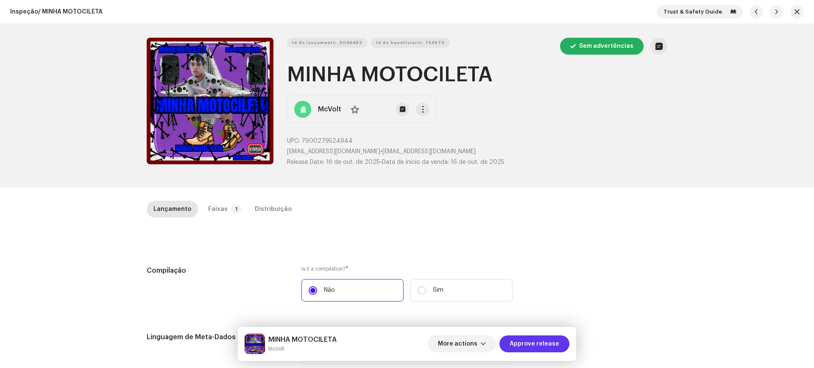
click at [519, 350] on span "Approve release" at bounding box center [534, 344] width 50 height 17
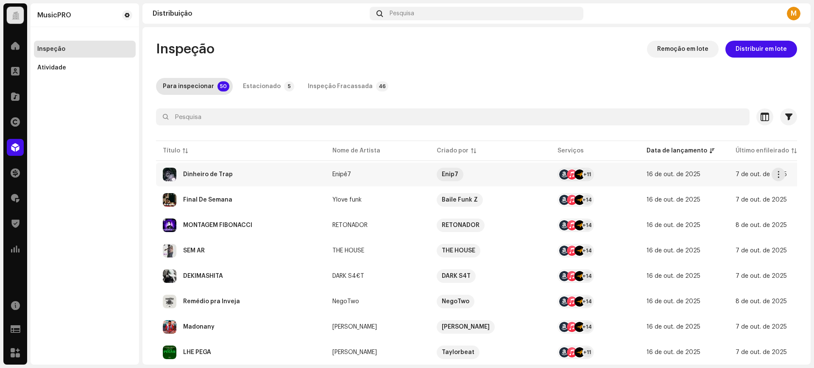
click at [186, 181] on div "Dinheiro de Trap" at bounding box center [241, 175] width 156 height 14
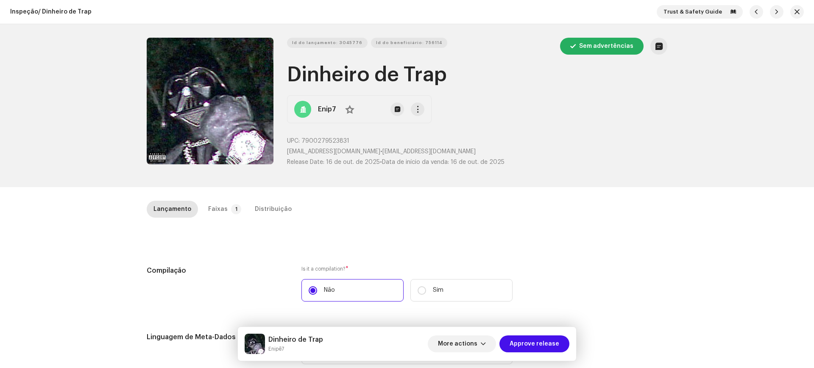
click at [548, 356] on div "Dinheiro de Trap Enipê7 More actions Approve release" at bounding box center [407, 344] width 338 height 34
click at [547, 348] on span "Approve release" at bounding box center [534, 344] width 50 height 17
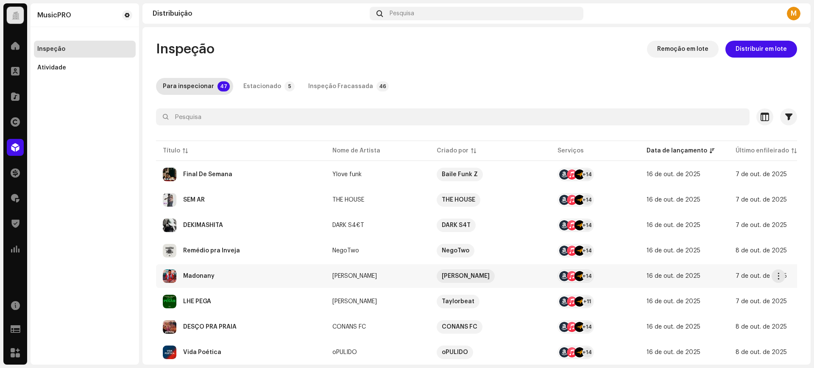
click at [237, 268] on td "Madonany" at bounding box center [241, 276] width 170 height 24
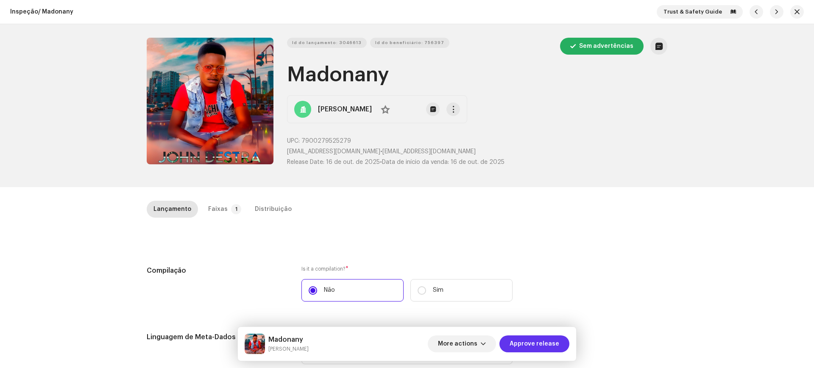
drag, startPoint x: 553, startPoint y: 347, endPoint x: 548, endPoint y: 342, distance: 7.0
click at [553, 347] on span "Approve release" at bounding box center [534, 344] width 50 height 17
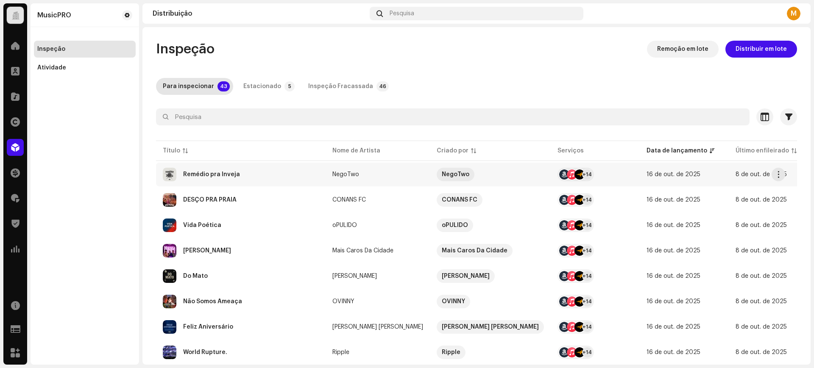
click at [225, 177] on div "Remédio pra Inveja" at bounding box center [211, 175] width 57 height 6
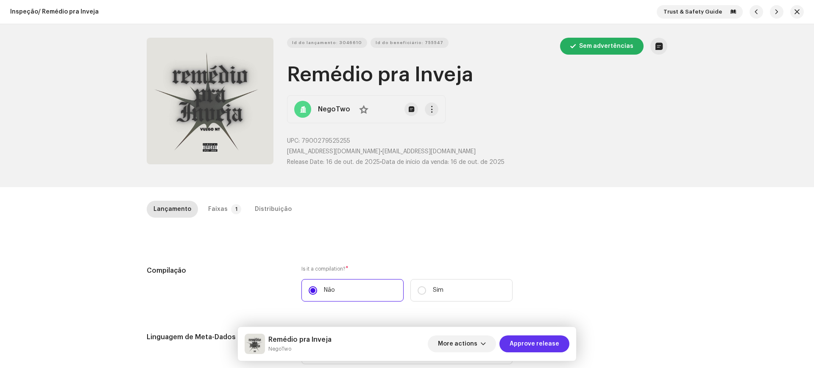
click at [538, 344] on span "Approve release" at bounding box center [534, 344] width 50 height 17
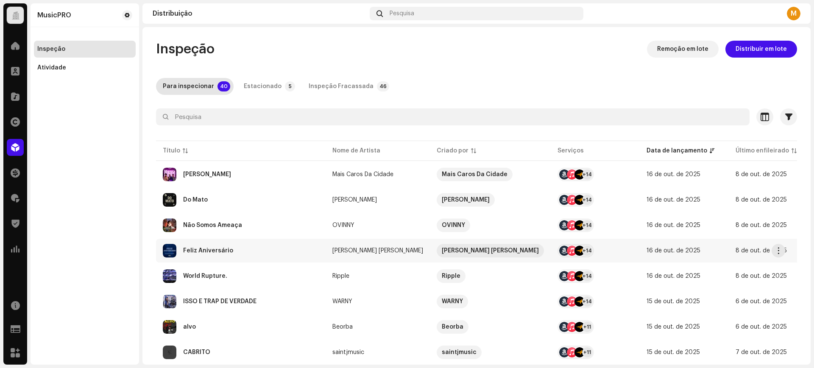
click at [222, 255] on div "Feliz Aniversário" at bounding box center [241, 251] width 156 height 14
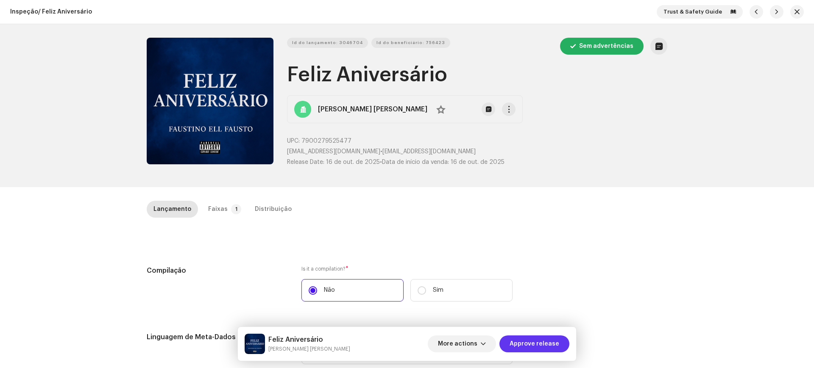
click at [554, 341] on span "Approve release" at bounding box center [534, 344] width 50 height 17
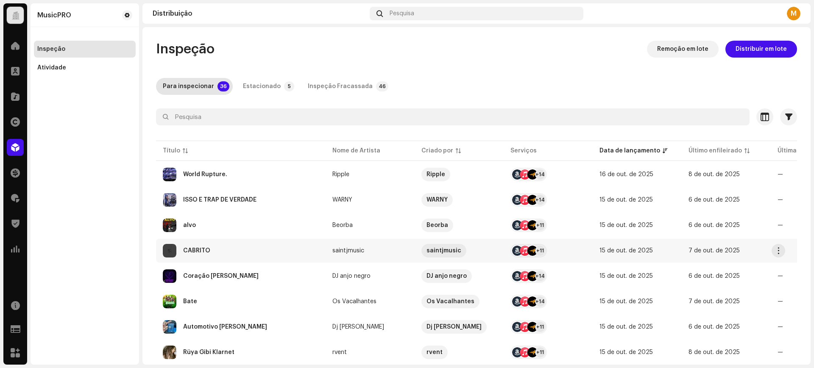
click at [198, 244] on div "CABRITO" at bounding box center [241, 251] width 156 height 14
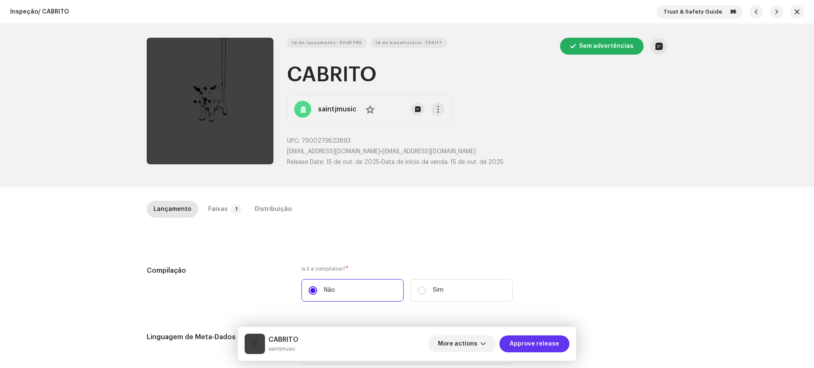
click at [553, 339] on span "Approve release" at bounding box center [534, 344] width 50 height 17
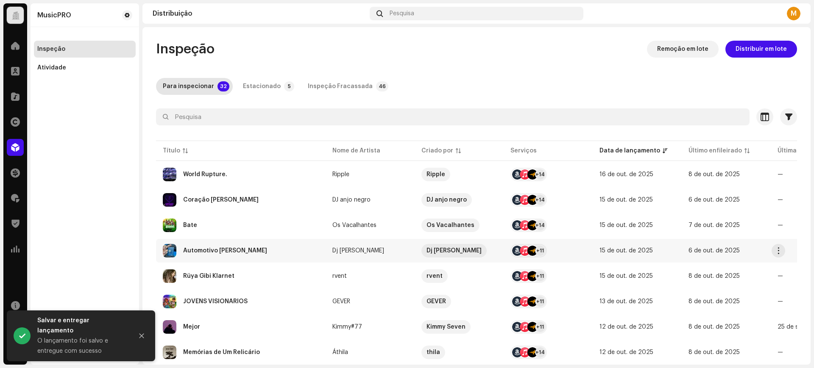
click at [214, 251] on div "Automotivo [PERSON_NAME]" at bounding box center [225, 251] width 84 height 6
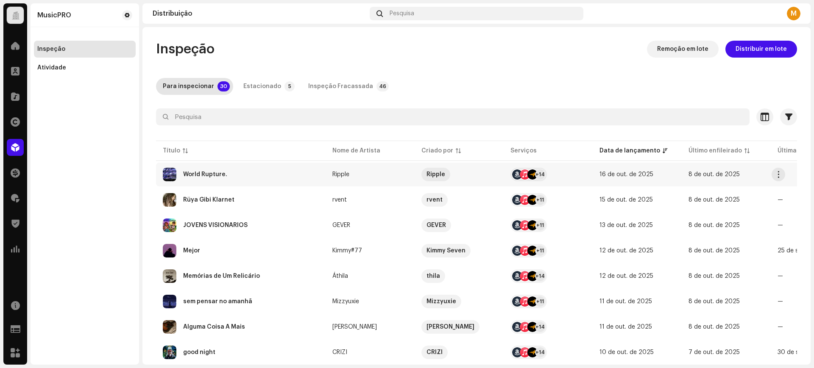
click at [195, 175] on div "World Rupture." at bounding box center [205, 175] width 44 height 6
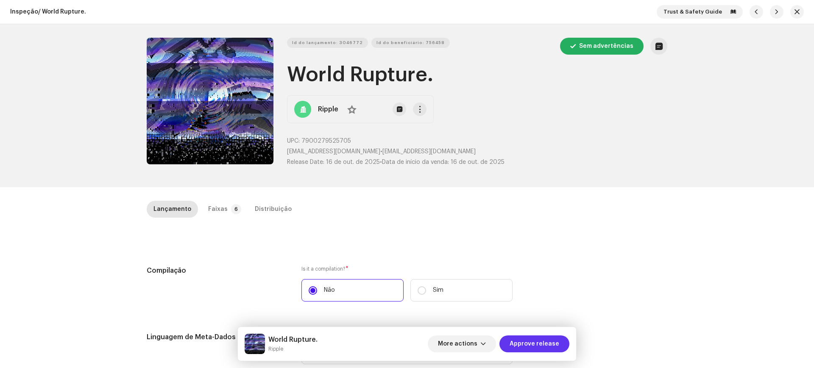
click at [549, 348] on span "Approve release" at bounding box center [534, 344] width 50 height 17
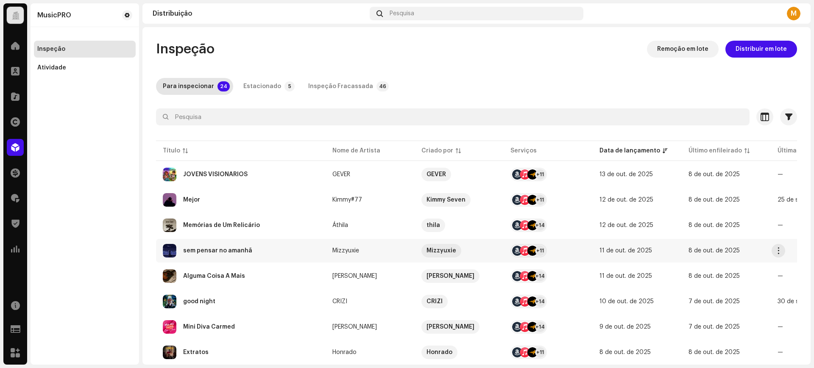
click at [239, 250] on div "sem pensar no amanhã" at bounding box center [217, 251] width 69 height 6
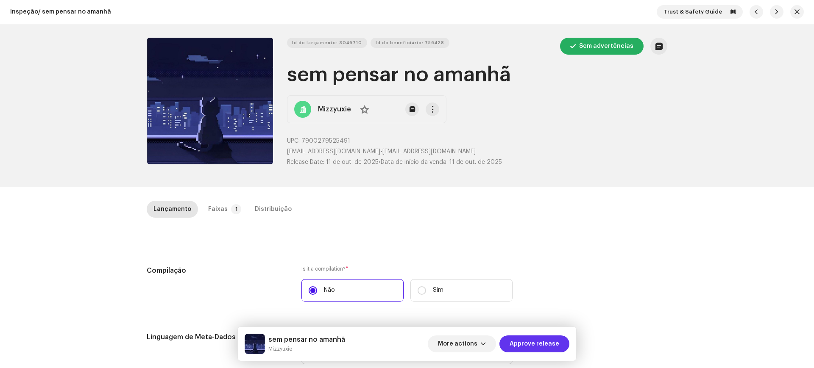
click at [531, 345] on span "Approve release" at bounding box center [534, 344] width 50 height 17
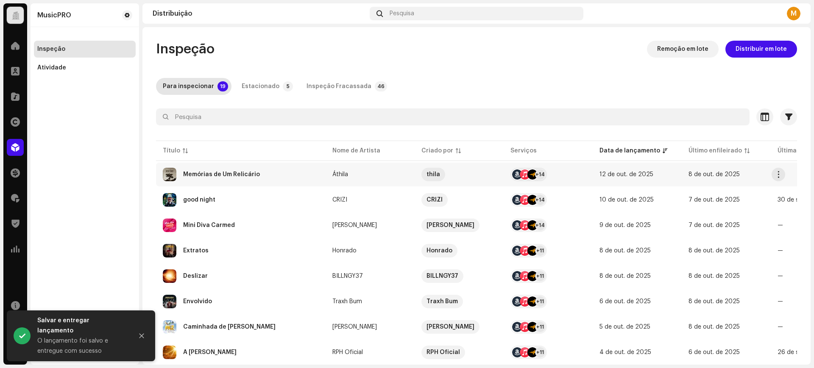
click at [231, 179] on div "Memórias de Um Relicário" at bounding box center [241, 175] width 156 height 14
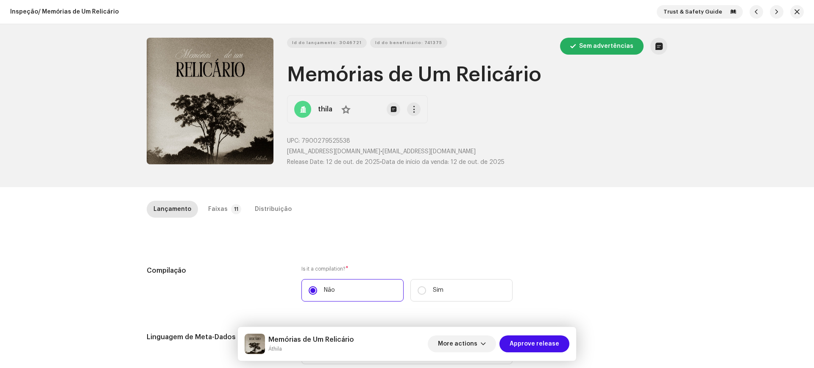
click at [532, 328] on div "Memórias de Um Relicário Áthila More actions Approve release" at bounding box center [407, 344] width 338 height 34
click at [539, 343] on span "Approve release" at bounding box center [534, 344] width 50 height 17
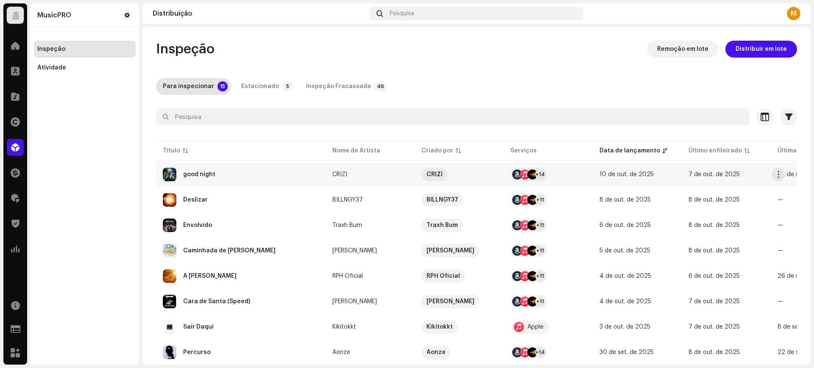
click at [250, 175] on div "good night" at bounding box center [241, 175] width 156 height 14
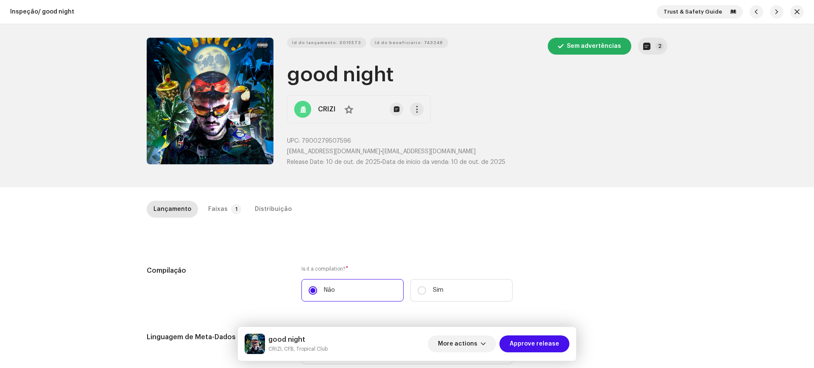
drag, startPoint x: 553, startPoint y: 343, endPoint x: 512, endPoint y: 303, distance: 56.9
click at [553, 343] on span "Approve release" at bounding box center [534, 344] width 50 height 17
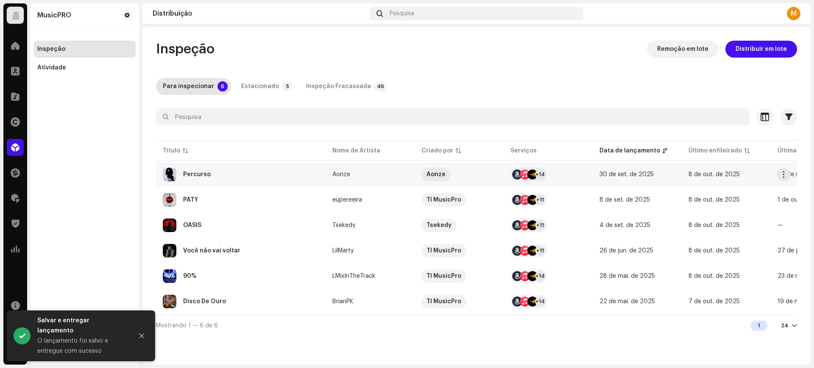
click at [249, 174] on div "Percurso" at bounding box center [241, 175] width 156 height 14
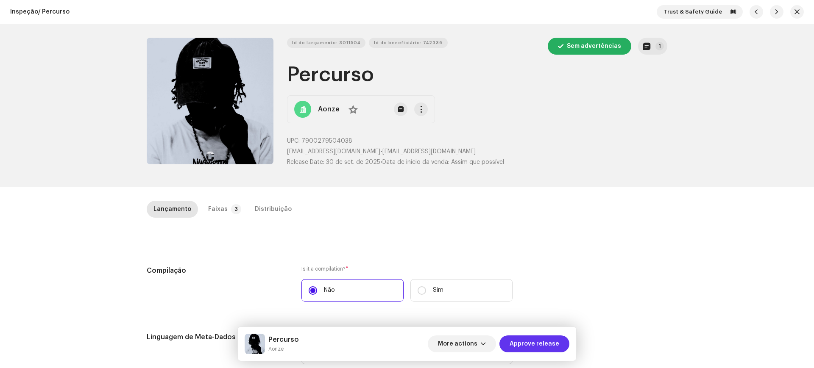
click at [524, 343] on span "Approve release" at bounding box center [534, 344] width 50 height 17
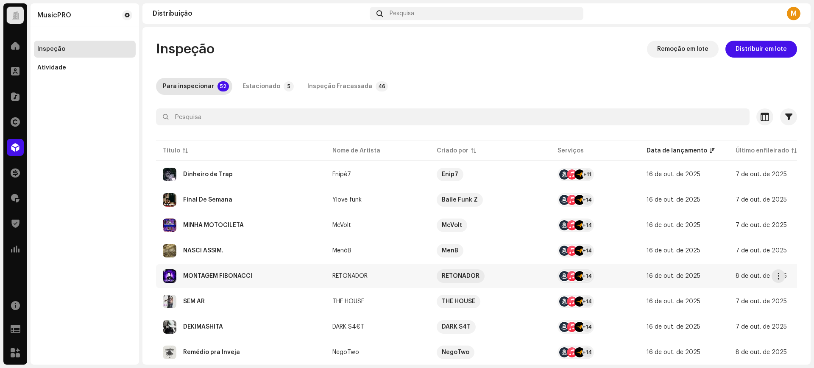
click at [223, 273] on div "MONTAGEM FIBONACCI" at bounding box center [241, 277] width 156 height 14
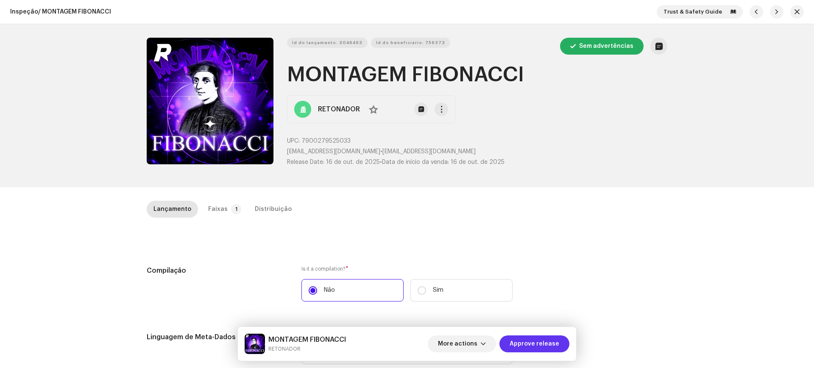
click at [526, 338] on span "Approve release" at bounding box center [534, 344] width 50 height 17
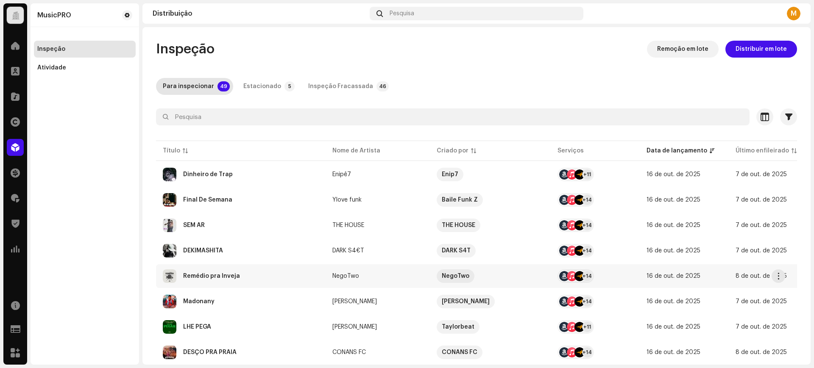
click at [289, 279] on div "Remédio pra Inveja" at bounding box center [241, 277] width 156 height 14
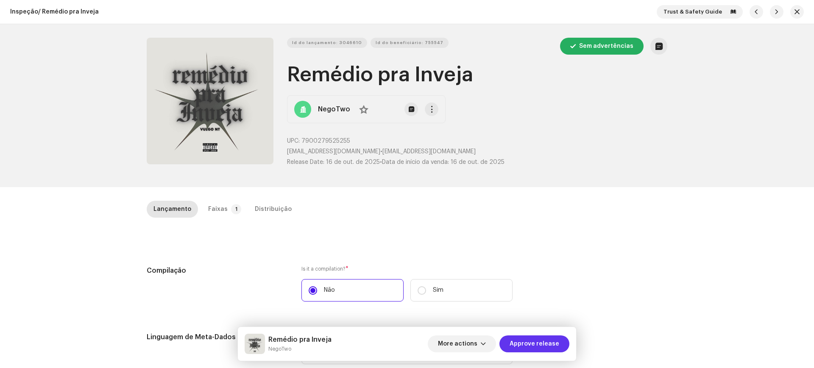
click at [540, 350] on span "Approve release" at bounding box center [534, 344] width 50 height 17
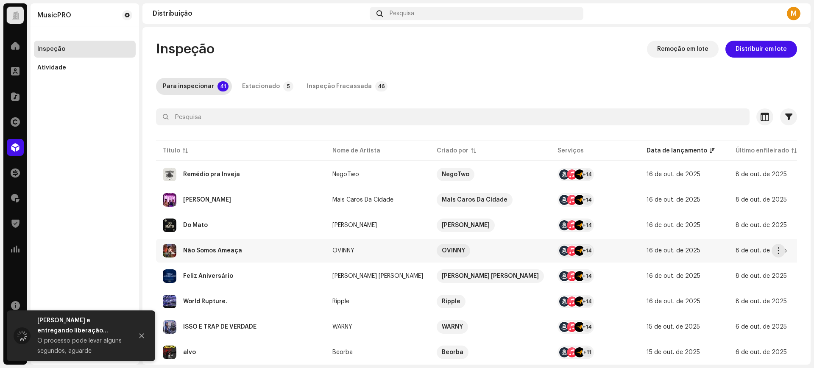
click at [265, 254] on div "Não Somos Ameaça" at bounding box center [241, 251] width 156 height 14
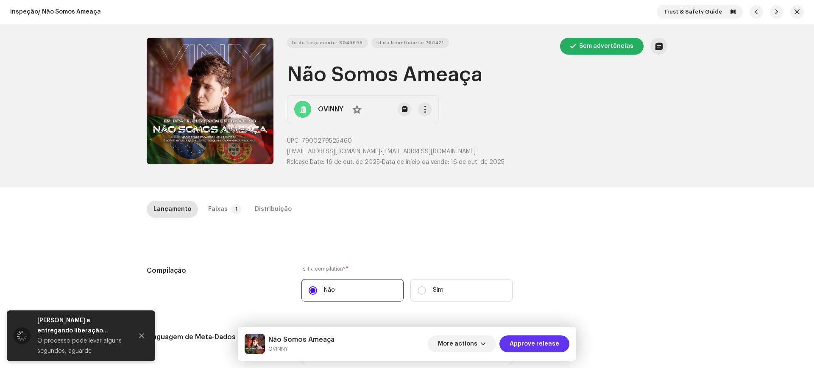
click at [550, 345] on span "Approve release" at bounding box center [534, 344] width 50 height 17
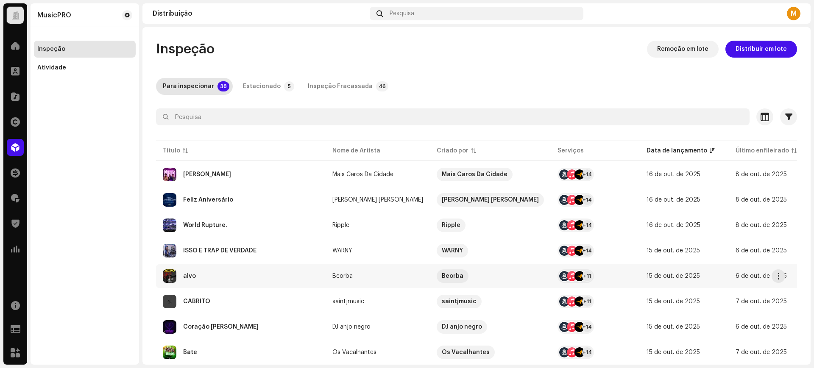
click at [256, 279] on div "alvo" at bounding box center [241, 277] width 156 height 14
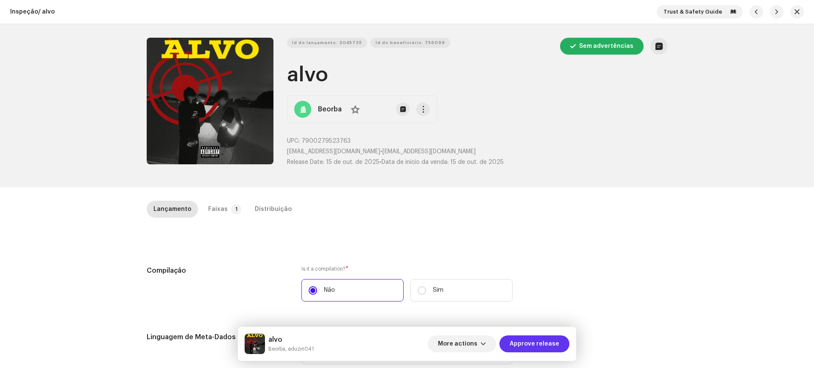
click at [550, 344] on span "Approve release" at bounding box center [534, 344] width 50 height 17
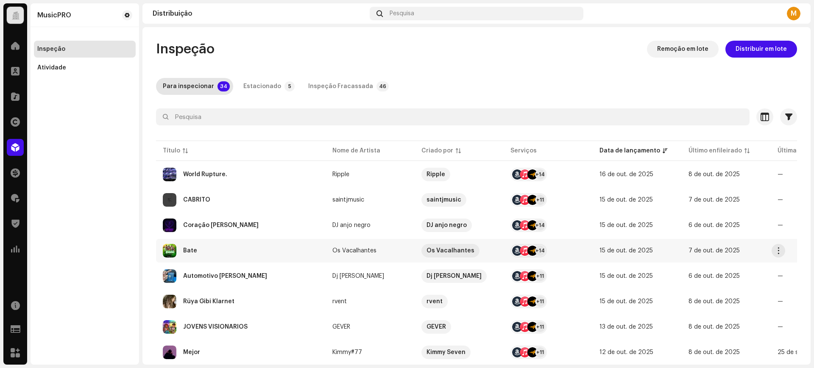
click at [222, 252] on div "Bate" at bounding box center [241, 251] width 156 height 14
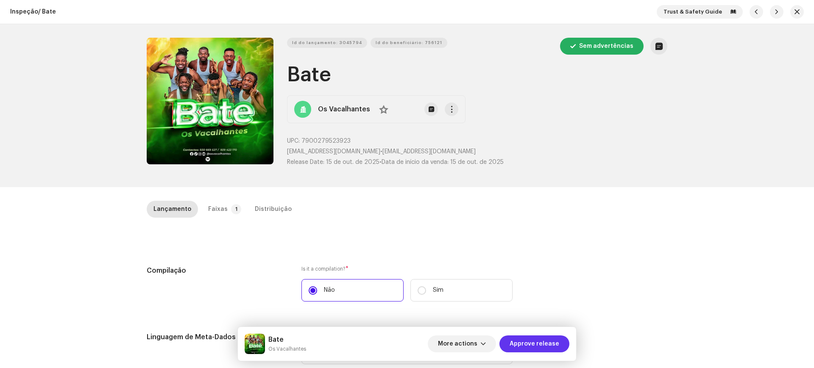
click at [522, 344] on span "Approve release" at bounding box center [534, 344] width 50 height 17
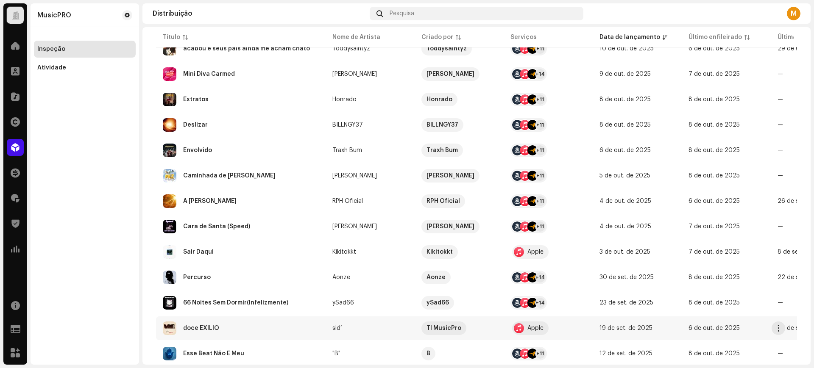
scroll to position [434, 0]
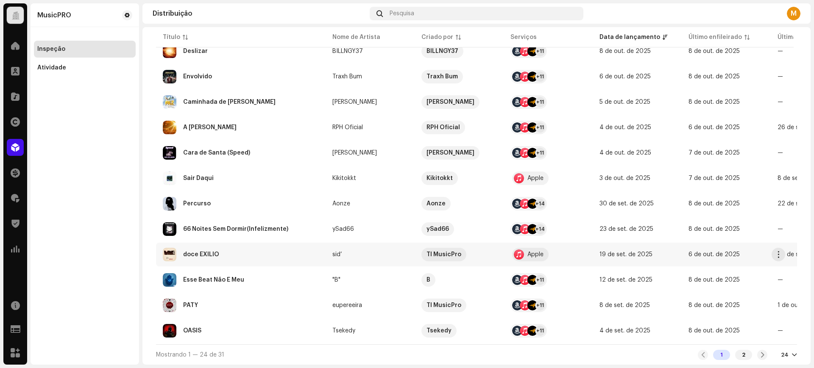
click at [275, 248] on div "doce EXÍLIO" at bounding box center [241, 255] width 156 height 14
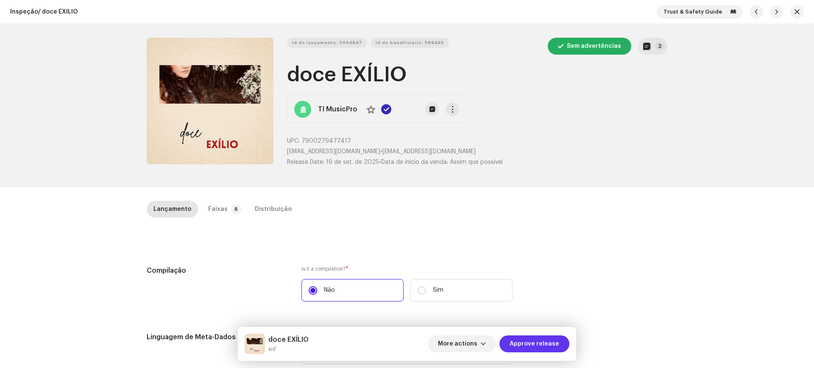
click at [526, 341] on span "Approve release" at bounding box center [534, 344] width 50 height 17
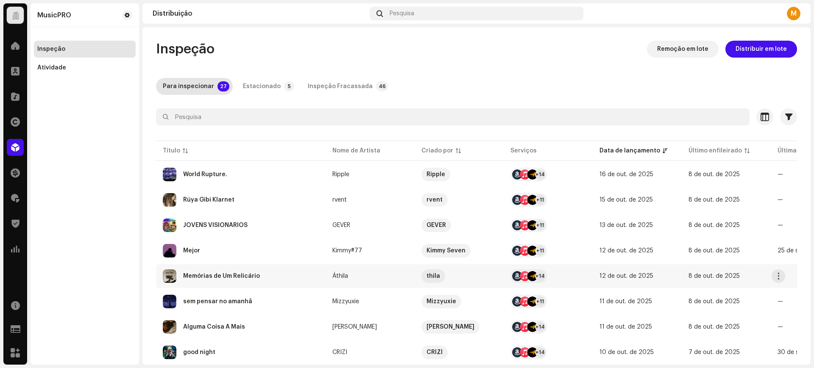
click at [215, 280] on div "Memórias de Um Relicário" at bounding box center [241, 277] width 156 height 14
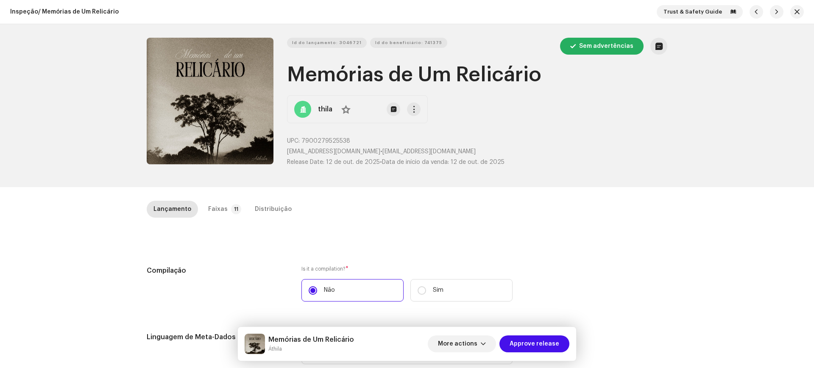
click at [523, 351] on span "Approve release" at bounding box center [534, 344] width 50 height 17
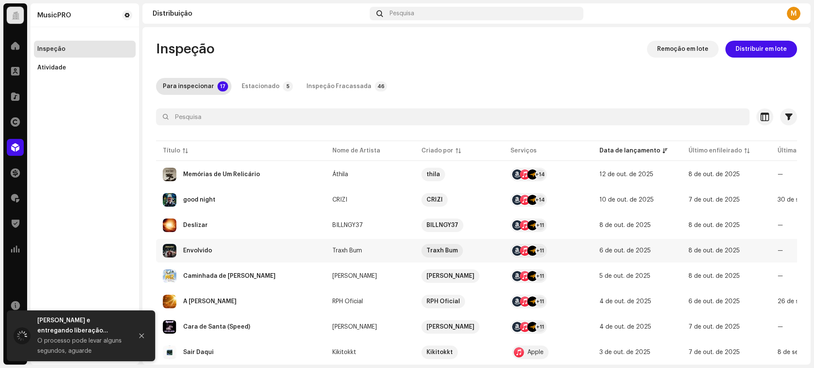
drag, startPoint x: 375, startPoint y: 125, endPoint x: 239, endPoint y: 254, distance: 187.1
click at [239, 254] on div "Envolvido" at bounding box center [241, 251] width 156 height 14
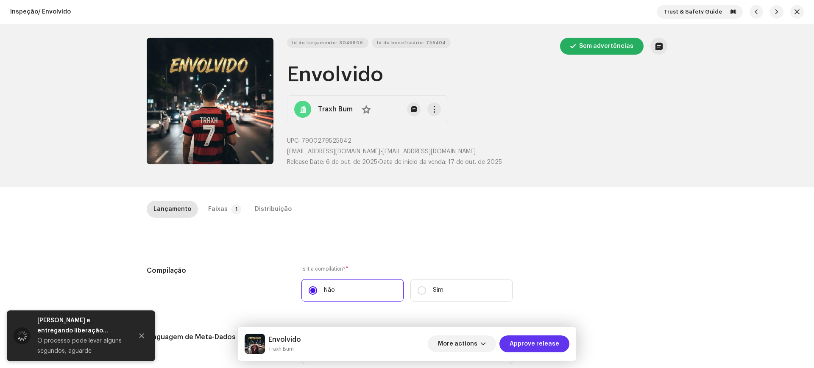
click at [541, 345] on span "Approve release" at bounding box center [534, 344] width 50 height 17
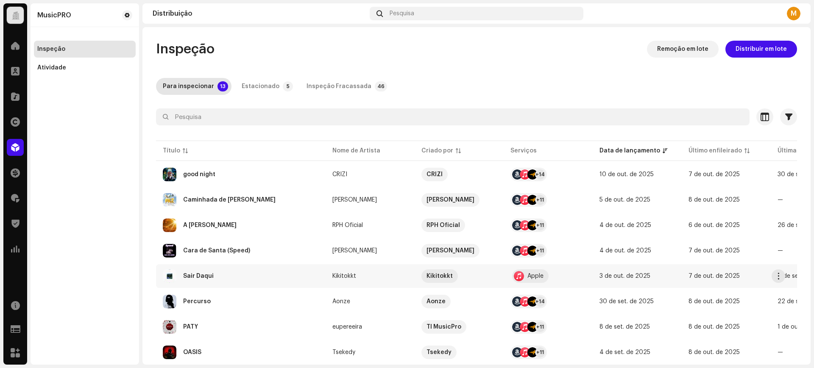
click at [232, 267] on td "Sair Daqui" at bounding box center [241, 276] width 170 height 24
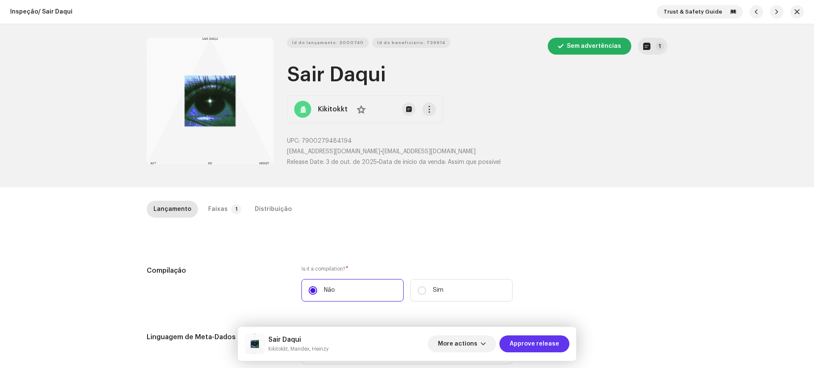
click at [535, 338] on span "Approve release" at bounding box center [534, 344] width 50 height 17
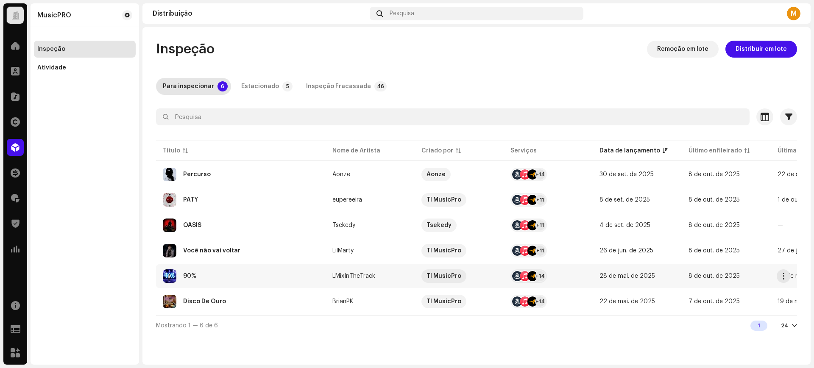
click at [268, 271] on div "90%" at bounding box center [241, 277] width 156 height 14
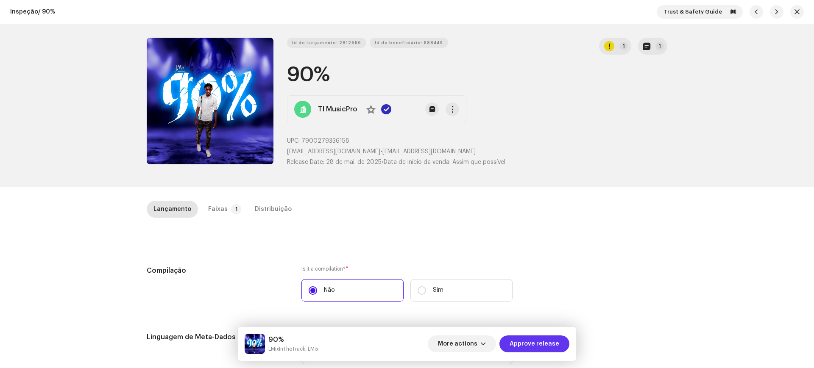
click at [528, 342] on span "Approve release" at bounding box center [534, 344] width 50 height 17
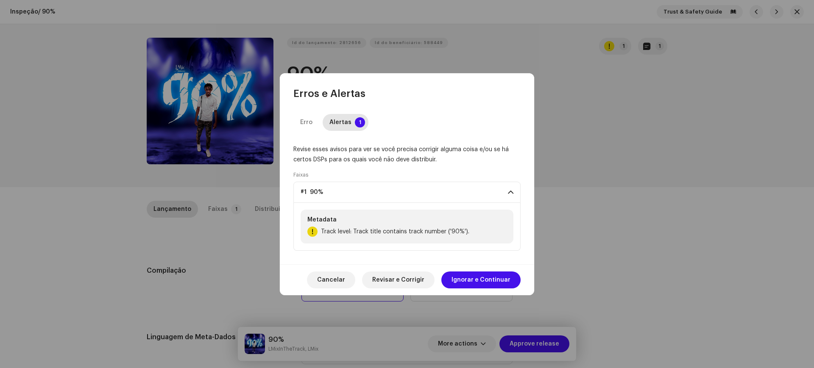
click at [504, 278] on span "Ignorar e Continuar" at bounding box center [480, 280] width 59 height 17
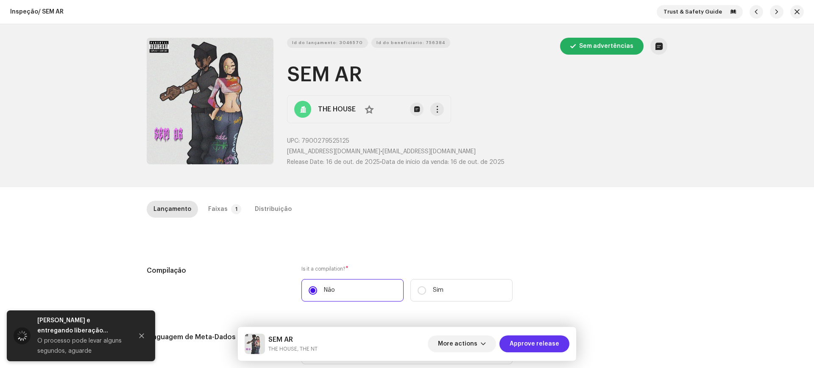
click at [540, 341] on span "Approve release" at bounding box center [534, 344] width 50 height 17
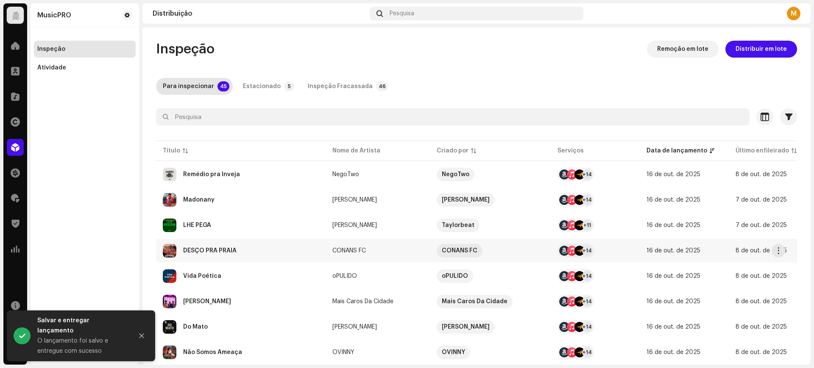
click at [296, 252] on div "DESÇO PRA PRAIA" at bounding box center [241, 251] width 156 height 14
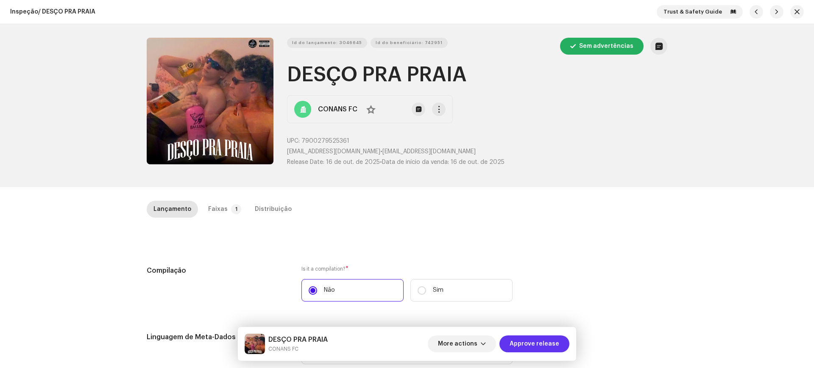
click at [545, 352] on span "Approve release" at bounding box center [534, 344] width 50 height 17
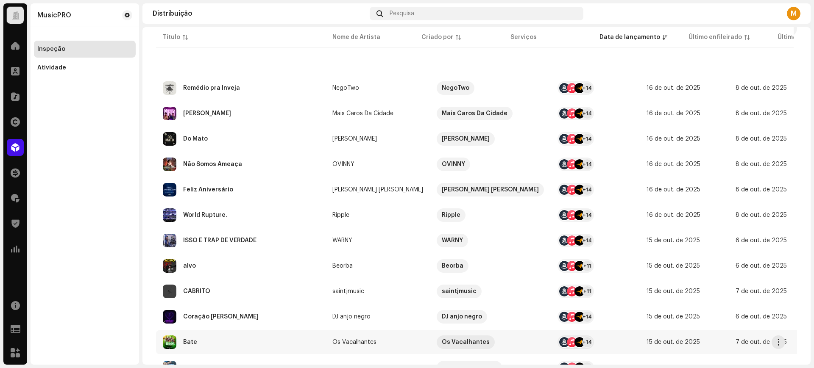
scroll to position [53, 0]
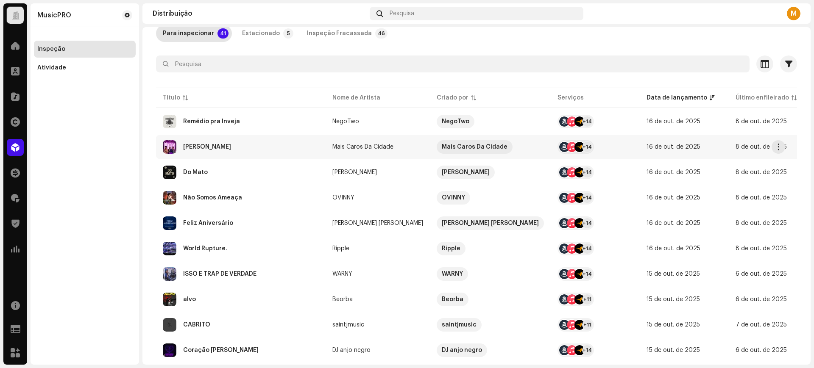
click at [236, 145] on div "Pisca Morena" at bounding box center [241, 147] width 156 height 14
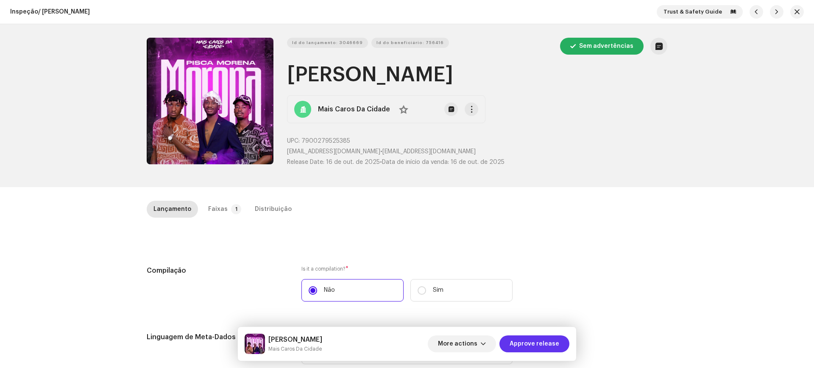
click at [543, 350] on span "Approve release" at bounding box center [534, 344] width 50 height 17
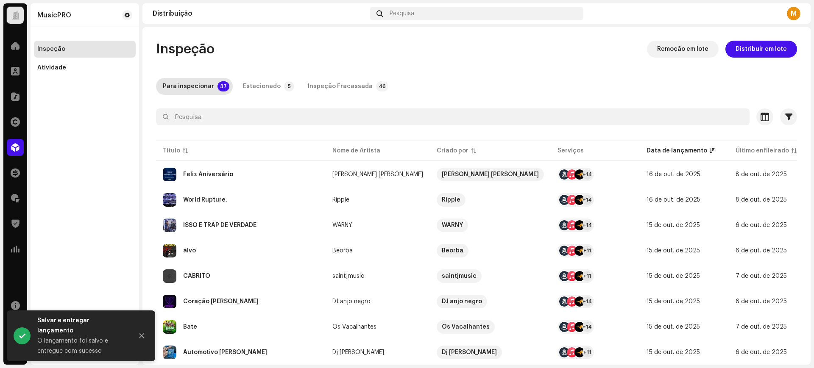
click at [551, 345] on td "+11" at bounding box center [595, 353] width 89 height 24
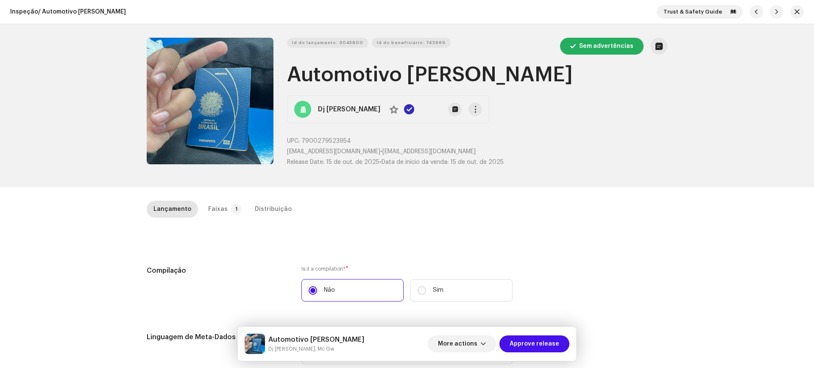
click at [547, 353] on div "More actions Approve release" at bounding box center [499, 344] width 142 height 20
click at [544, 344] on span "Approve release" at bounding box center [534, 344] width 50 height 17
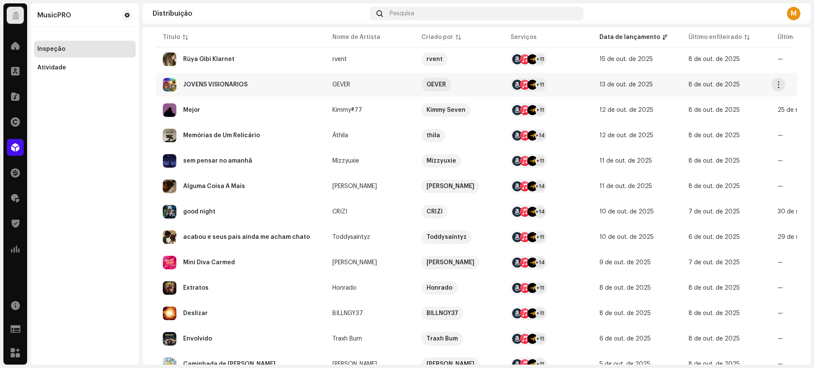
scroll to position [212, 0]
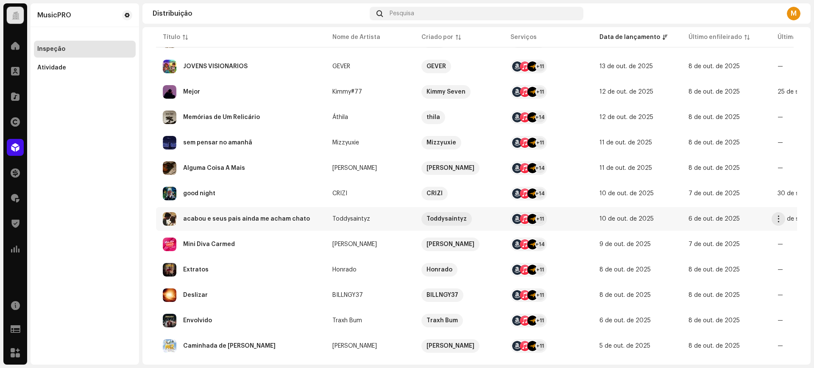
click at [248, 225] on div "acabou e seus pais ainda me acham chato" at bounding box center [241, 219] width 156 height 14
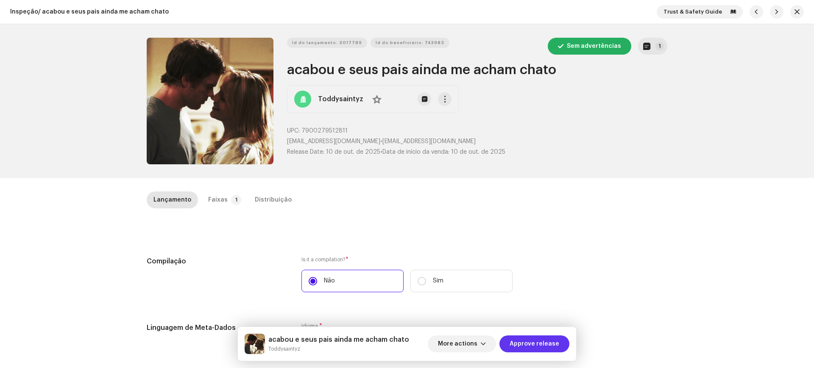
click at [558, 337] on span "Approve release" at bounding box center [534, 344] width 50 height 17
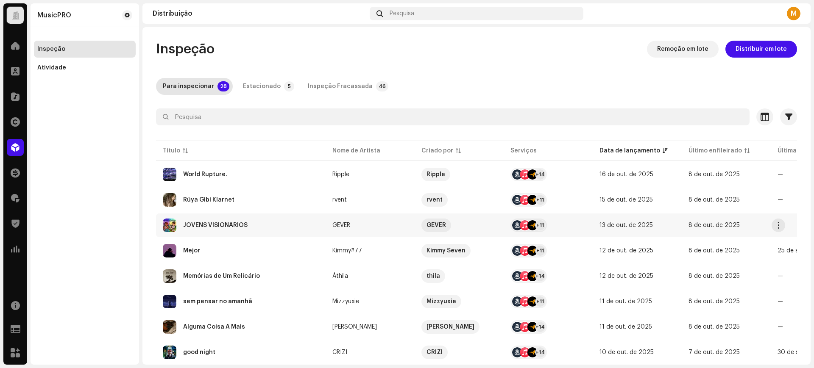
click at [224, 220] on div "JOVENS VISIONÁRIOS" at bounding box center [241, 226] width 156 height 14
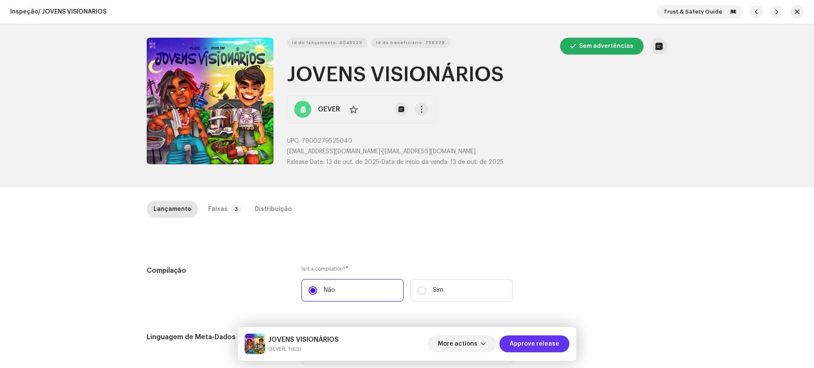
click at [525, 347] on span "Approve release" at bounding box center [534, 344] width 50 height 17
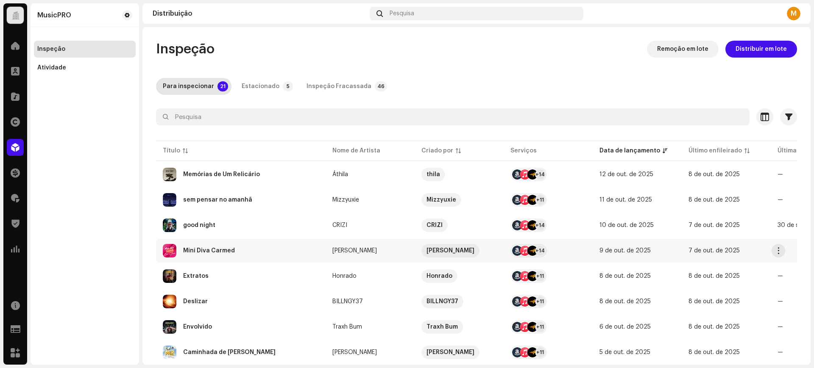
click at [269, 253] on div "Mini Diva Carmed" at bounding box center [241, 251] width 156 height 14
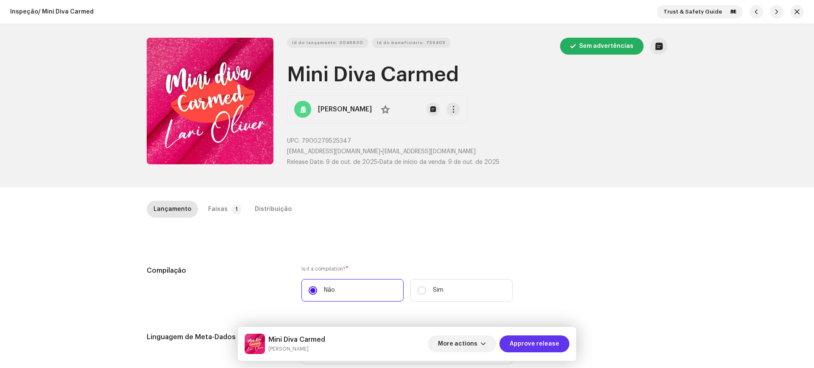
click at [542, 348] on span "Approve release" at bounding box center [534, 344] width 50 height 17
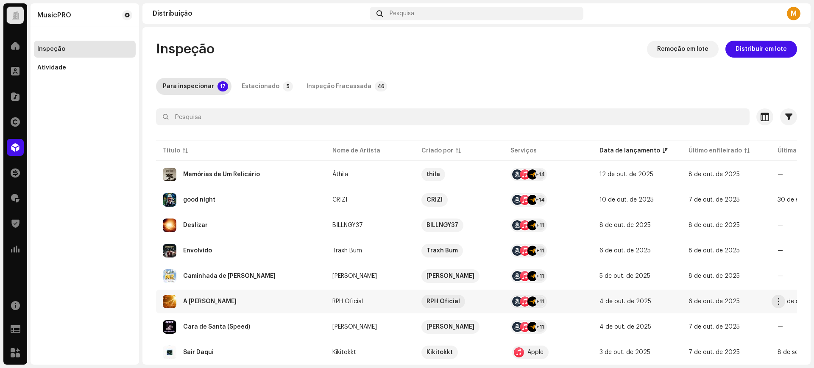
click at [226, 299] on div "A Luz" at bounding box center [241, 302] width 156 height 14
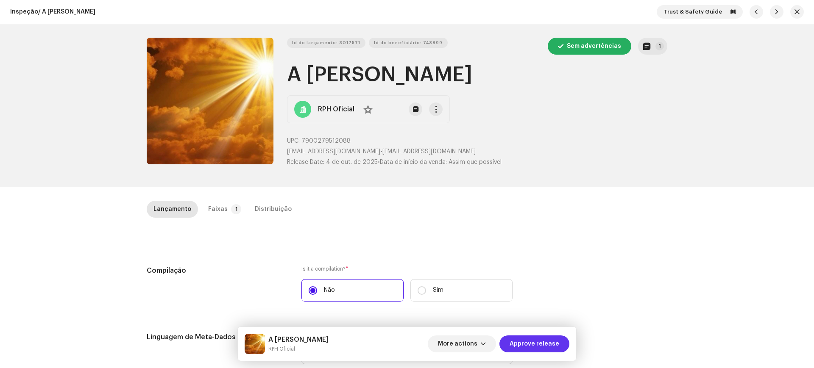
click at [538, 336] on span "Approve release" at bounding box center [534, 344] width 50 height 17
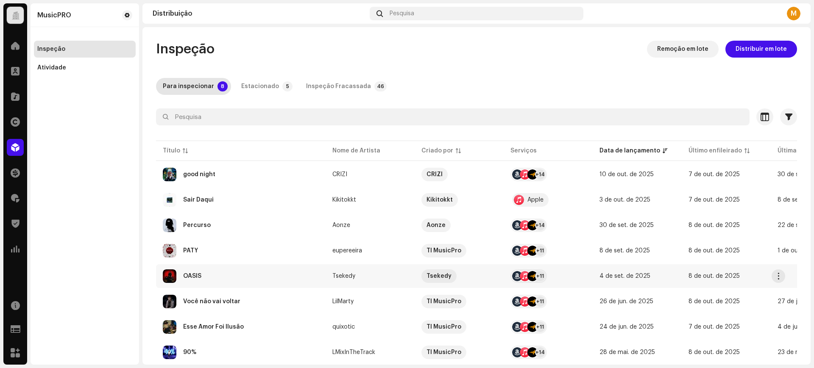
click at [264, 285] on td "OASIS" at bounding box center [241, 276] width 170 height 24
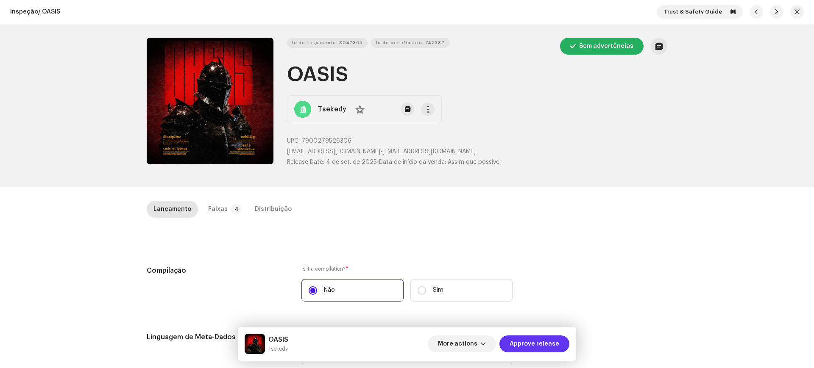
click at [529, 344] on span "Approve release" at bounding box center [534, 344] width 50 height 17
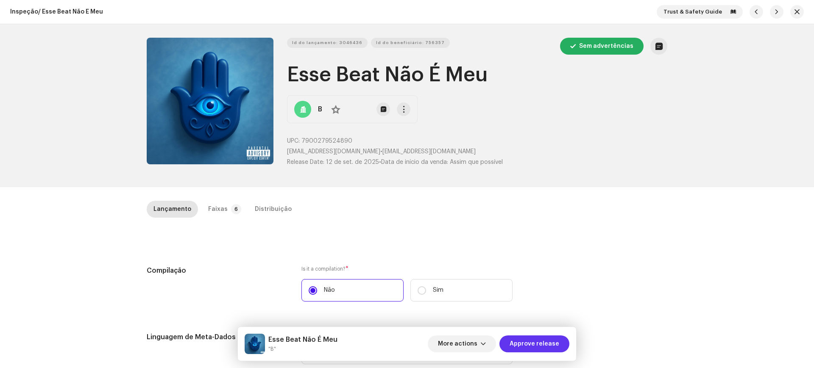
click at [541, 346] on span "Approve release" at bounding box center [534, 344] width 50 height 17
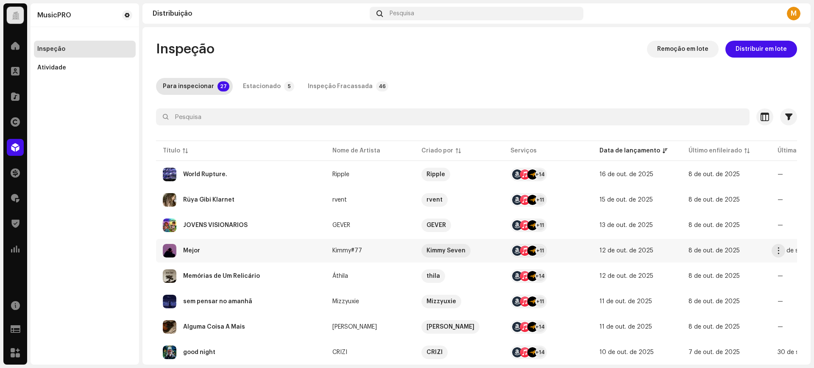
click at [245, 250] on div "Mejor" at bounding box center [241, 251] width 156 height 14
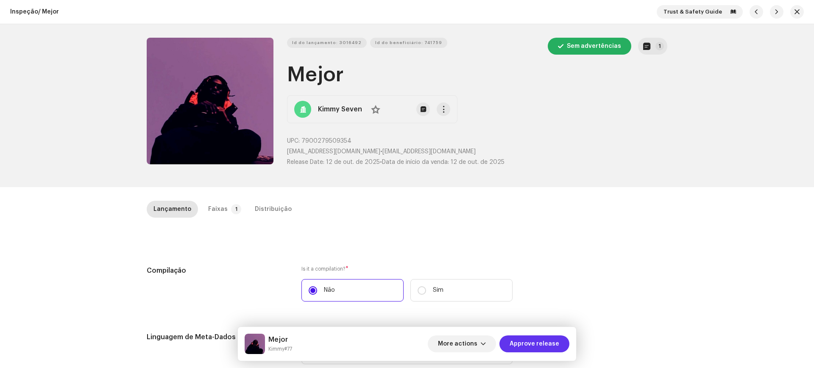
click at [514, 344] on span "Approve release" at bounding box center [534, 344] width 50 height 17
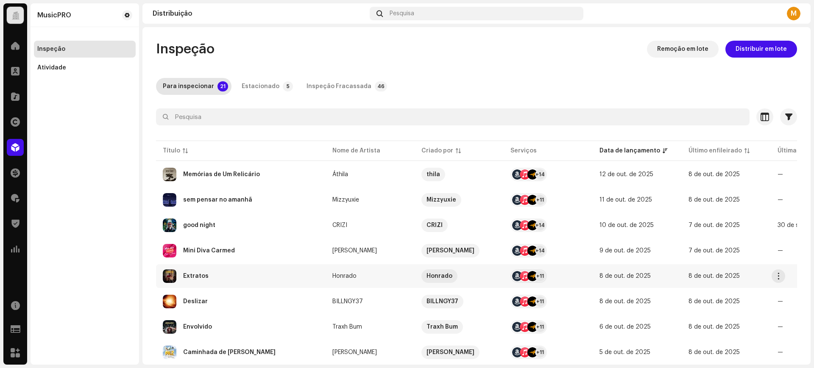
click at [250, 280] on div "Extratos" at bounding box center [241, 277] width 156 height 14
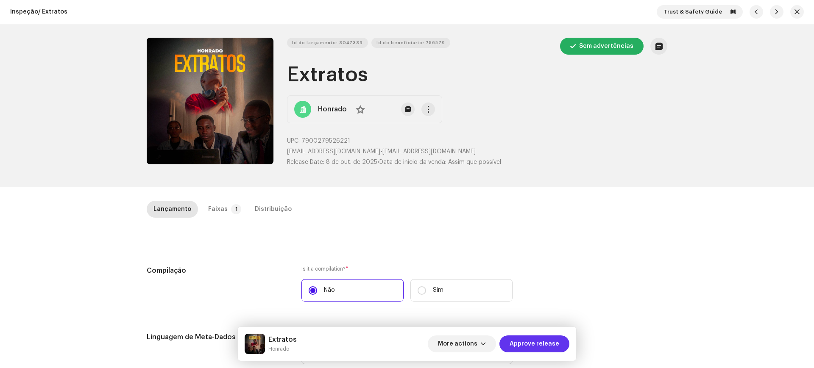
click at [523, 346] on span "Approve release" at bounding box center [534, 344] width 50 height 17
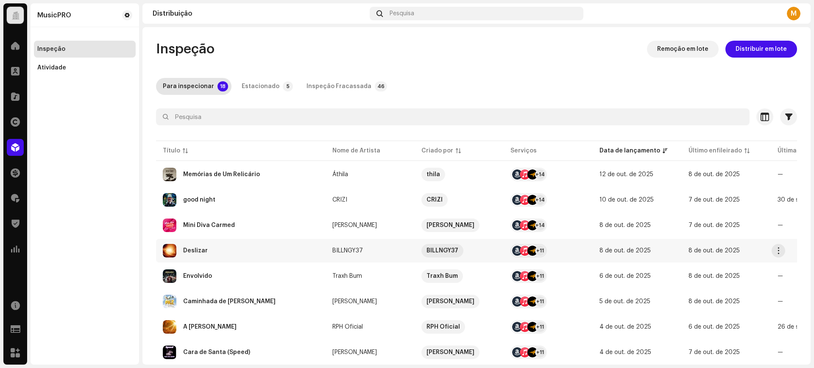
click at [251, 253] on div "Deslizar" at bounding box center [241, 251] width 156 height 14
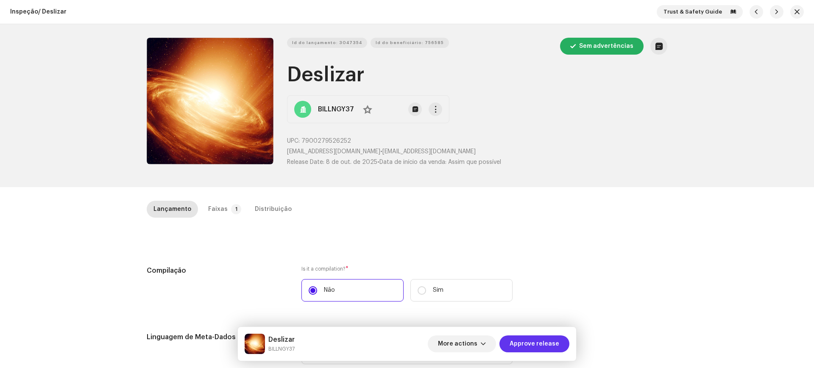
click at [523, 337] on span "Approve release" at bounding box center [534, 344] width 50 height 17
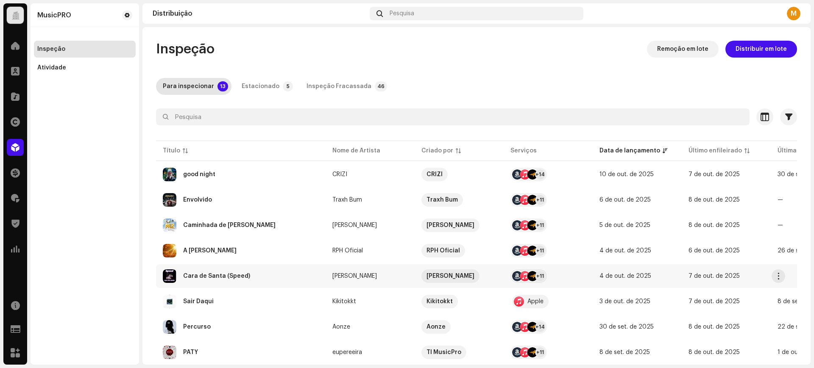
click at [226, 275] on div "Cara de Santa (Speed)" at bounding box center [216, 276] width 67 height 6
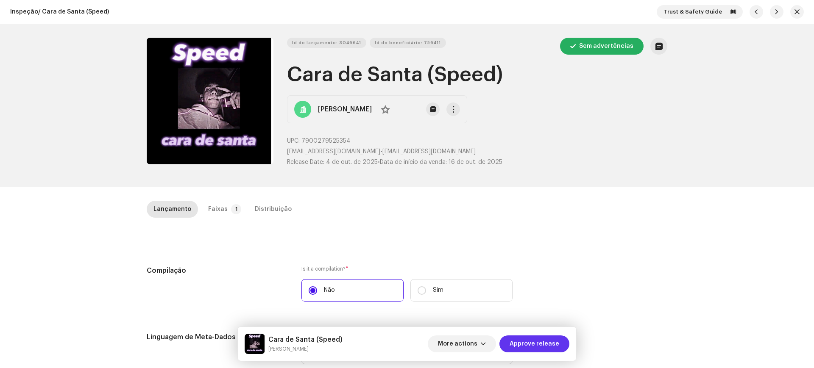
click at [531, 347] on span "Approve release" at bounding box center [534, 344] width 50 height 17
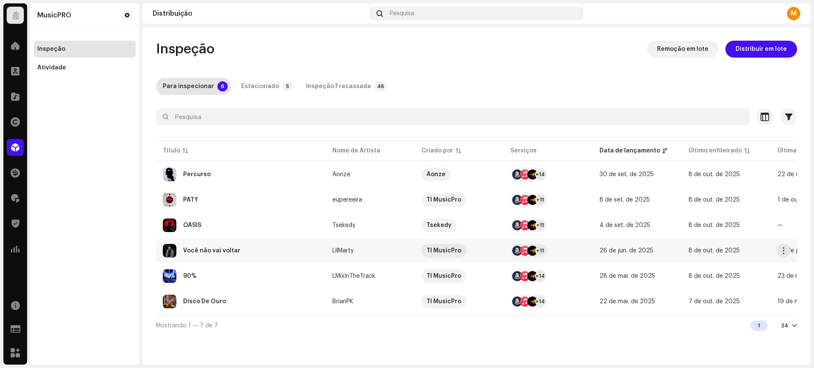
click at [289, 247] on div "Você não vai voltar" at bounding box center [241, 251] width 156 height 14
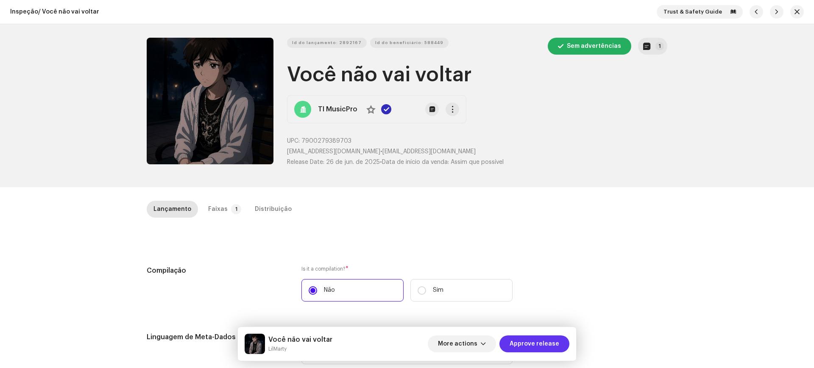
click at [528, 341] on span "Approve release" at bounding box center [534, 344] width 50 height 17
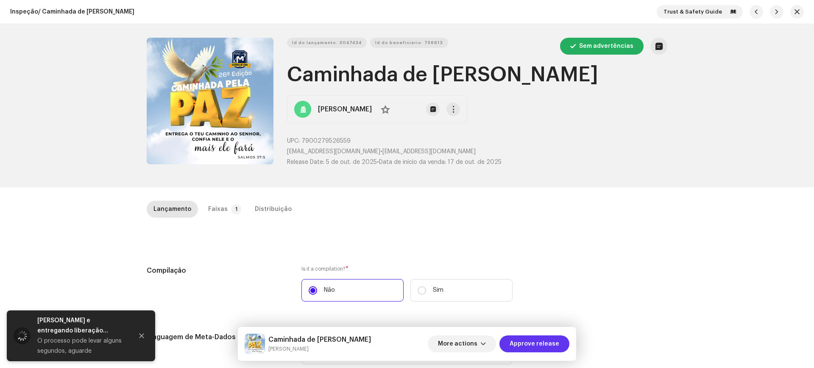
drag, startPoint x: 0, startPoint y: 0, endPoint x: 542, endPoint y: 342, distance: 640.9
click at [548, 351] on span "Approve release" at bounding box center [534, 344] width 50 height 17
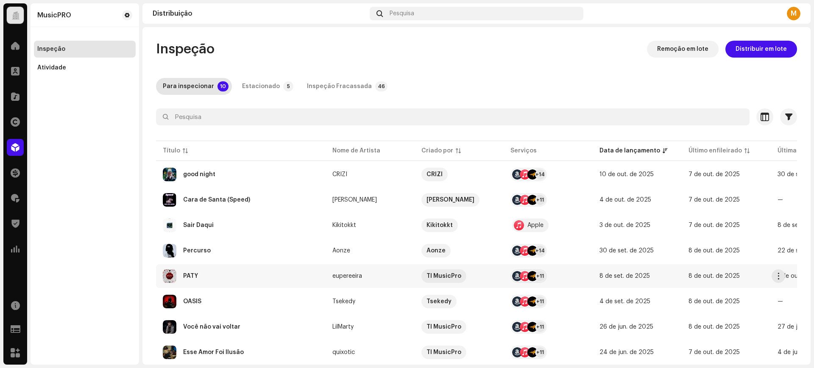
click at [219, 283] on td "PATY" at bounding box center [241, 276] width 170 height 24
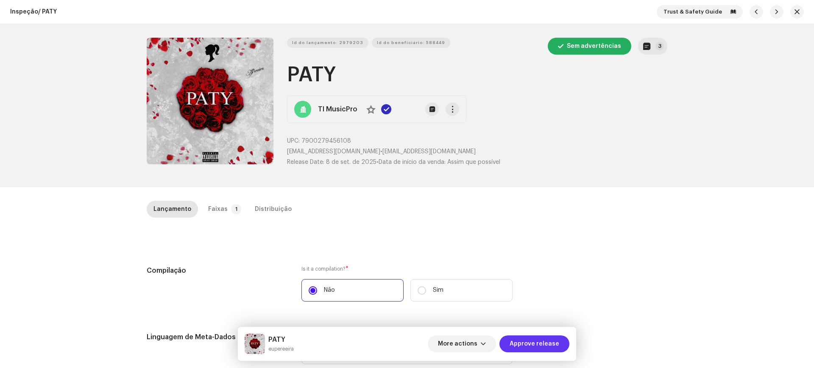
click at [525, 343] on span "Approve release" at bounding box center [534, 344] width 50 height 17
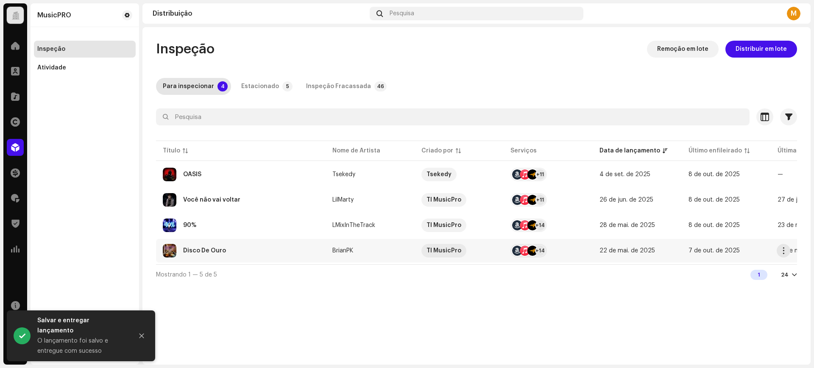
click at [244, 247] on div "Disco De Ouro" at bounding box center [241, 251] width 156 height 14
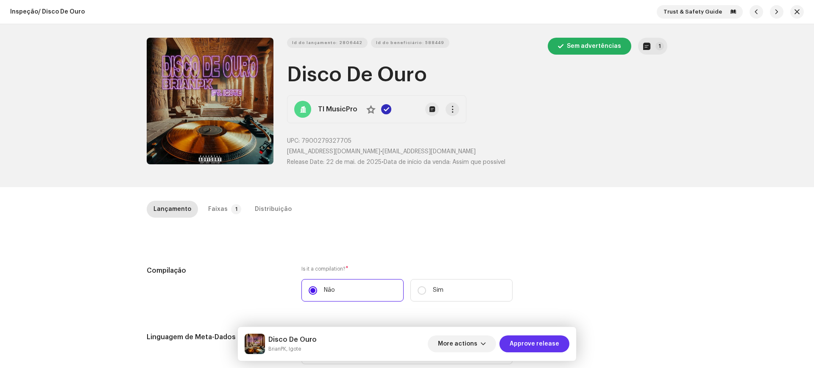
click at [559, 336] on button "Approve release" at bounding box center [534, 344] width 70 height 17
